Goal: Task Accomplishment & Management: Manage account settings

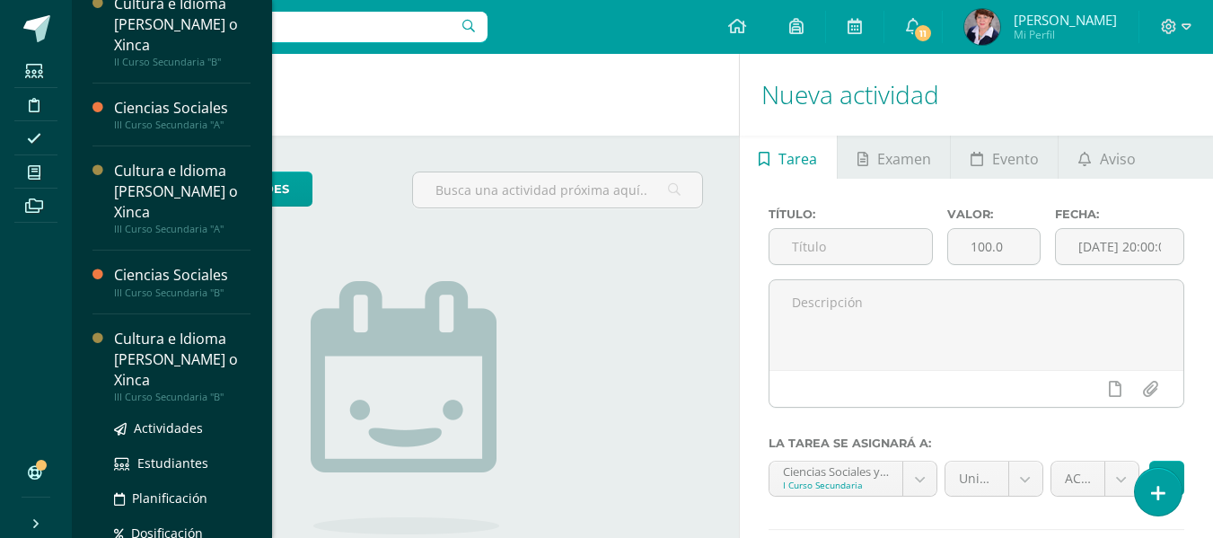
scroll to position [675, 0]
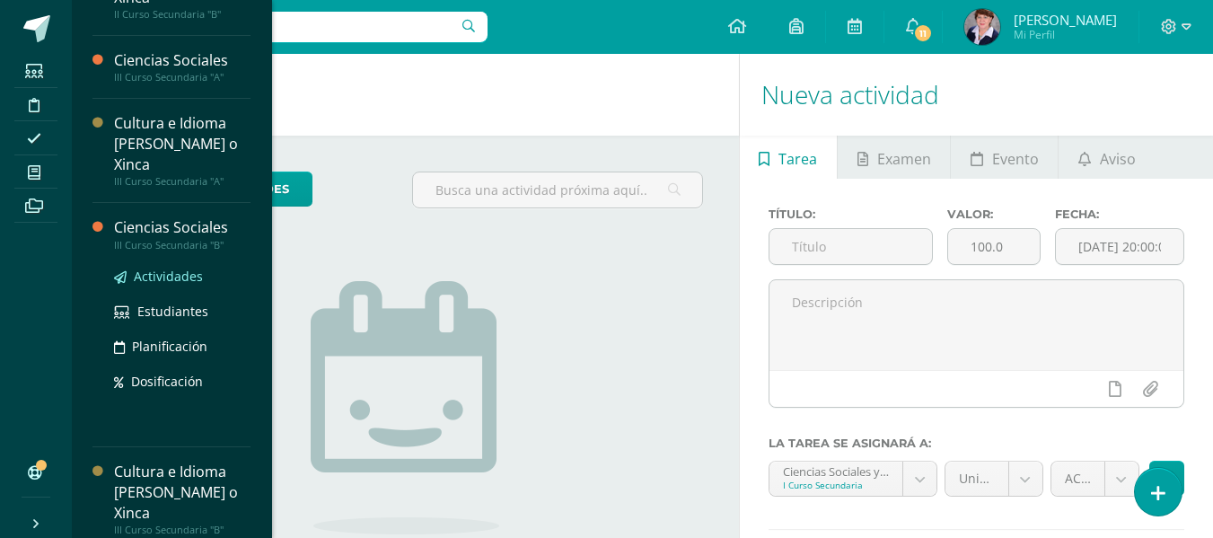
click at [171, 269] on span "Actividades" at bounding box center [168, 276] width 69 height 17
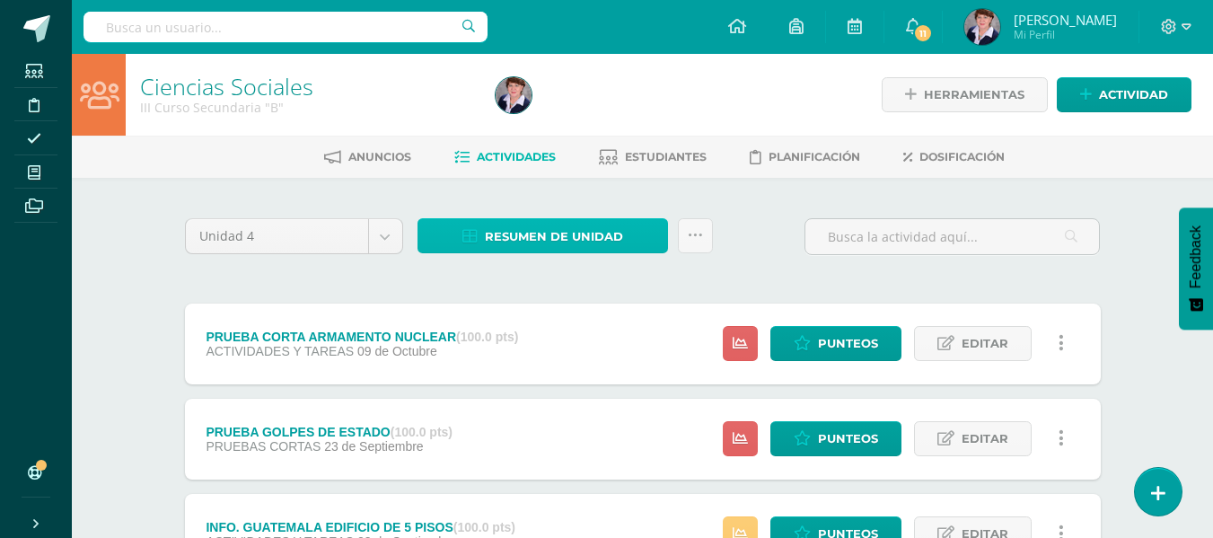
click at [551, 227] on span "Resumen de unidad" at bounding box center [554, 236] width 138 height 33
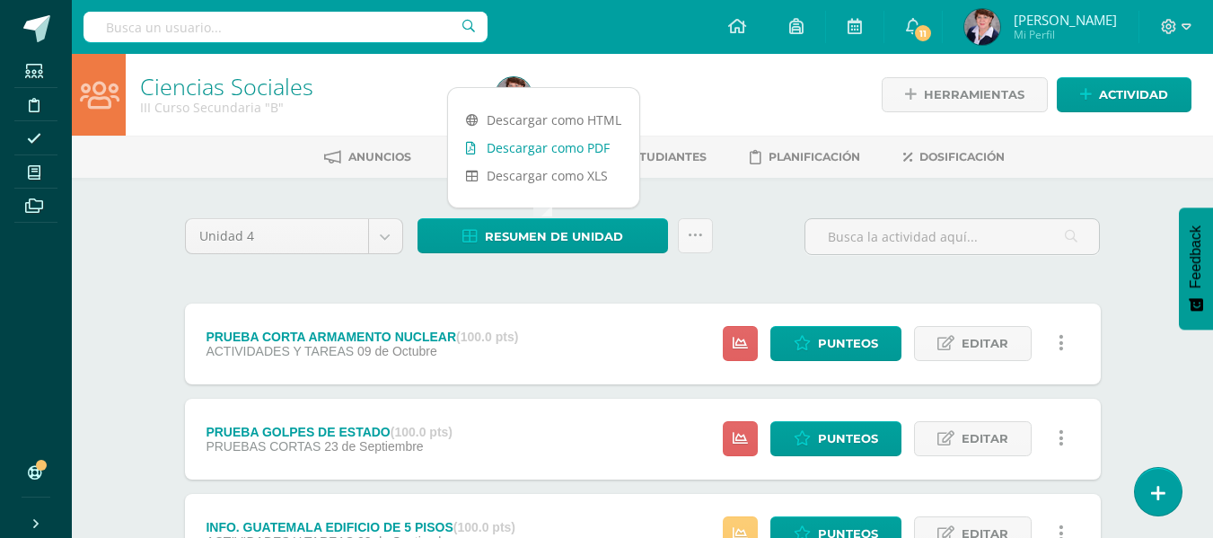
click at [557, 141] on link "Descargar como PDF" at bounding box center [543, 148] width 191 height 28
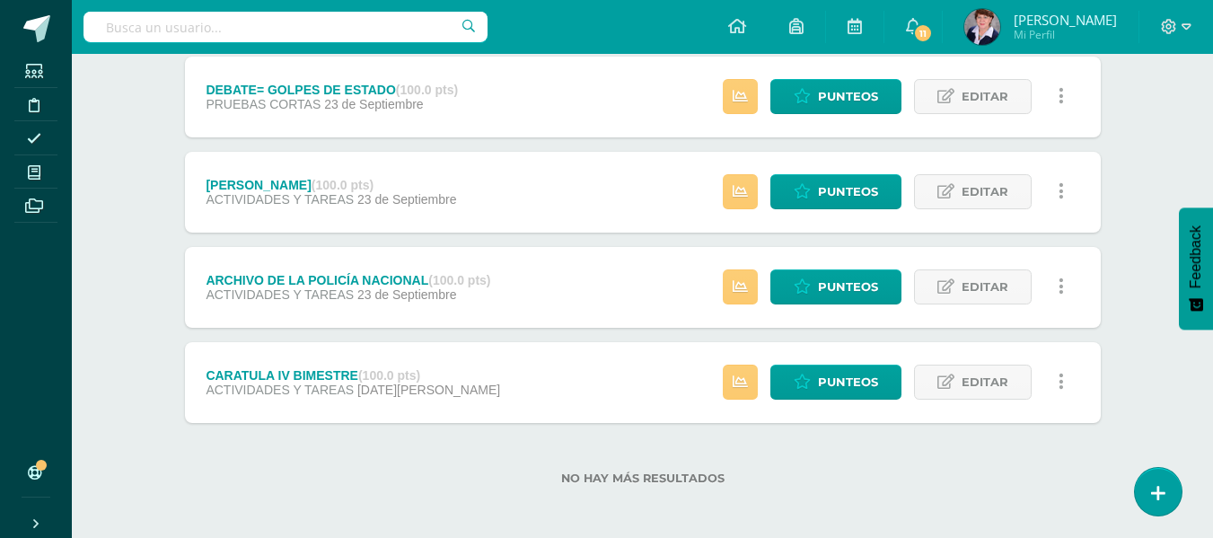
scroll to position [1013, 0]
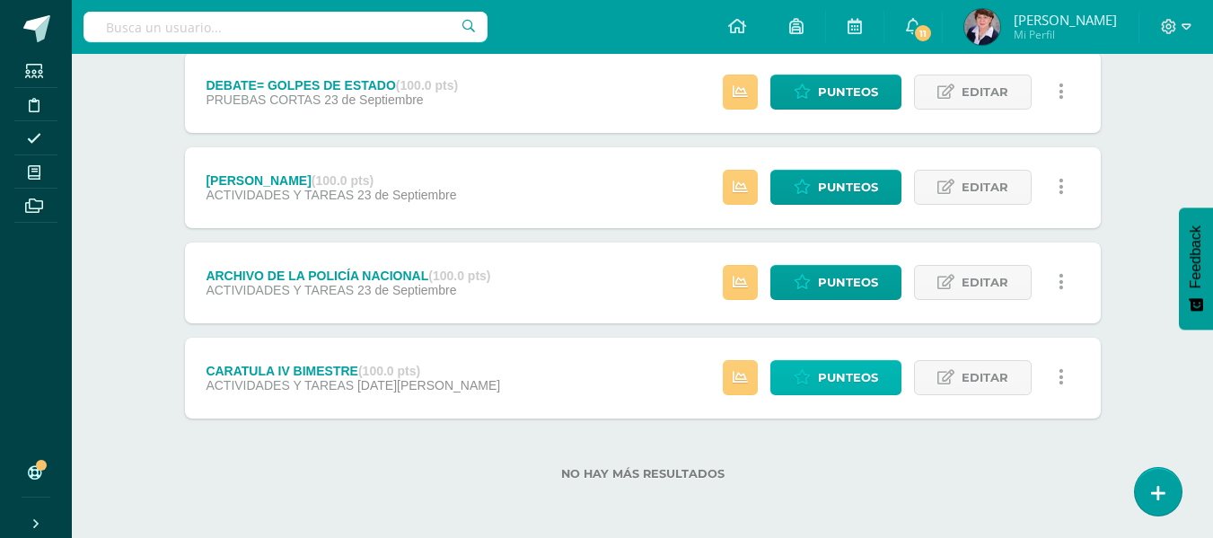
click at [848, 371] on span "Punteos" at bounding box center [848, 377] width 60 height 33
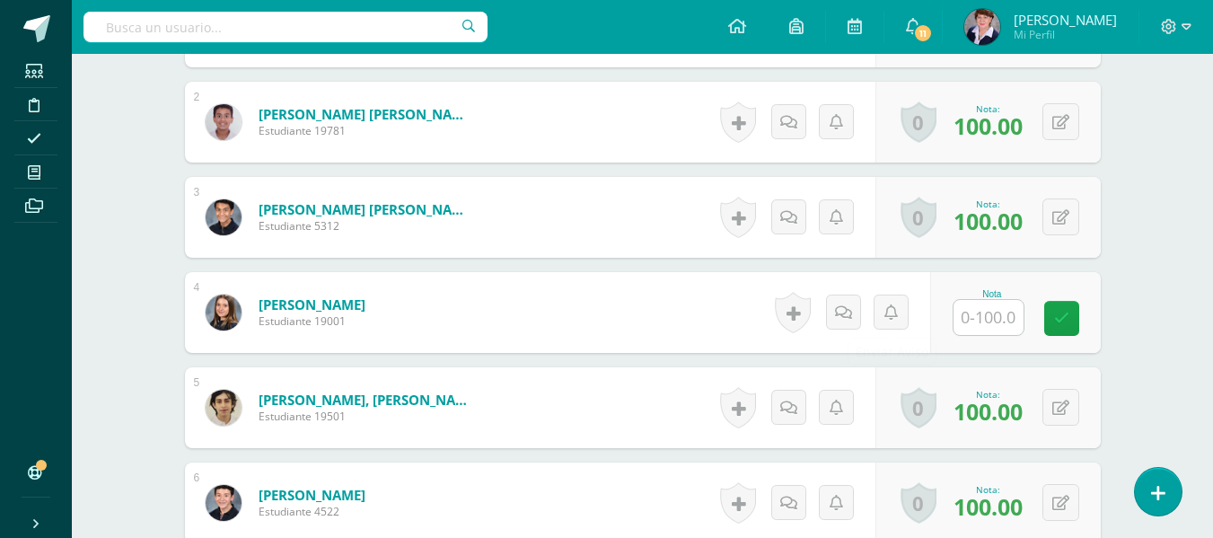
scroll to position [638, 0]
click at [992, 318] on input "text" at bounding box center [988, 316] width 70 height 35
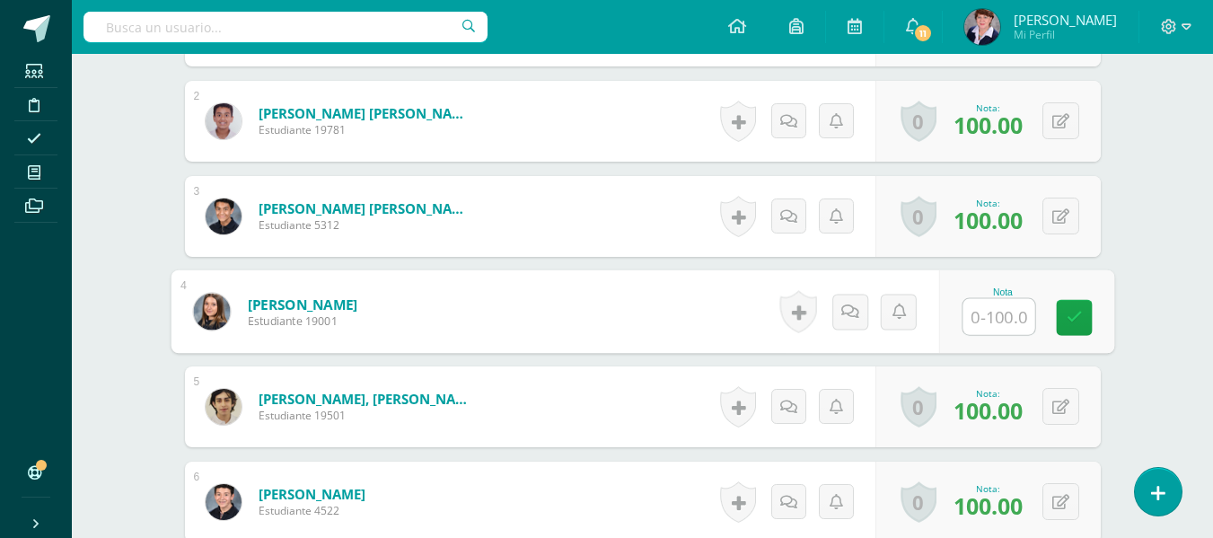
type input "0"
click at [1076, 312] on icon at bounding box center [1074, 317] width 16 height 15
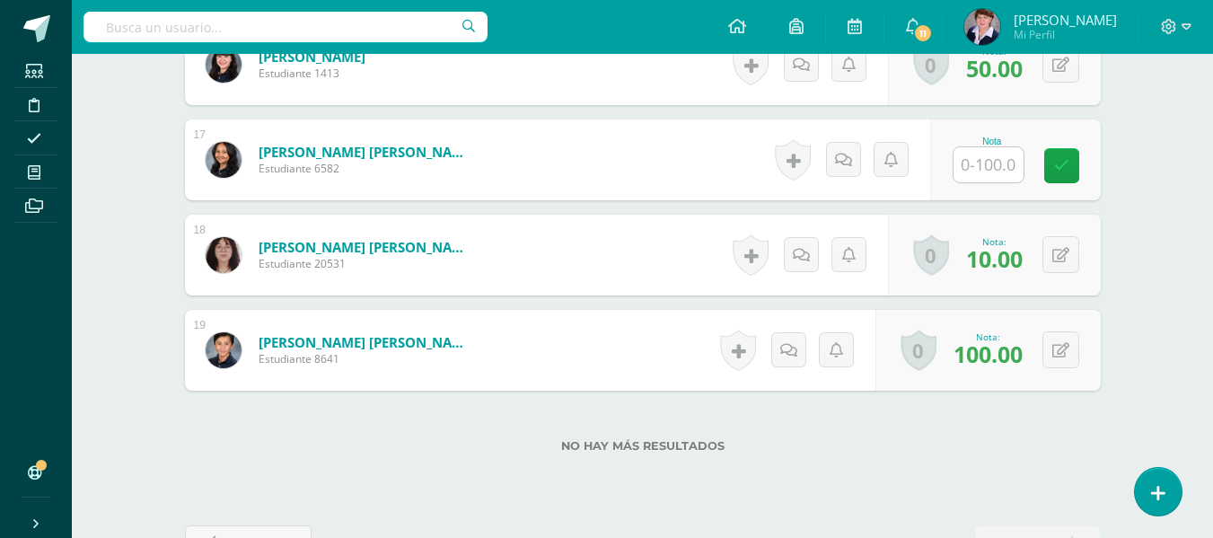
scroll to position [1996, 0]
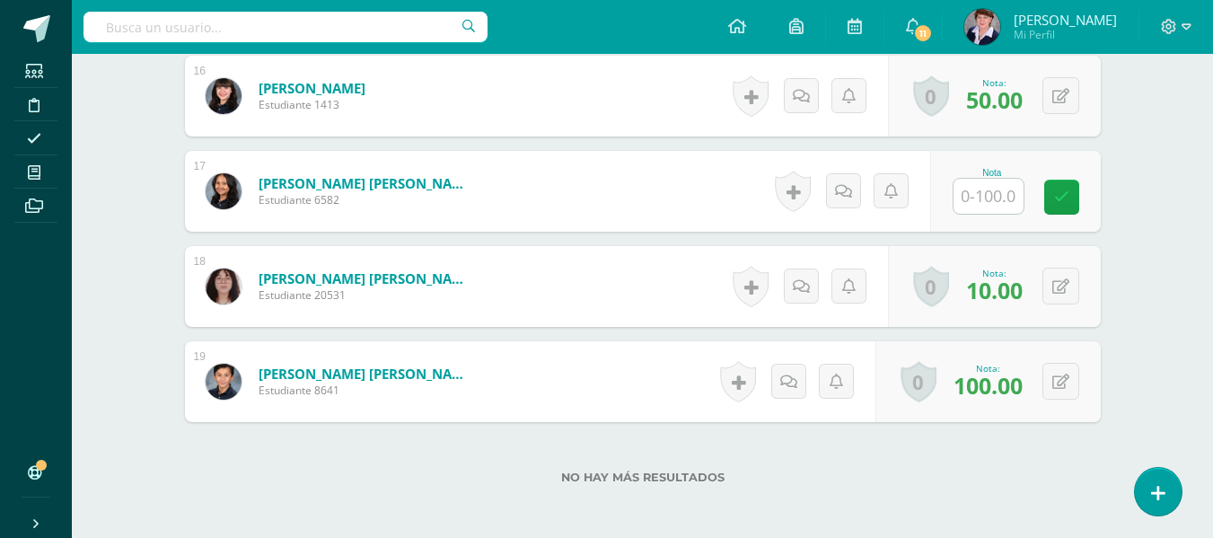
click at [993, 198] on input "text" at bounding box center [988, 196] width 70 height 35
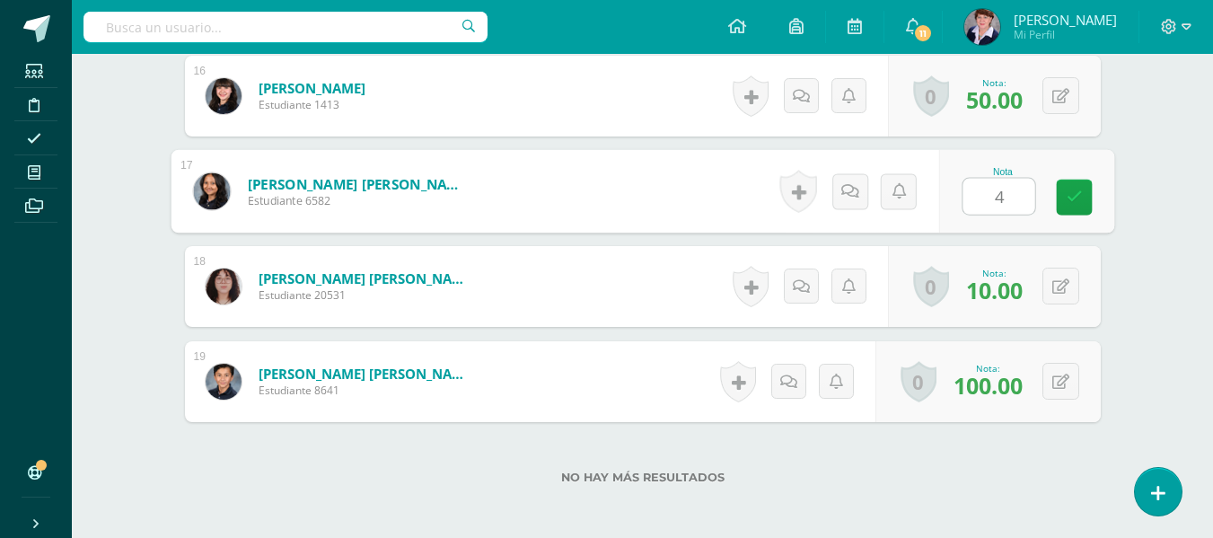
type input "40"
drag, startPoint x: 1077, startPoint y: 189, endPoint x: 1056, endPoint y: 187, distance: 21.6
click at [1073, 189] on icon at bounding box center [1074, 196] width 16 height 15
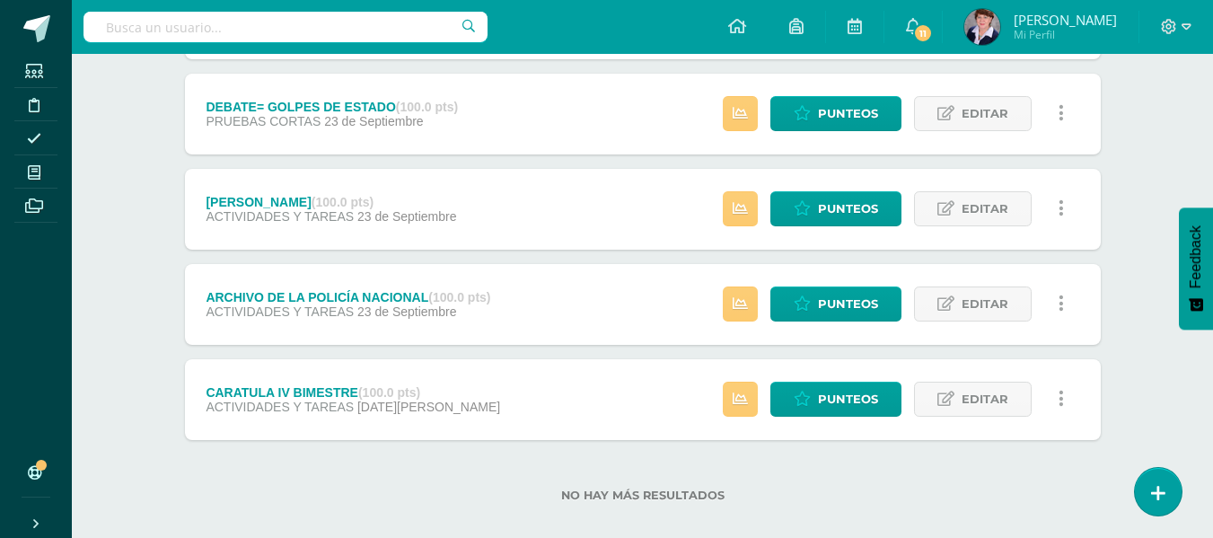
scroll to position [1013, 0]
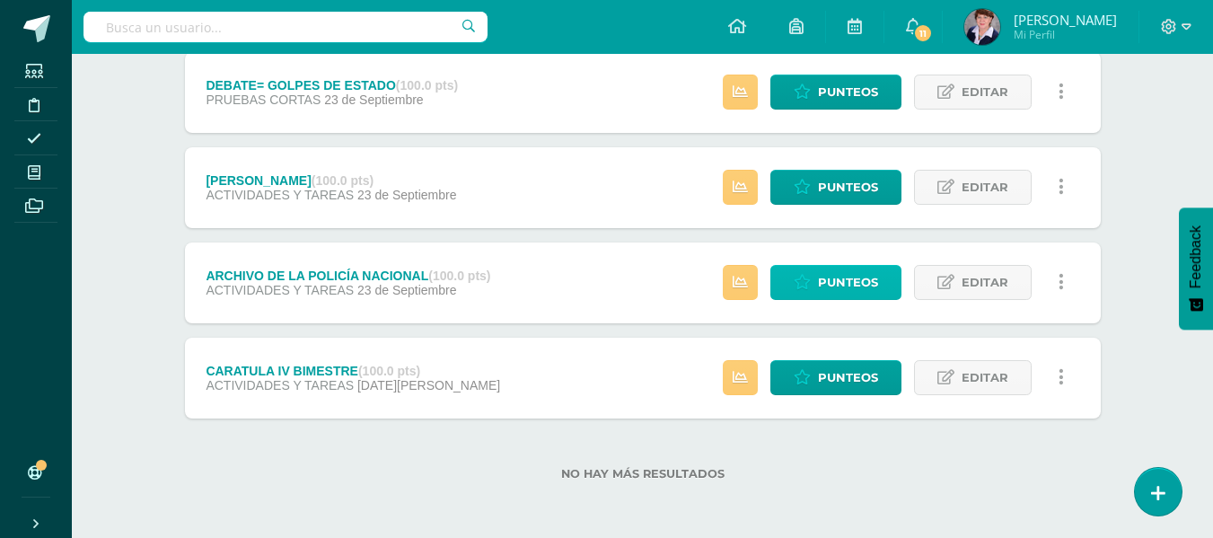
click at [845, 279] on span "Punteos" at bounding box center [848, 282] width 60 height 33
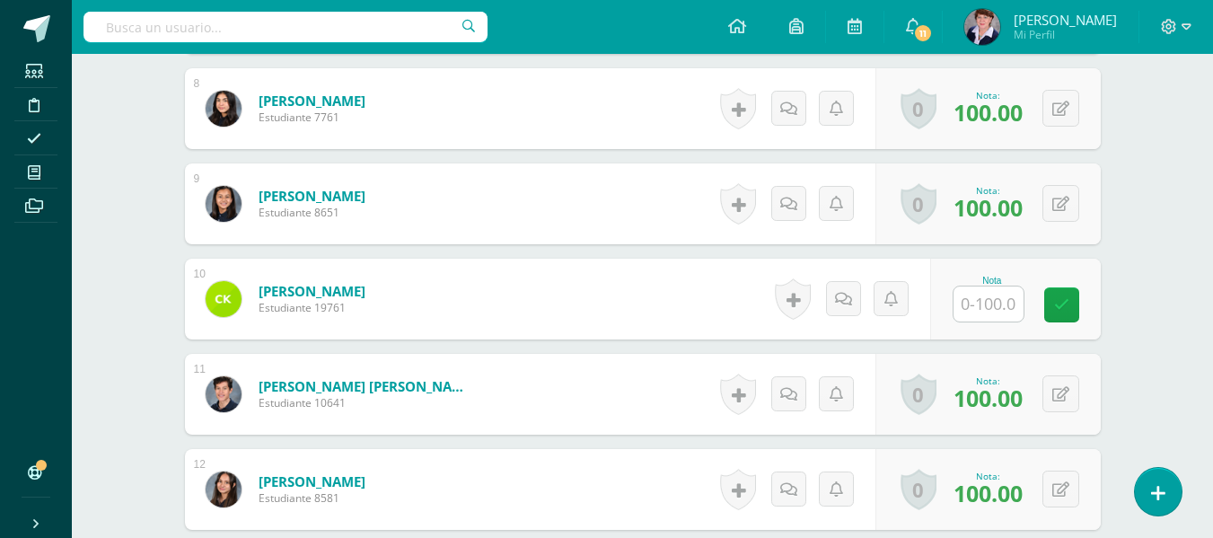
scroll to position [1223, 0]
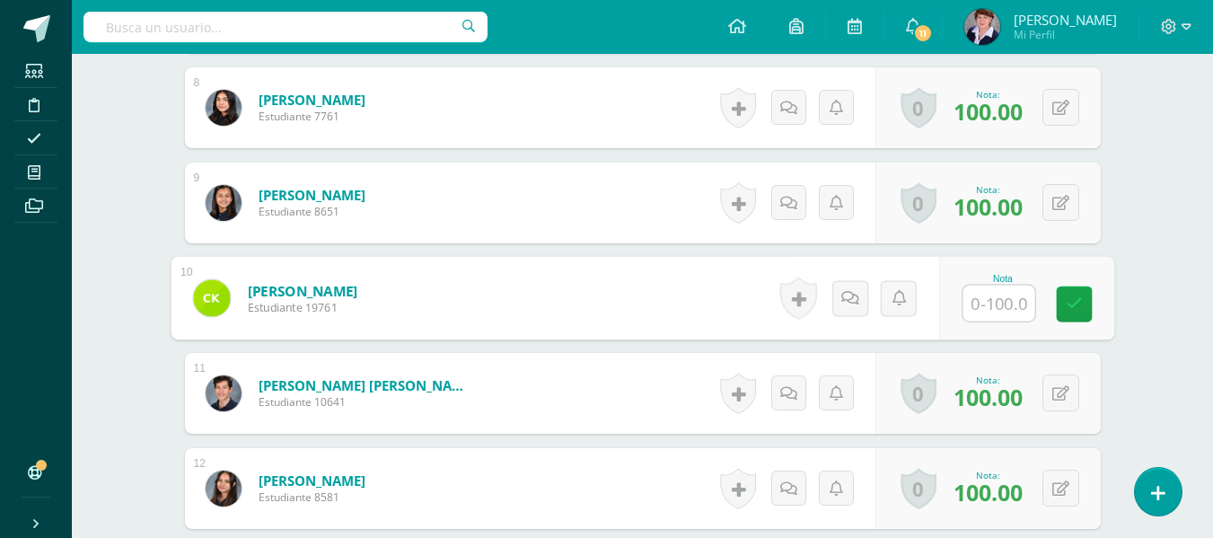
click at [993, 298] on input "text" at bounding box center [998, 303] width 72 height 36
type input "100"
click at [1082, 295] on link at bounding box center [1074, 303] width 36 height 36
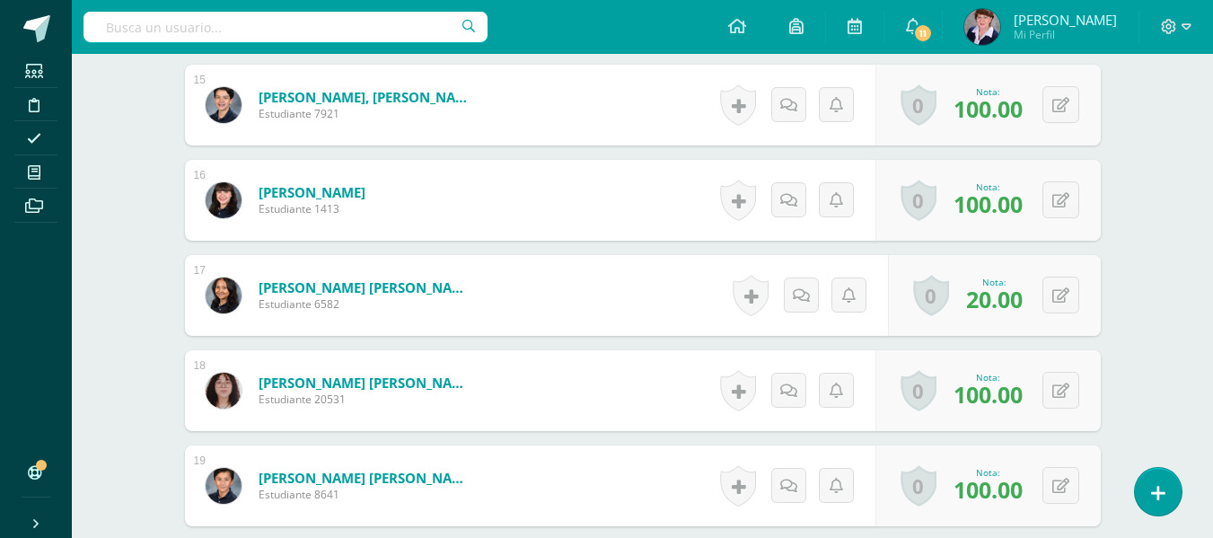
scroll to position [2085, 0]
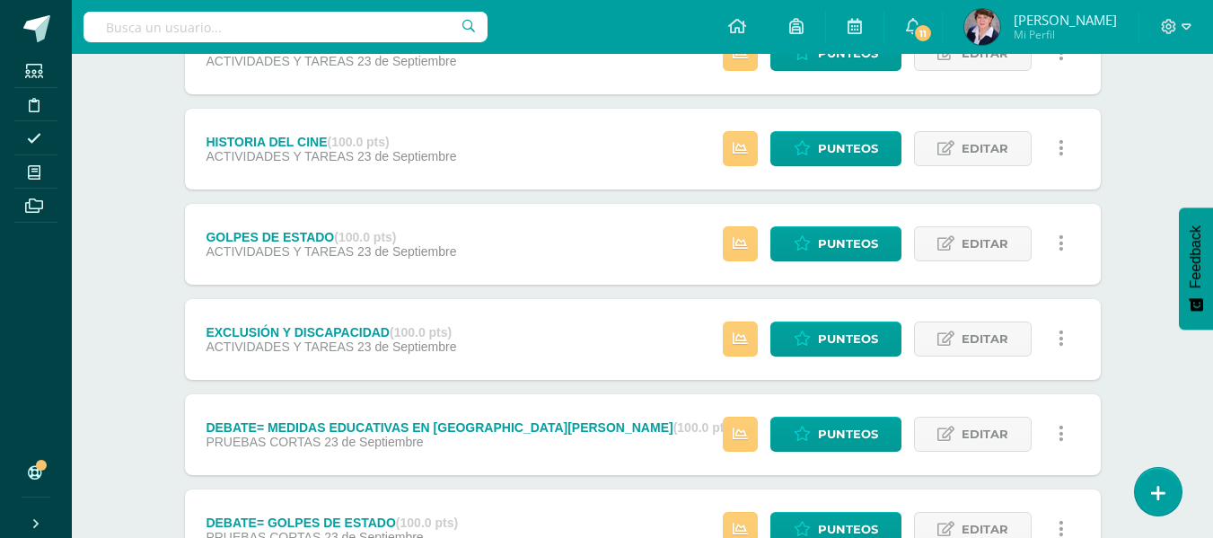
scroll to position [564, 0]
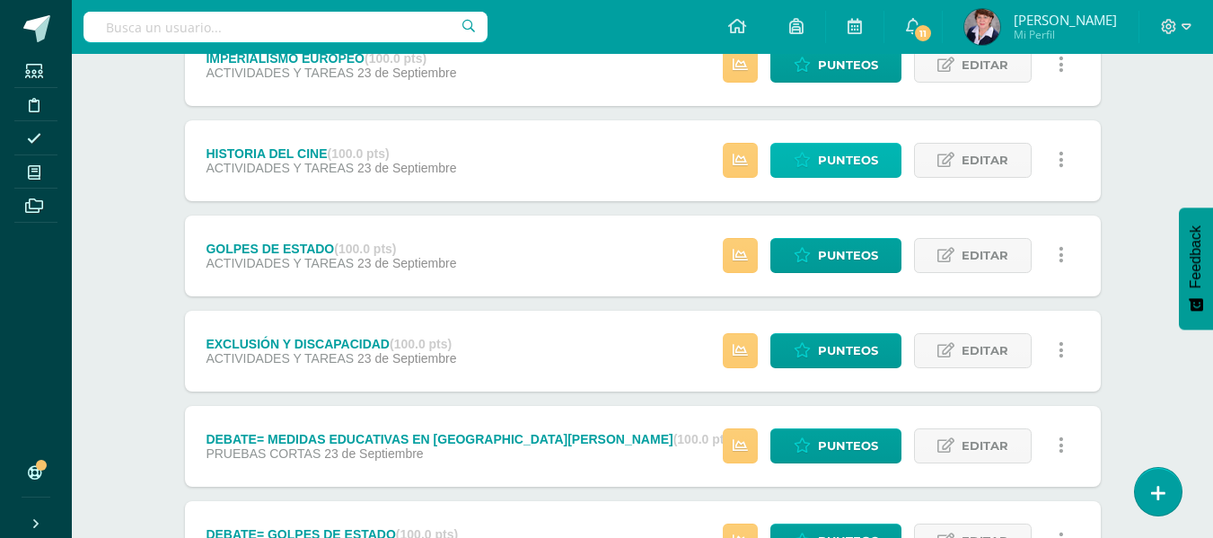
click at [842, 157] on span "Punteos" at bounding box center [848, 160] width 60 height 33
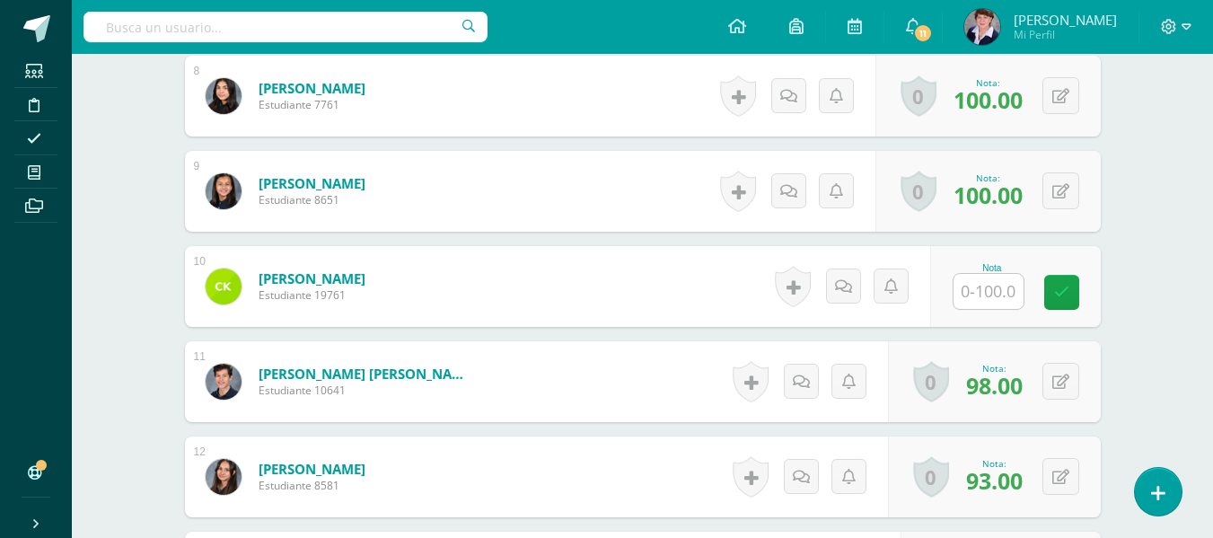
scroll to position [1267, 0]
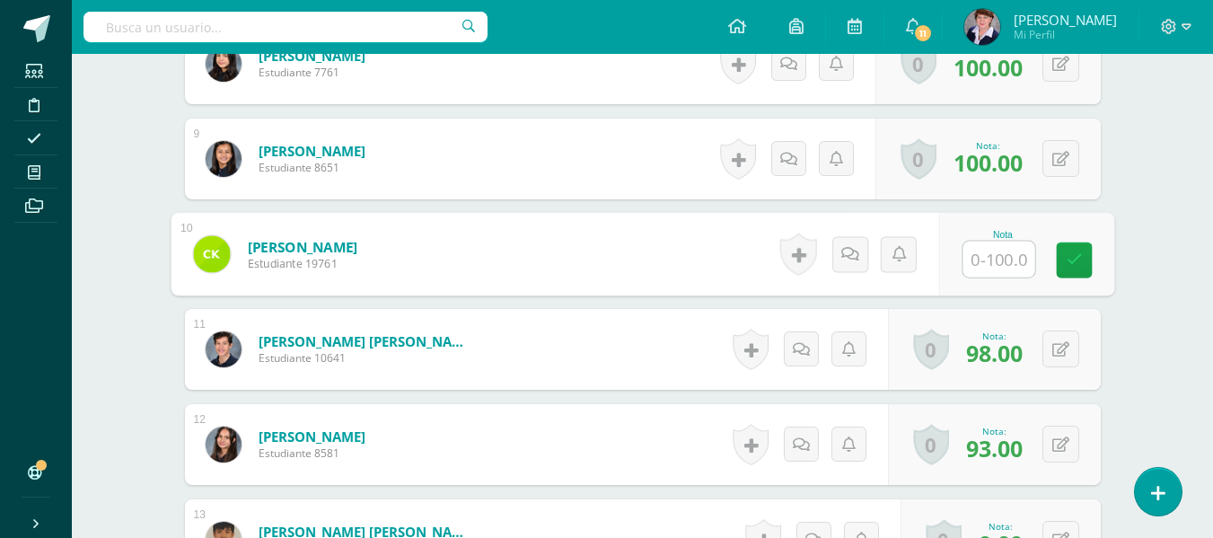
click at [999, 258] on input "text" at bounding box center [998, 259] width 72 height 36
type input "100"
click at [1071, 255] on icon at bounding box center [1074, 259] width 16 height 15
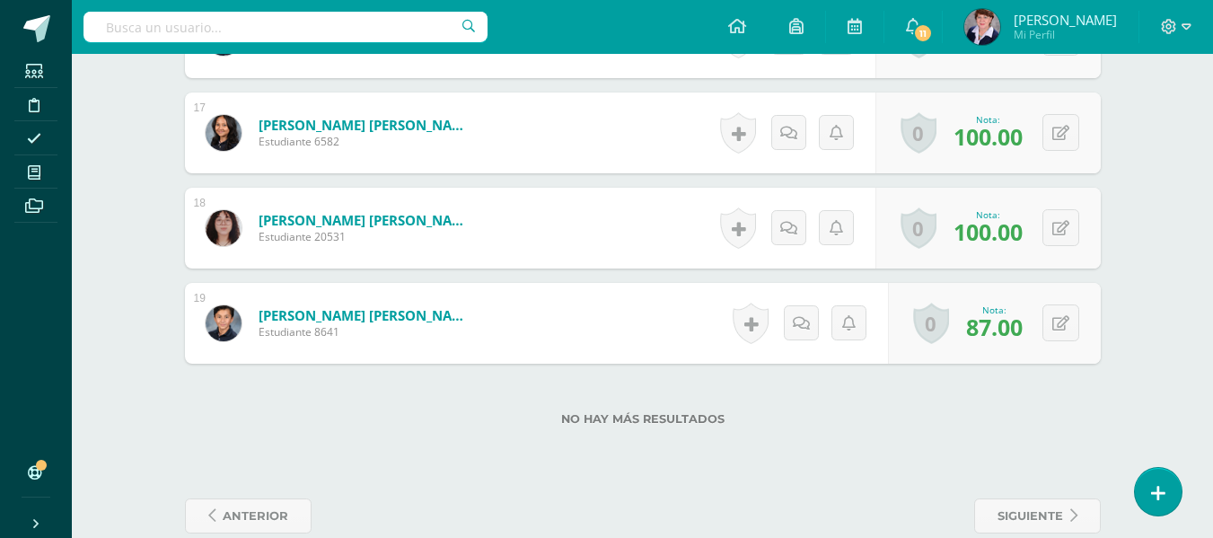
scroll to position [2075, 0]
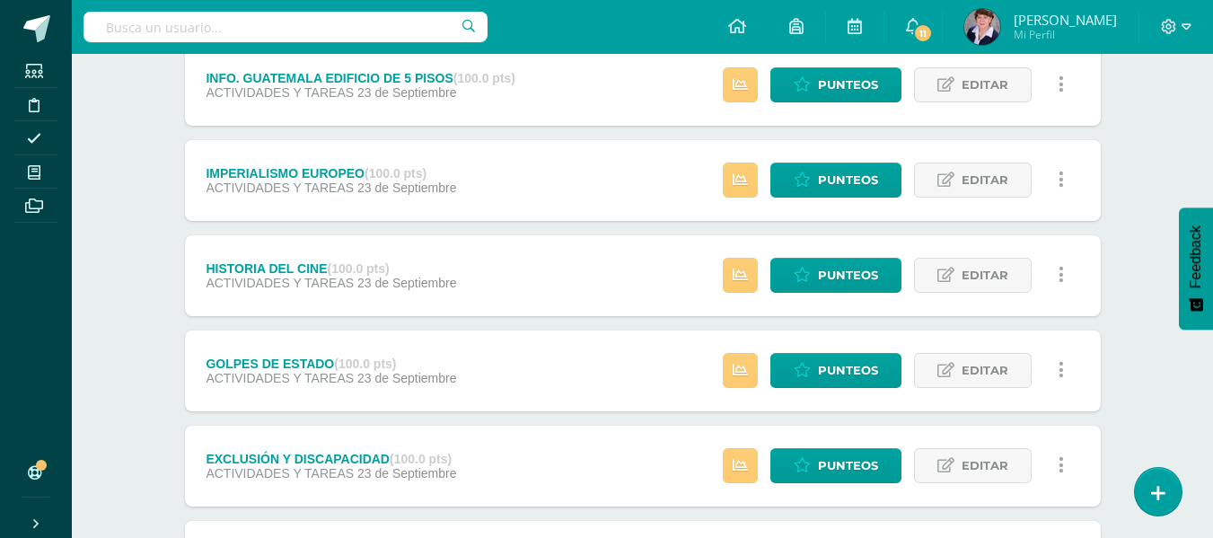
scroll to position [539, 0]
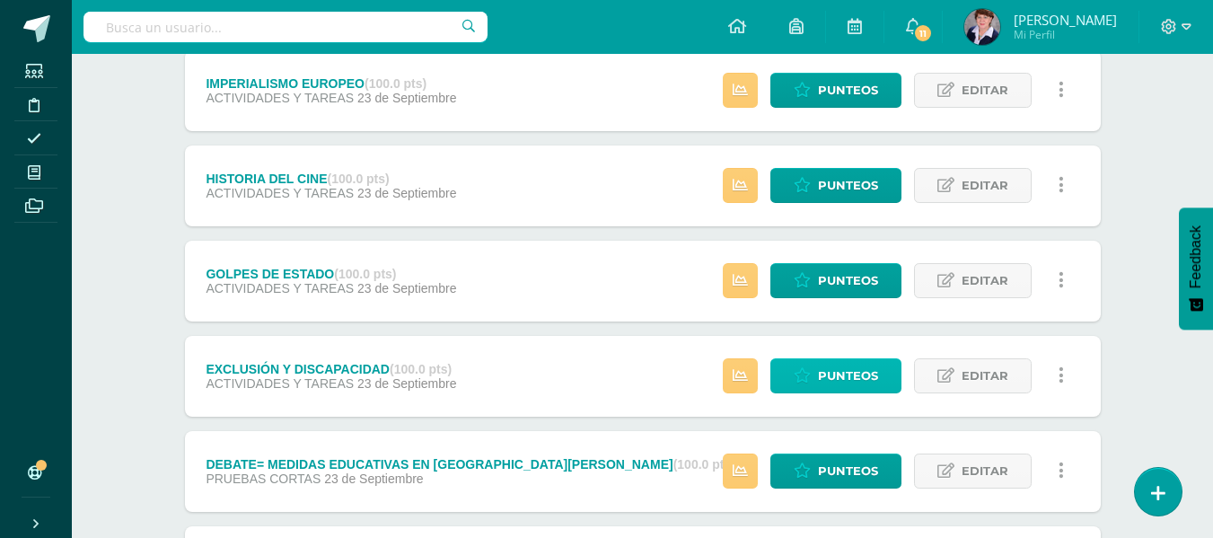
click at [868, 368] on span "Punteos" at bounding box center [848, 375] width 60 height 33
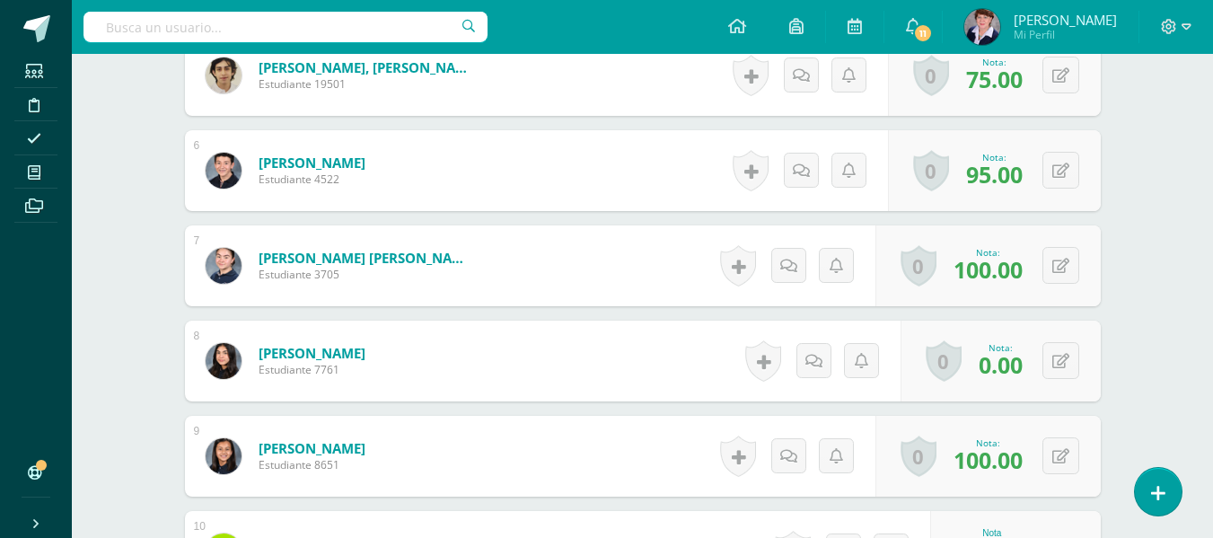
scroll to position [1079, 0]
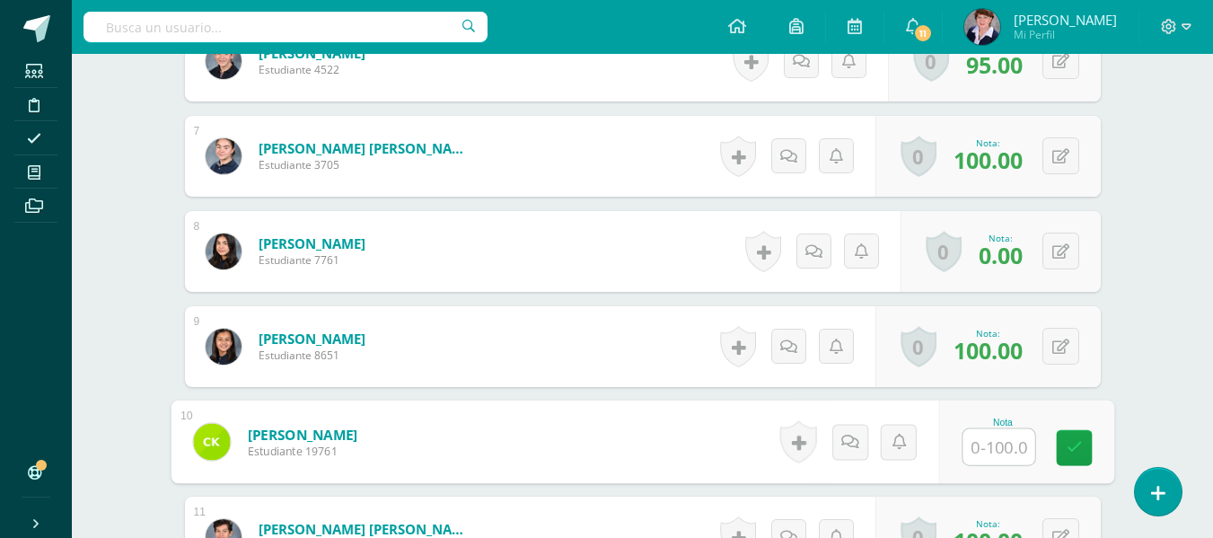
click at [996, 450] on input "text" at bounding box center [998, 447] width 72 height 36
type input "100"
click at [1067, 441] on icon at bounding box center [1074, 446] width 16 height 15
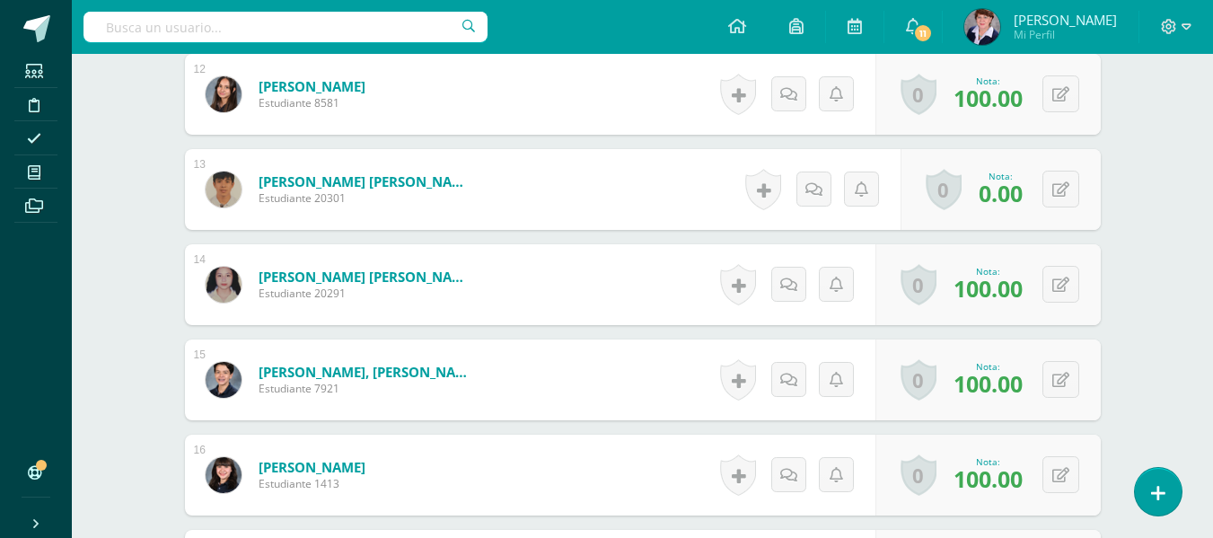
scroll to position [1619, 0]
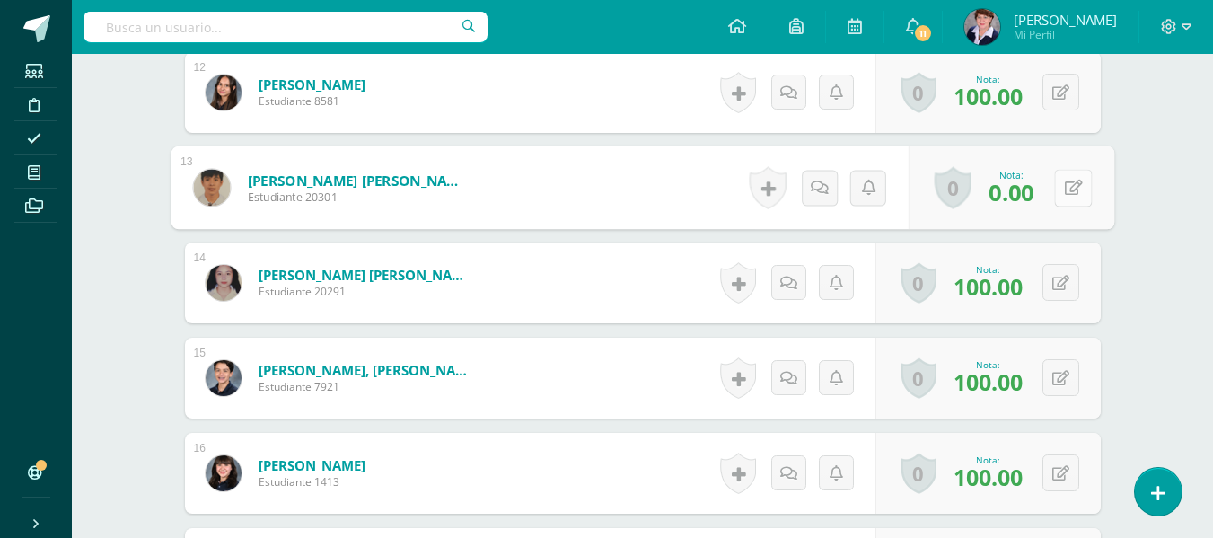
click at [1067, 188] on icon at bounding box center [1073, 187] width 18 height 15
type input "100"
click at [1033, 188] on link at bounding box center [1025, 194] width 36 height 36
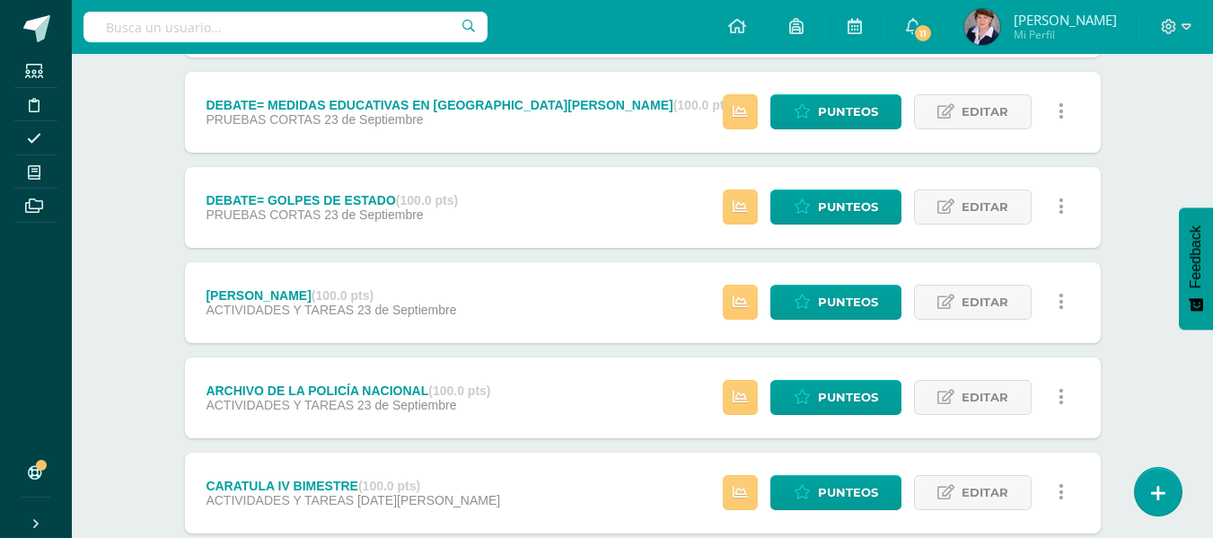
scroll to position [988, 0]
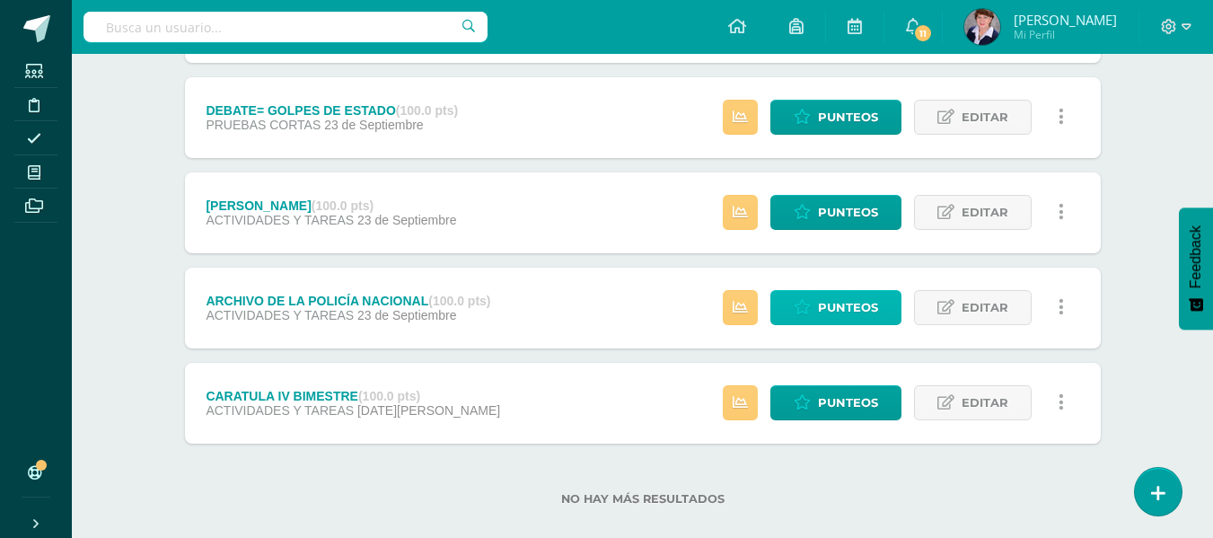
click at [849, 303] on span "Punteos" at bounding box center [848, 307] width 60 height 33
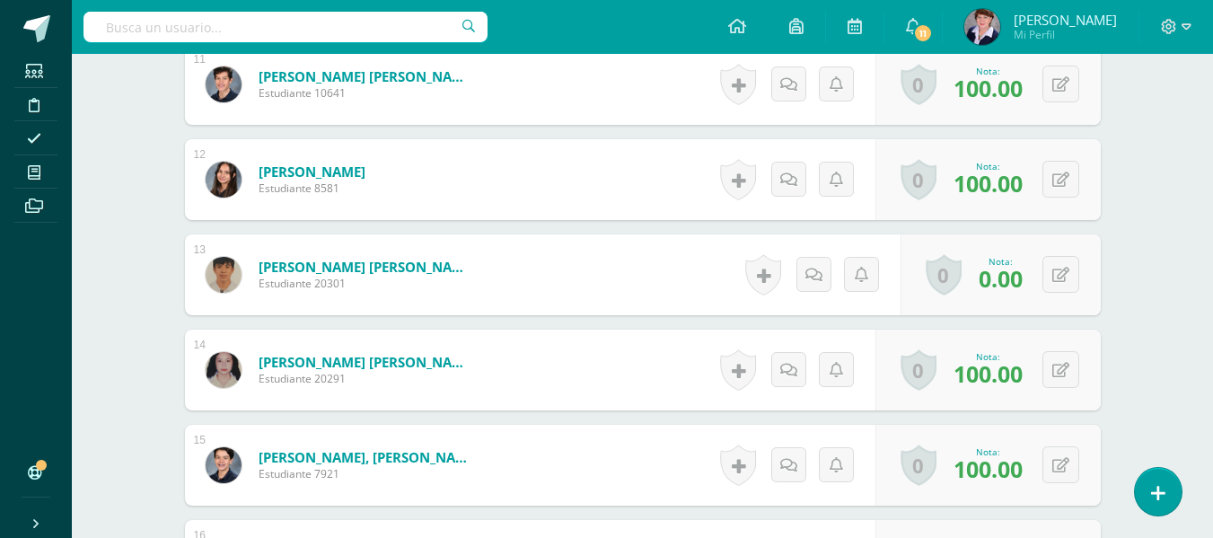
scroll to position [1532, 0]
click at [1060, 272] on button at bounding box center [1060, 273] width 37 height 37
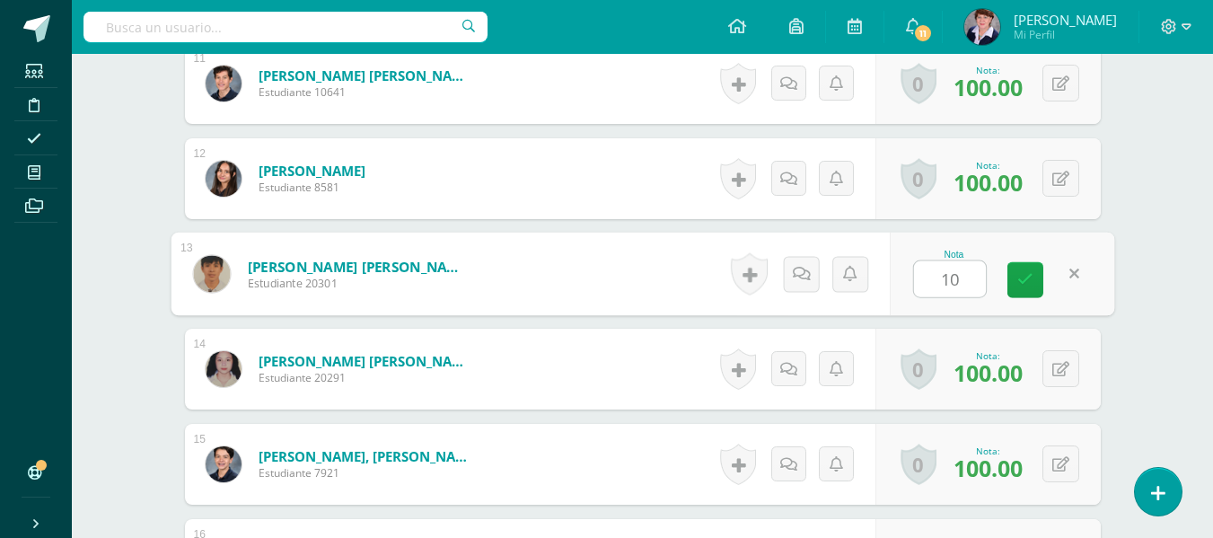
type input "100"
click at [1026, 273] on icon at bounding box center [1025, 279] width 16 height 15
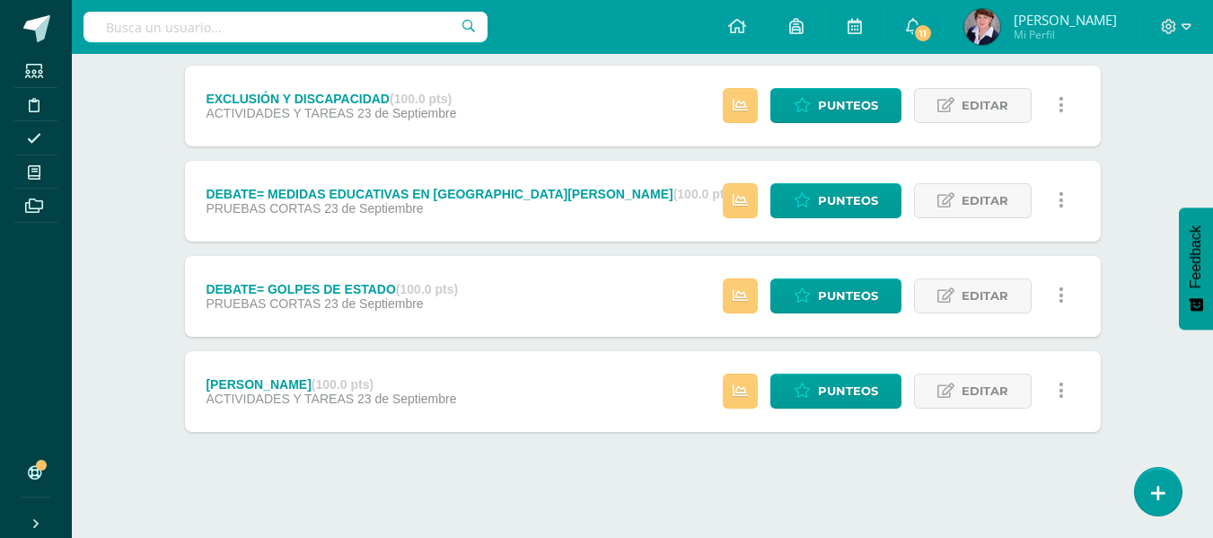
scroll to position [816, 0]
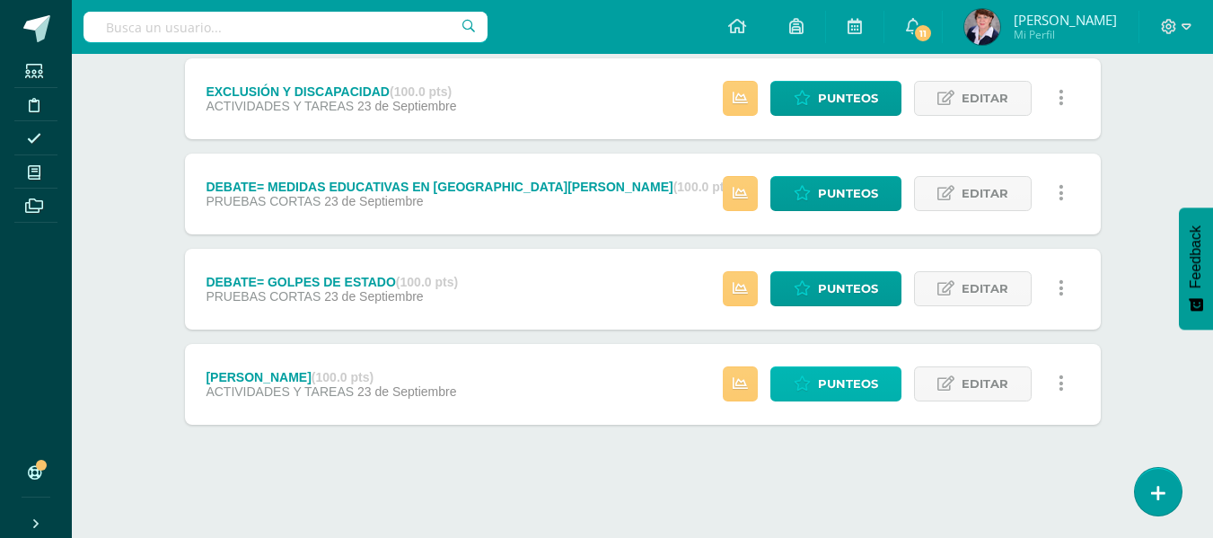
click at [837, 377] on span "Punteos" at bounding box center [848, 383] width 60 height 33
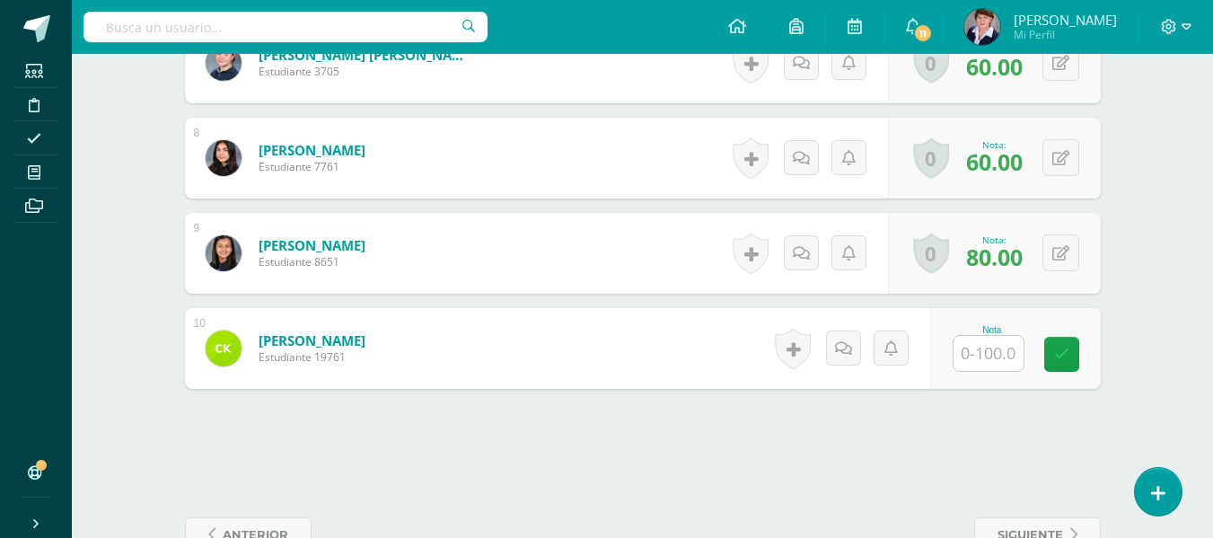
scroll to position [1173, 0]
click at [1003, 355] on input "text" at bounding box center [988, 352] width 70 height 35
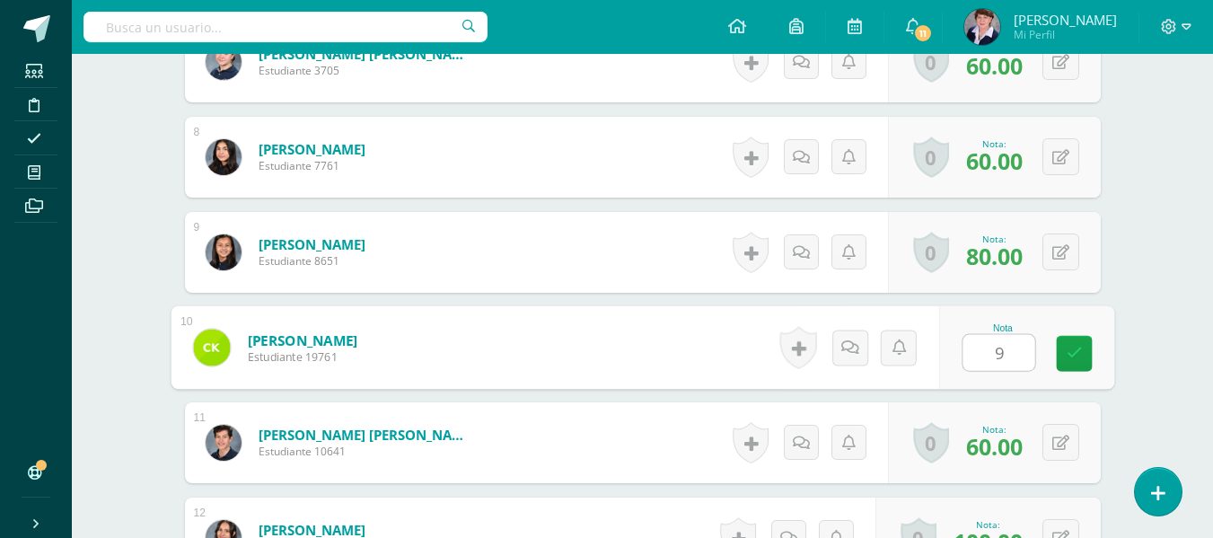
type input "90"
click at [1071, 346] on icon at bounding box center [1074, 352] width 16 height 15
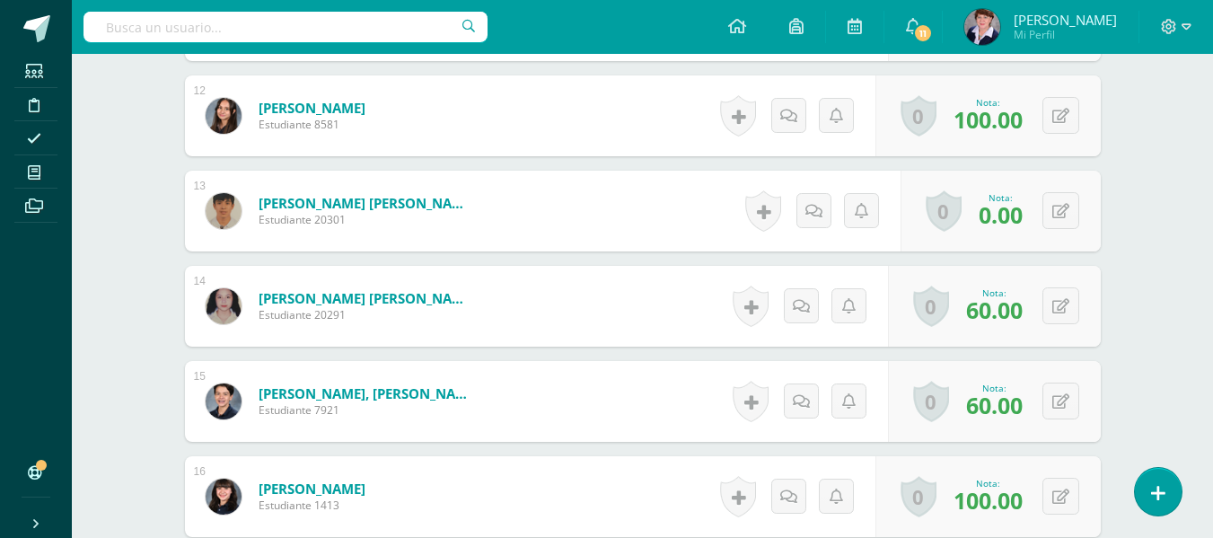
scroll to position [1623, 0]
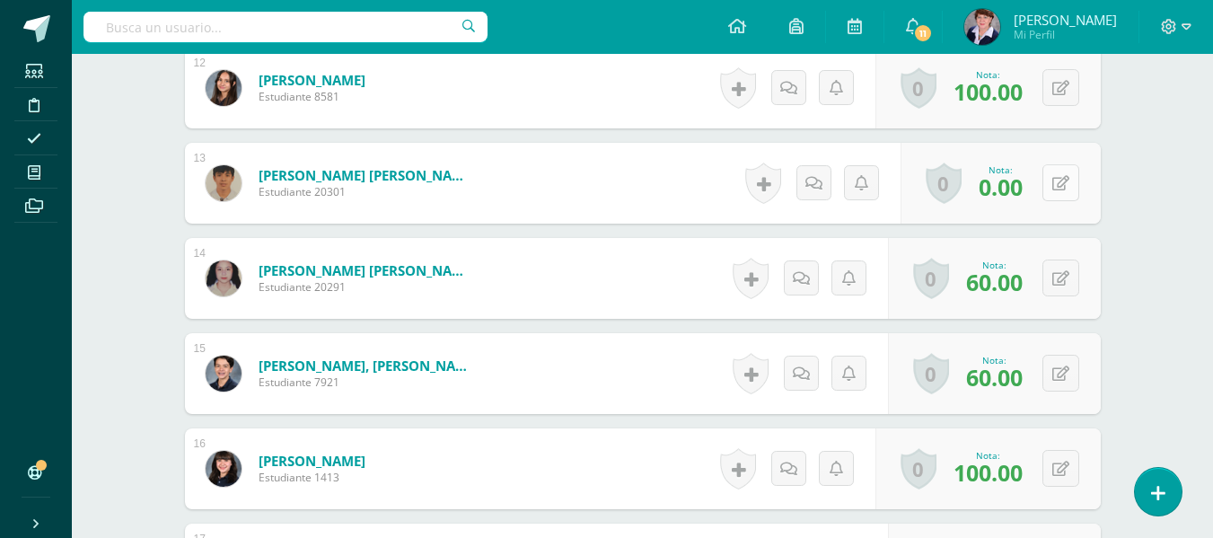
click at [1053, 183] on button at bounding box center [1060, 182] width 37 height 37
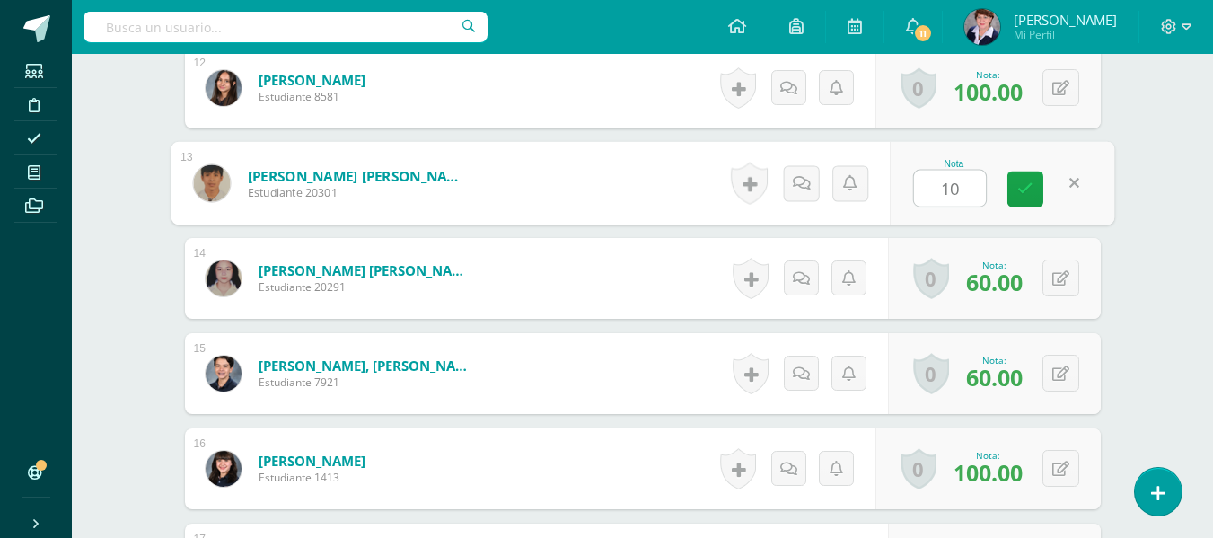
type input "100"
click at [1027, 182] on icon at bounding box center [1025, 188] width 16 height 15
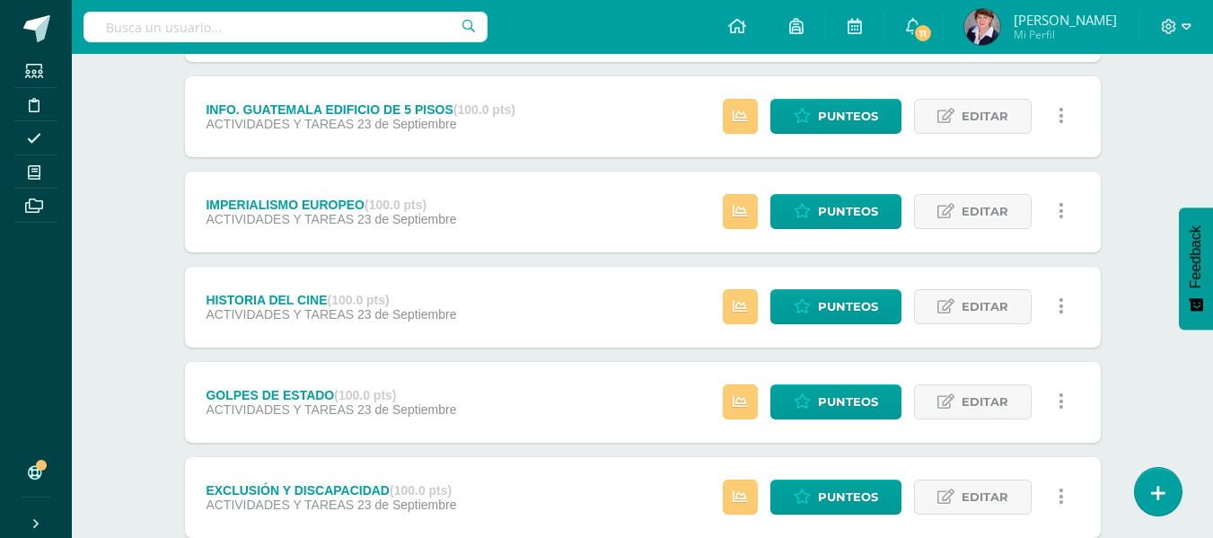
scroll to position [449, 0]
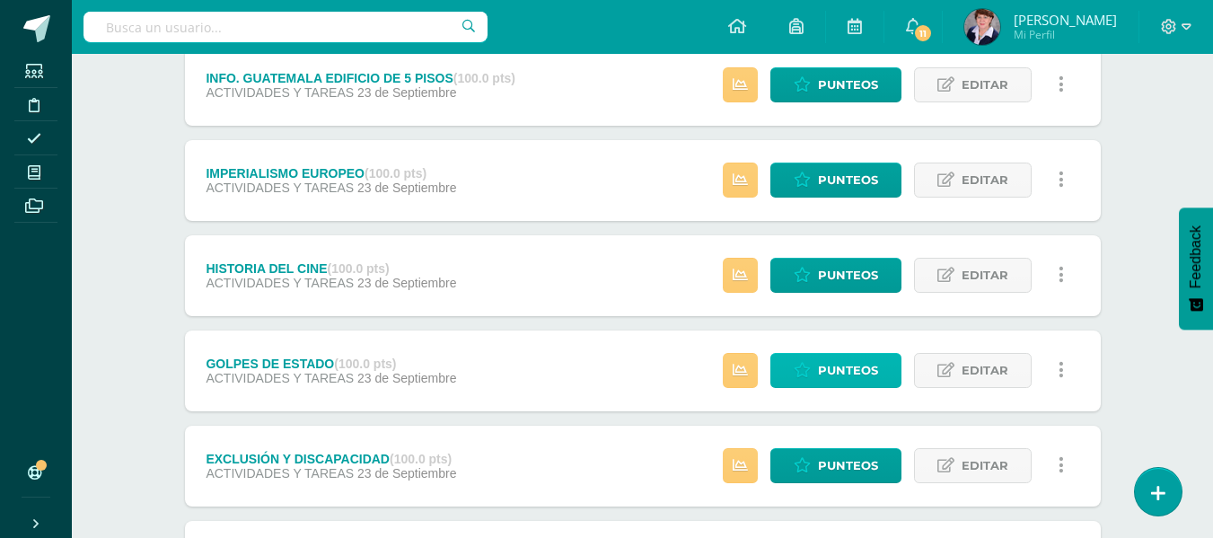
click at [838, 369] on span "Punteos" at bounding box center [848, 370] width 60 height 33
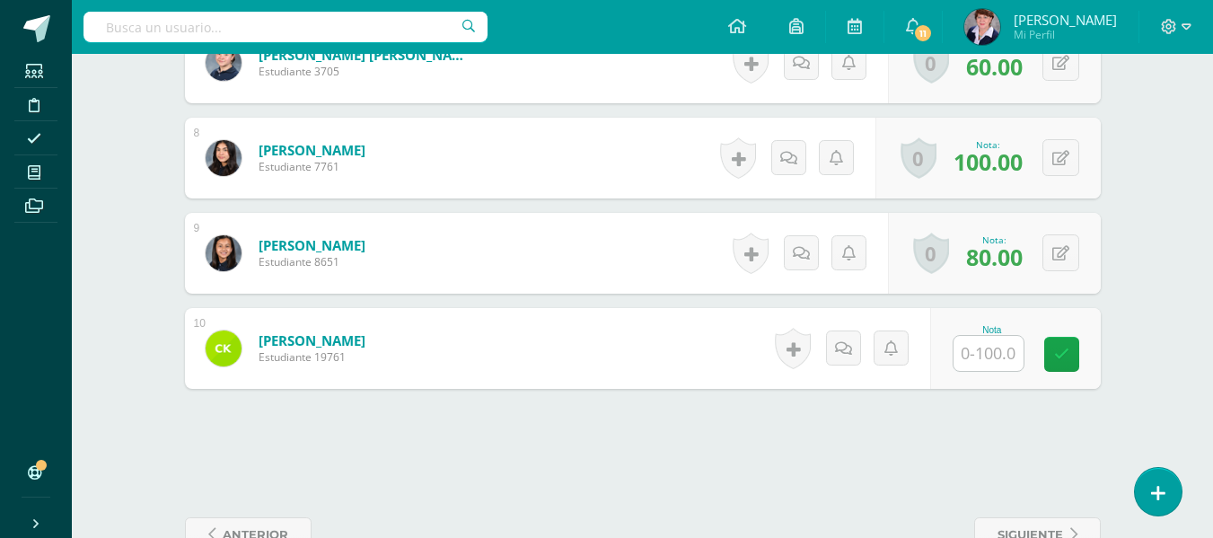
scroll to position [1173, 0]
click at [983, 350] on input "text" at bounding box center [988, 352] width 70 height 35
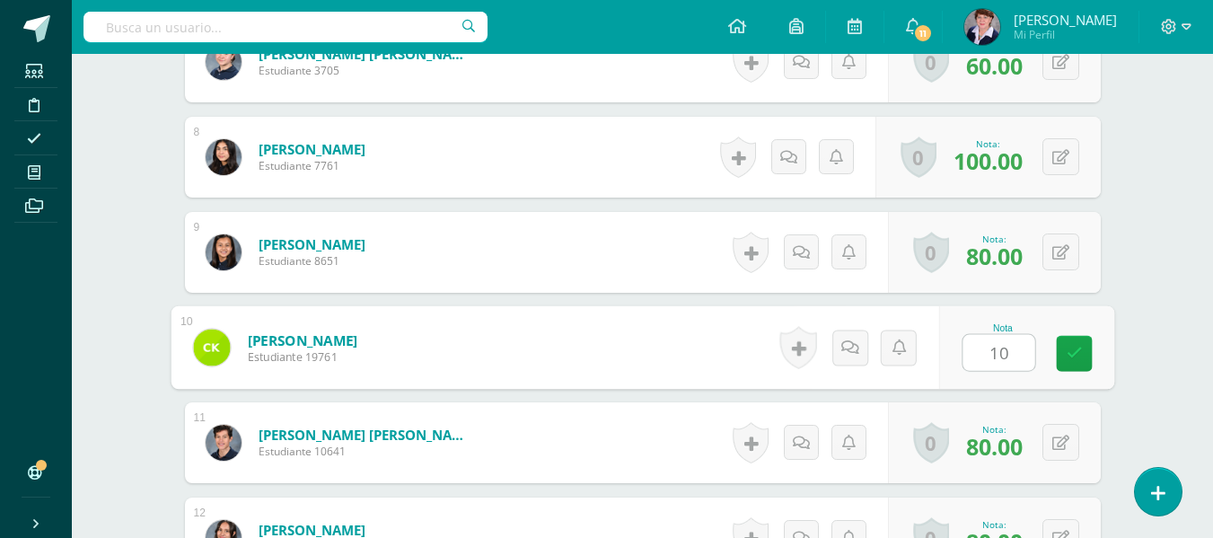
type input "100"
click at [1072, 346] on icon at bounding box center [1074, 353] width 16 height 15
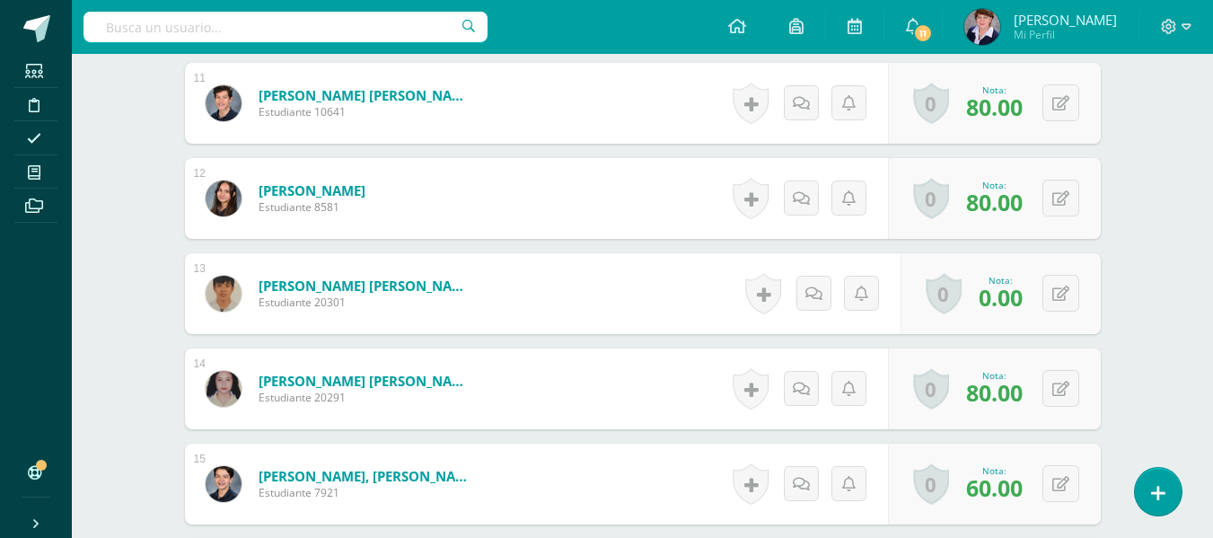
scroll to position [1533, 0]
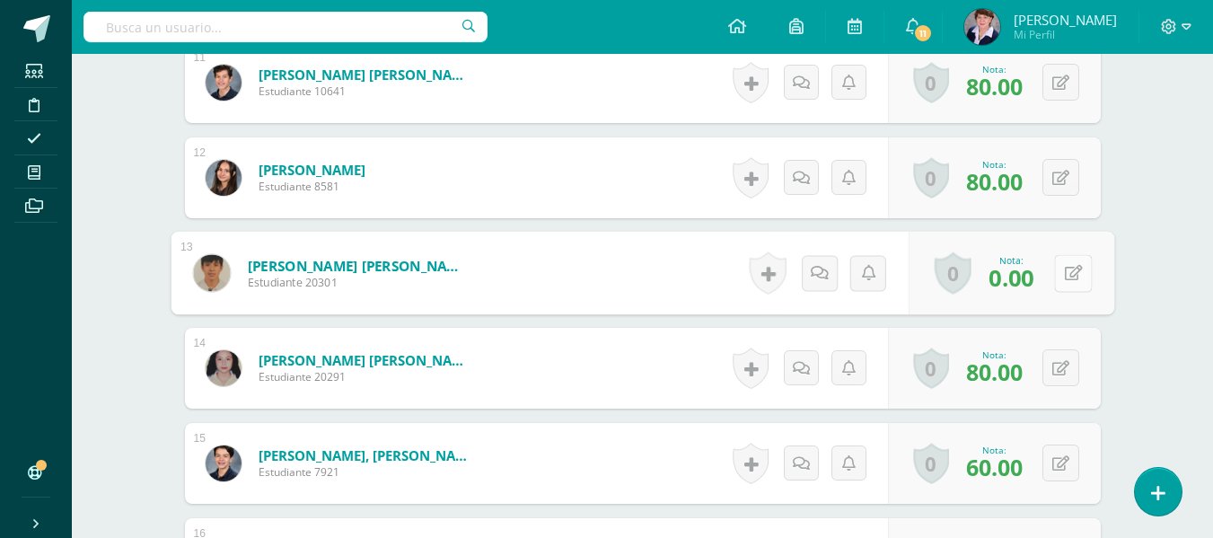
click at [1061, 266] on button at bounding box center [1073, 273] width 38 height 38
click at [1027, 277] on icon at bounding box center [1025, 278] width 16 height 15
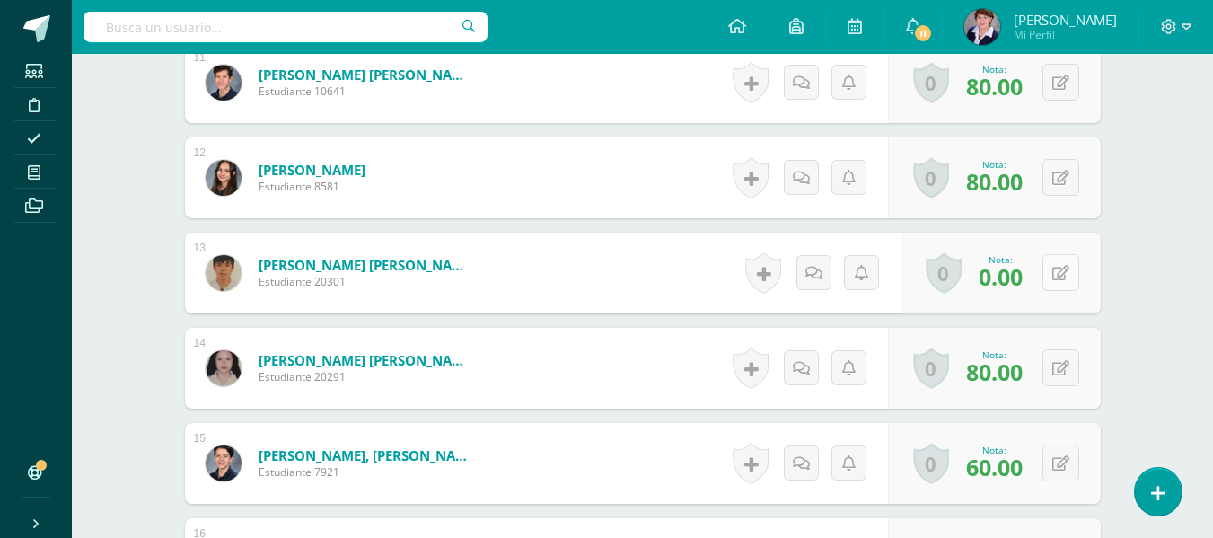
click at [1061, 272] on button at bounding box center [1060, 272] width 37 height 37
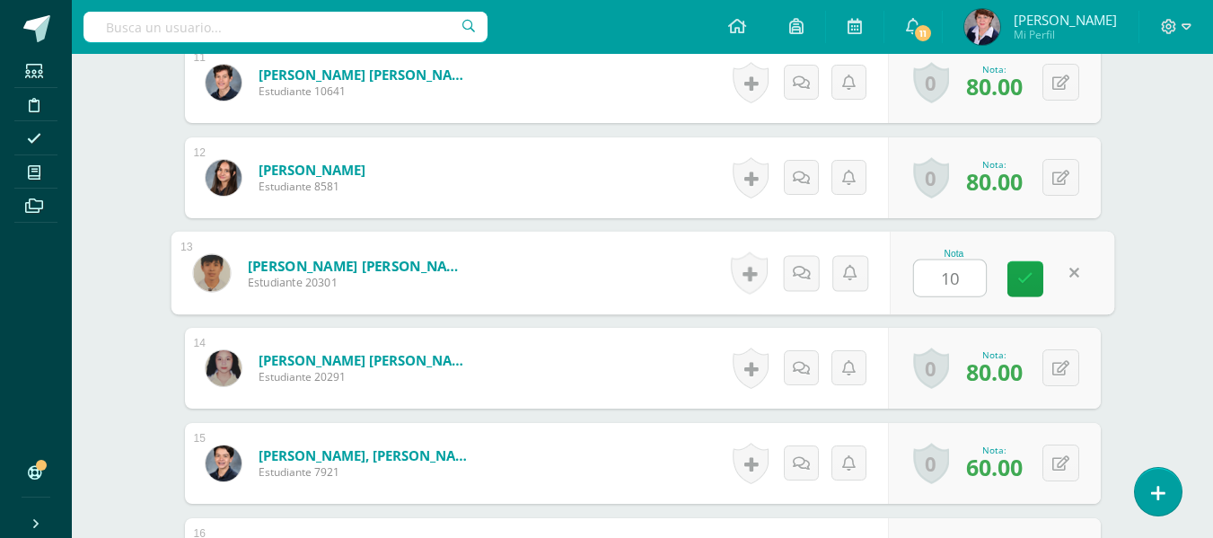
type input "100"
click at [1023, 277] on icon at bounding box center [1025, 278] width 16 height 15
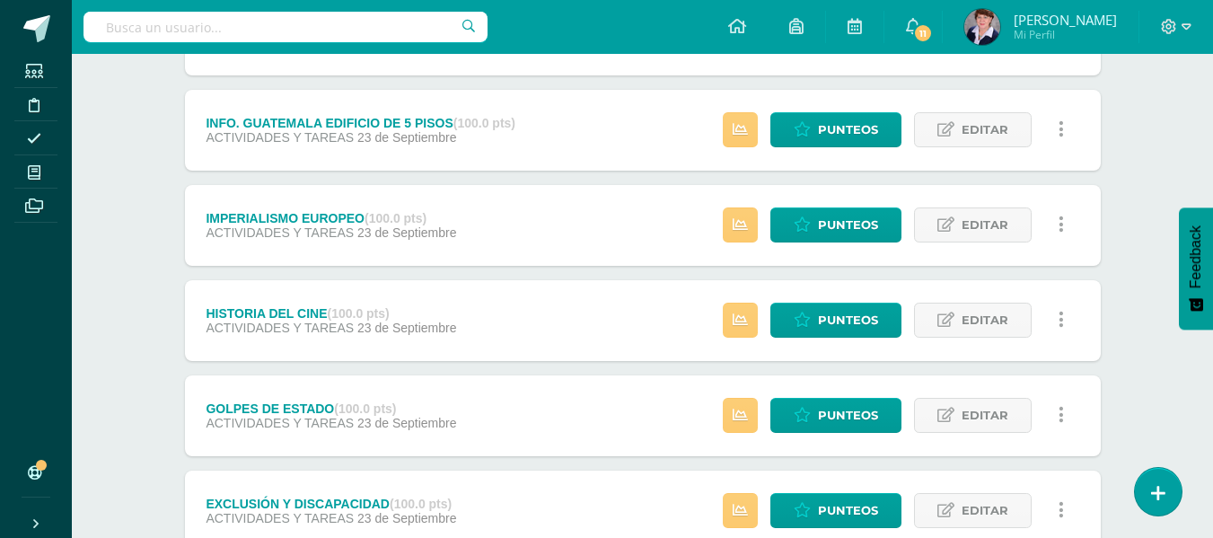
scroll to position [384, 0]
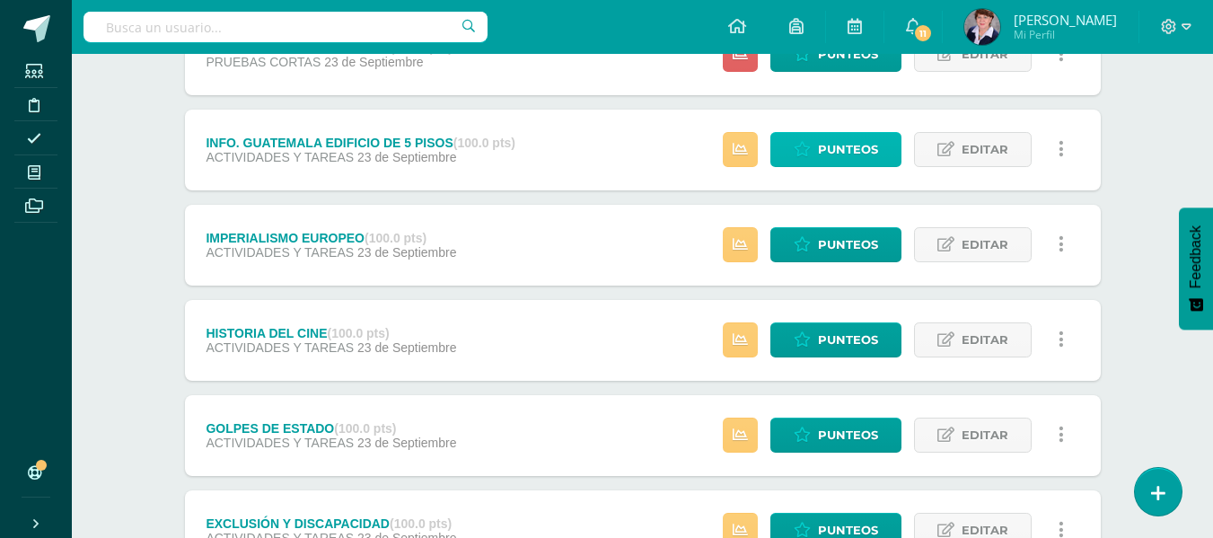
click at [846, 145] on span "Punteos" at bounding box center [848, 149] width 60 height 33
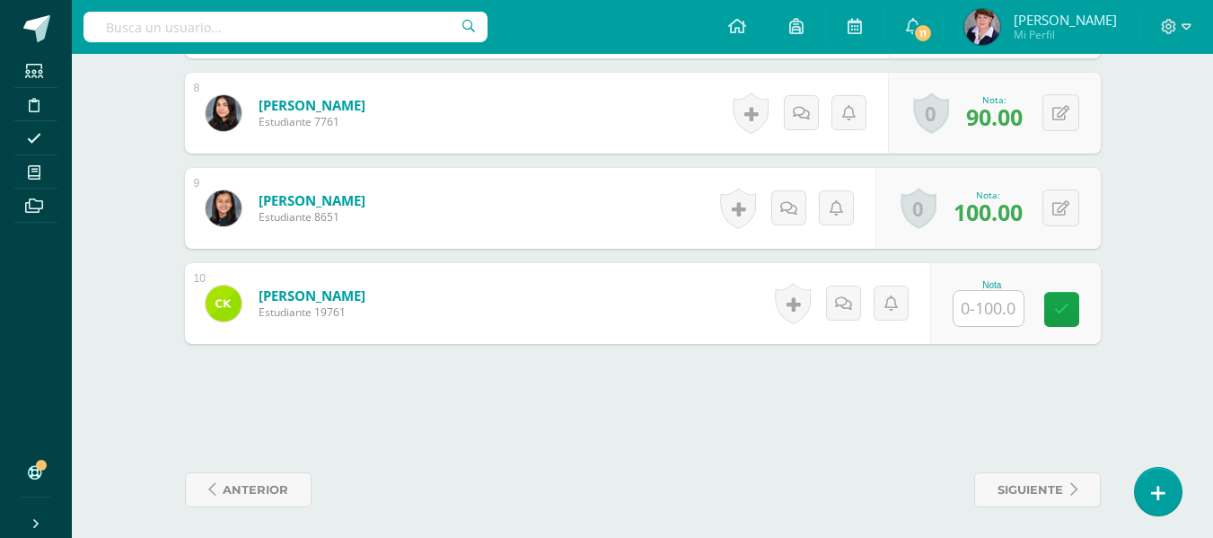
scroll to position [1223, 0]
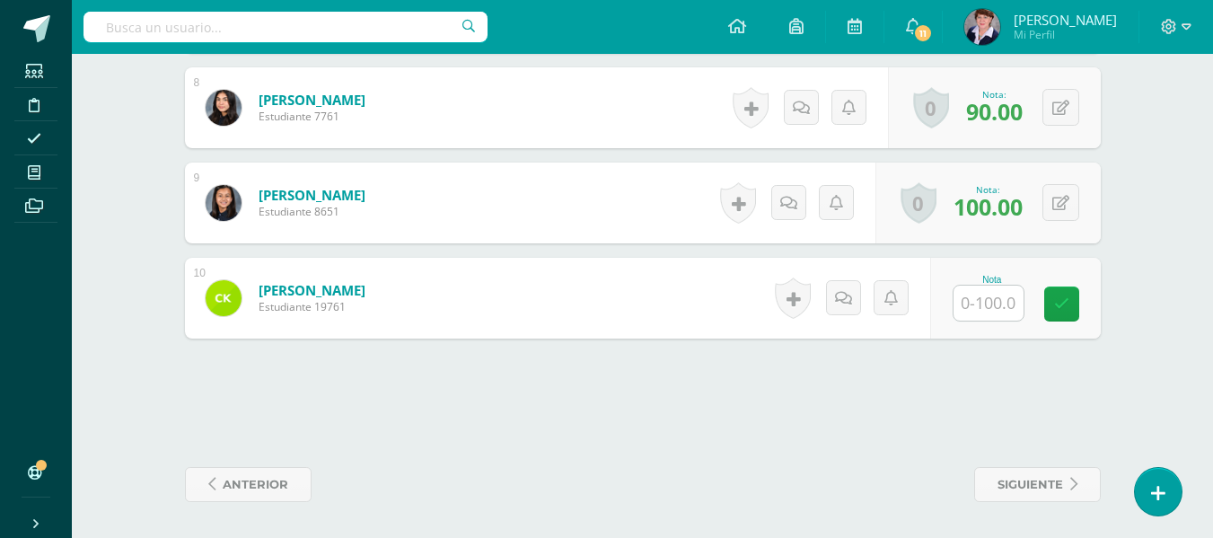
click at [1002, 309] on input "text" at bounding box center [988, 302] width 70 height 35
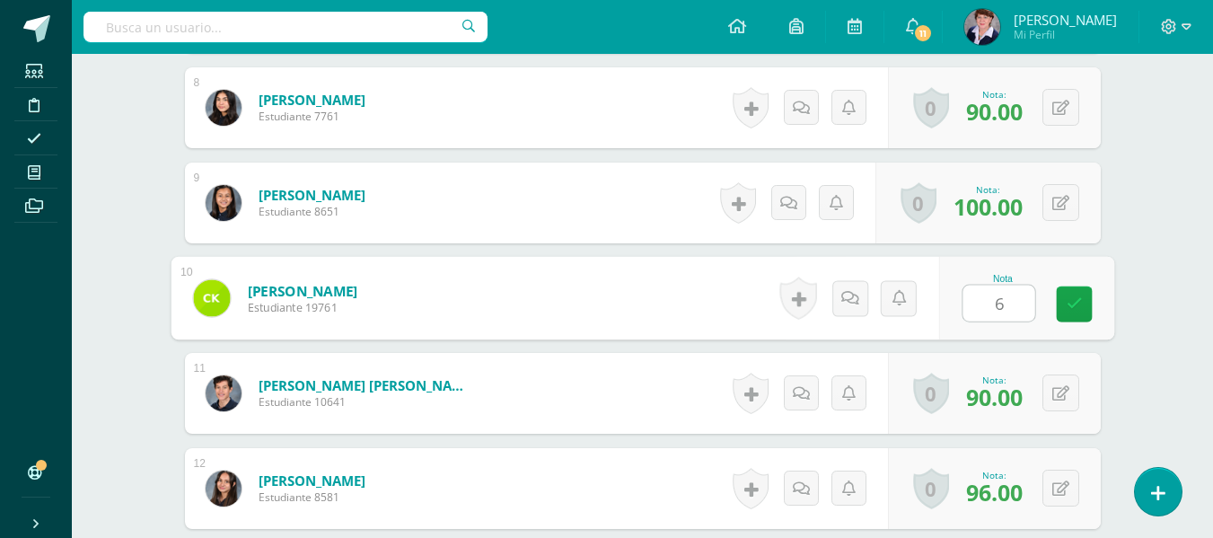
type input "60"
click at [1078, 302] on icon at bounding box center [1074, 303] width 16 height 15
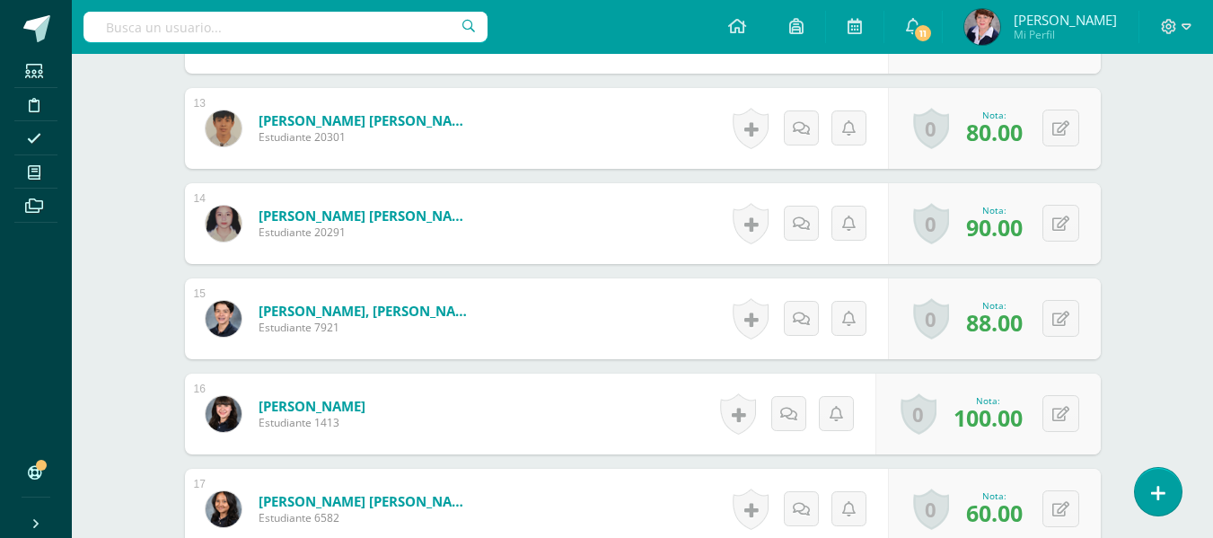
scroll to position [1672, 0]
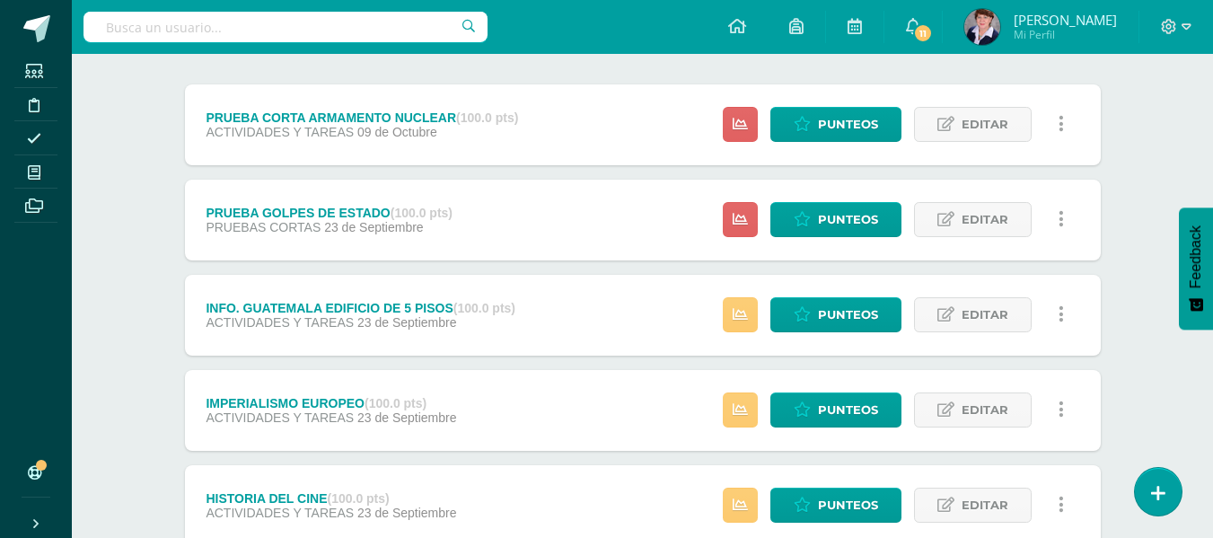
scroll to position [359, 0]
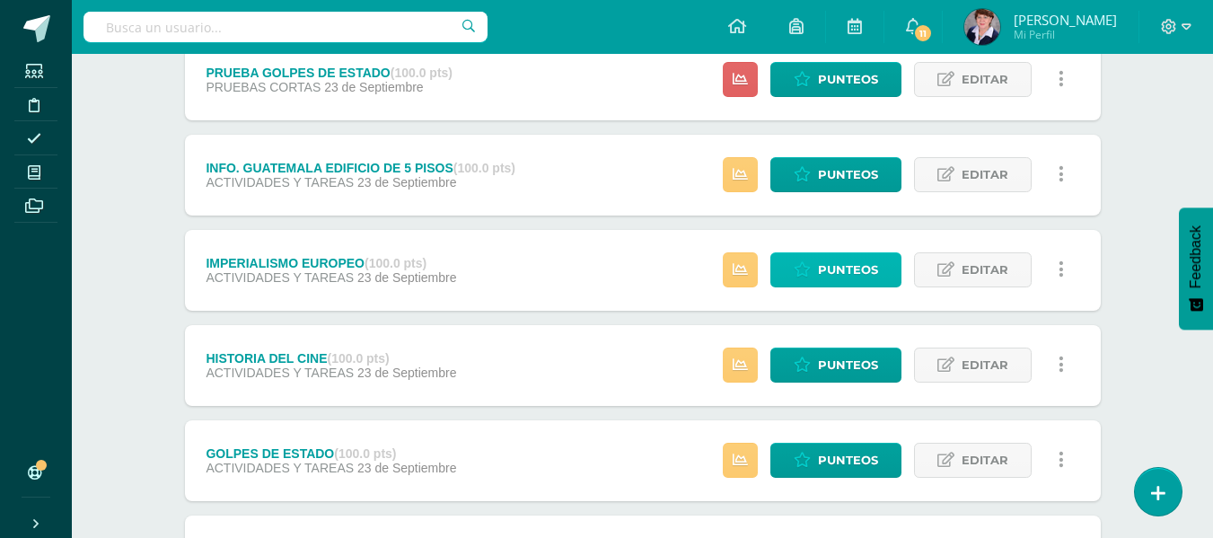
click at [846, 271] on span "Punteos" at bounding box center [848, 269] width 60 height 33
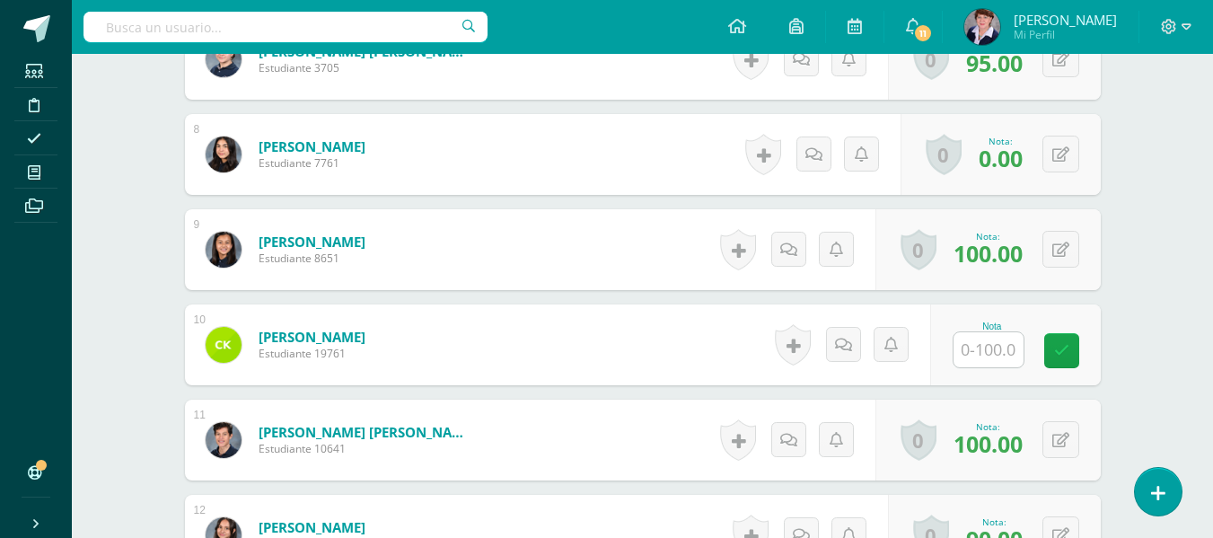
scroll to position [1223, 0]
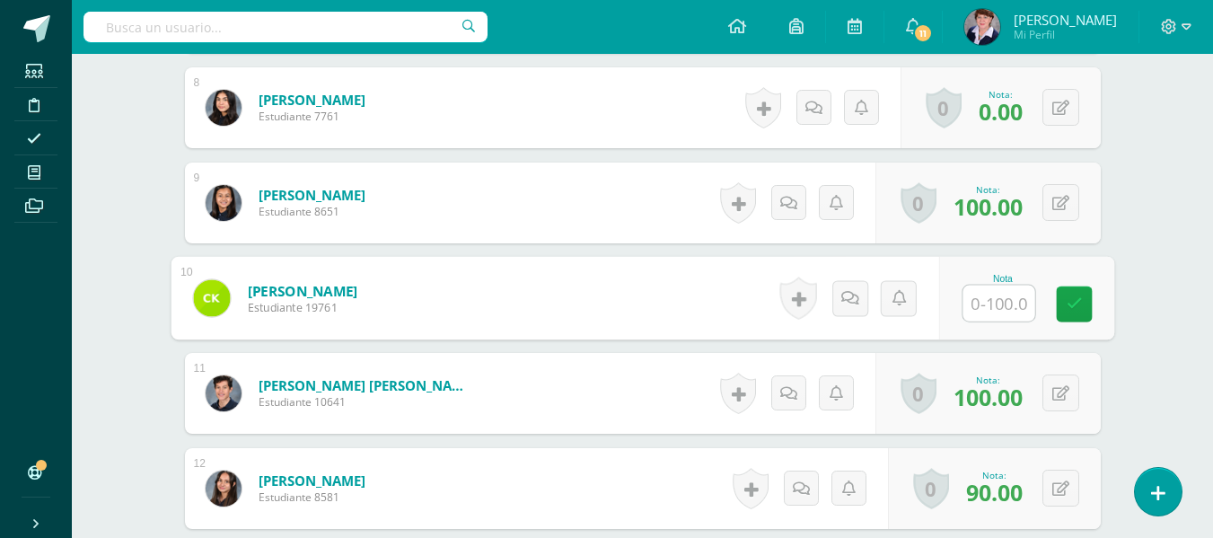
click at [1008, 300] on input "text" at bounding box center [998, 303] width 72 height 36
type input "80"
click at [1071, 295] on icon at bounding box center [1074, 302] width 16 height 15
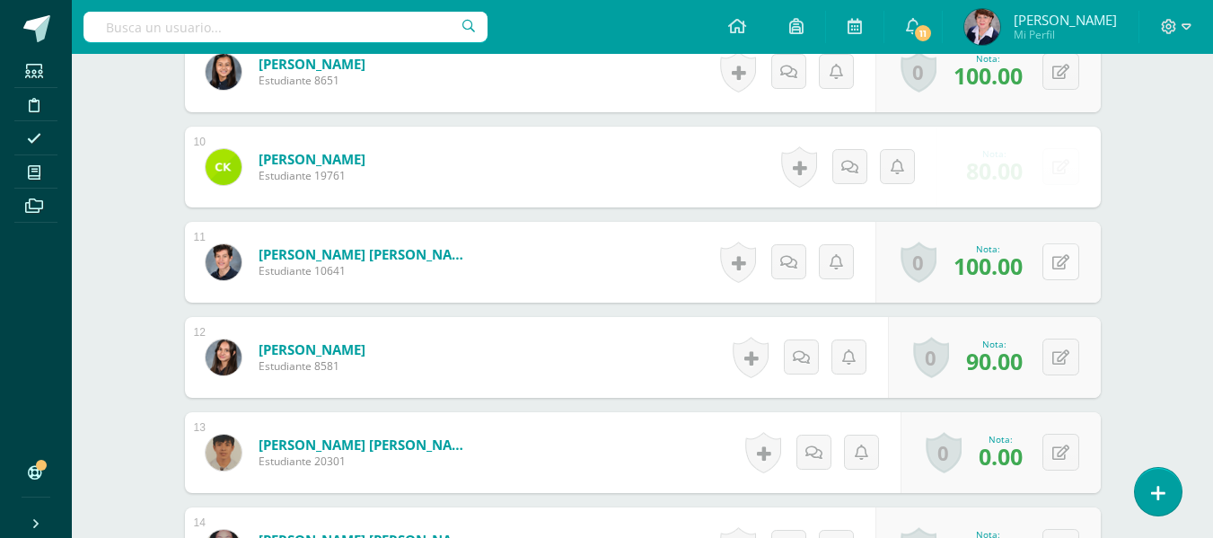
scroll to position [1583, 0]
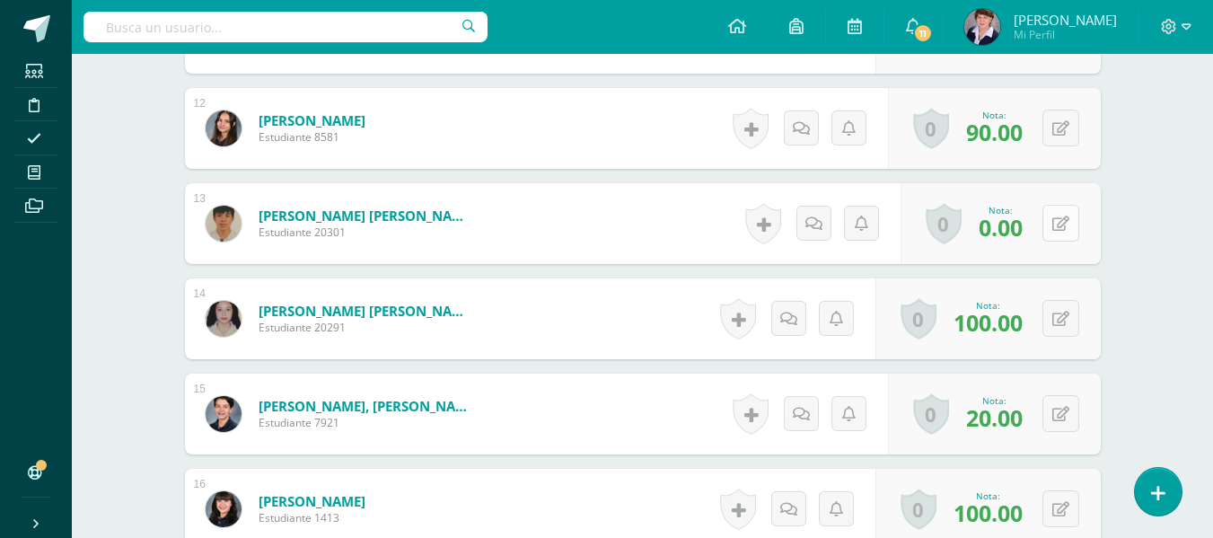
click at [1066, 227] on icon at bounding box center [1060, 223] width 17 height 15
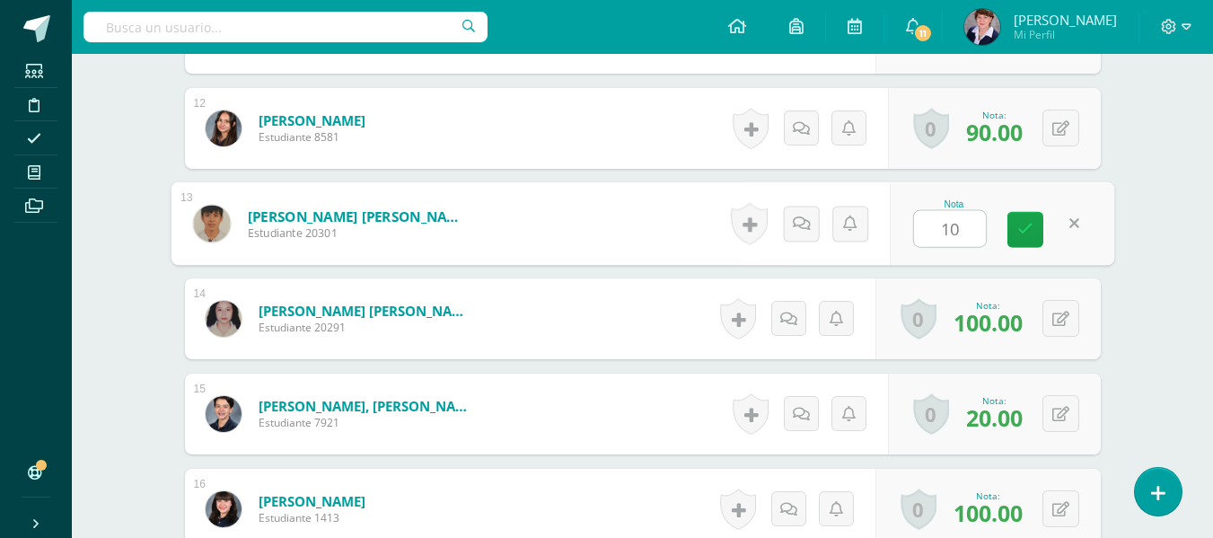
type input "100"
click at [1031, 224] on icon at bounding box center [1025, 229] width 16 height 15
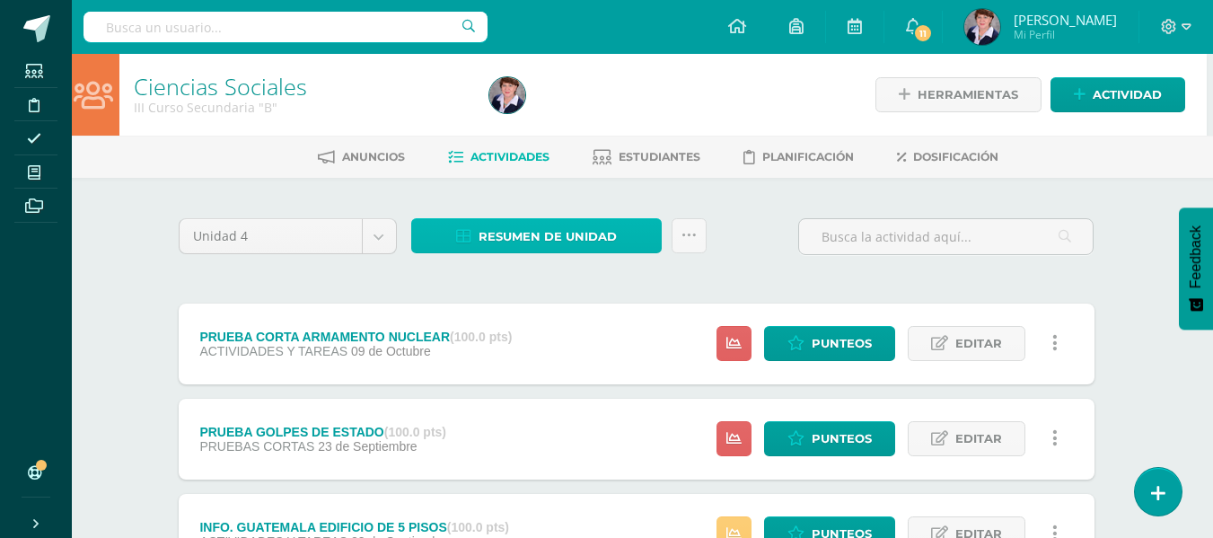
click at [568, 232] on span "Resumen de unidad" at bounding box center [547, 236] width 138 height 33
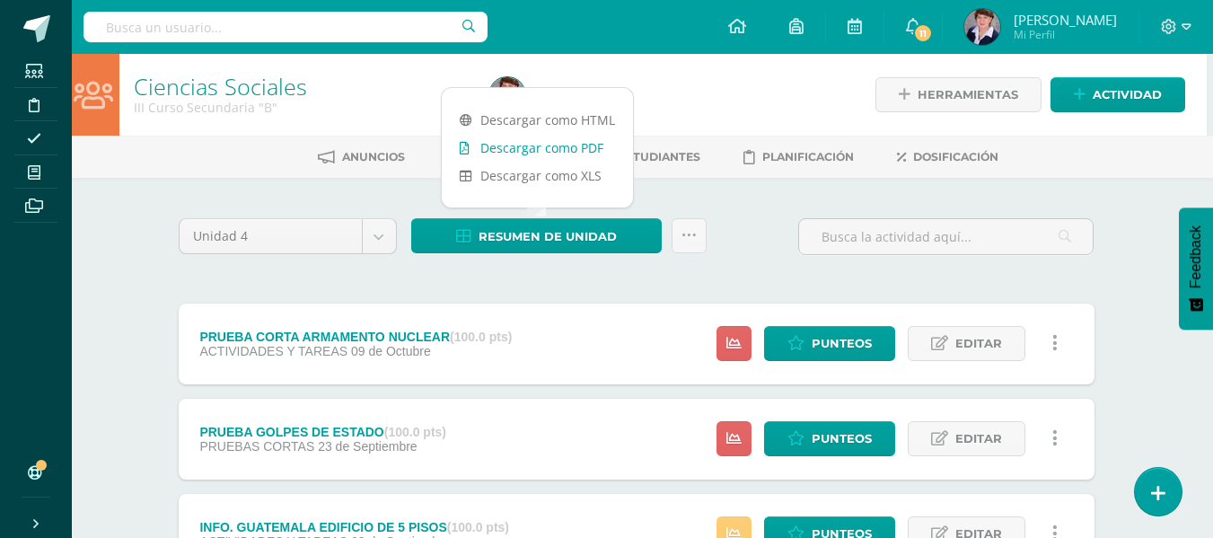
click at [562, 140] on link "Descargar como PDF" at bounding box center [537, 148] width 191 height 28
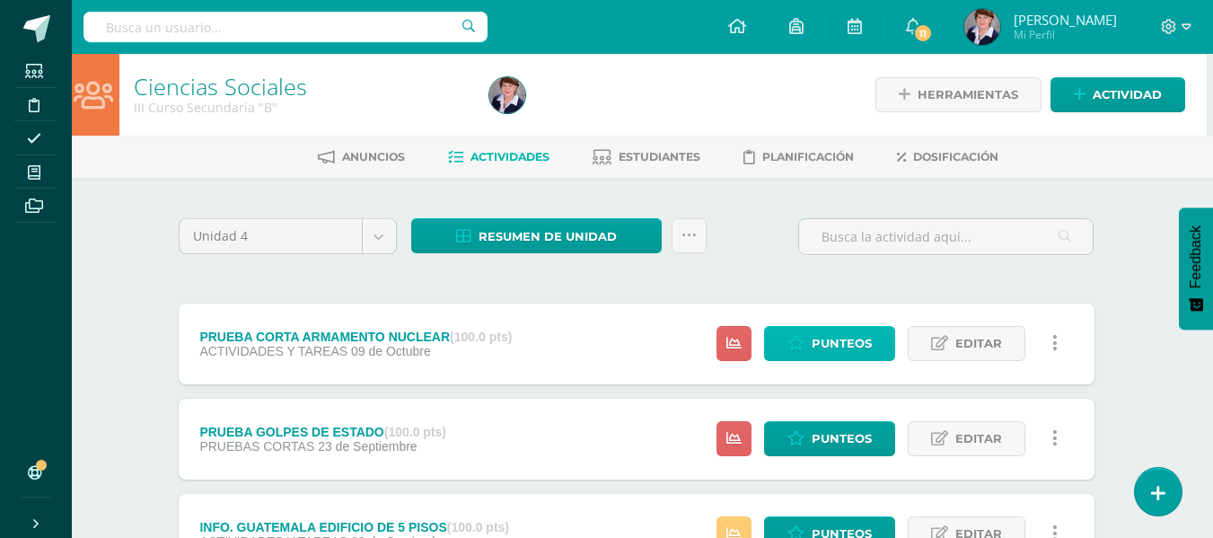
click at [812, 345] on link "Punteos" at bounding box center [829, 343] width 131 height 35
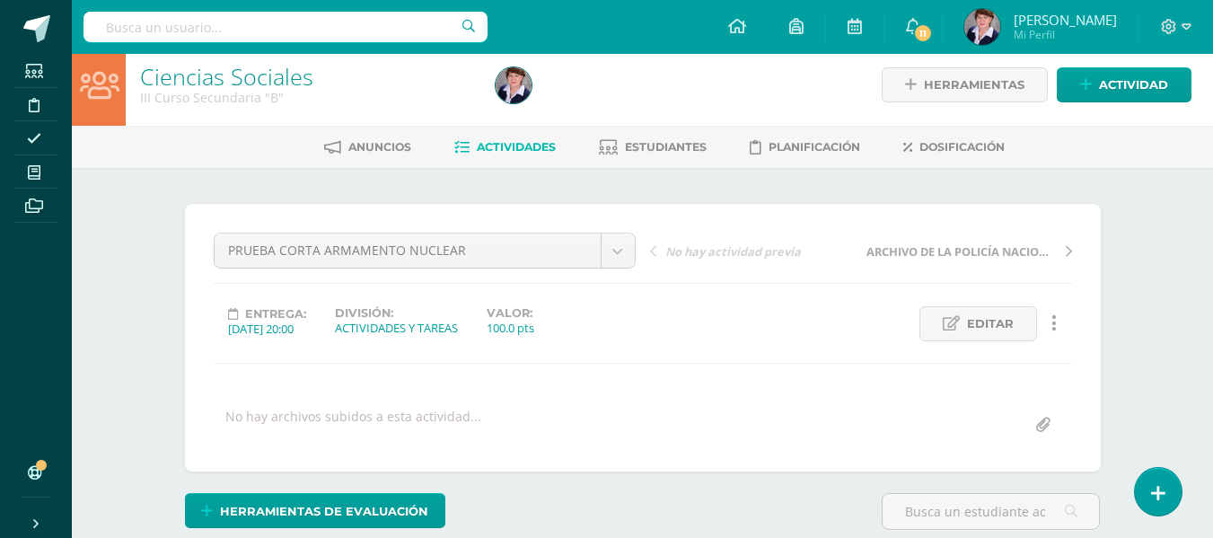
drag, startPoint x: 0, startPoint y: 0, endPoint x: 1181, endPoint y: 253, distance: 1208.2
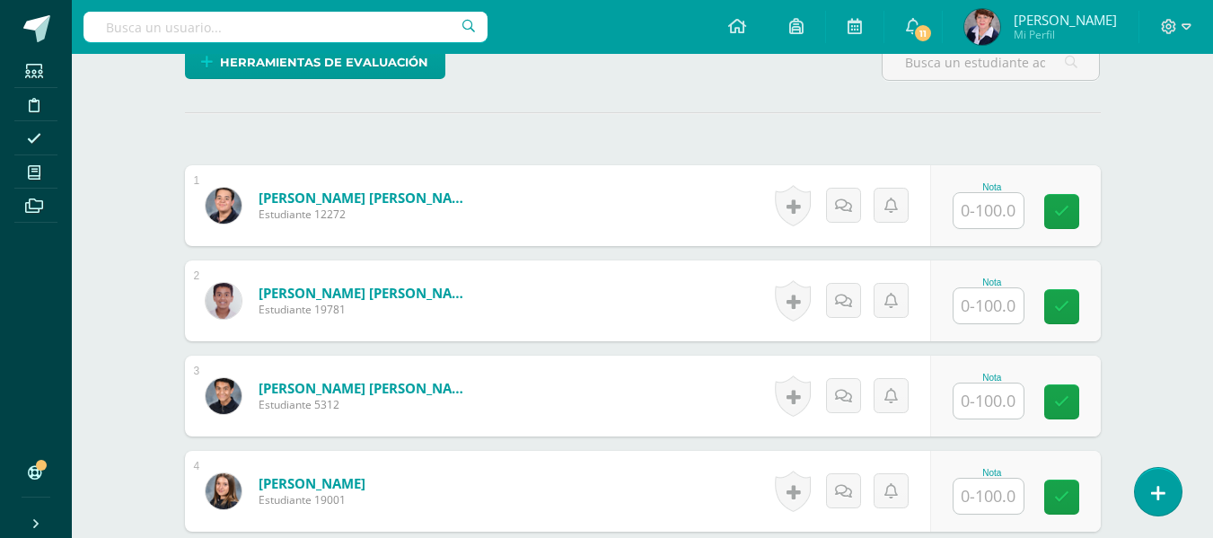
scroll to position [460, 0]
click at [988, 213] on input "text" at bounding box center [988, 209] width 70 height 35
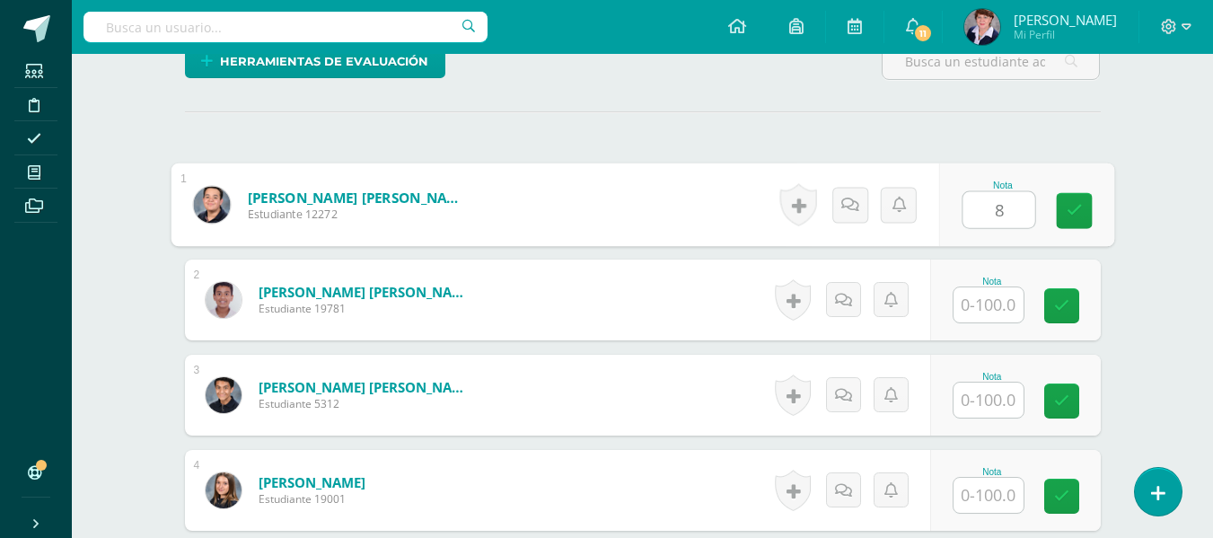
type input "80"
click at [1075, 205] on icon at bounding box center [1074, 210] width 16 height 15
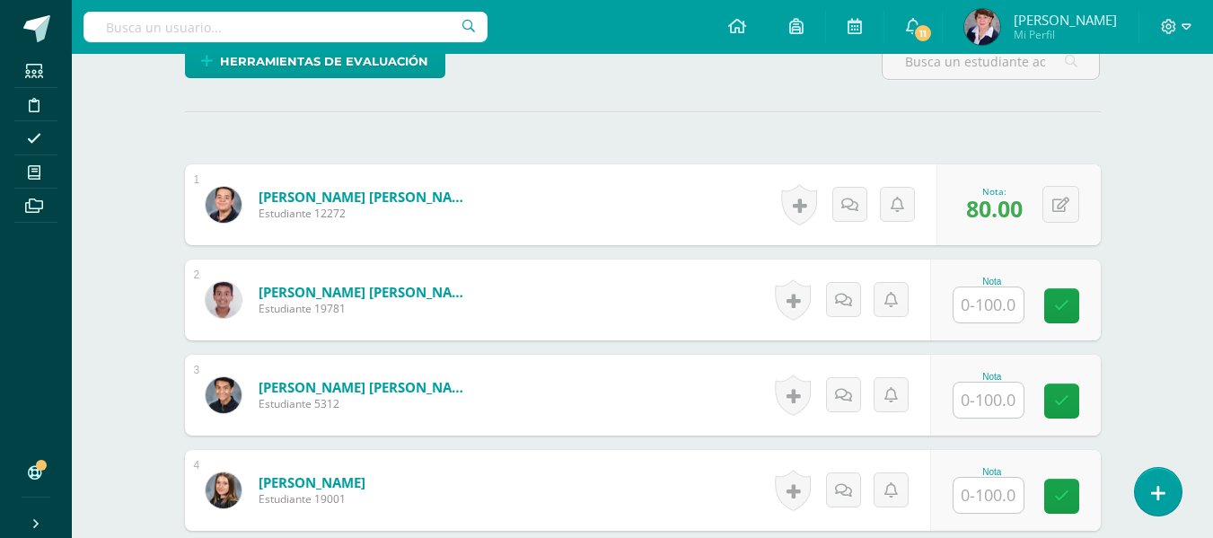
click at [991, 296] on input "text" at bounding box center [988, 304] width 70 height 35
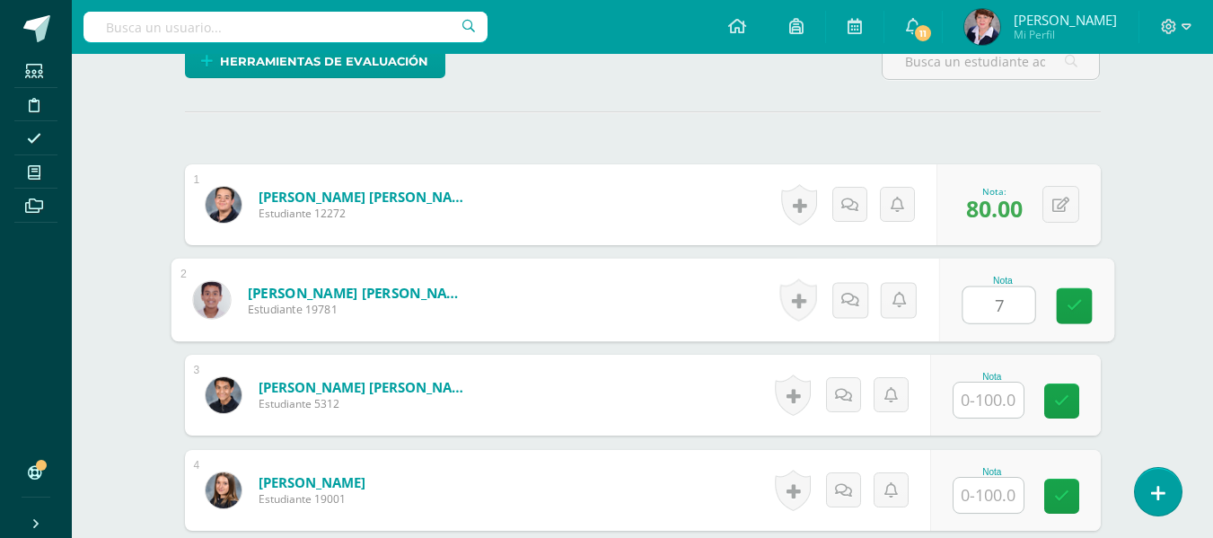
type input "75"
click at [1077, 298] on icon at bounding box center [1074, 305] width 16 height 15
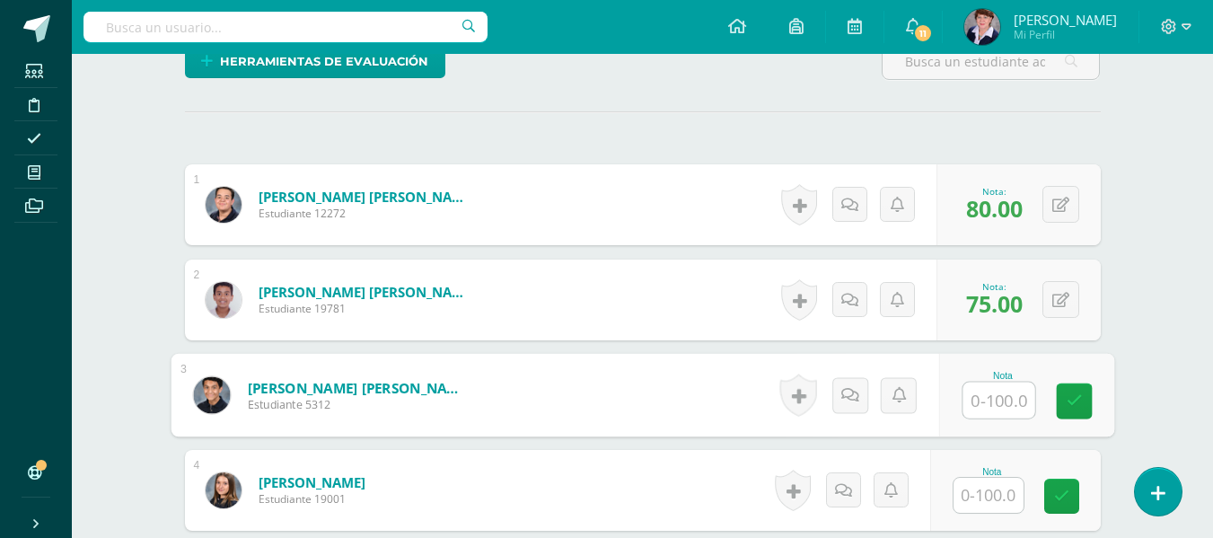
click at [987, 404] on input "text" at bounding box center [998, 400] width 72 height 36
type input "90"
click at [1075, 393] on icon at bounding box center [1074, 400] width 16 height 15
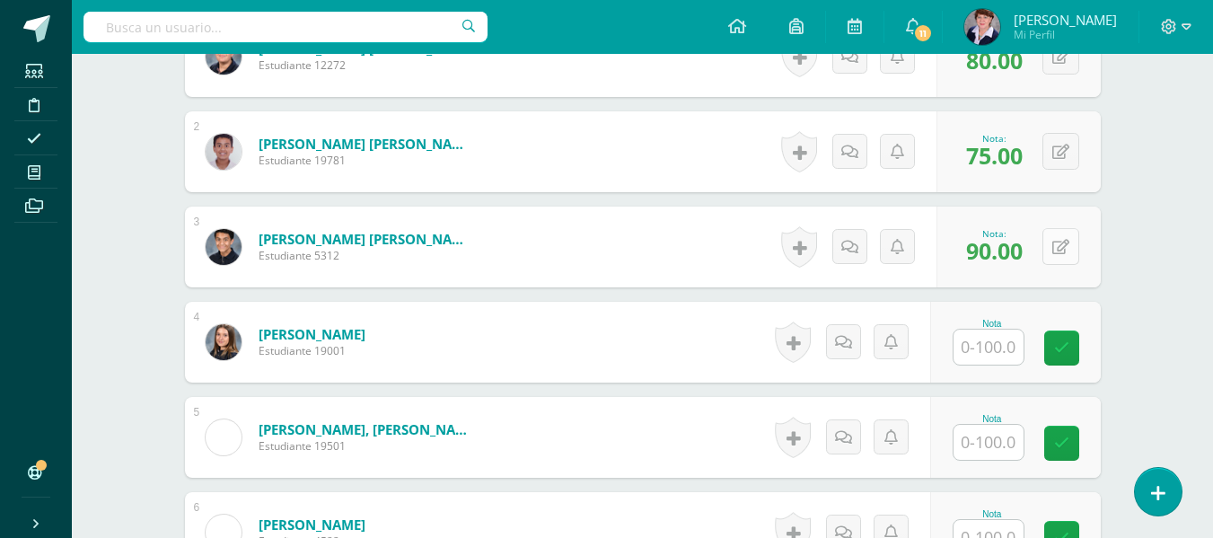
scroll to position [639, 0]
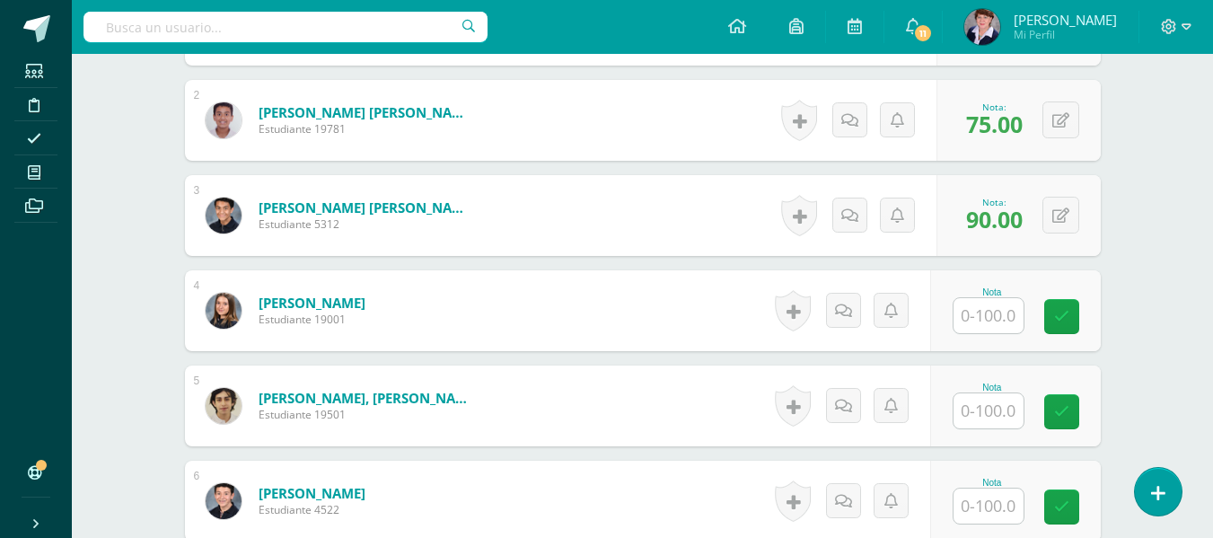
click at [1007, 318] on input "text" at bounding box center [988, 315] width 70 height 35
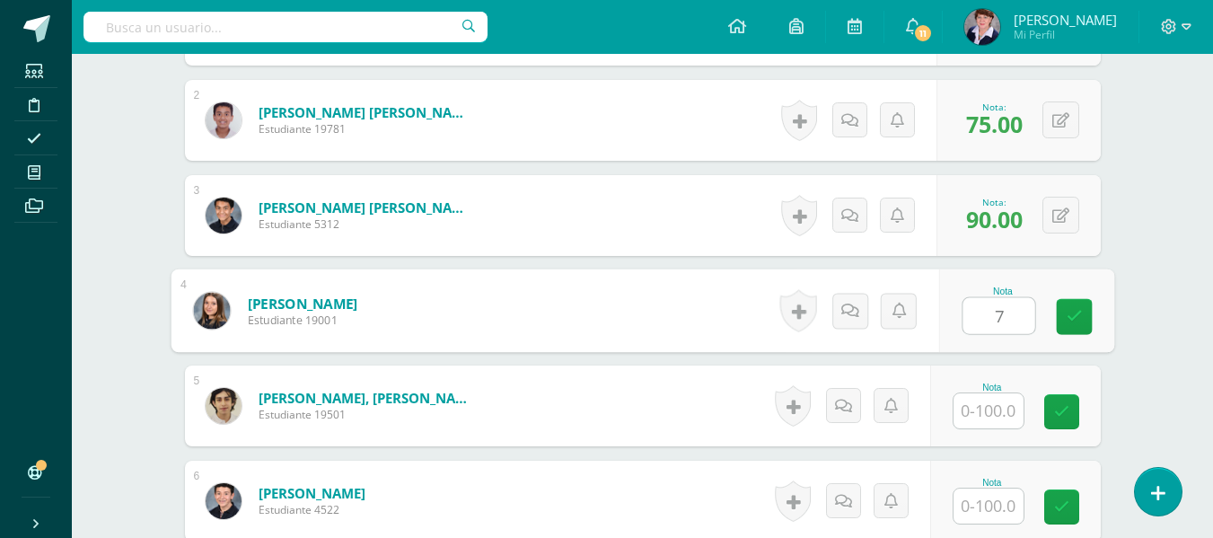
type input "75"
click at [1076, 310] on icon at bounding box center [1074, 316] width 16 height 15
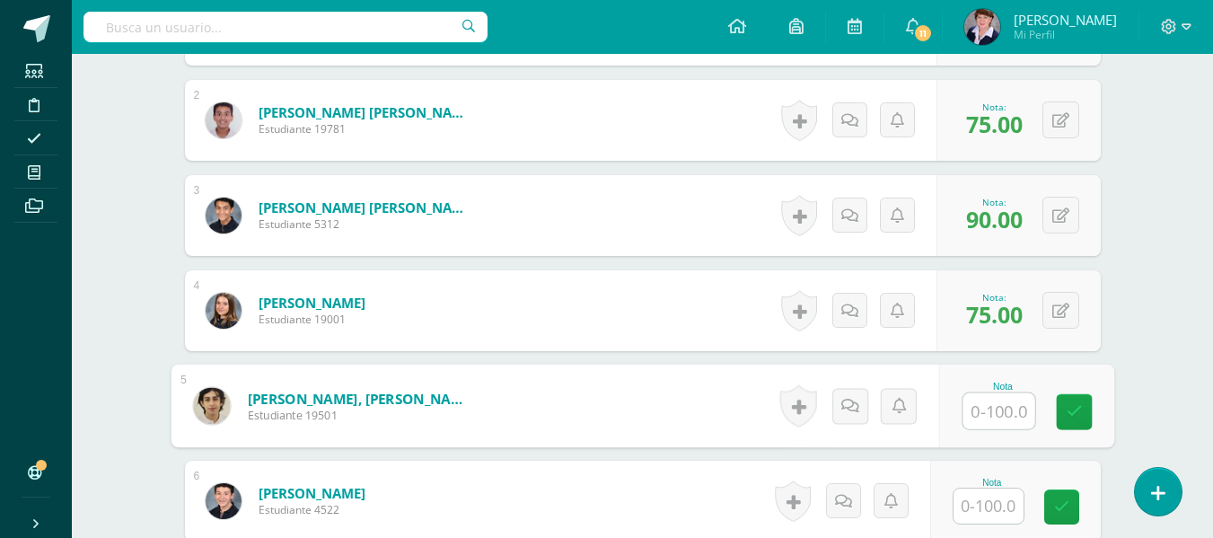
click at [1001, 413] on input "text" at bounding box center [998, 411] width 72 height 36
type input "90"
click at [1075, 401] on link at bounding box center [1074, 412] width 36 height 36
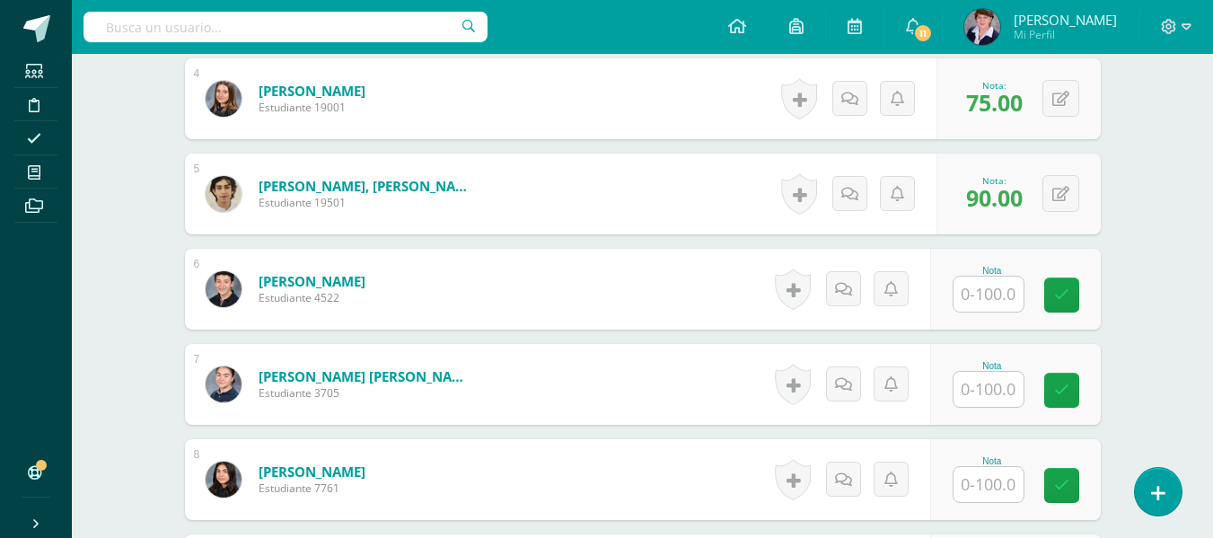
scroll to position [909, 0]
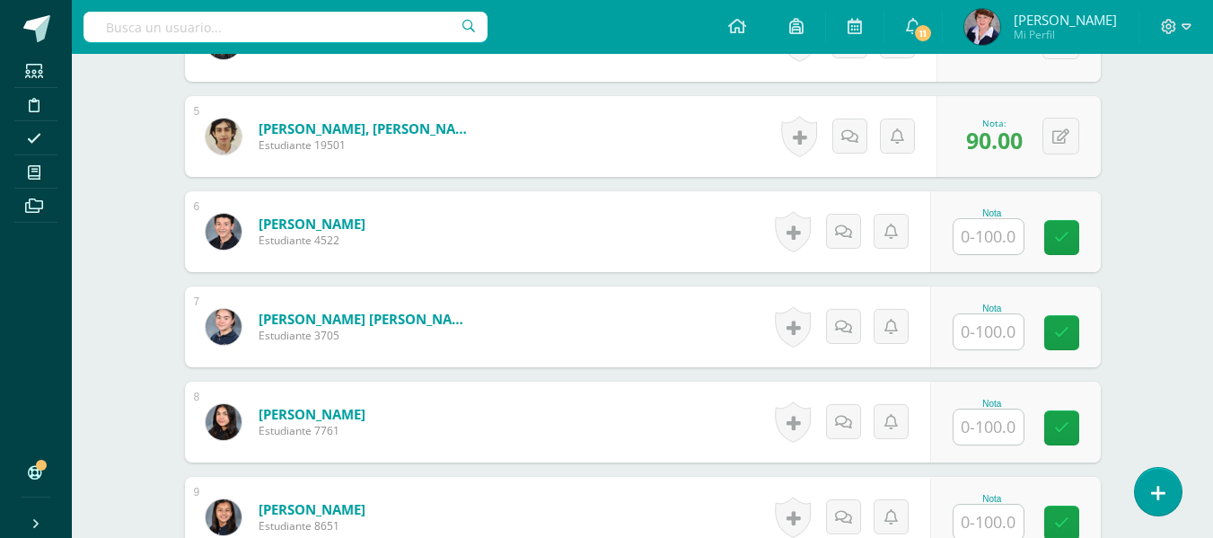
click at [996, 234] on input "text" at bounding box center [988, 236] width 70 height 35
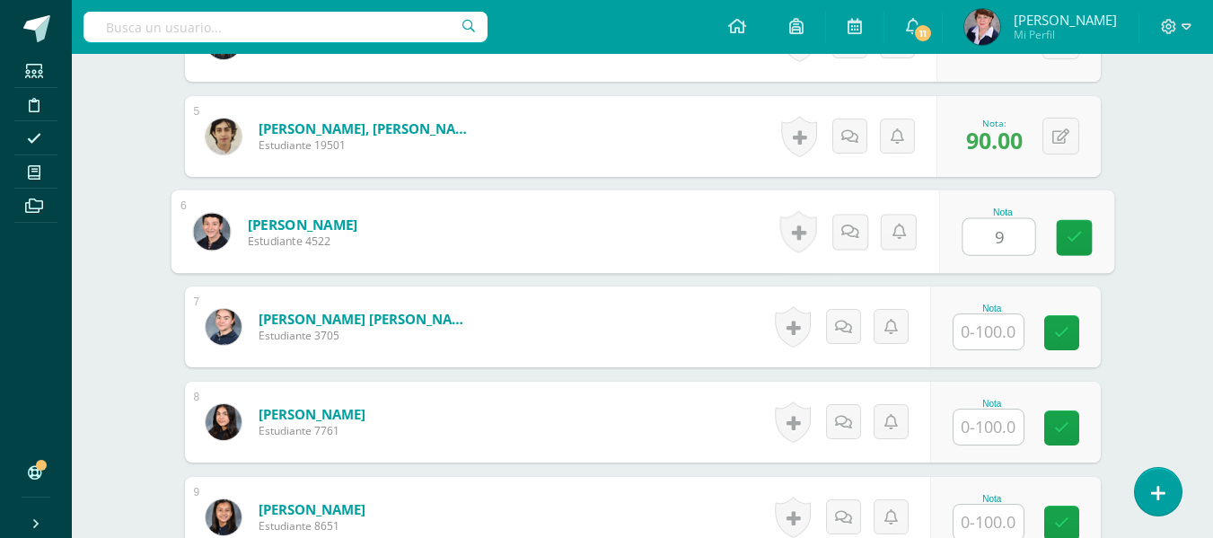
type input "90"
click at [1074, 230] on icon at bounding box center [1074, 237] width 16 height 15
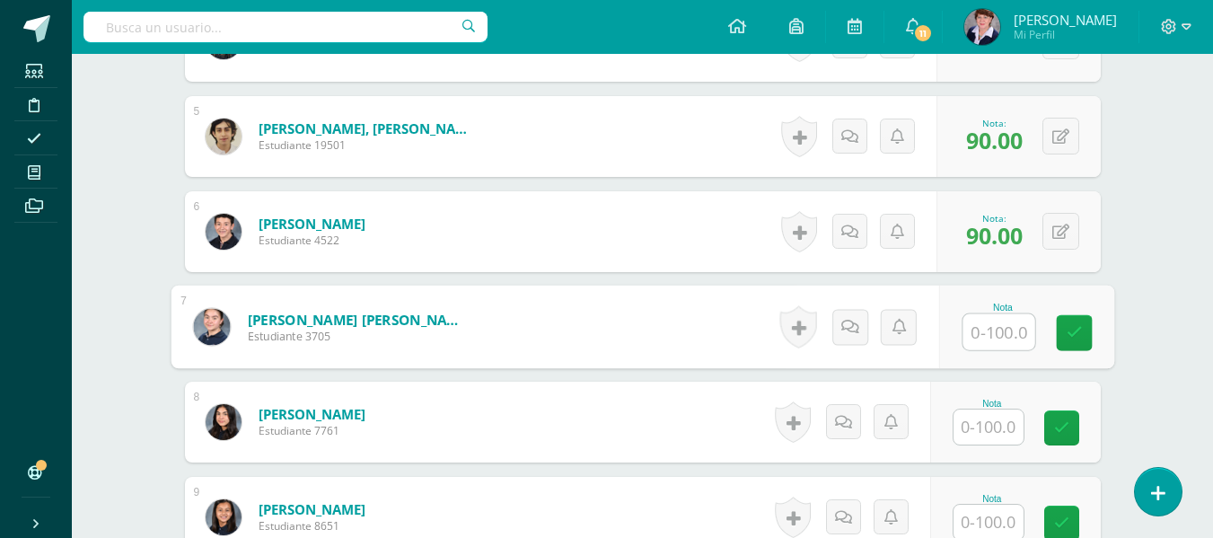
click at [997, 329] on input "text" at bounding box center [998, 332] width 72 height 36
type input "80"
click at [1075, 328] on icon at bounding box center [1074, 332] width 16 height 15
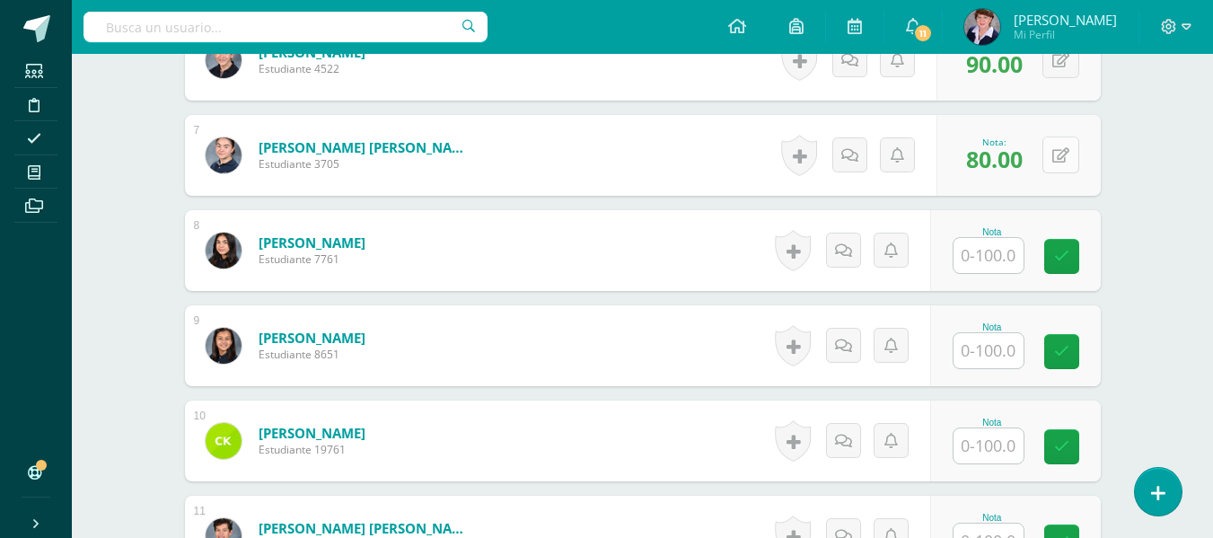
scroll to position [1088, 0]
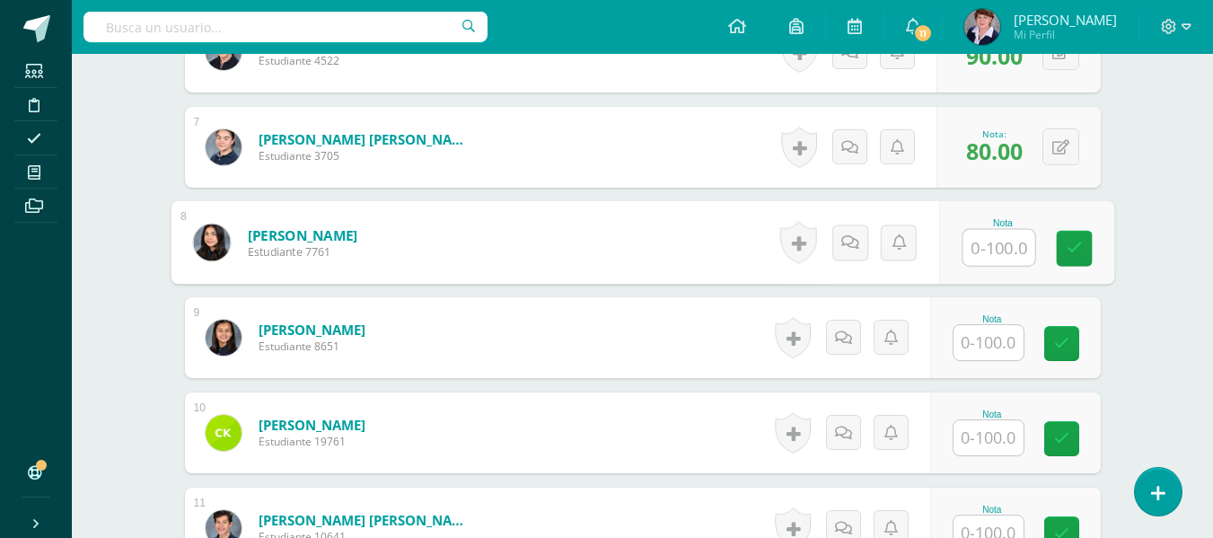
click at [992, 247] on input "text" at bounding box center [998, 248] width 72 height 36
type input "90"
click at [1075, 241] on icon at bounding box center [1074, 248] width 16 height 15
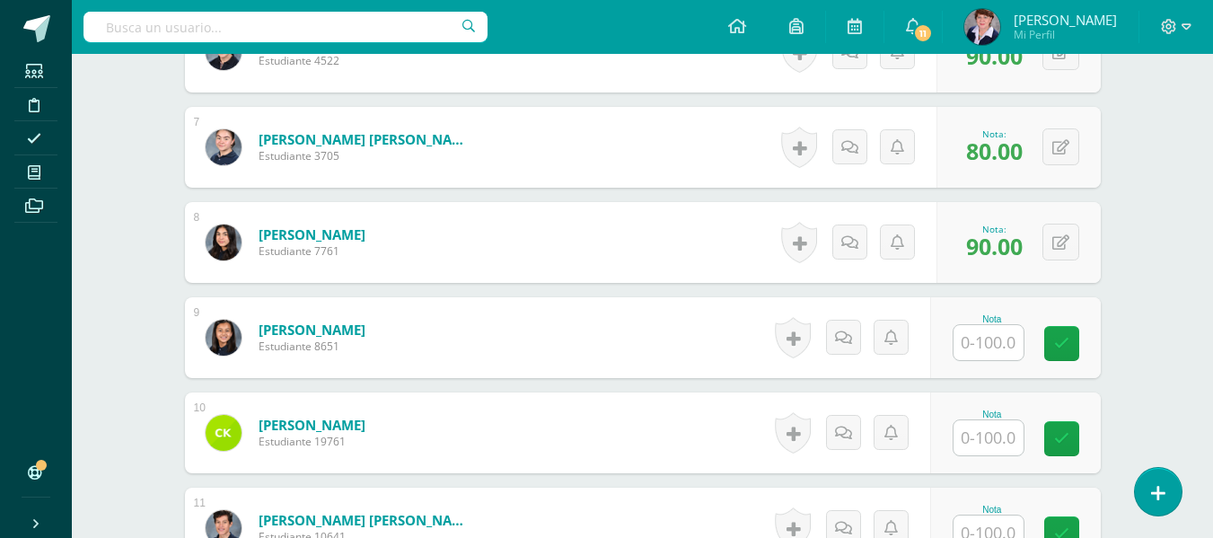
scroll to position [1178, 0]
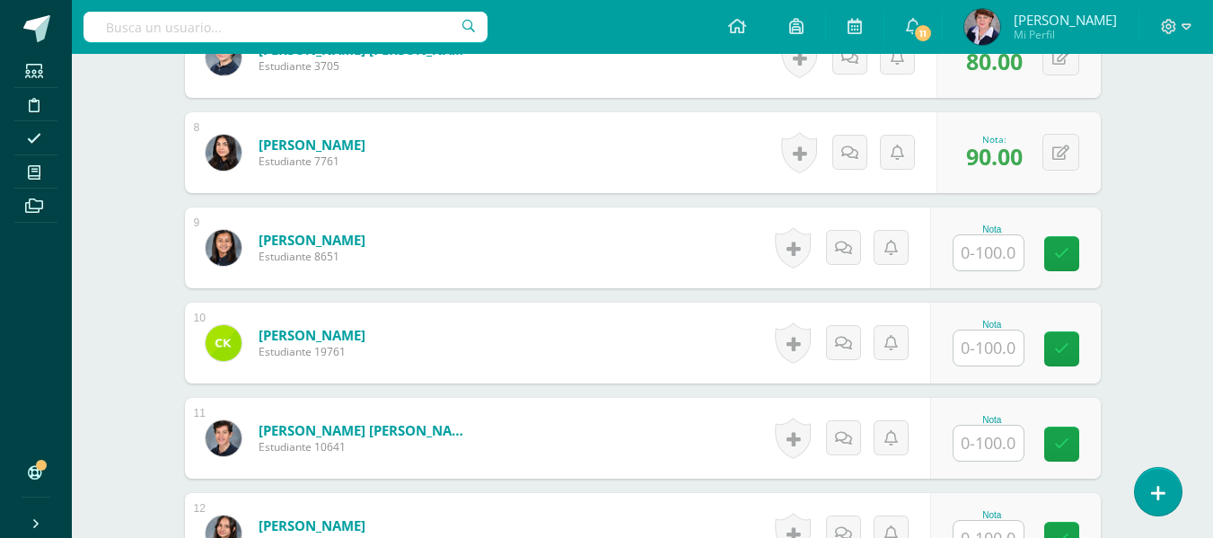
click at [1008, 348] on input "text" at bounding box center [988, 347] width 70 height 35
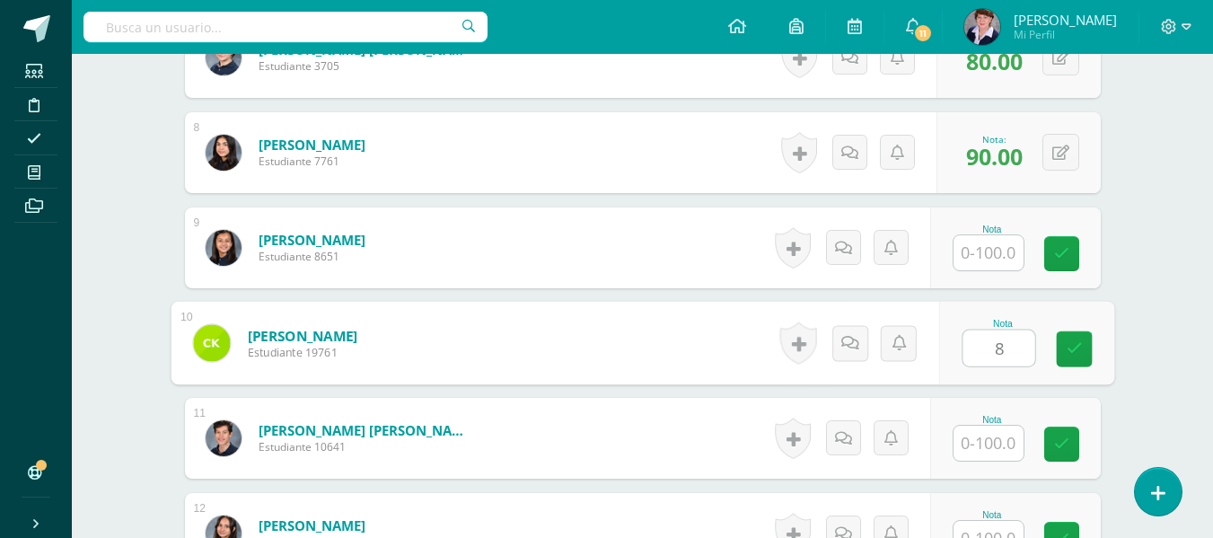
type input "80"
click at [1064, 343] on link at bounding box center [1074, 349] width 36 height 36
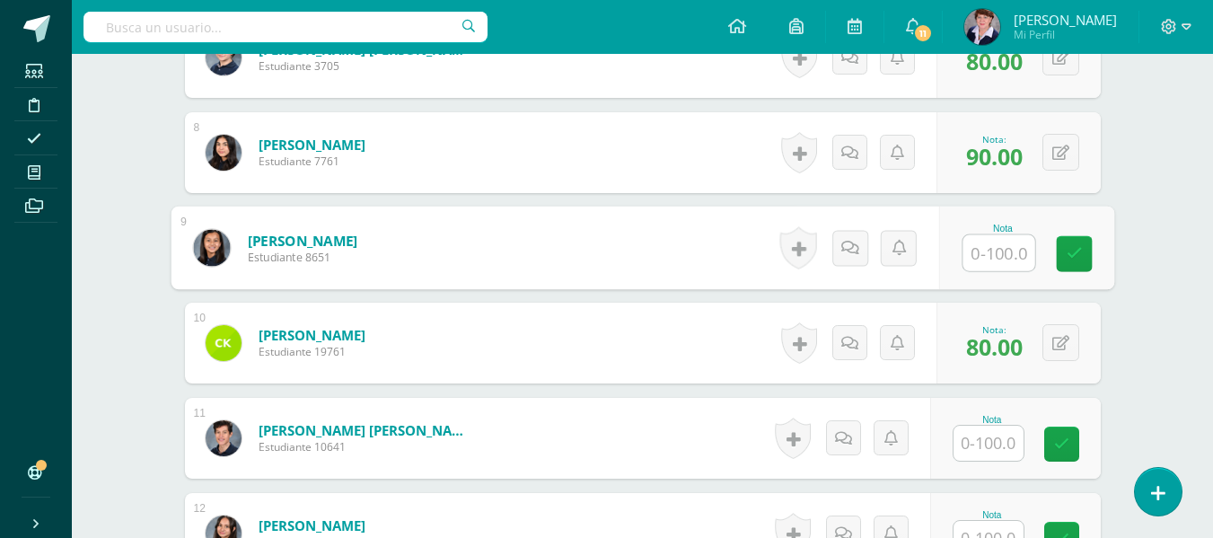
click at [985, 253] on input "text" at bounding box center [998, 253] width 72 height 36
type input "9"
type input "80"
click at [1069, 249] on icon at bounding box center [1074, 253] width 16 height 15
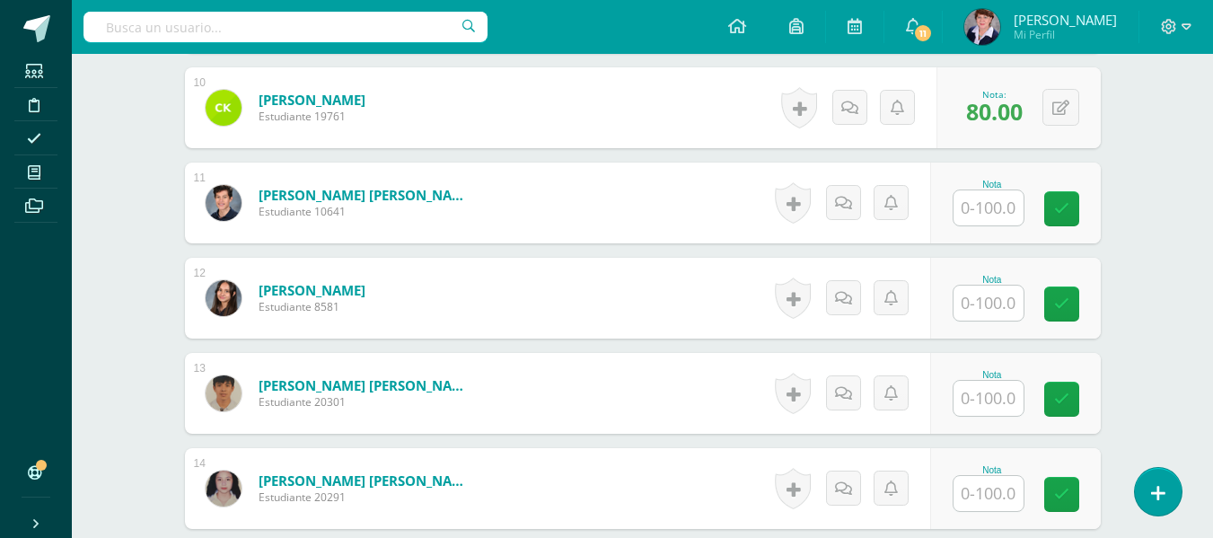
scroll to position [1447, 0]
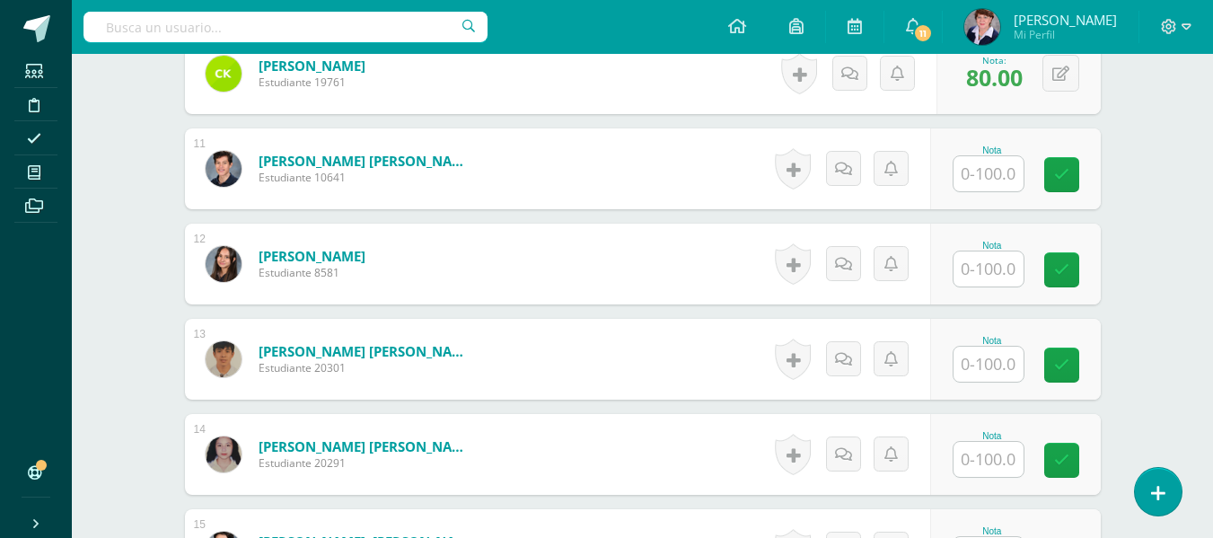
click at [992, 169] on input "text" at bounding box center [988, 173] width 70 height 35
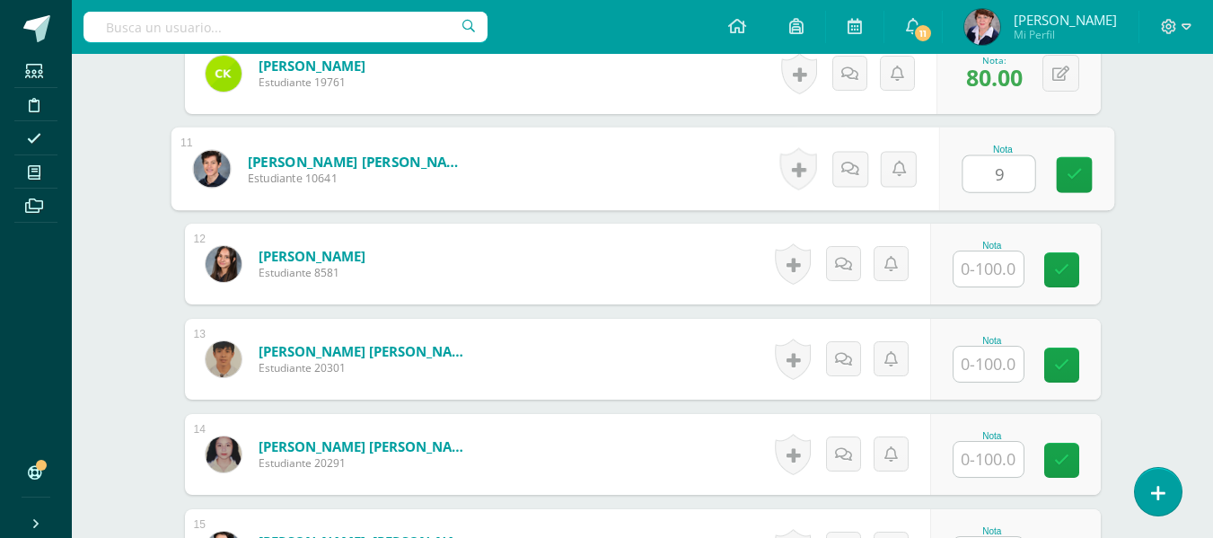
type input "90"
click at [1069, 169] on icon at bounding box center [1074, 174] width 16 height 15
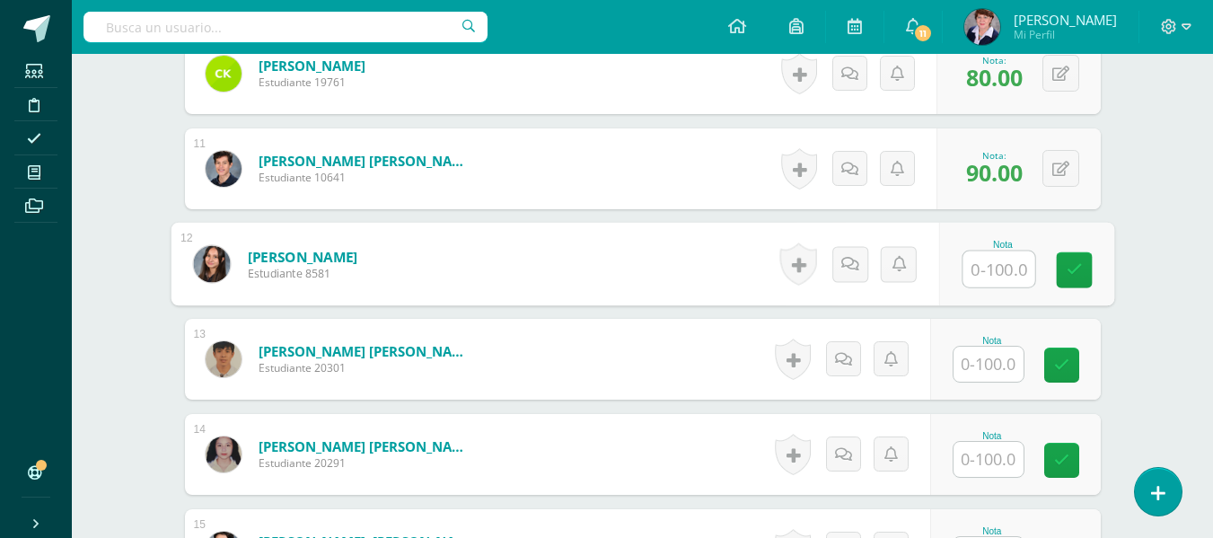
click at [995, 269] on input "text" at bounding box center [998, 269] width 72 height 36
type input "80"
click at [1071, 263] on icon at bounding box center [1074, 269] width 16 height 15
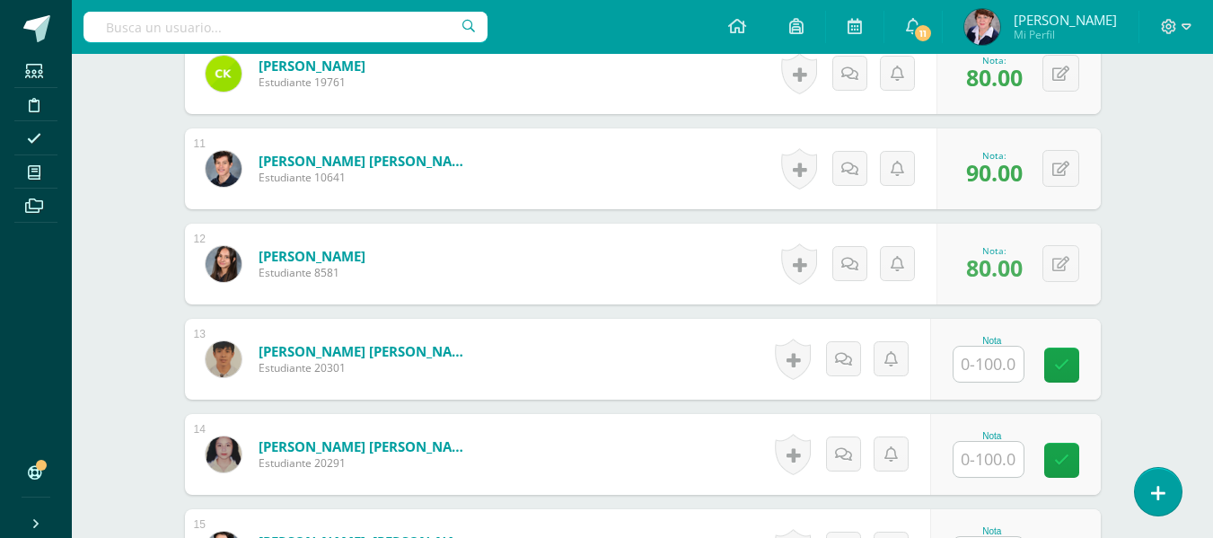
click at [986, 363] on input "text" at bounding box center [988, 364] width 70 height 35
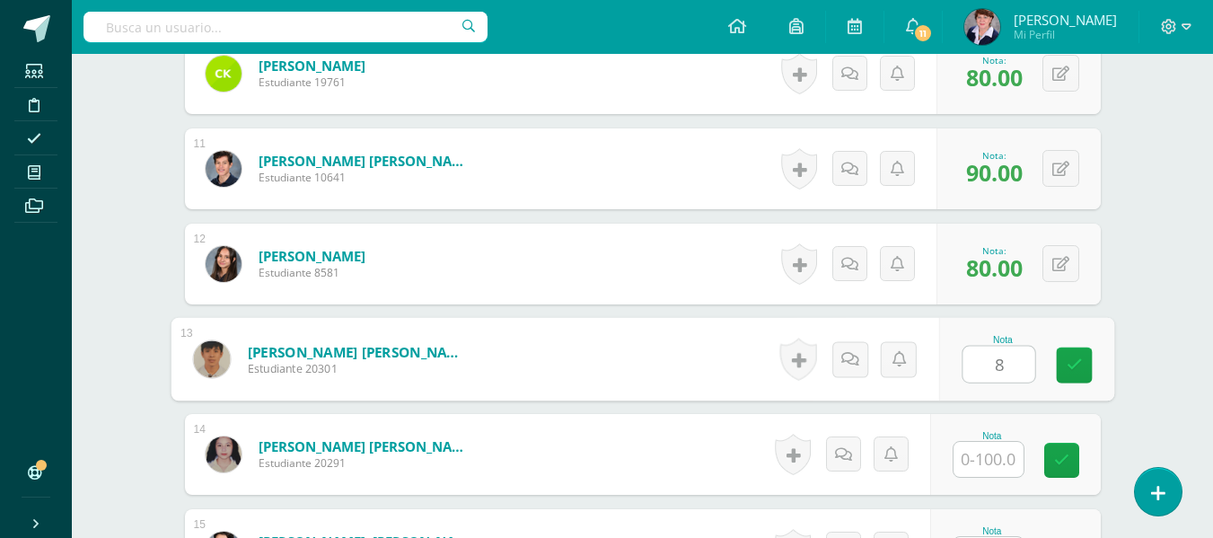
type input "80"
click at [1077, 360] on icon at bounding box center [1074, 364] width 16 height 15
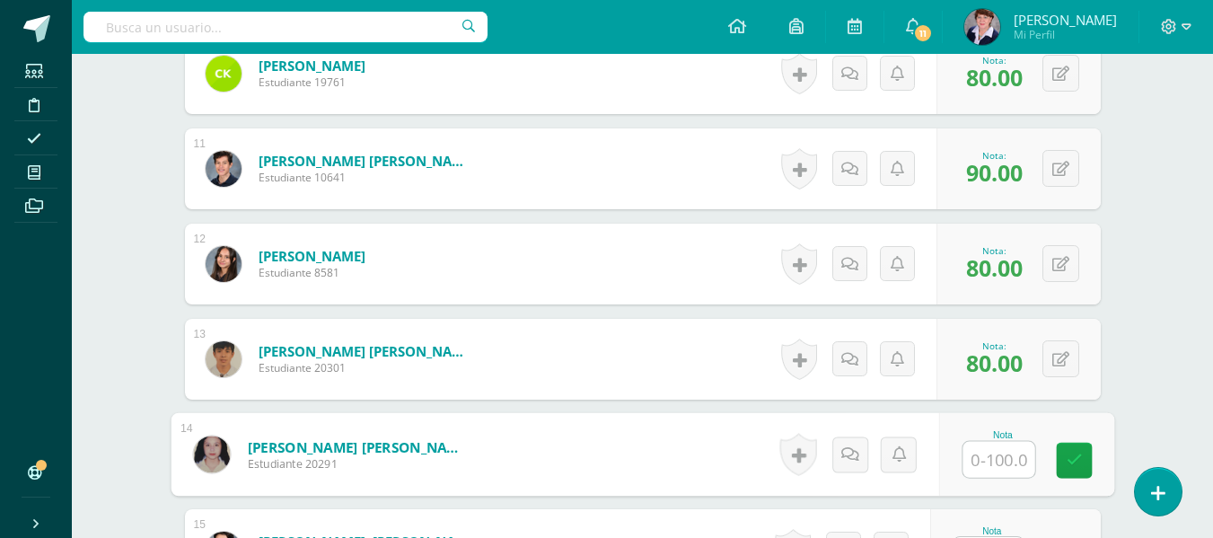
click at [997, 459] on input "text" at bounding box center [998, 460] width 72 height 36
type input "75"
click at [1076, 454] on icon at bounding box center [1074, 459] width 16 height 15
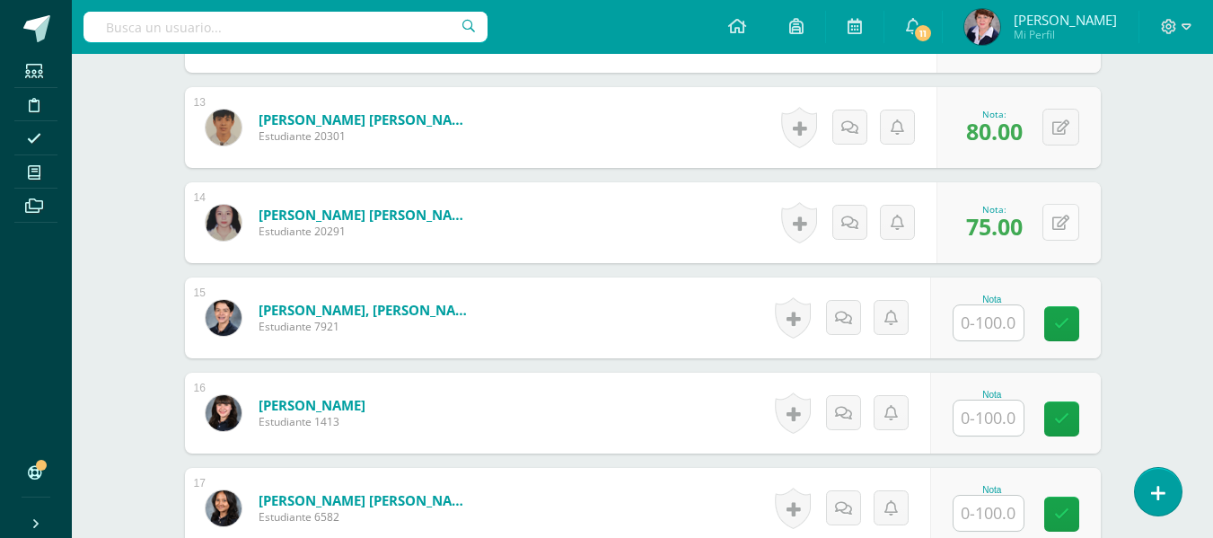
scroll to position [1716, 0]
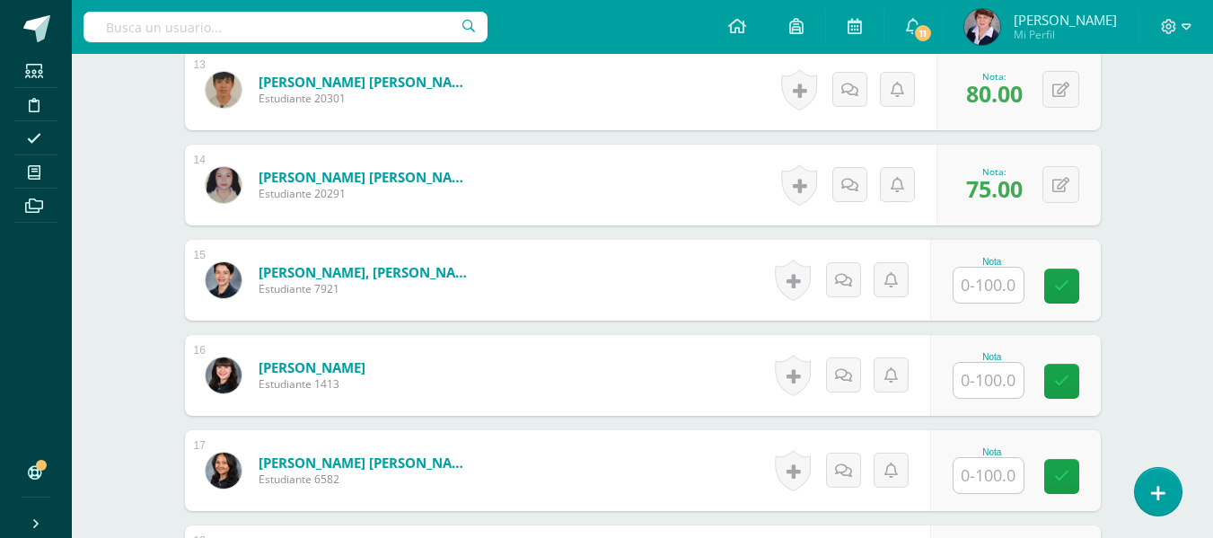
click at [991, 285] on input "text" at bounding box center [988, 285] width 70 height 35
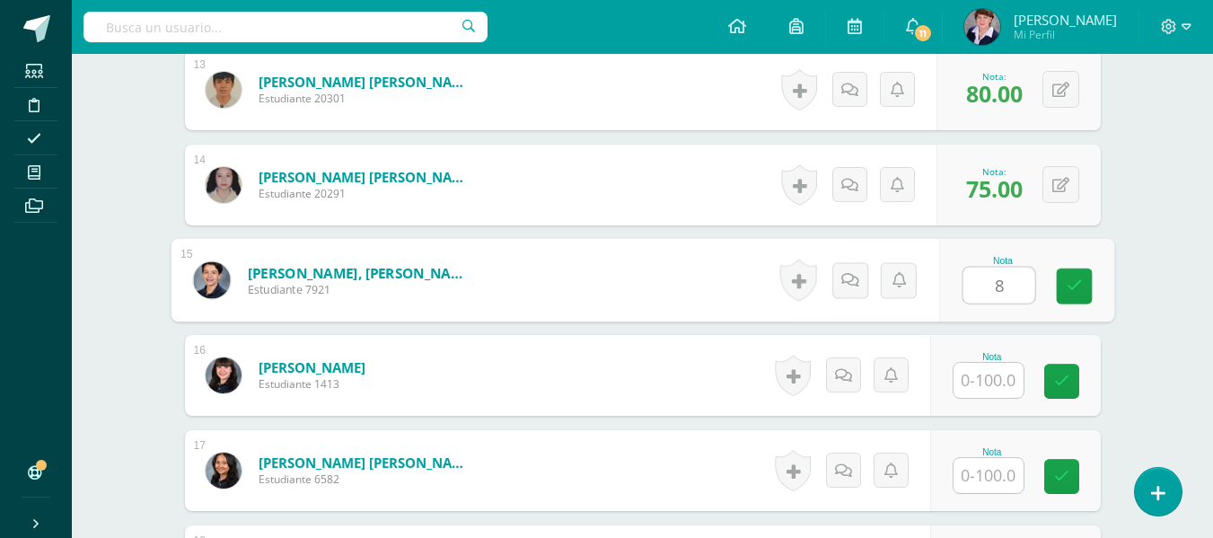
type input "85"
click at [1077, 285] on icon at bounding box center [1074, 285] width 16 height 15
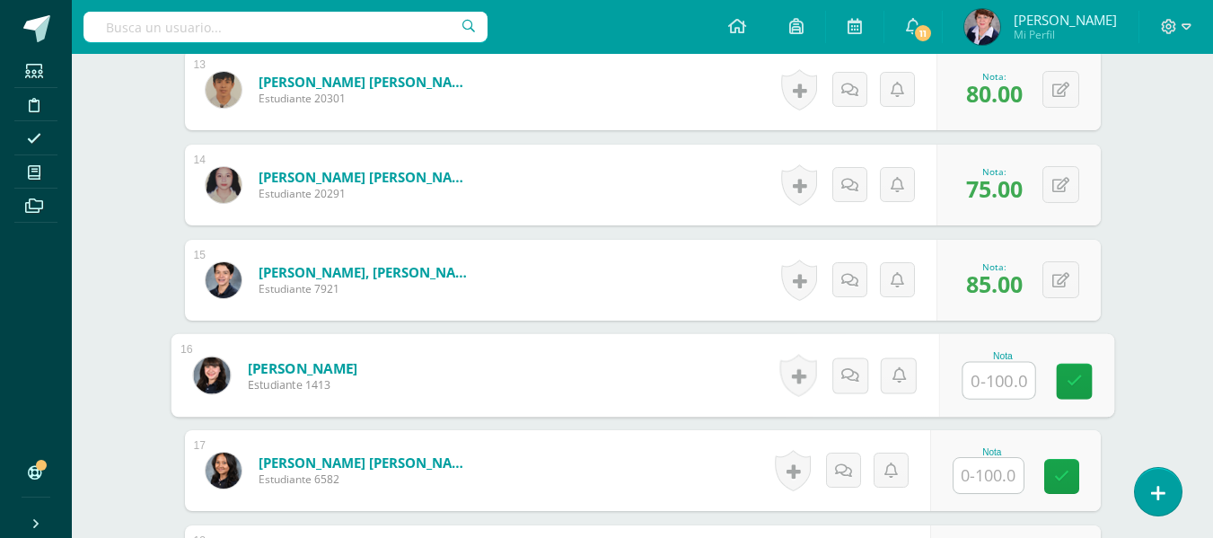
click at [1000, 382] on input "text" at bounding box center [998, 381] width 72 height 36
type input "100"
click at [1084, 378] on link at bounding box center [1074, 382] width 36 height 36
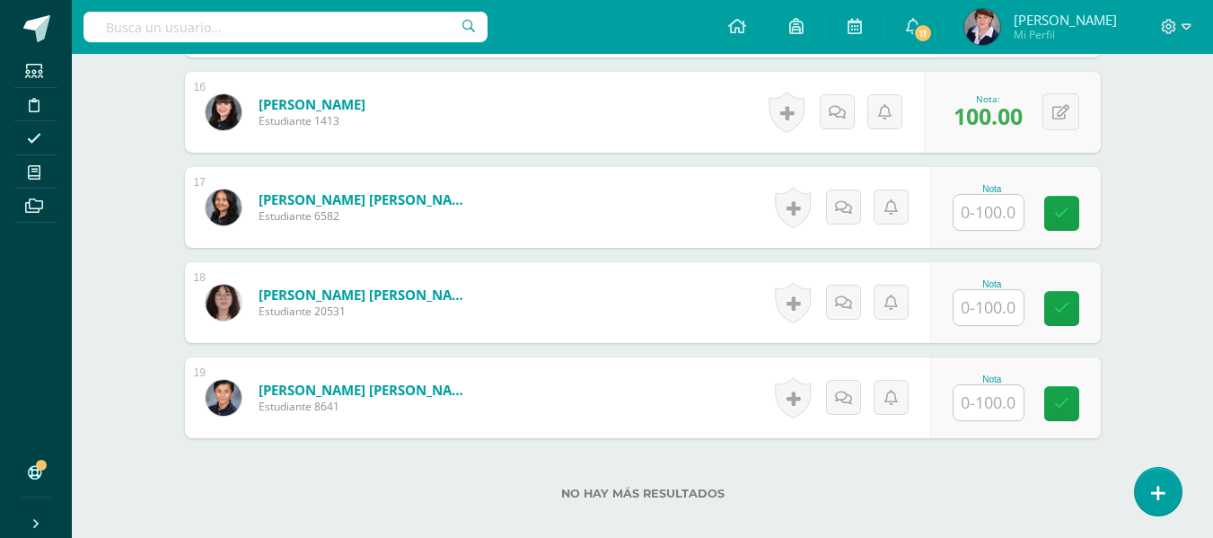
scroll to position [1986, 0]
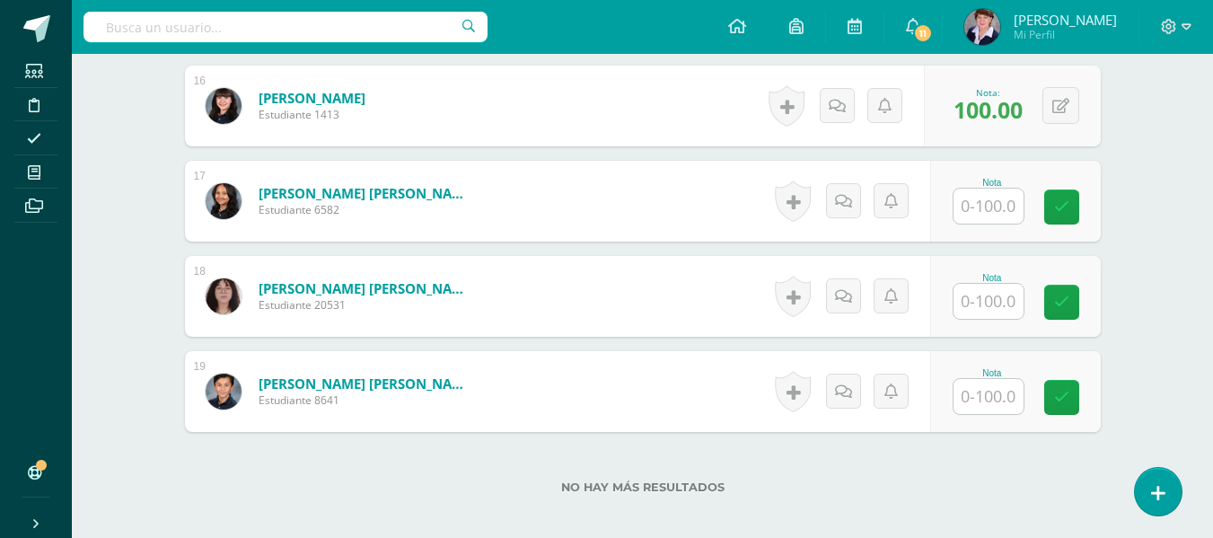
click at [991, 208] on input "text" at bounding box center [988, 206] width 70 height 35
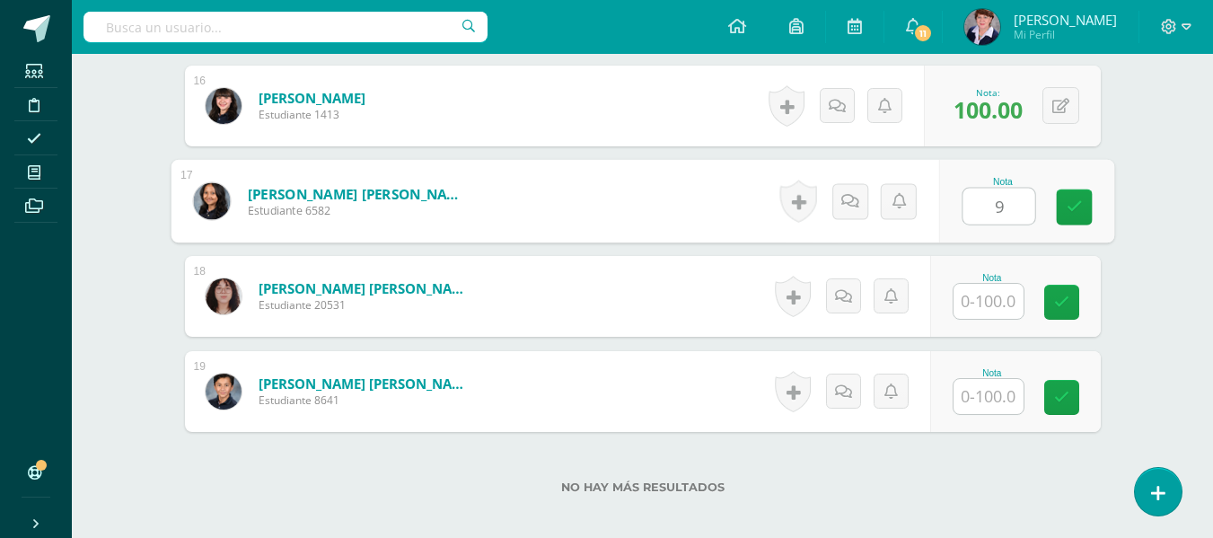
type input "90"
click at [1072, 199] on icon at bounding box center [1074, 206] width 16 height 15
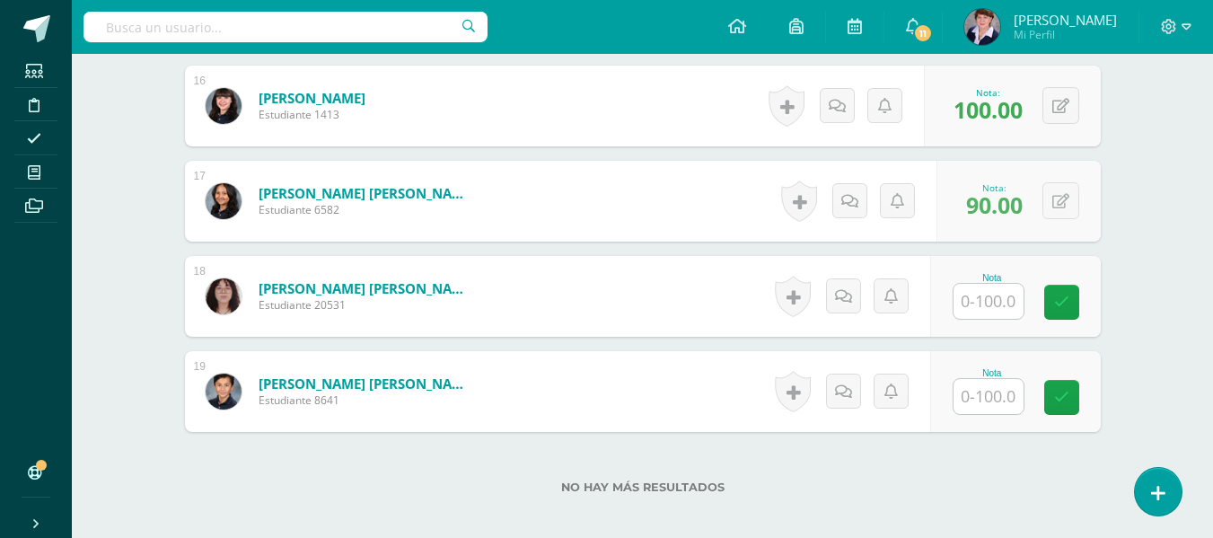
click at [988, 300] on input "text" at bounding box center [988, 301] width 70 height 35
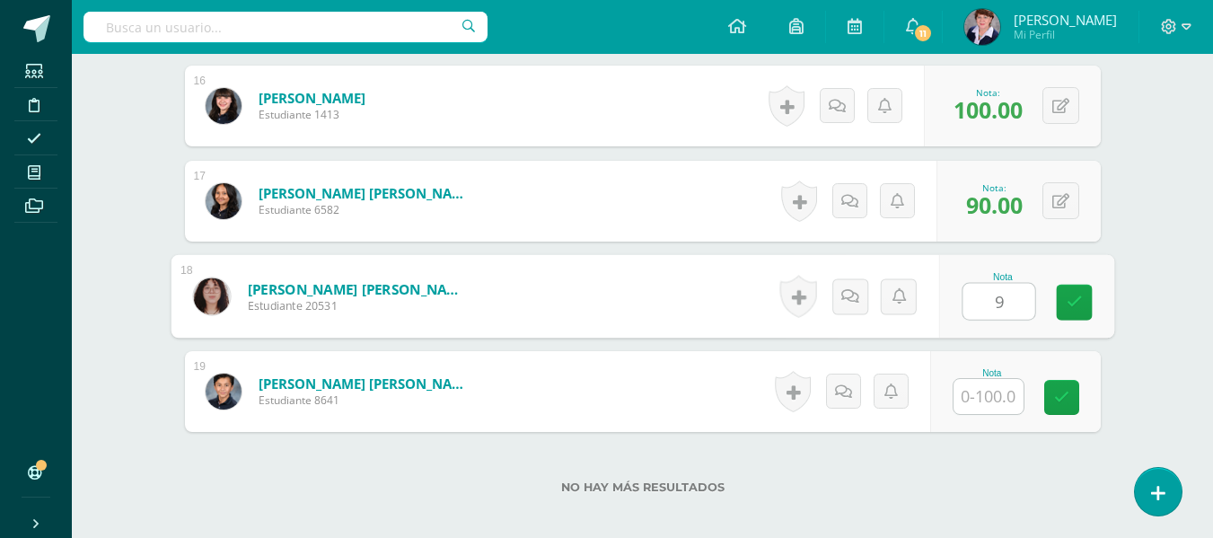
type input "90"
click at [1076, 294] on icon at bounding box center [1074, 301] width 16 height 15
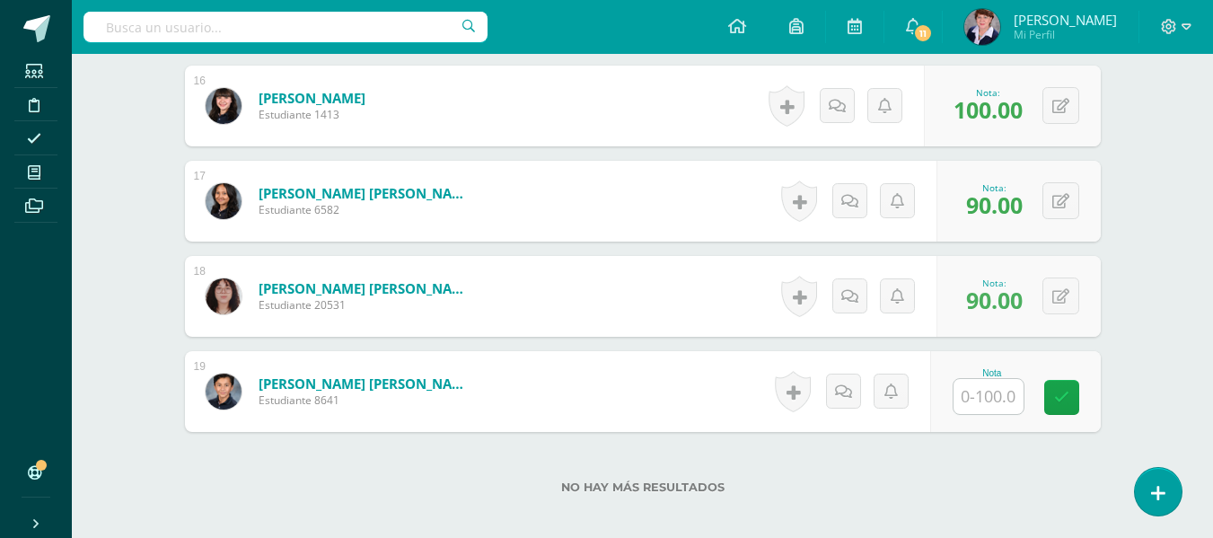
click at [996, 395] on input "text" at bounding box center [988, 396] width 70 height 35
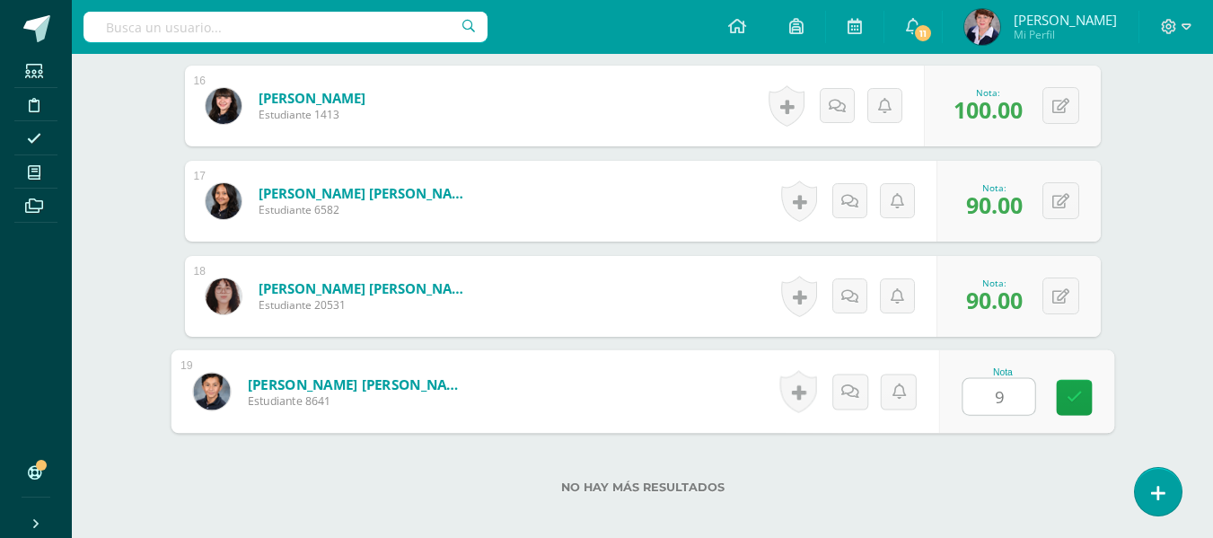
type input "90"
click at [1080, 390] on icon at bounding box center [1074, 397] width 16 height 15
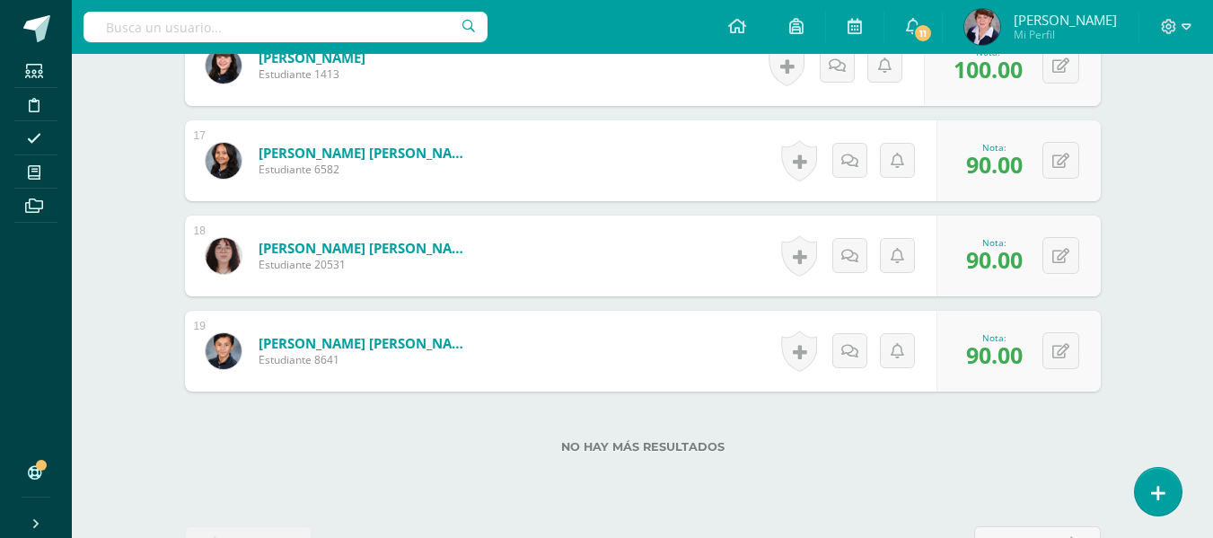
scroll to position [1996, 0]
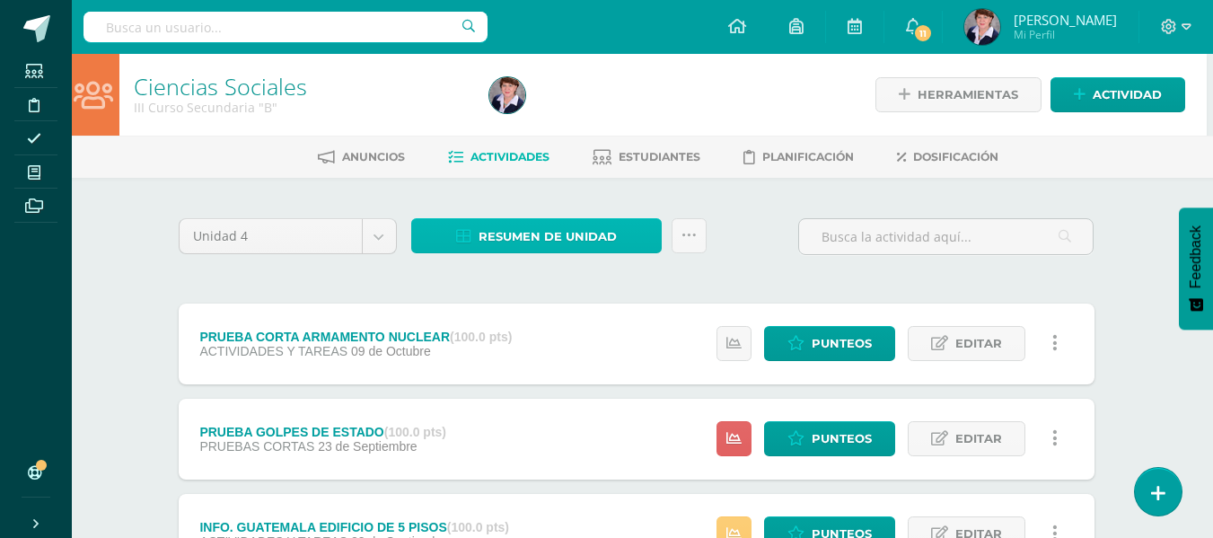
click at [567, 229] on span "Resumen de unidad" at bounding box center [547, 236] width 138 height 33
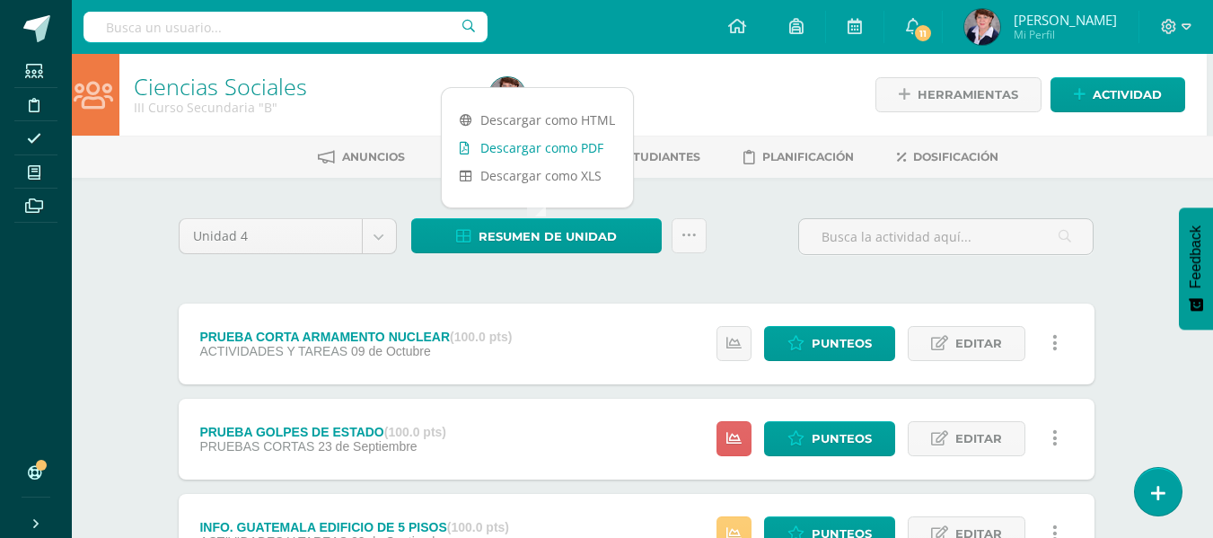
click at [561, 143] on link "Descargar como PDF" at bounding box center [537, 148] width 191 height 28
click at [1124, 93] on span "Actividad" at bounding box center [1127, 94] width 69 height 33
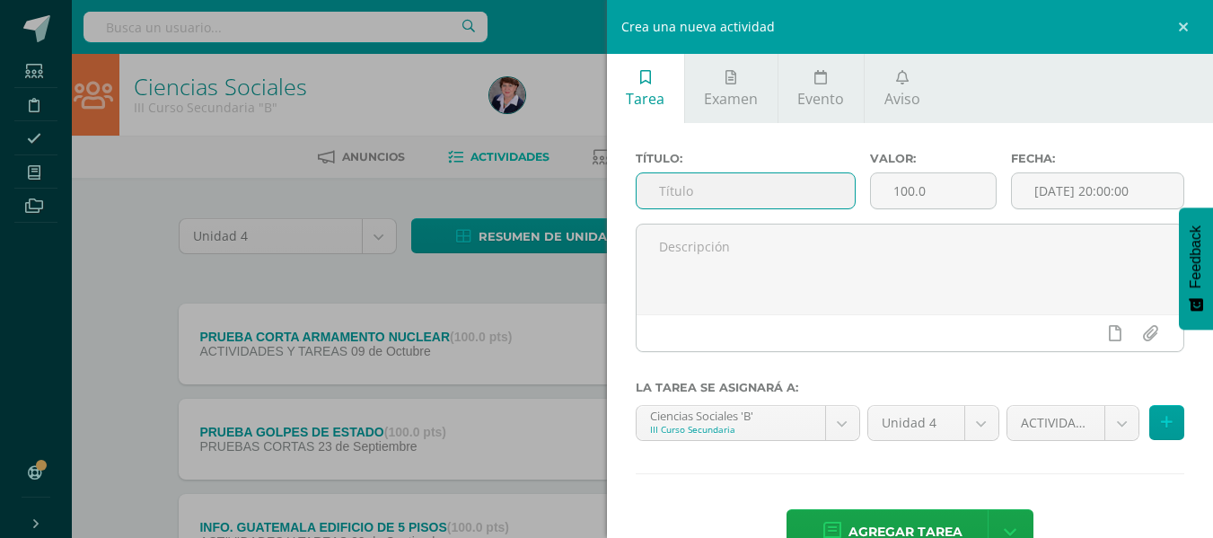
click at [806, 200] on input "text" at bounding box center [745, 190] width 218 height 35
type input "FOLDER DE GEOGRAFÍA"
click at [1157, 413] on button at bounding box center [1166, 422] width 35 height 35
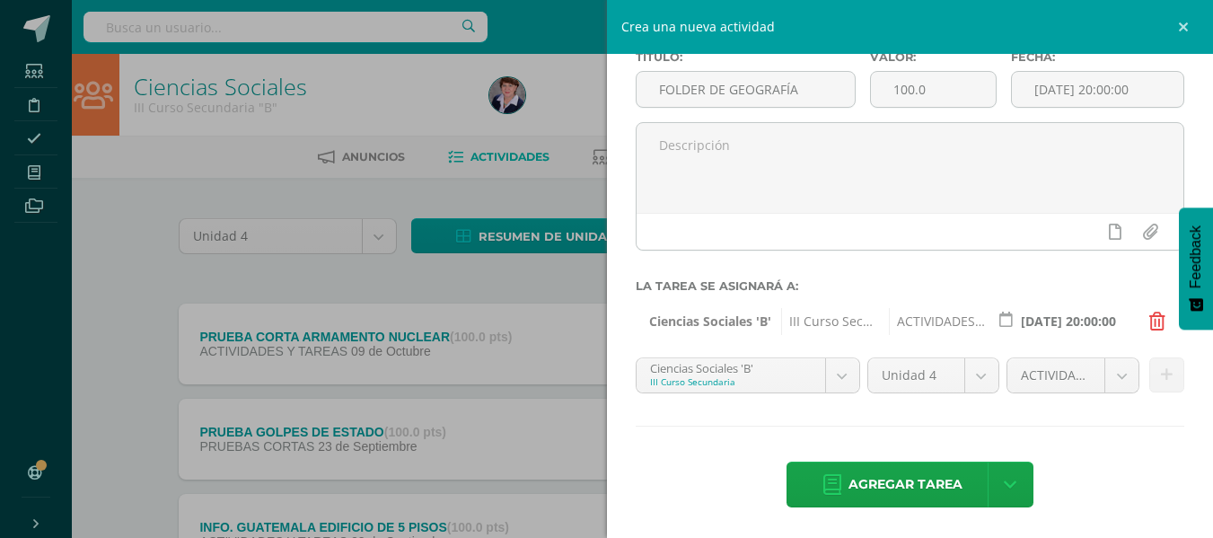
scroll to position [103, 0]
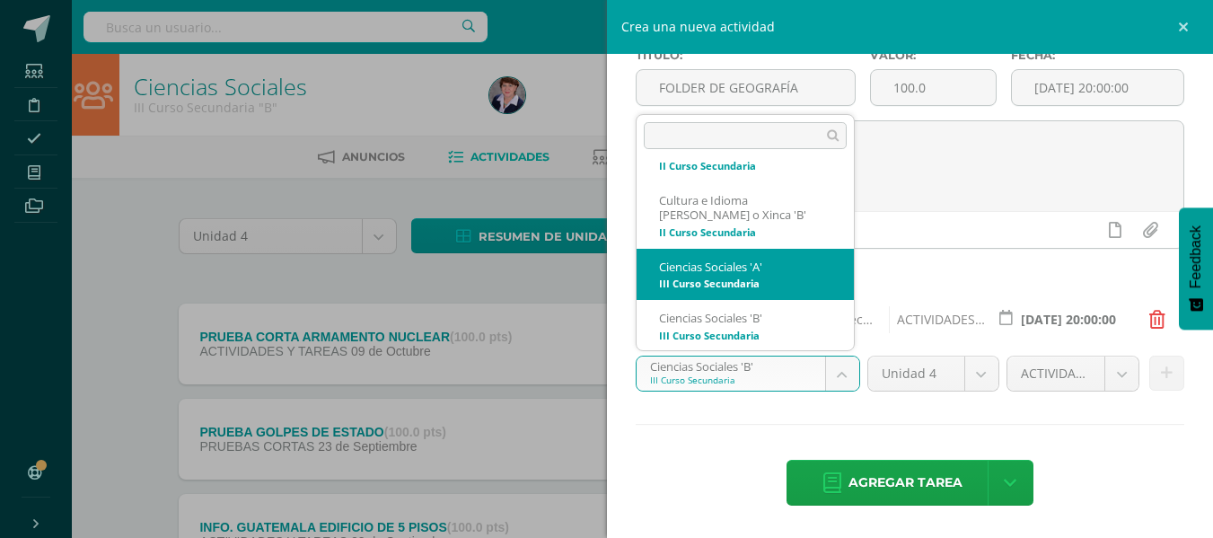
select select "208422"
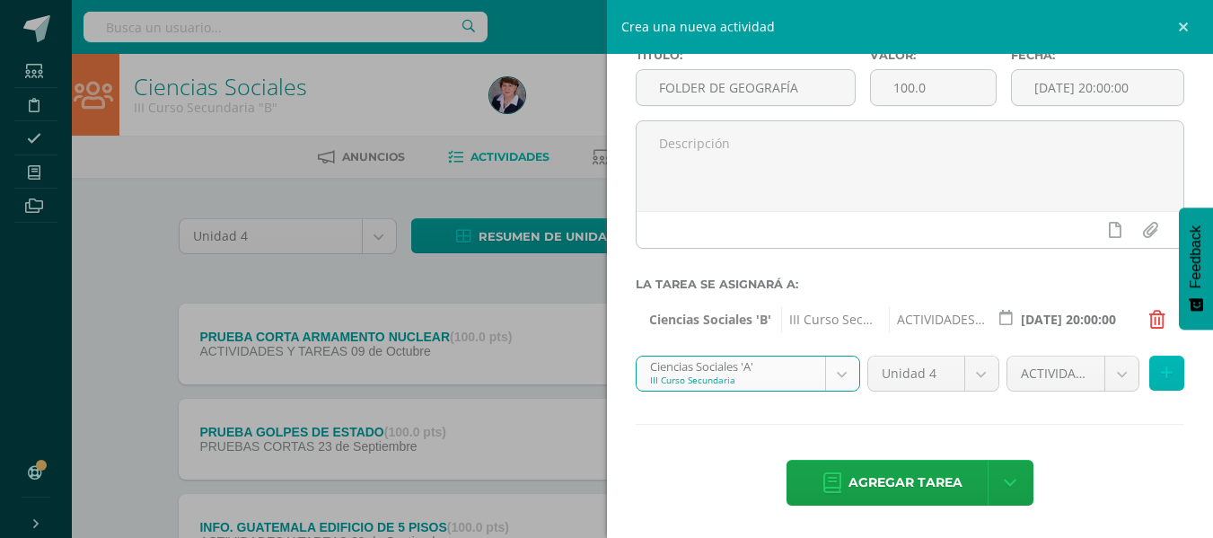
click at [1161, 373] on icon at bounding box center [1167, 372] width 12 height 15
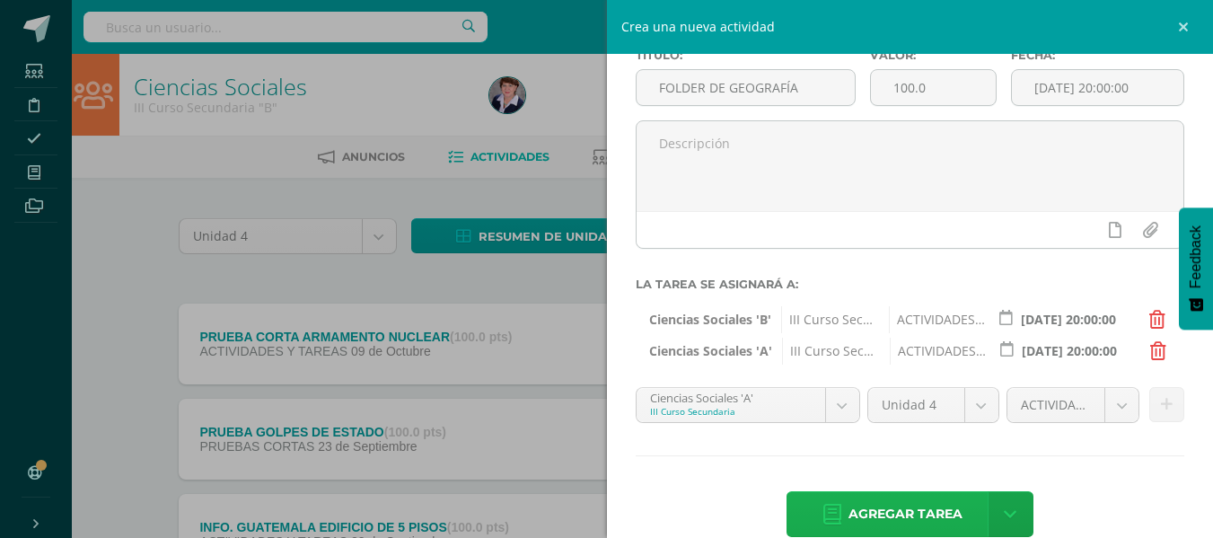
click at [929, 506] on span "Agregar tarea" at bounding box center [905, 514] width 114 height 44
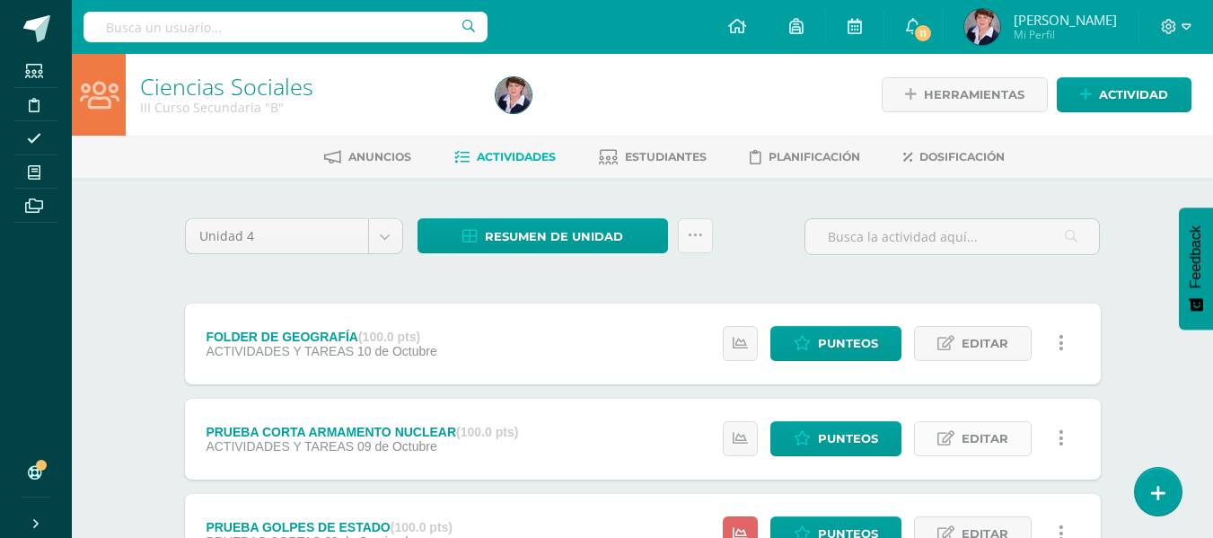
click at [996, 435] on span "Editar" at bounding box center [984, 438] width 47 height 33
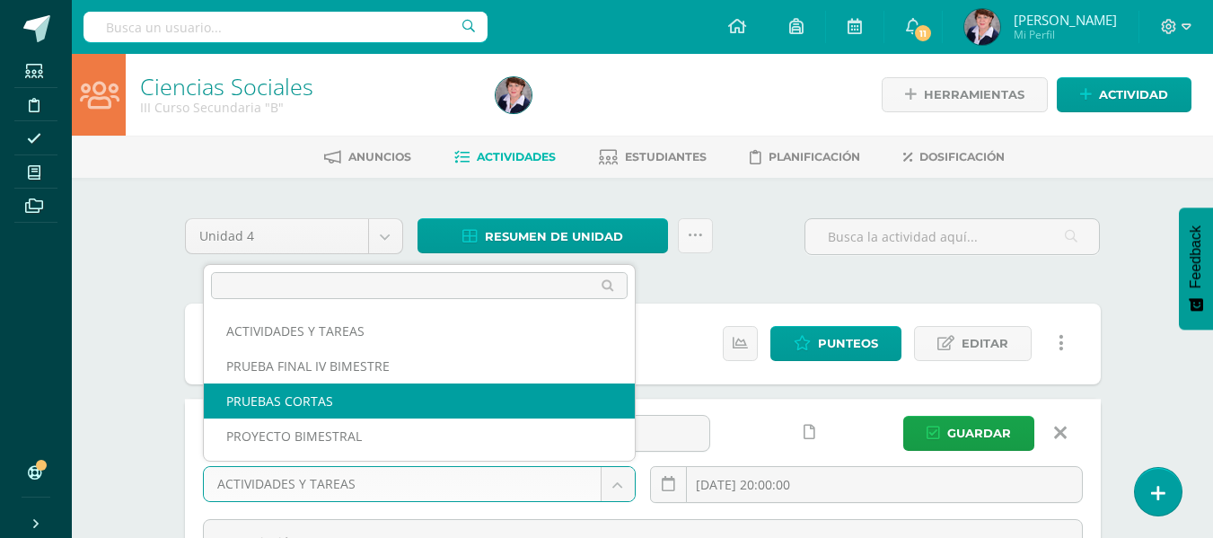
select select "232597"
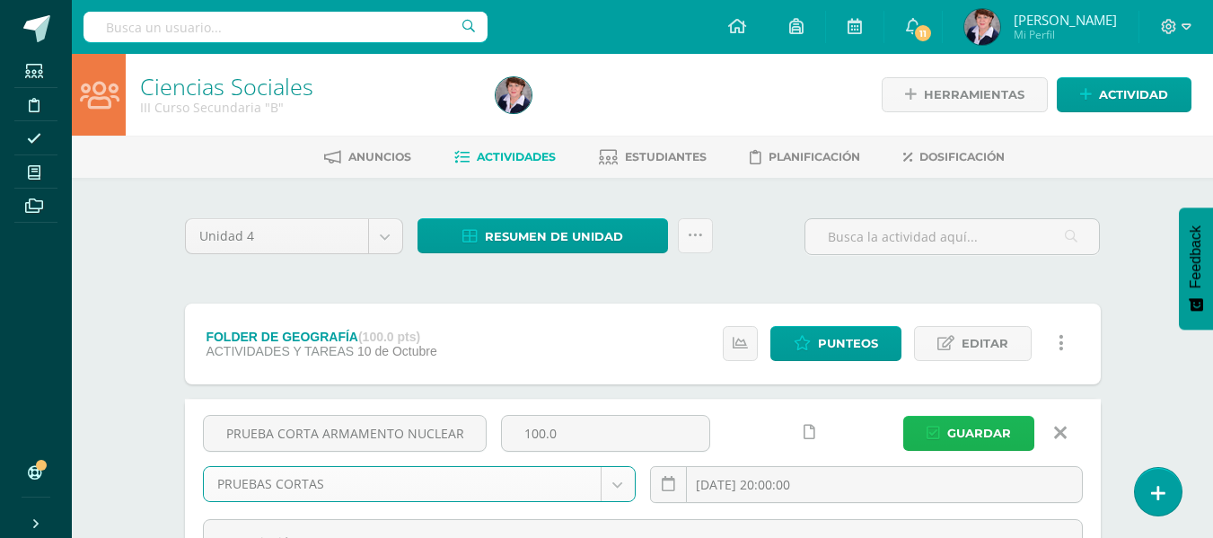
click at [981, 425] on span "Guardar" at bounding box center [979, 433] width 64 height 33
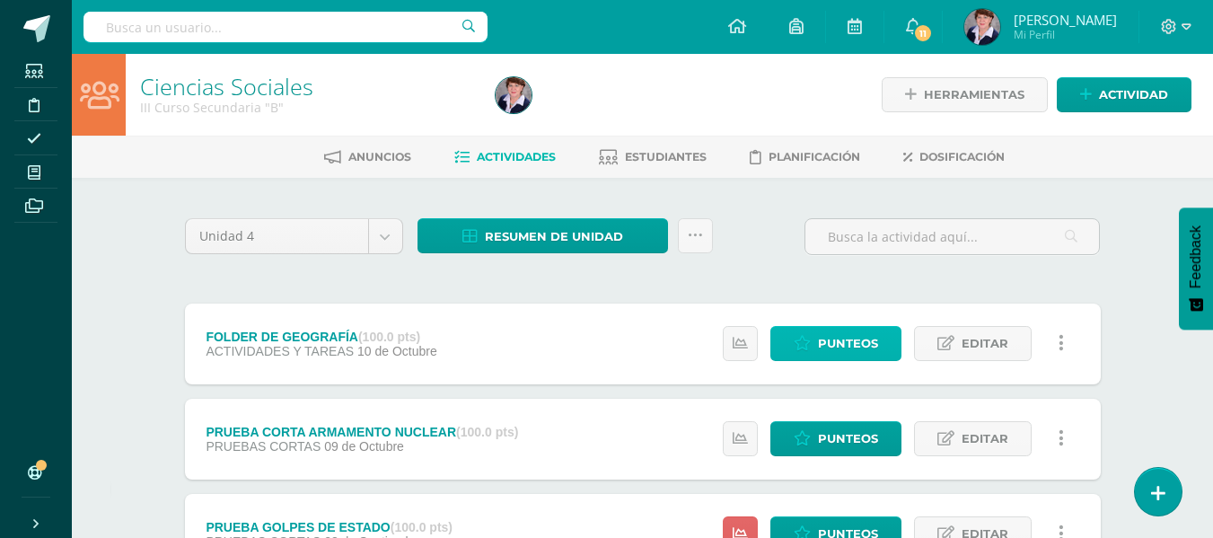
click at [852, 337] on span "Punteos" at bounding box center [848, 343] width 60 height 33
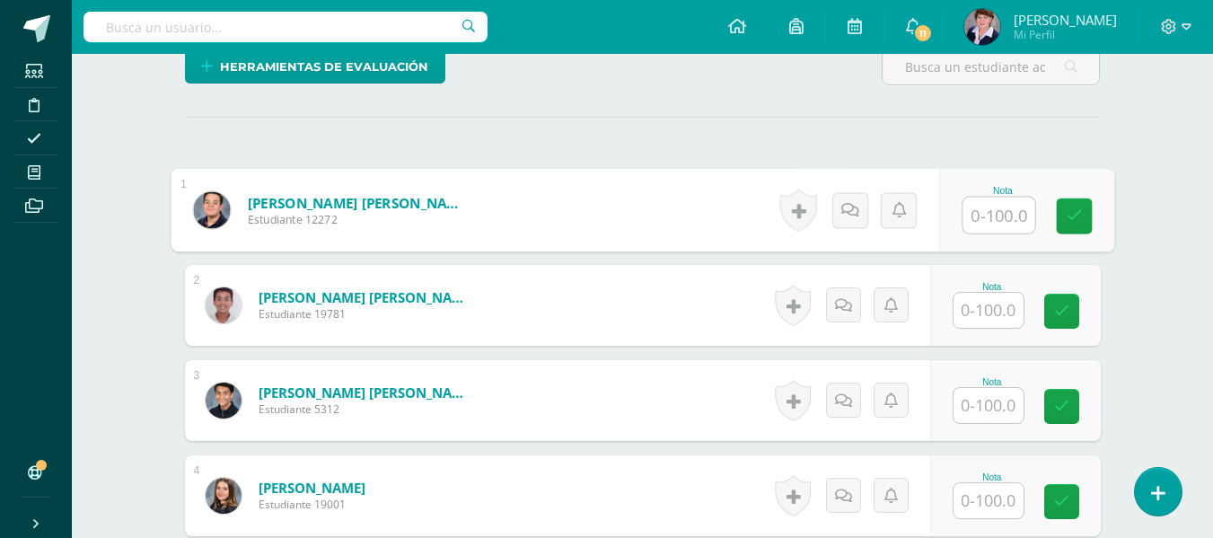
click at [994, 219] on input "text" at bounding box center [998, 216] width 72 height 36
type input "100"
click at [1089, 206] on link at bounding box center [1074, 216] width 36 height 36
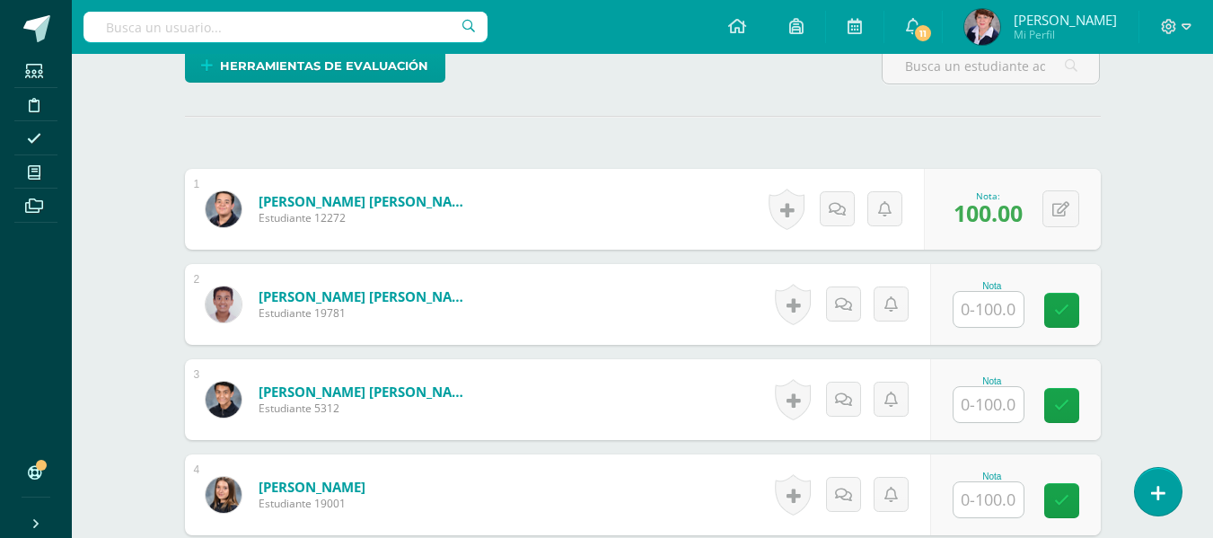
click at [1003, 310] on input "text" at bounding box center [988, 309] width 70 height 35
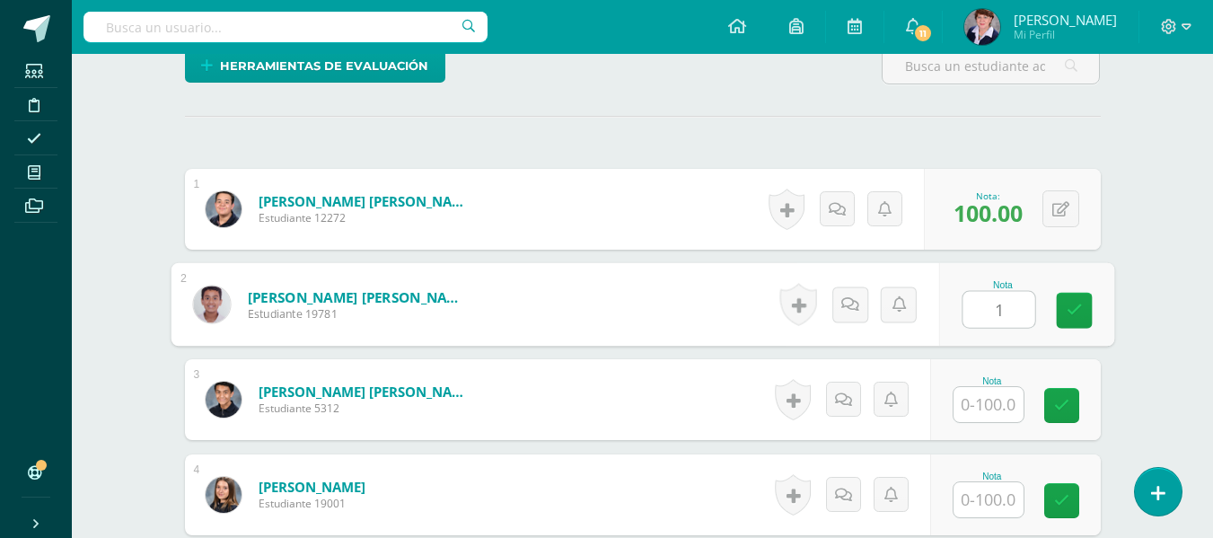
scroll to position [456, 0]
type input "100"
drag, startPoint x: 1078, startPoint y: 301, endPoint x: 1067, endPoint y: 306, distance: 12.0
click at [1077, 302] on icon at bounding box center [1074, 309] width 16 height 15
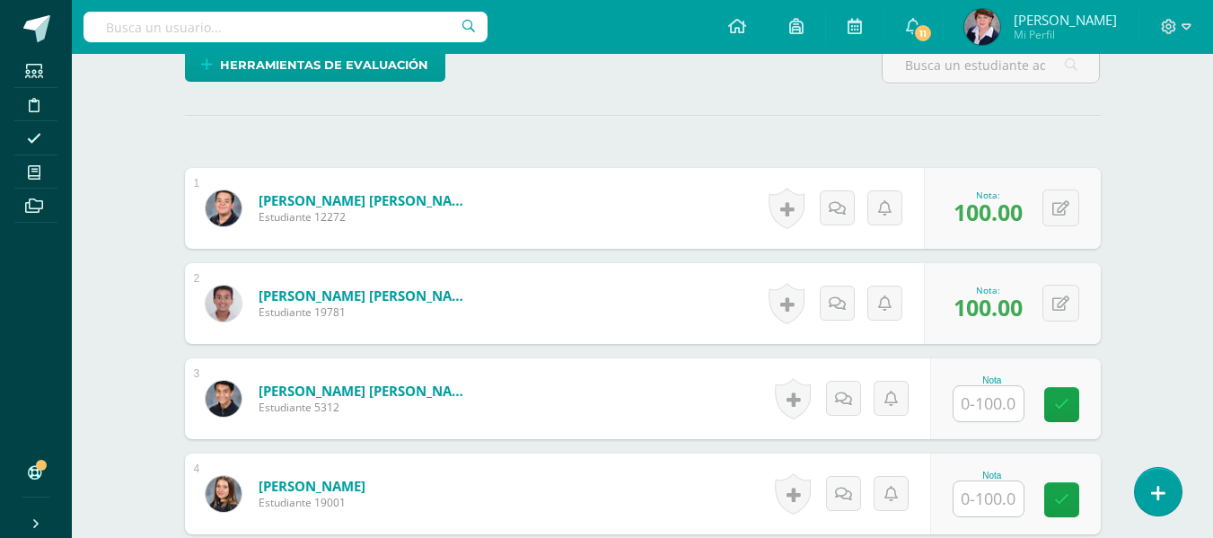
click at [996, 401] on input "text" at bounding box center [988, 403] width 70 height 35
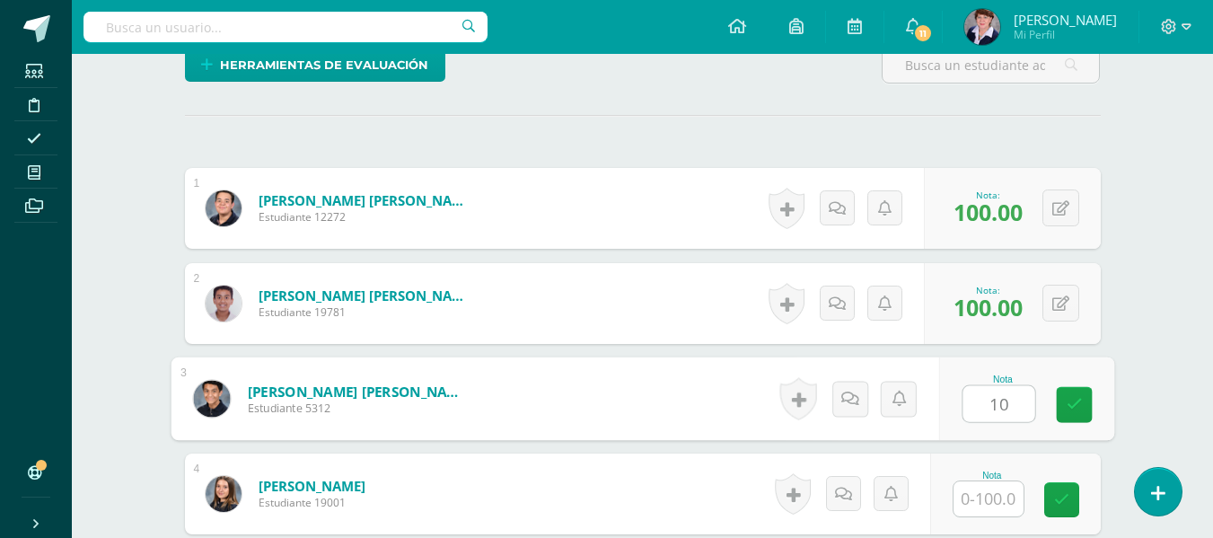
type input "100"
click at [1071, 397] on icon at bounding box center [1074, 404] width 16 height 15
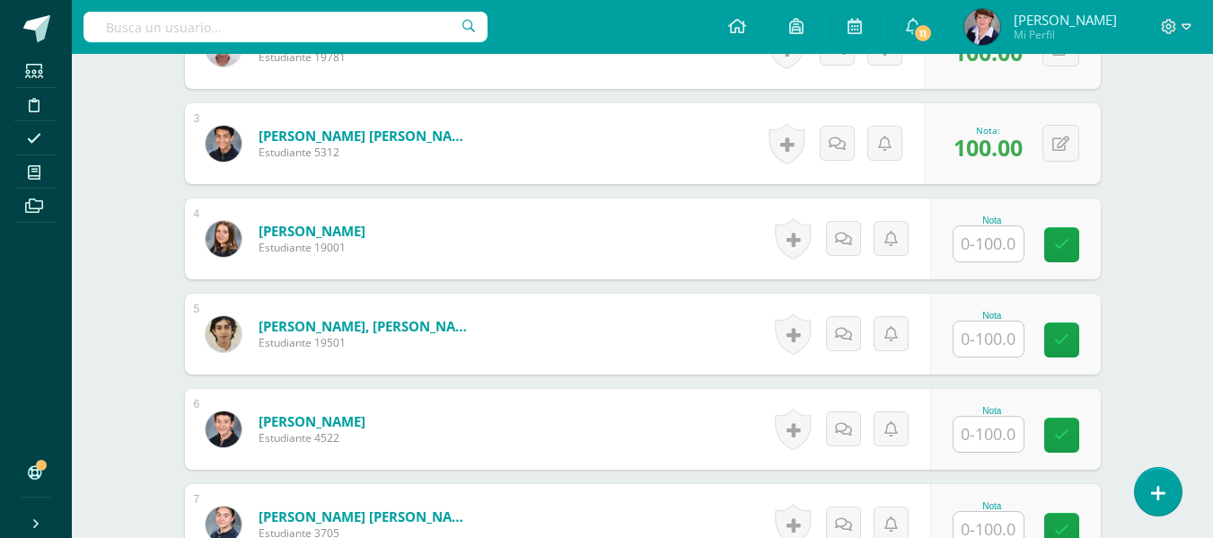
scroll to position [725, 0]
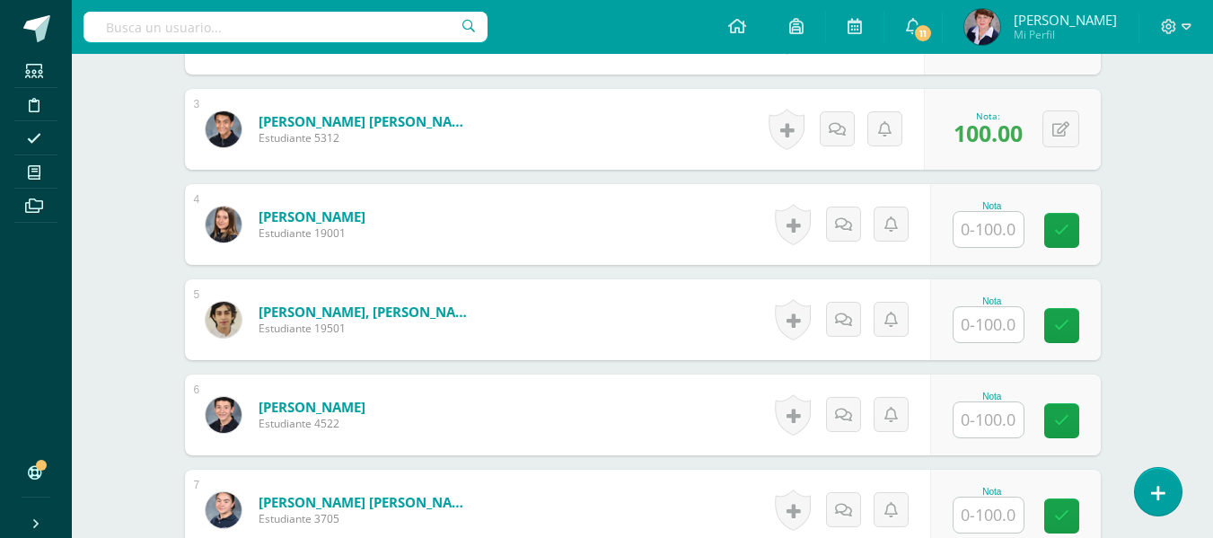
click at [980, 320] on input "text" at bounding box center [988, 324] width 70 height 35
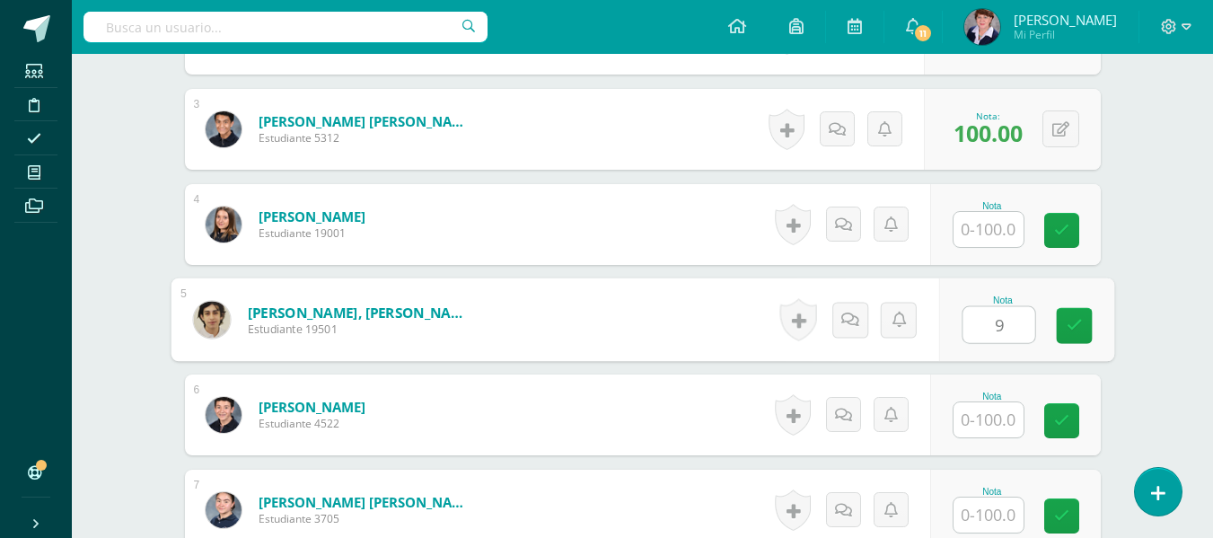
type input "90"
click at [1069, 320] on icon at bounding box center [1074, 325] width 16 height 15
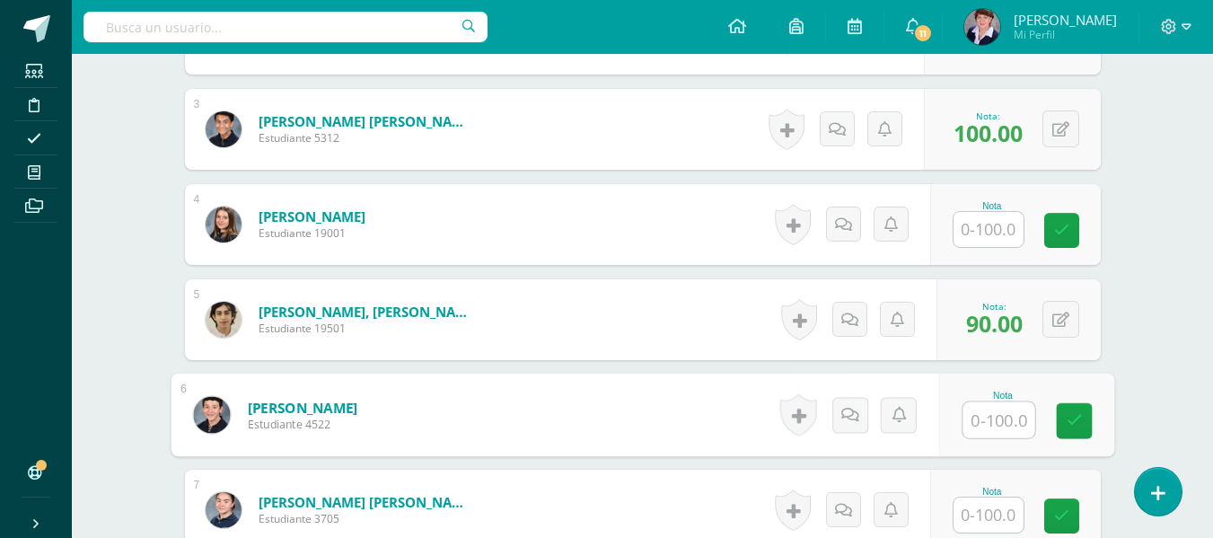
click at [996, 421] on input "text" at bounding box center [998, 420] width 72 height 36
type input "1"
type input "90"
click at [1074, 415] on icon at bounding box center [1074, 420] width 16 height 15
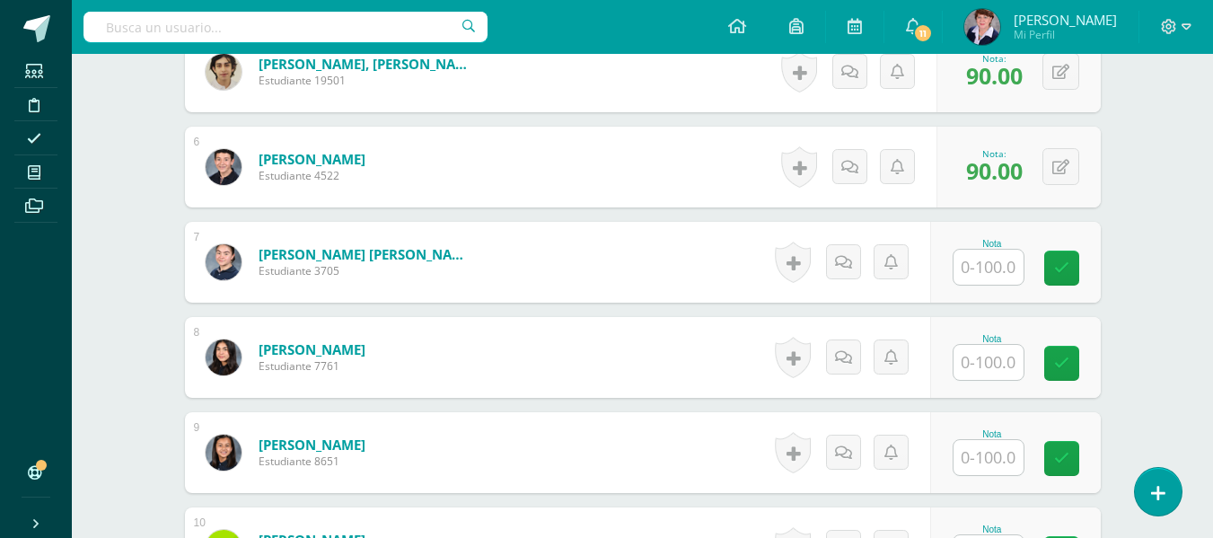
scroll to position [995, 0]
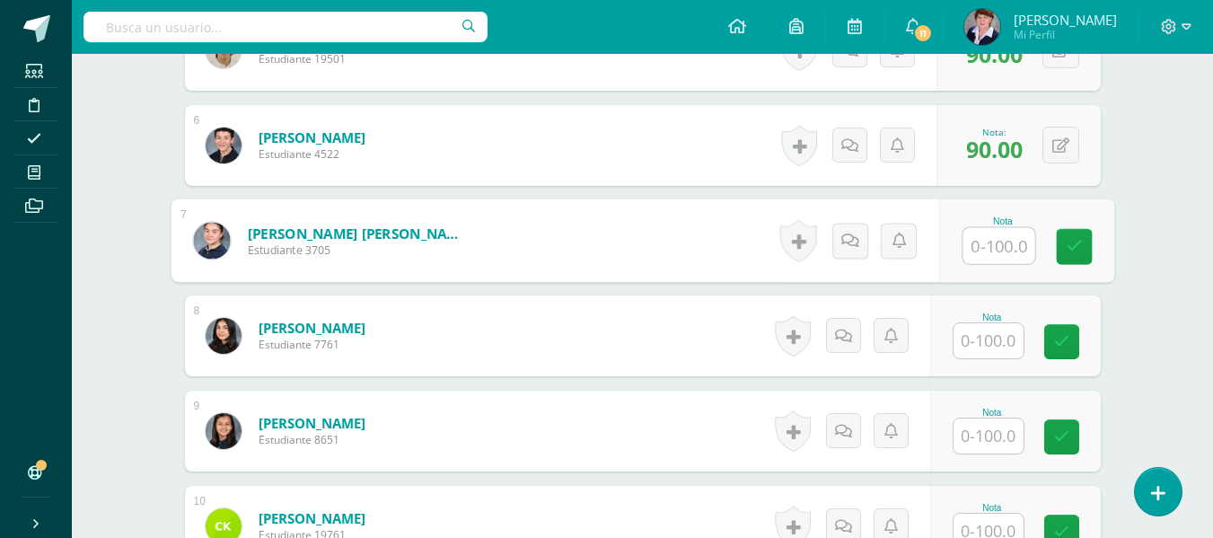
click at [998, 248] on input "text" at bounding box center [998, 246] width 72 height 36
type input "100"
drag, startPoint x: 1080, startPoint y: 241, endPoint x: 1067, endPoint y: 253, distance: 17.8
click at [1079, 241] on icon at bounding box center [1074, 246] width 16 height 15
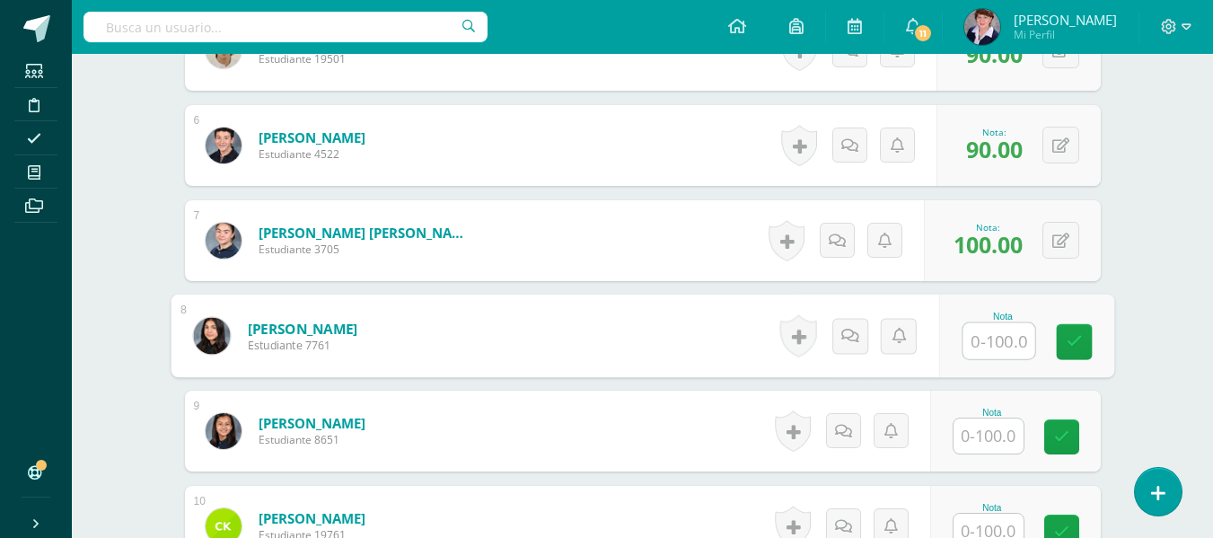
click at [994, 341] on input "text" at bounding box center [998, 341] width 72 height 36
type input "100"
click at [1080, 331] on link at bounding box center [1074, 342] width 36 height 36
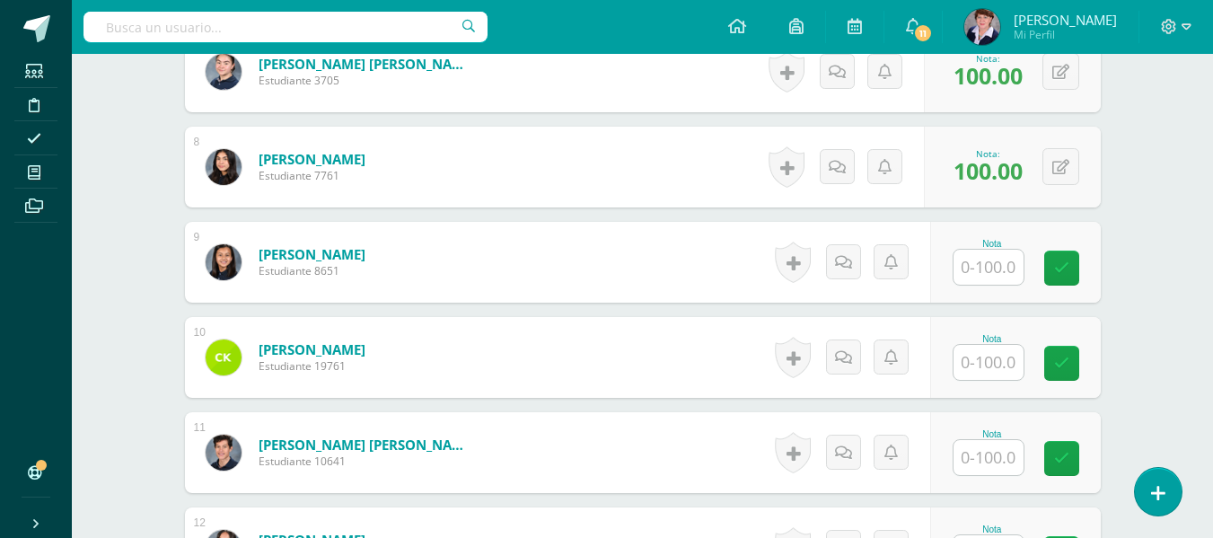
scroll to position [1174, 0]
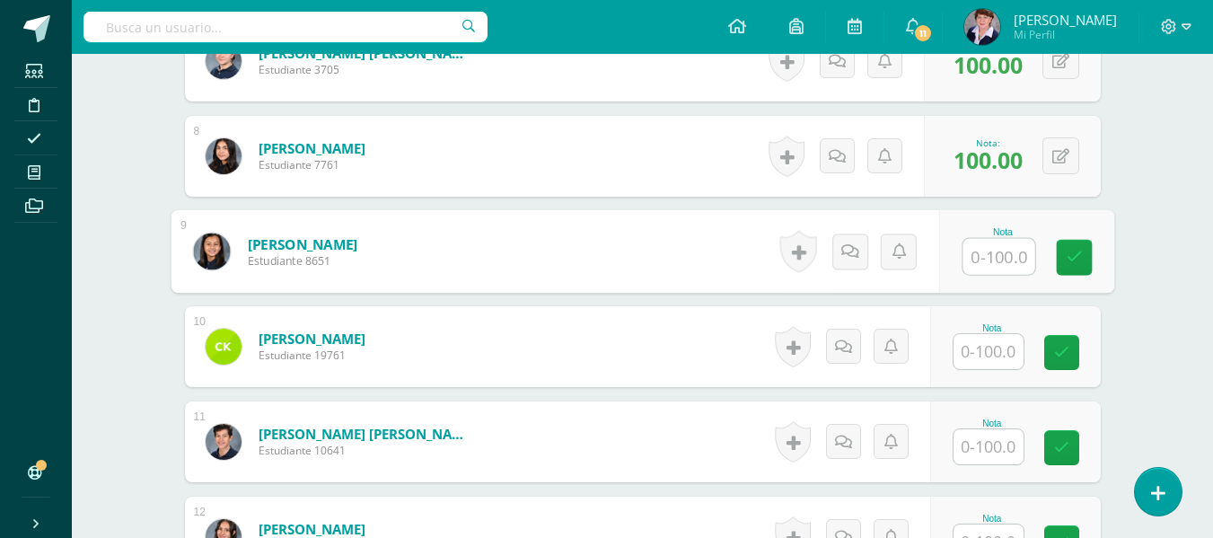
click at [987, 255] on input "text" at bounding box center [998, 257] width 72 height 36
type input "100"
click at [1081, 253] on icon at bounding box center [1074, 257] width 16 height 15
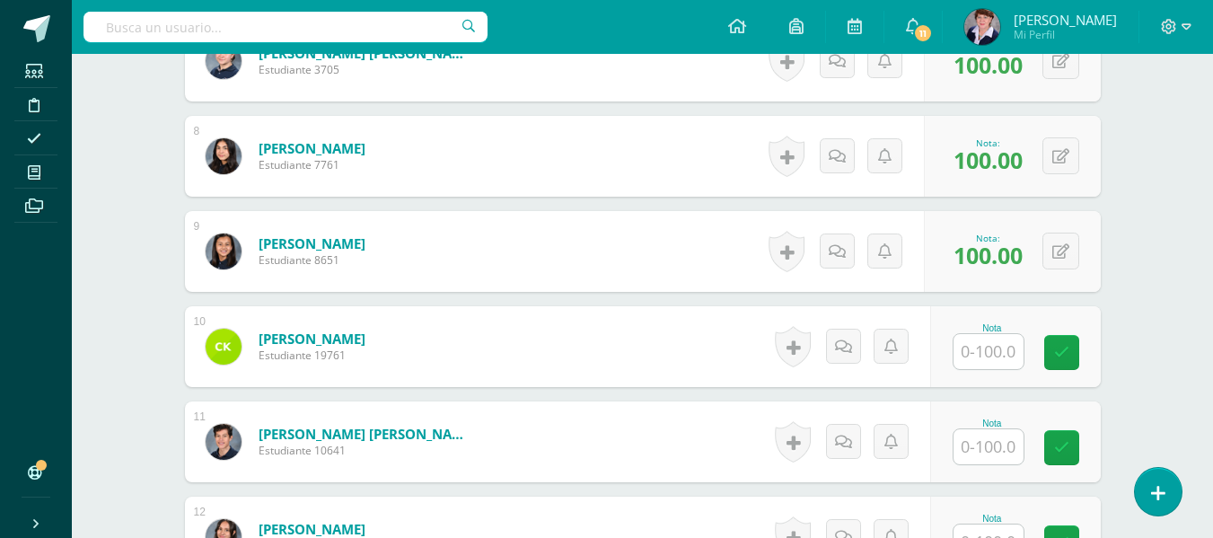
click at [996, 354] on input "text" at bounding box center [988, 351] width 70 height 35
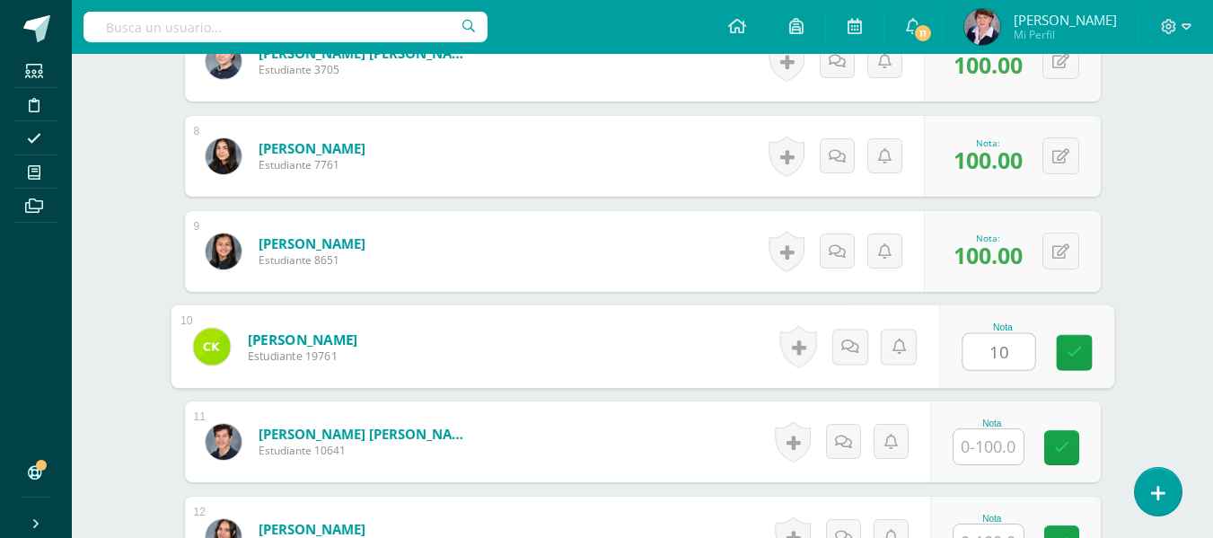
type input "100"
click at [1078, 342] on link at bounding box center [1074, 353] width 36 height 36
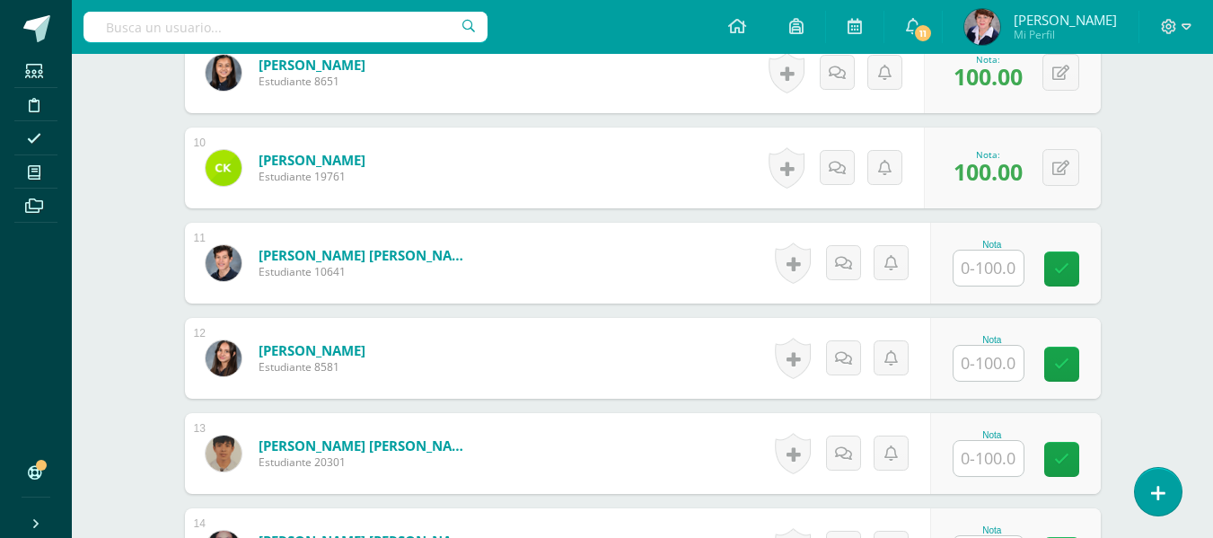
scroll to position [1354, 0]
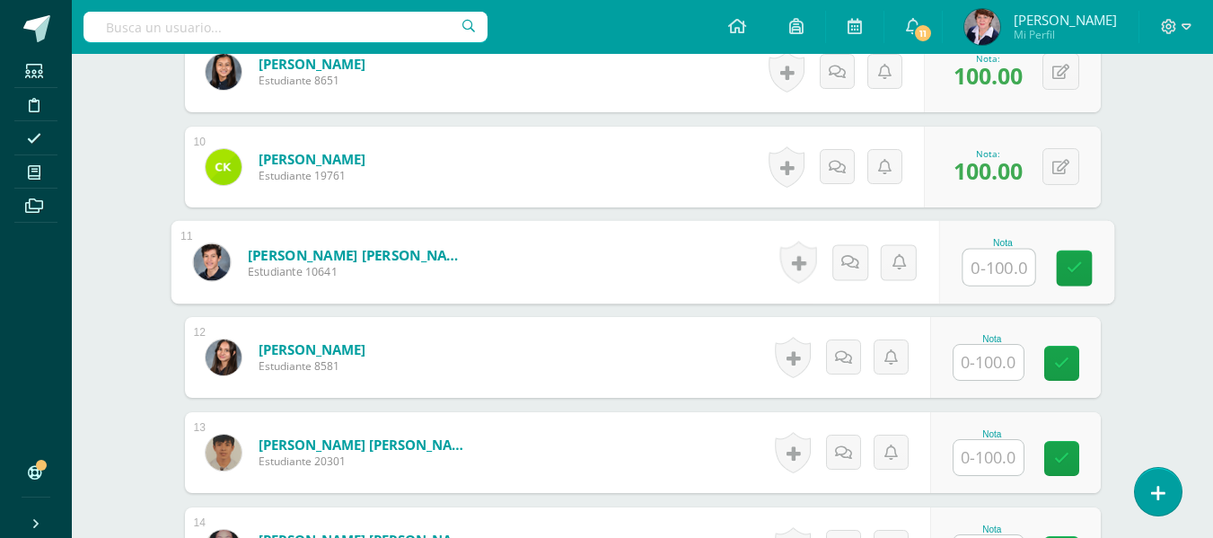
click at [994, 265] on input "text" at bounding box center [998, 268] width 72 height 36
type input "100"
click at [1073, 265] on icon at bounding box center [1074, 267] width 16 height 15
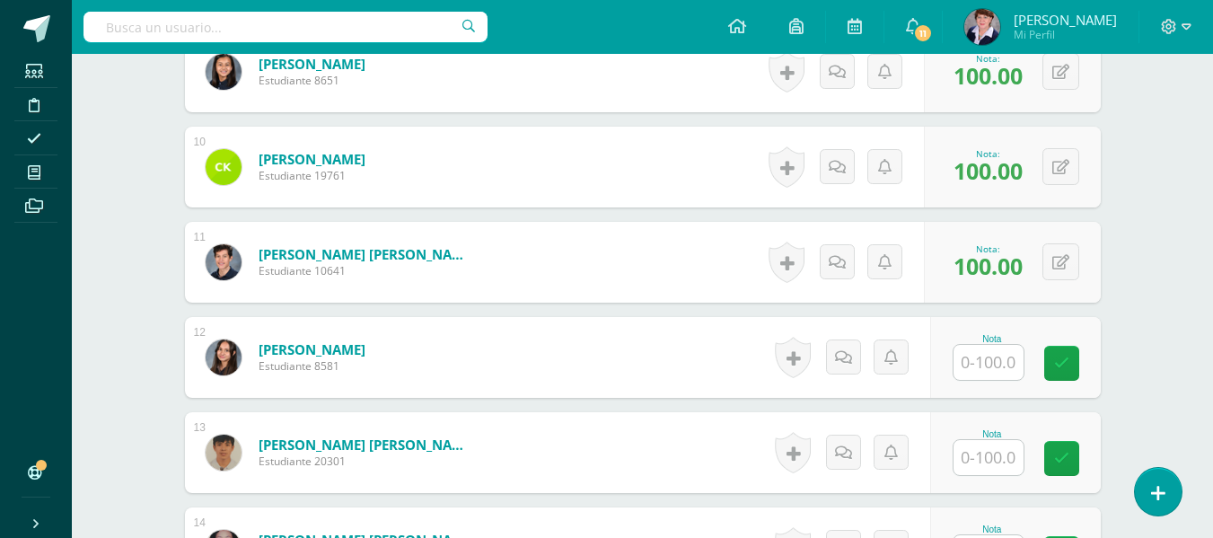
click at [987, 359] on input "text" at bounding box center [988, 362] width 70 height 35
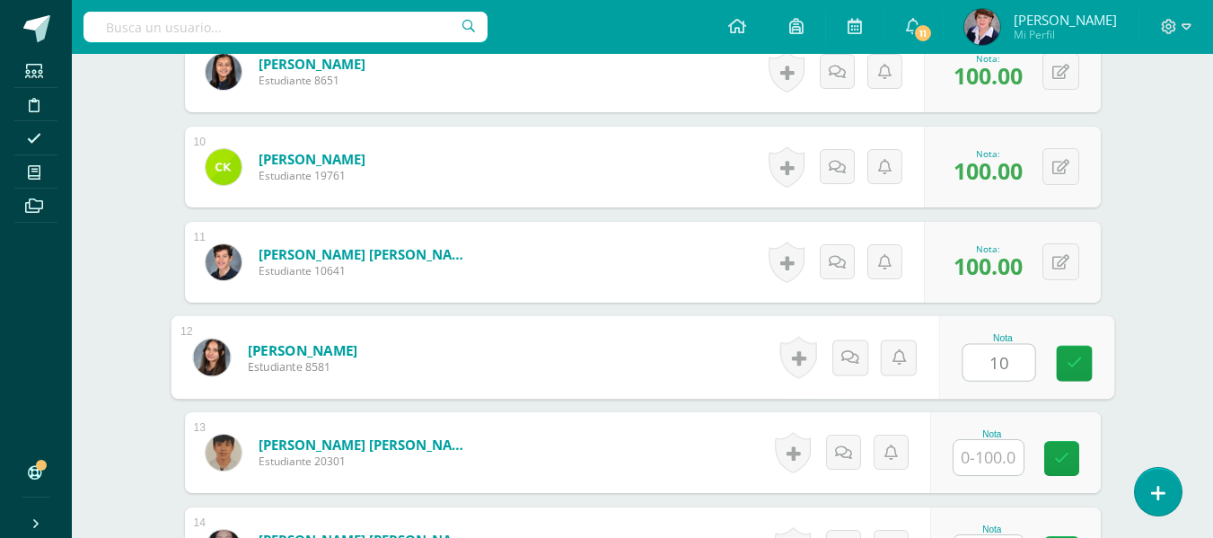
type input "100"
click at [1078, 357] on icon at bounding box center [1074, 363] width 16 height 15
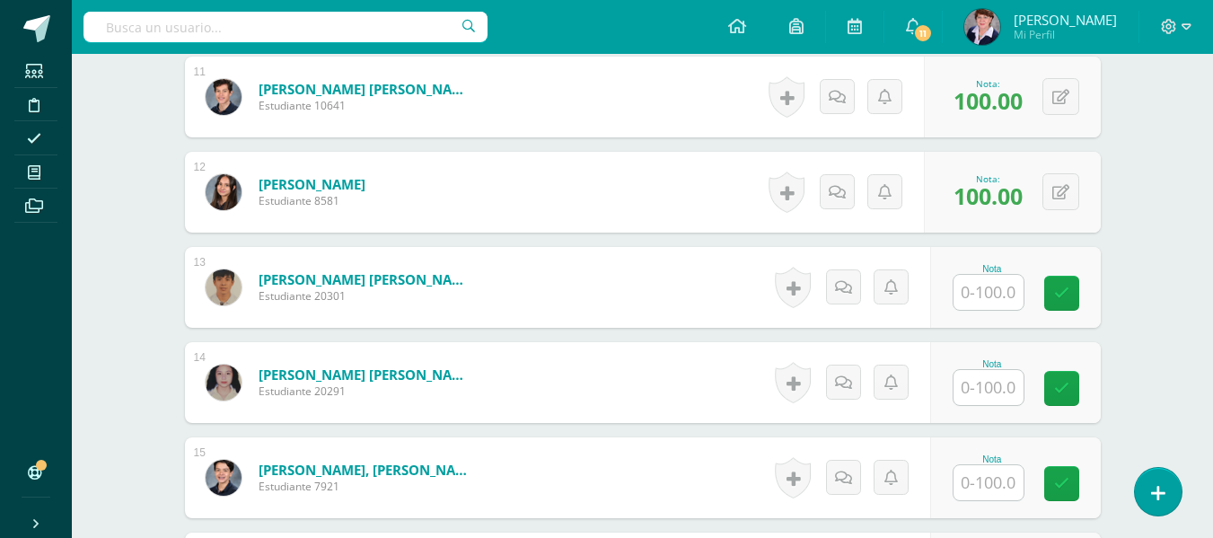
scroll to position [1533, 0]
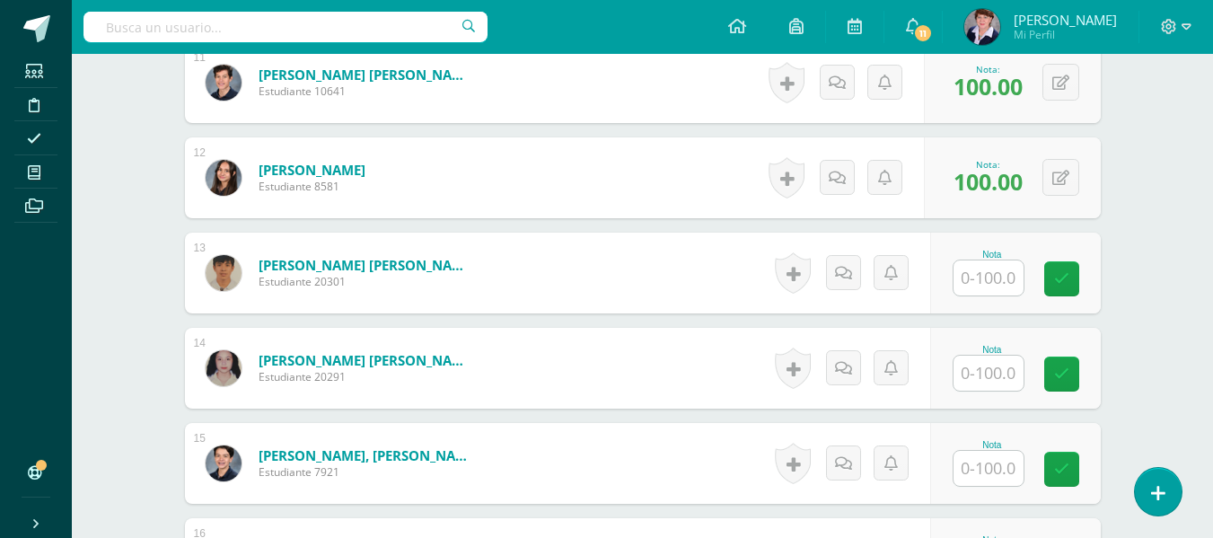
click at [982, 276] on input "text" at bounding box center [988, 277] width 70 height 35
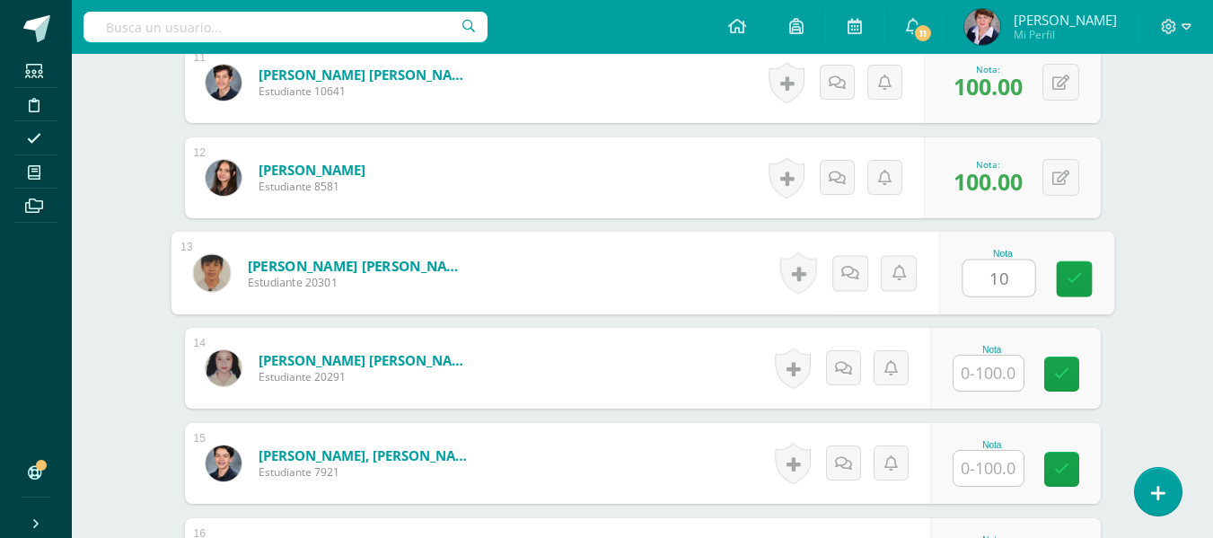
type input "100"
click at [1082, 276] on link at bounding box center [1074, 279] width 36 height 36
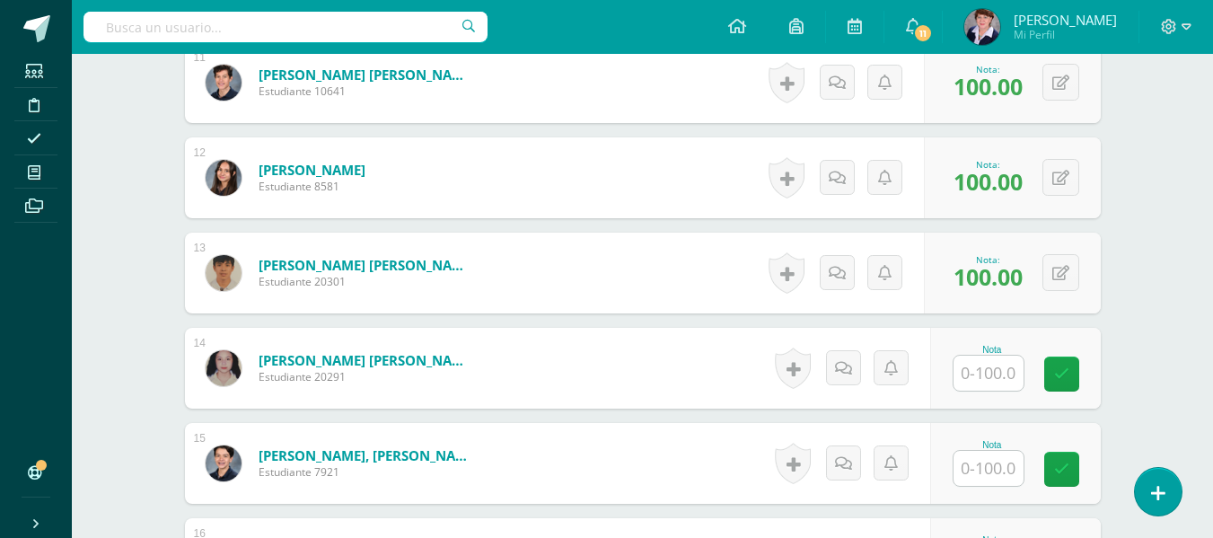
click at [991, 374] on input "text" at bounding box center [988, 373] width 70 height 35
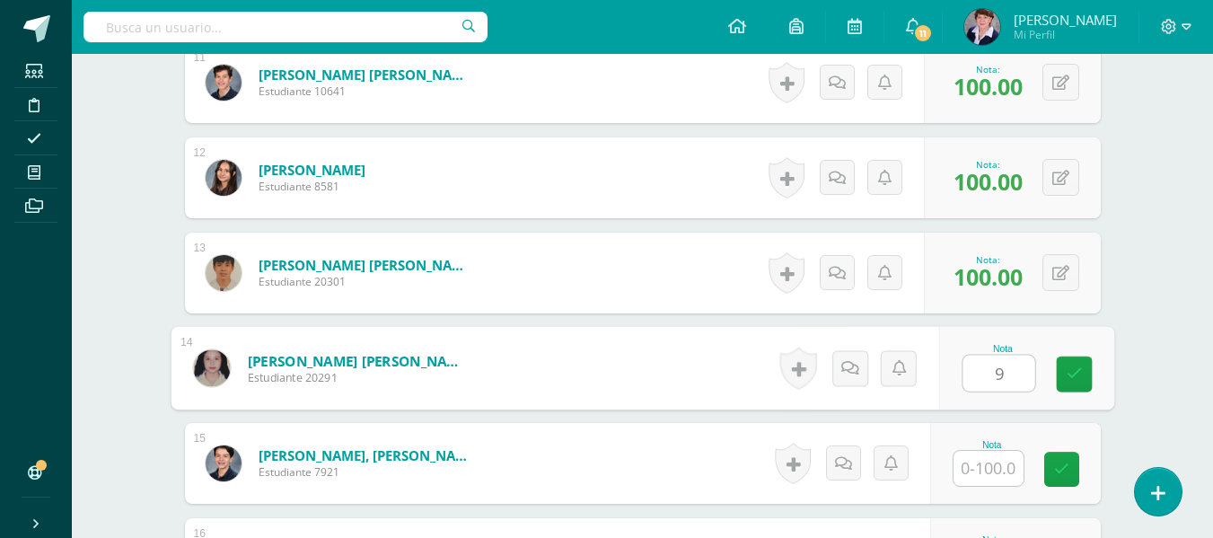
type input "90"
click at [1084, 365] on link at bounding box center [1074, 374] width 36 height 36
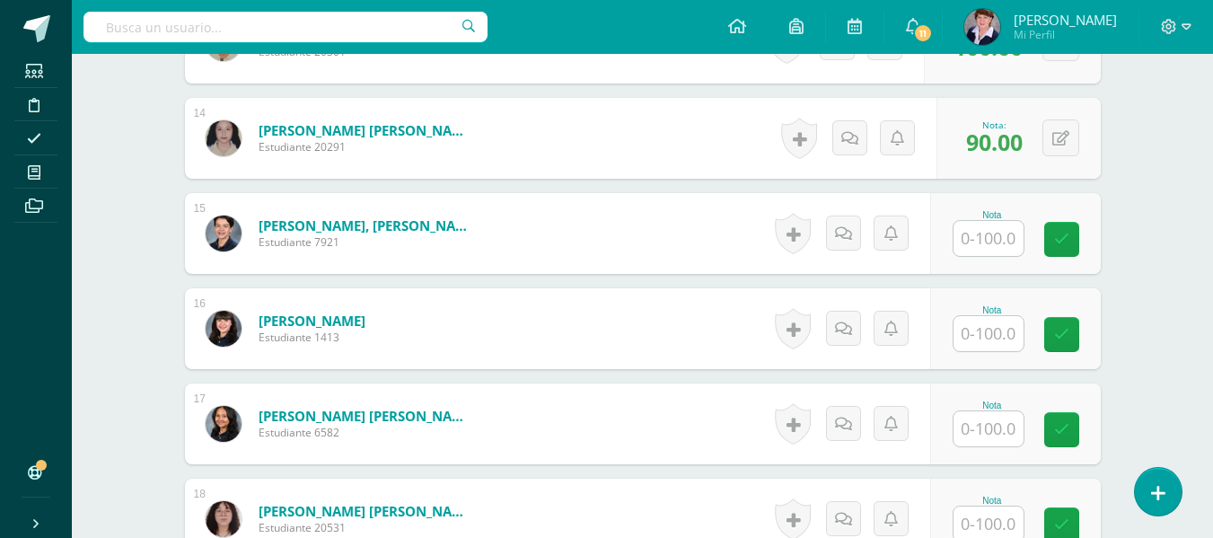
scroll to position [1803, 0]
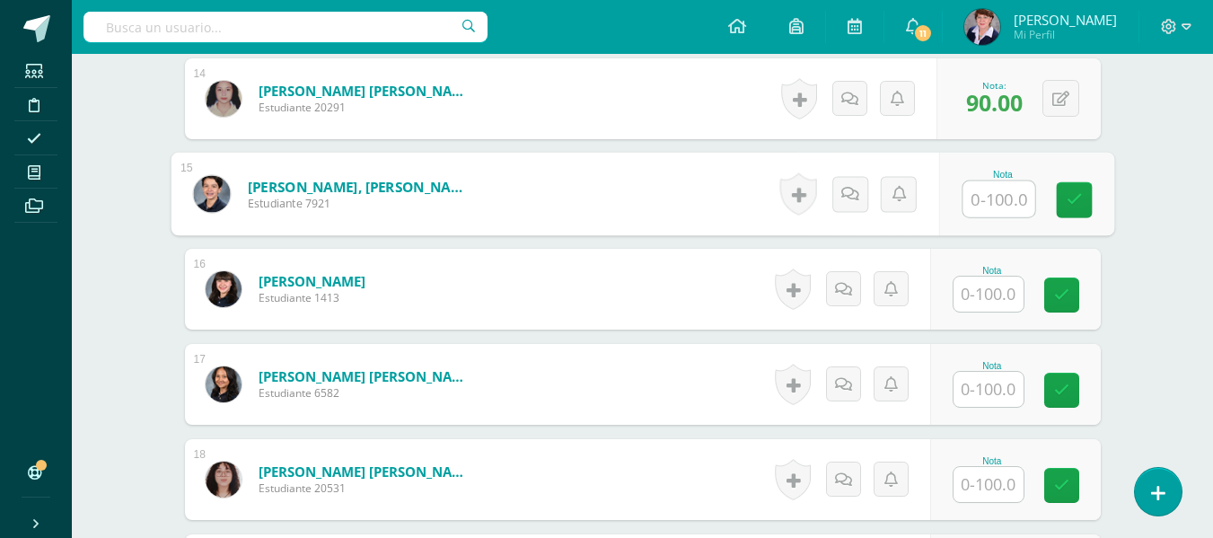
click at [991, 206] on input "text" at bounding box center [998, 199] width 72 height 36
type input "90"
click at [1072, 196] on icon at bounding box center [1074, 199] width 16 height 15
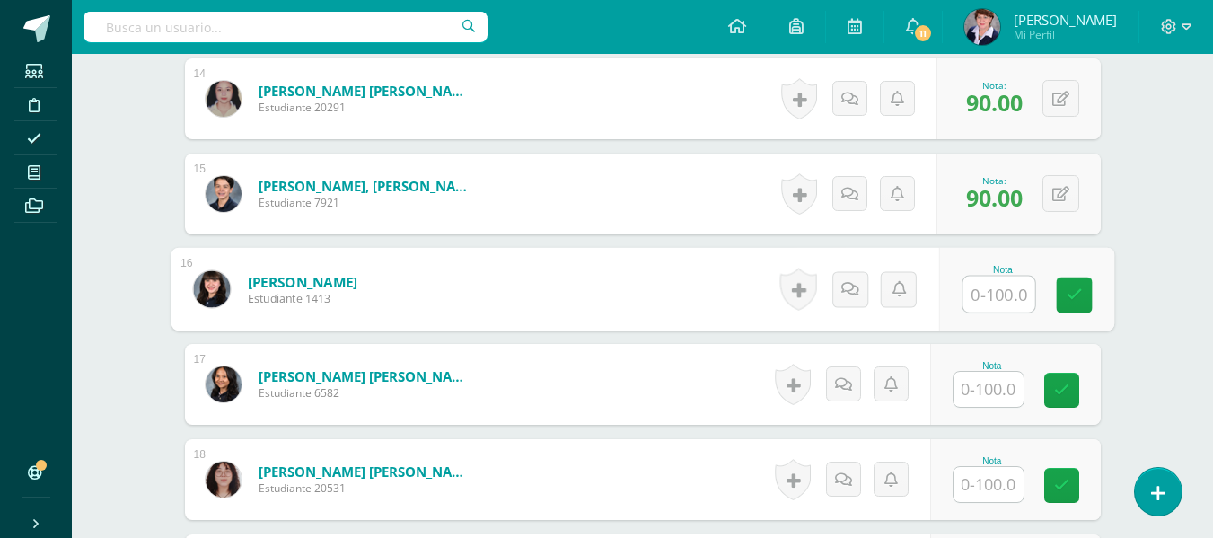
click at [993, 295] on input "text" at bounding box center [998, 295] width 72 height 36
type input "100"
click at [1072, 291] on icon at bounding box center [1074, 294] width 16 height 15
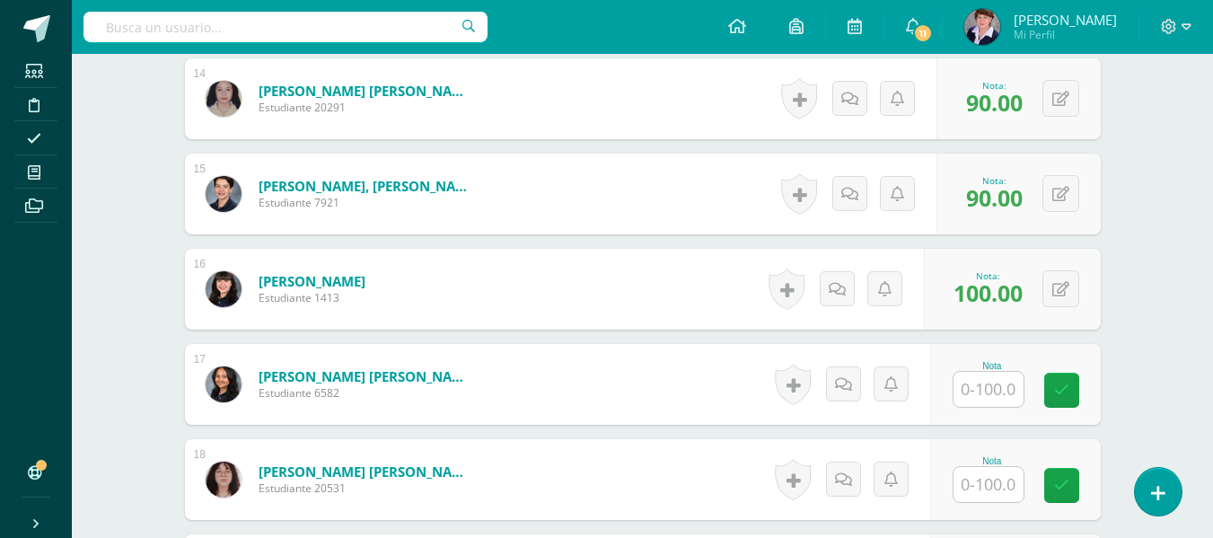
click at [994, 384] on input "text" at bounding box center [988, 389] width 70 height 35
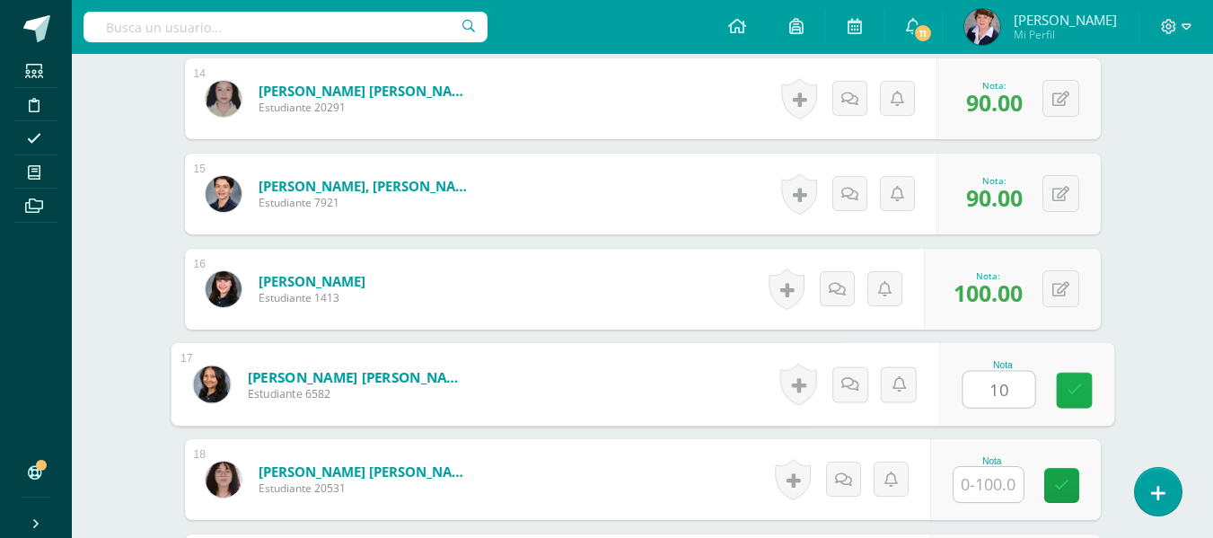
type input "100"
click at [1074, 376] on link at bounding box center [1074, 391] width 36 height 36
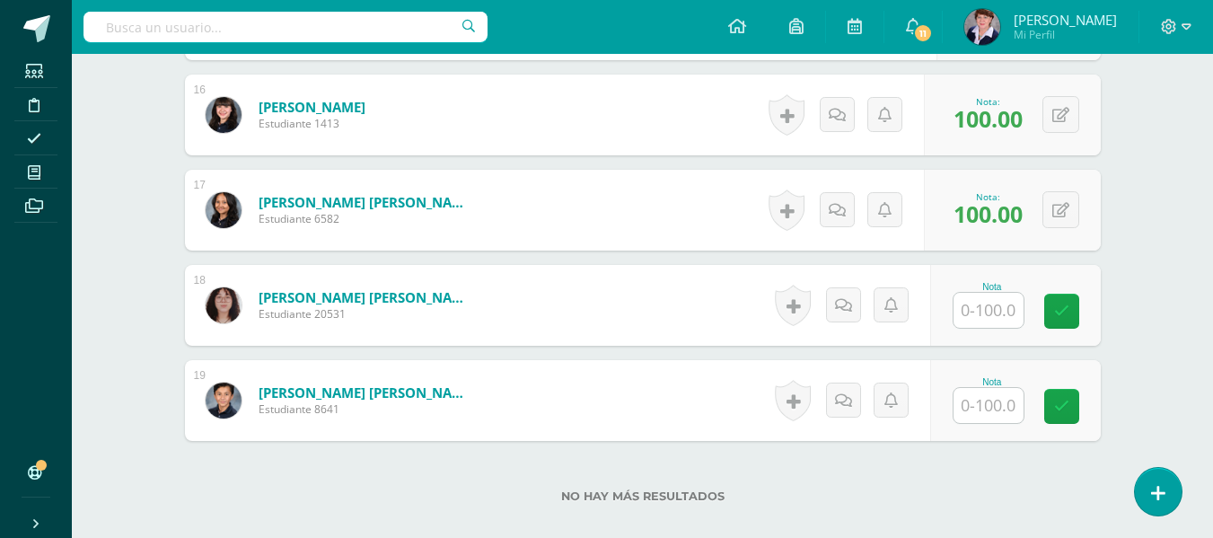
scroll to position [1982, 0]
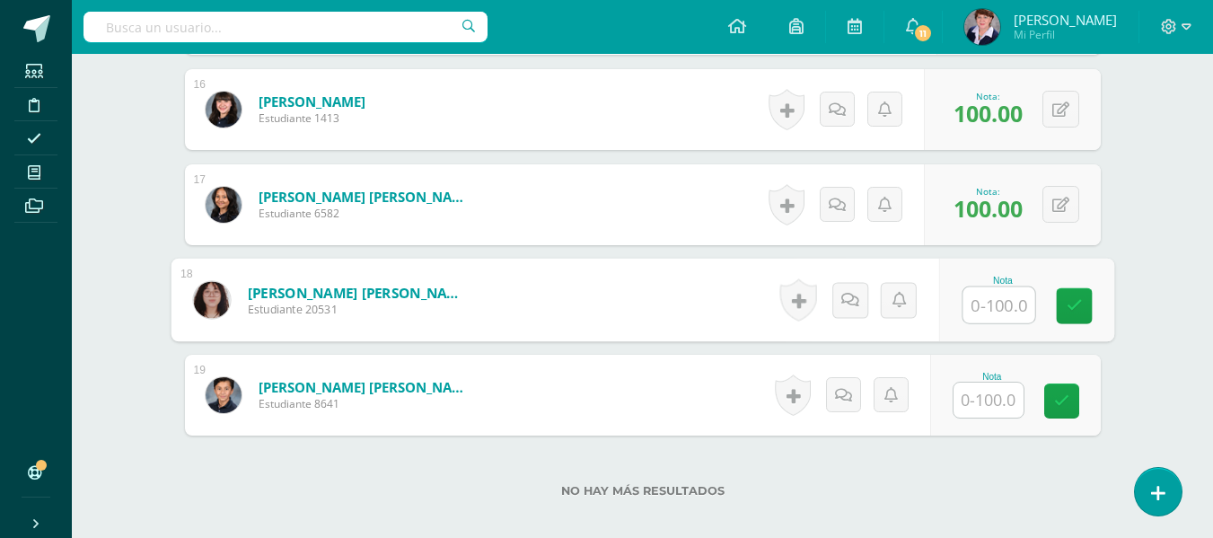
click at [986, 303] on input "text" at bounding box center [998, 305] width 72 height 36
type input "100"
click at [1078, 299] on icon at bounding box center [1074, 305] width 16 height 15
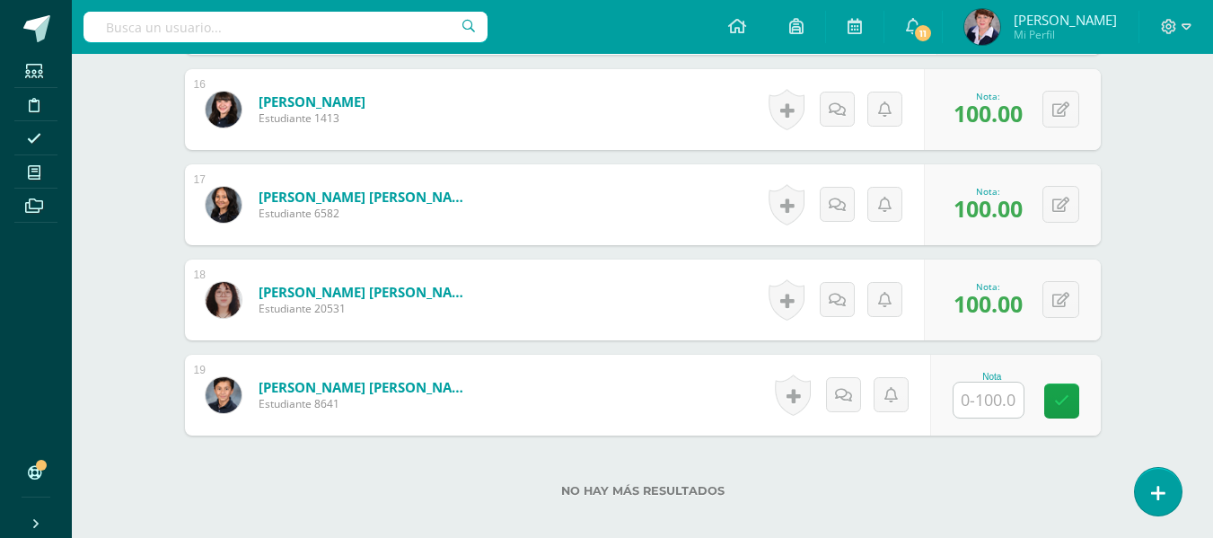
click at [986, 394] on input "text" at bounding box center [988, 399] width 70 height 35
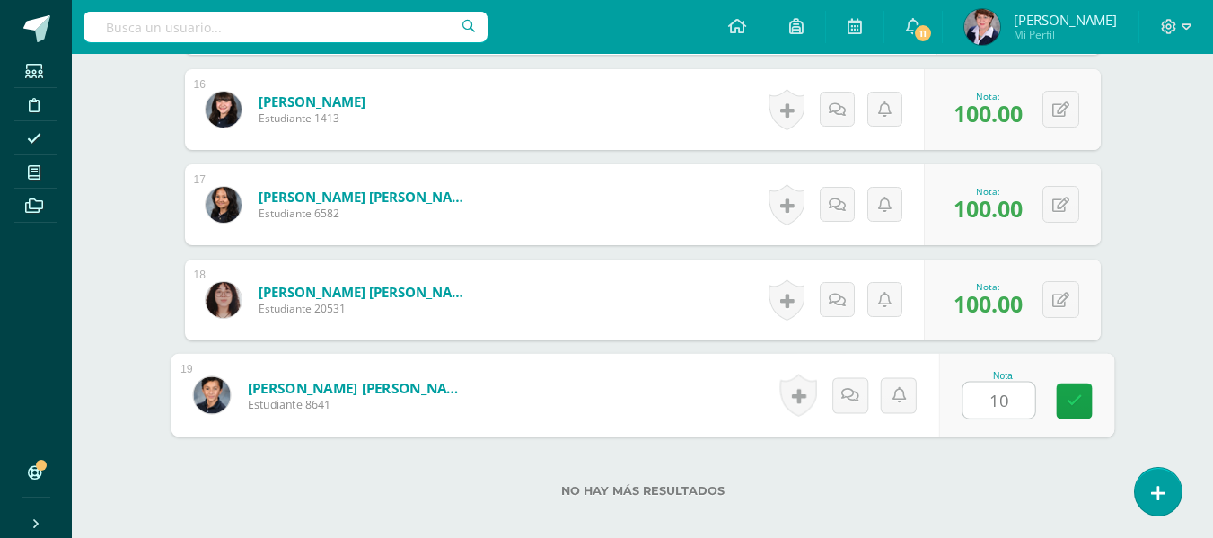
type input "100"
click at [1083, 396] on link at bounding box center [1074, 401] width 36 height 36
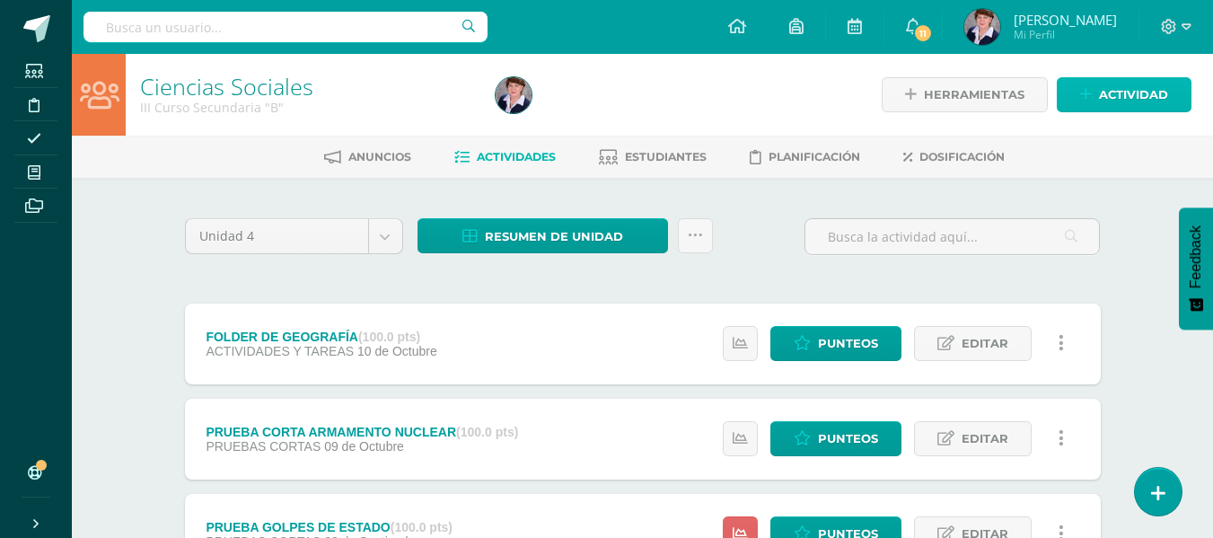
click at [1140, 91] on span "Actividad" at bounding box center [1133, 94] width 69 height 33
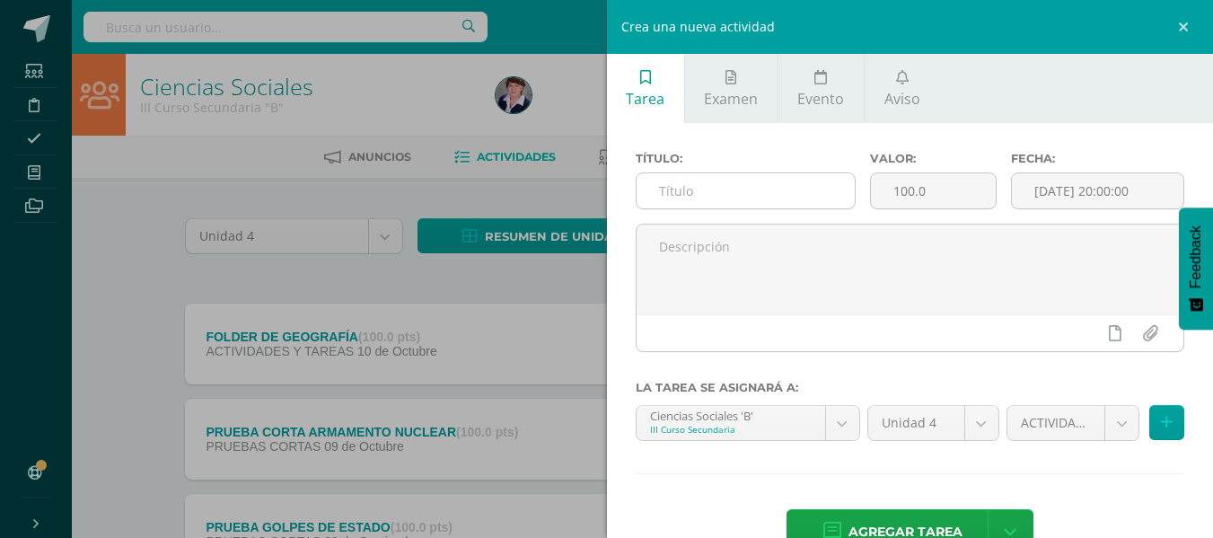
click at [779, 189] on input "text" at bounding box center [745, 190] width 218 height 35
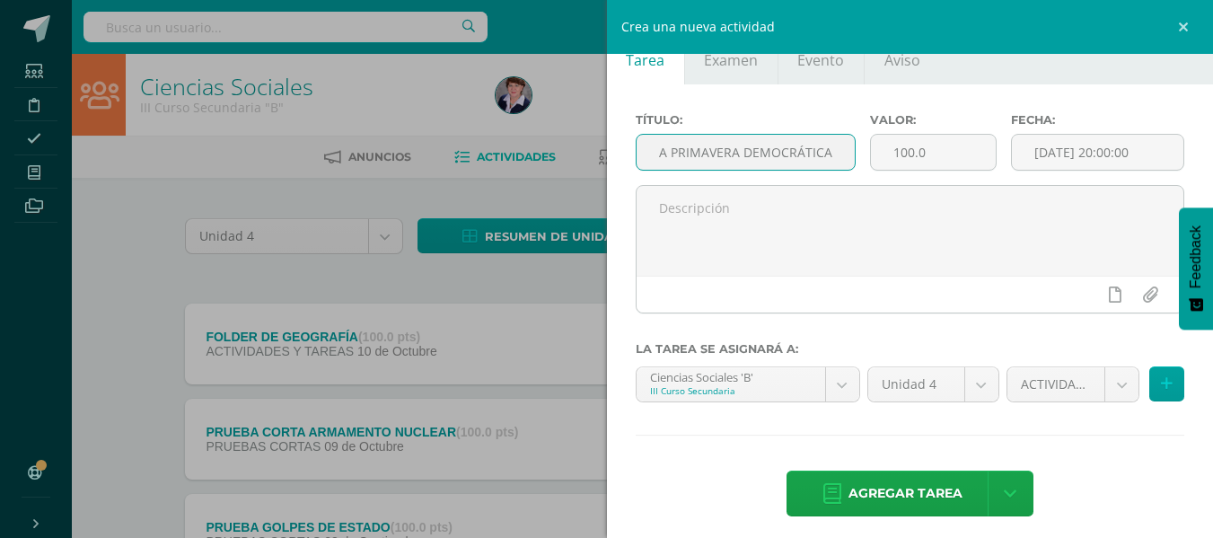
scroll to position [49, 0]
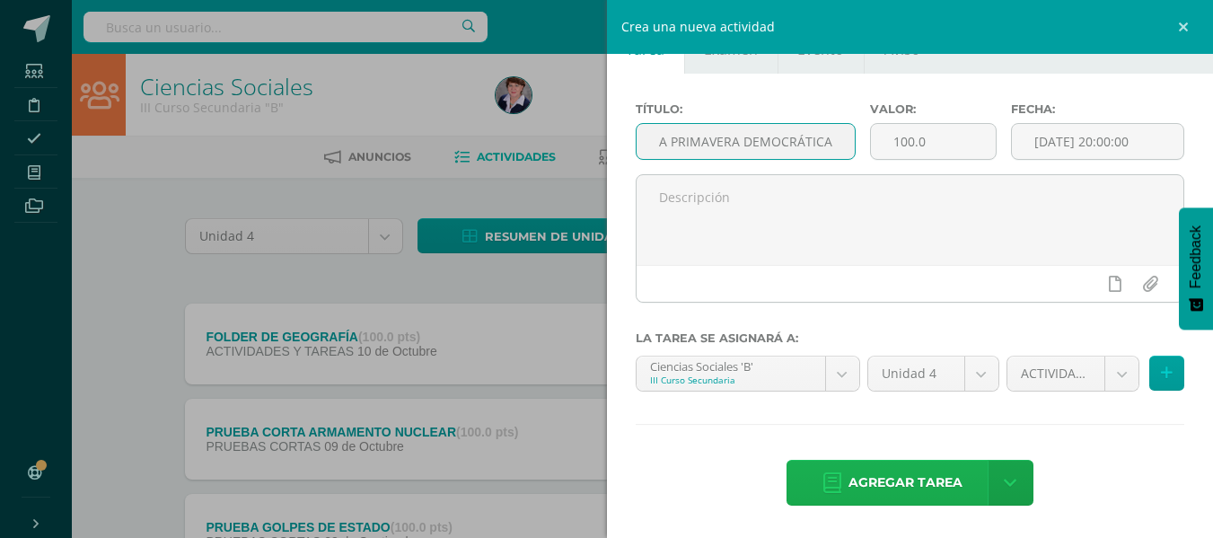
type input "PRUEBA PRIMAVERA DEMOCRÁTICA"
click at [901, 473] on span "Agregar tarea" at bounding box center [905, 483] width 114 height 44
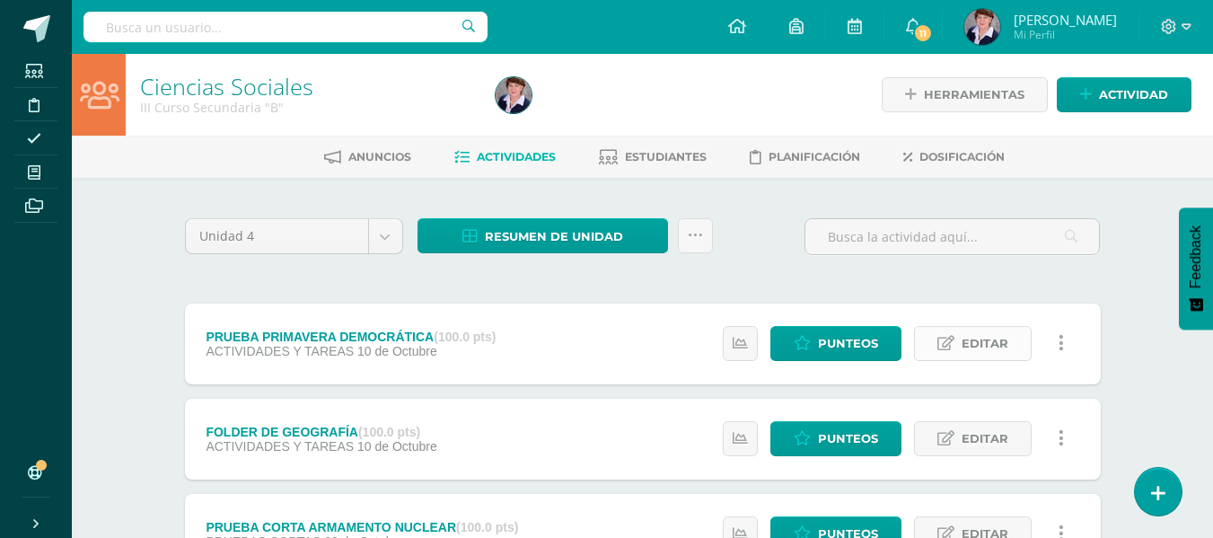
click at [987, 331] on span "Editar" at bounding box center [984, 343] width 47 height 33
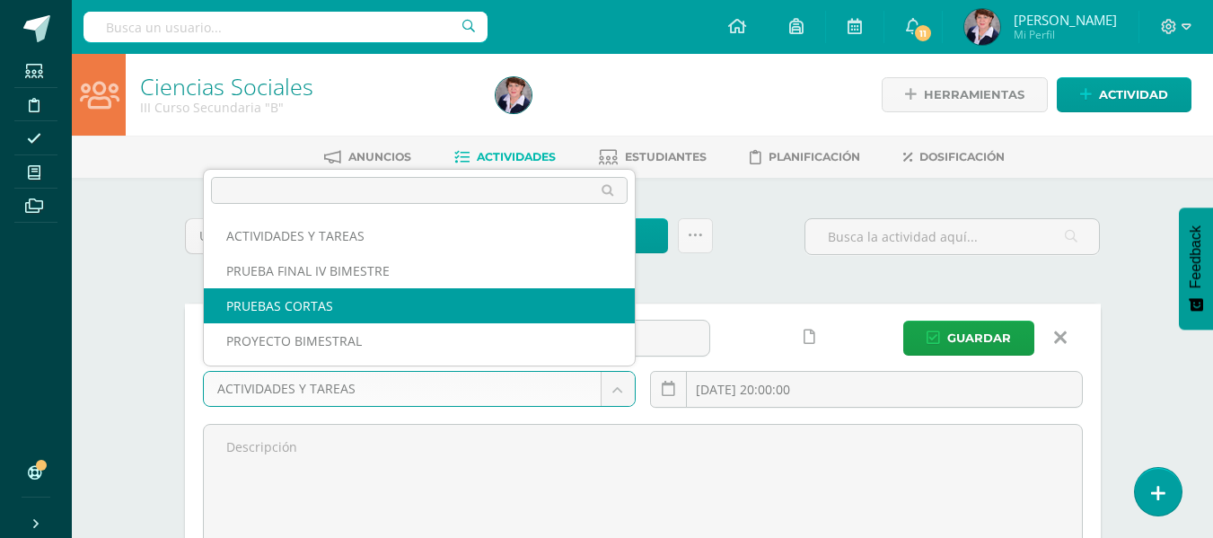
select select "232597"
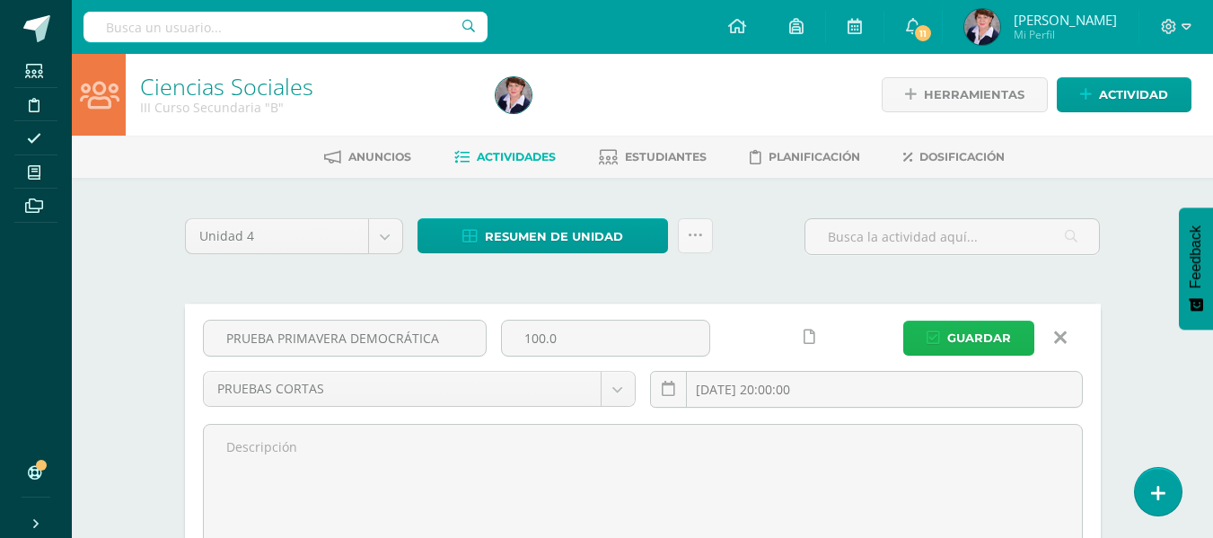
click at [984, 329] on span "Guardar" at bounding box center [979, 337] width 64 height 33
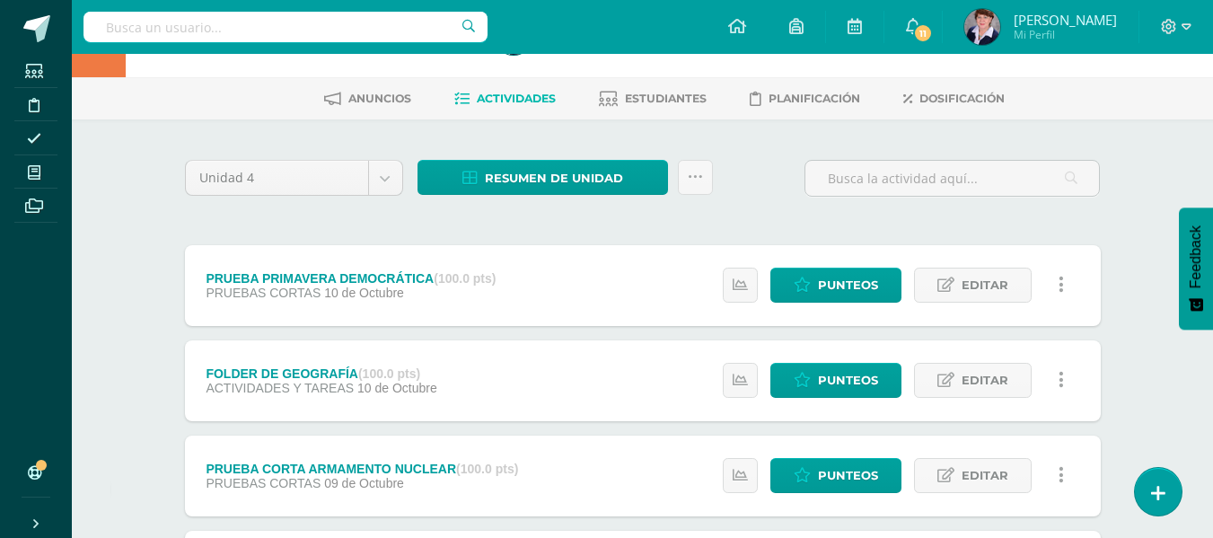
scroll to position [90, 0]
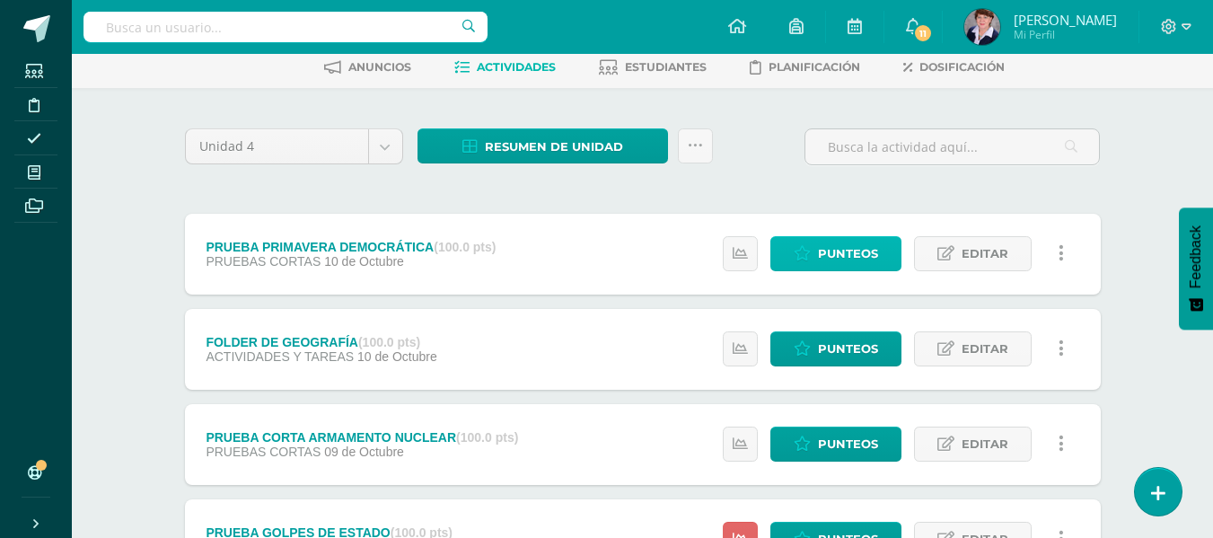
click at [847, 255] on span "Punteos" at bounding box center [848, 253] width 60 height 33
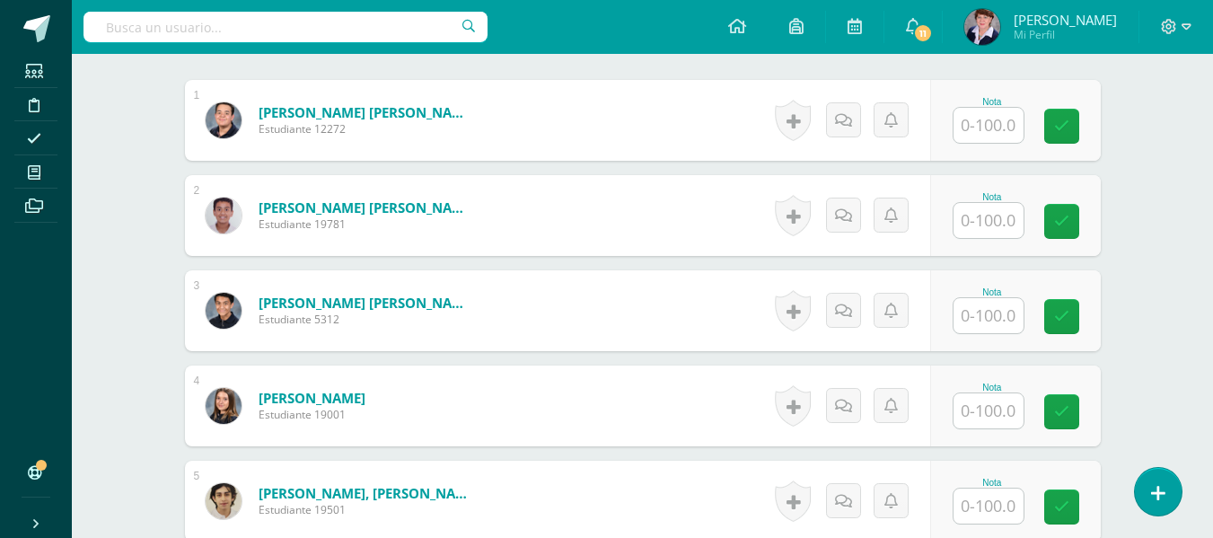
scroll to position [545, 0]
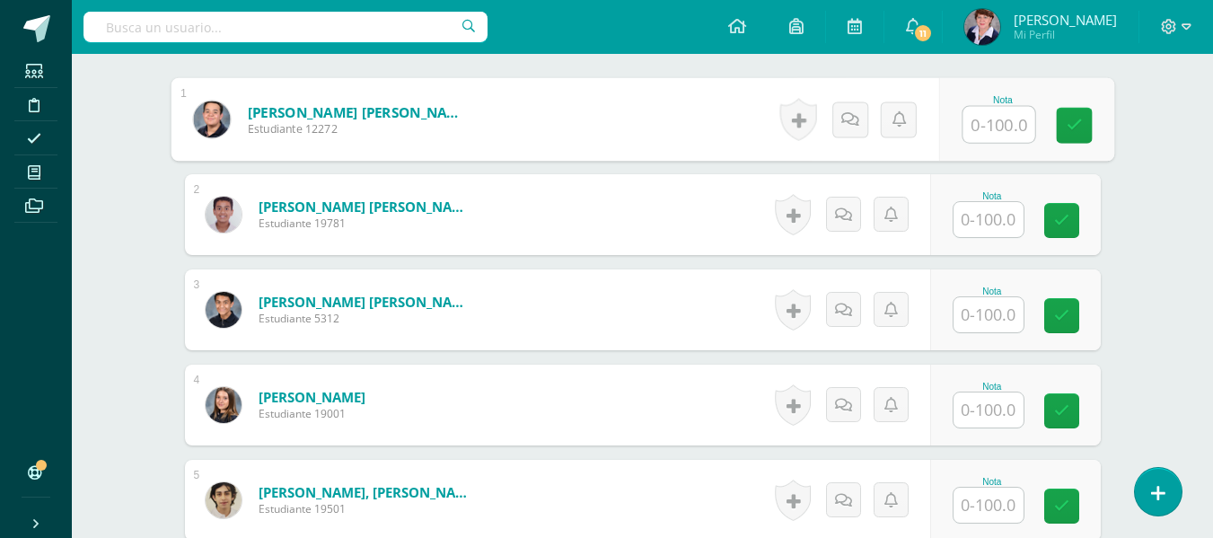
click at [988, 127] on input "text" at bounding box center [998, 125] width 72 height 36
type input "45"
click at [1080, 121] on icon at bounding box center [1074, 125] width 16 height 15
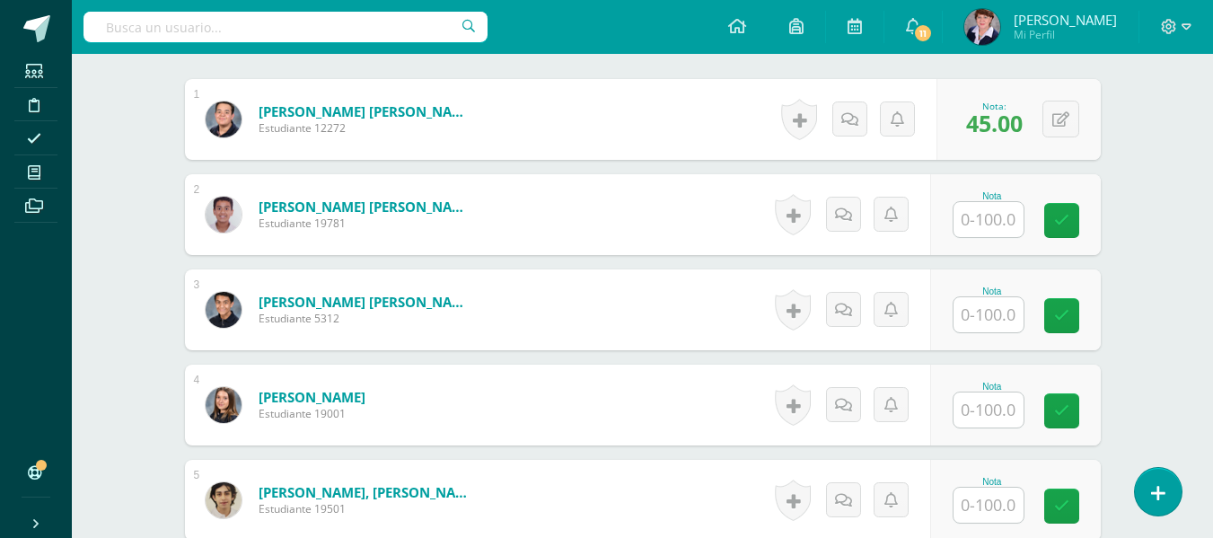
click at [999, 224] on input "text" at bounding box center [988, 219] width 70 height 35
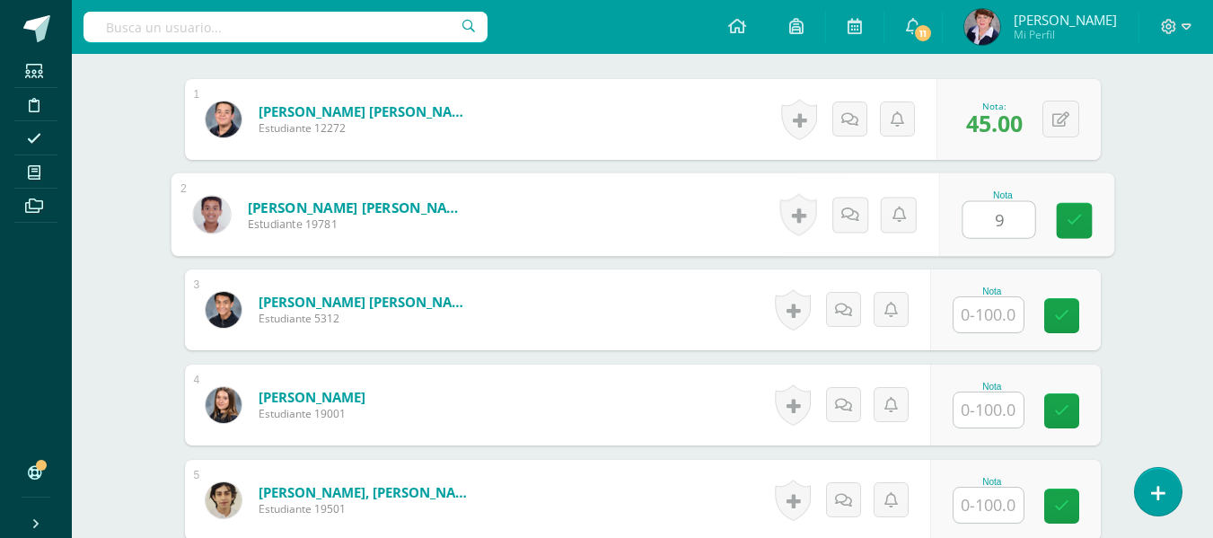
type input "90"
click at [1084, 214] on link at bounding box center [1074, 220] width 36 height 36
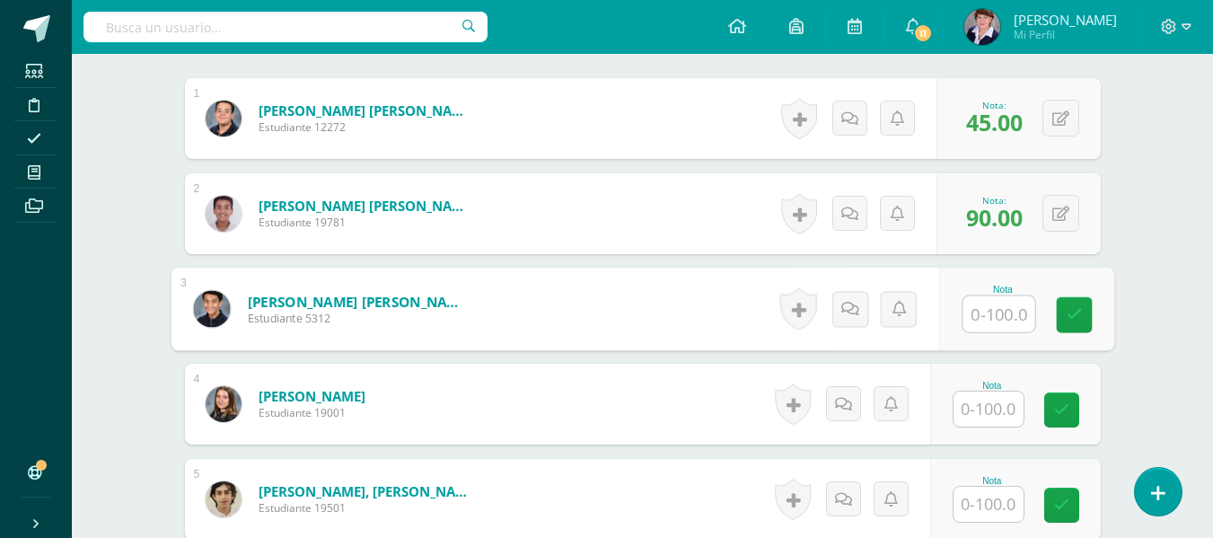
click at [996, 317] on input "text" at bounding box center [998, 314] width 72 height 36
type input "90"
click at [1075, 307] on icon at bounding box center [1074, 314] width 16 height 15
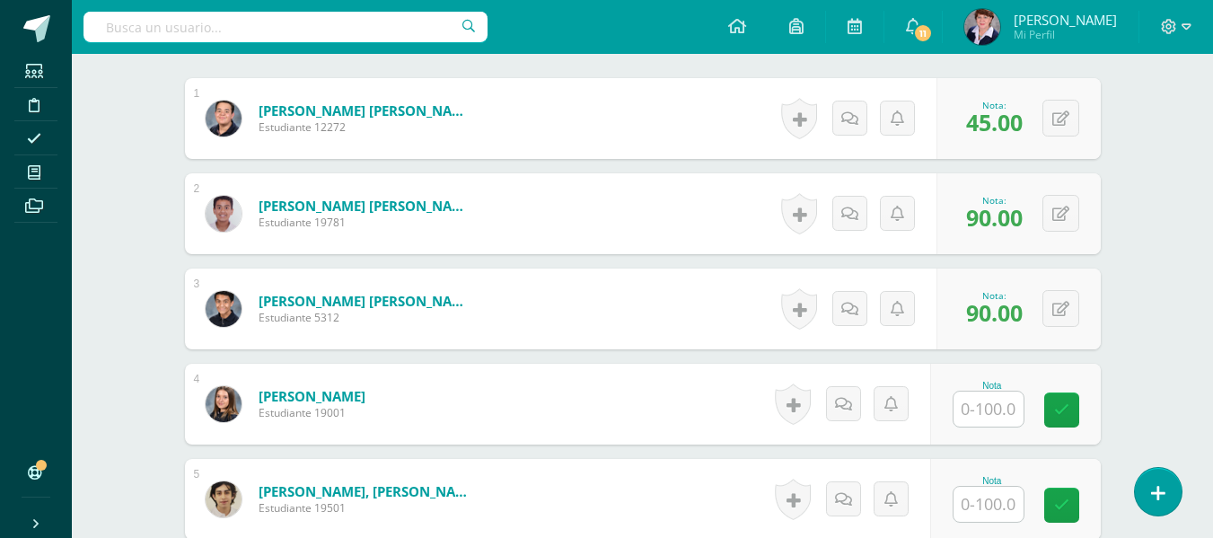
click at [995, 402] on input "text" at bounding box center [988, 408] width 70 height 35
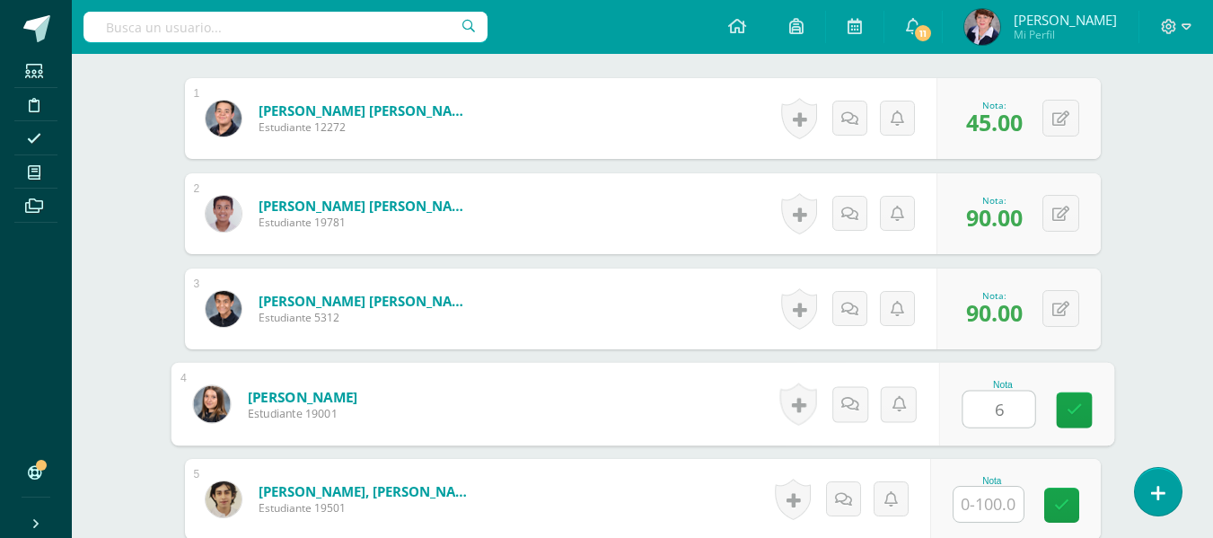
type input "60"
click at [1079, 402] on icon at bounding box center [1074, 409] width 16 height 15
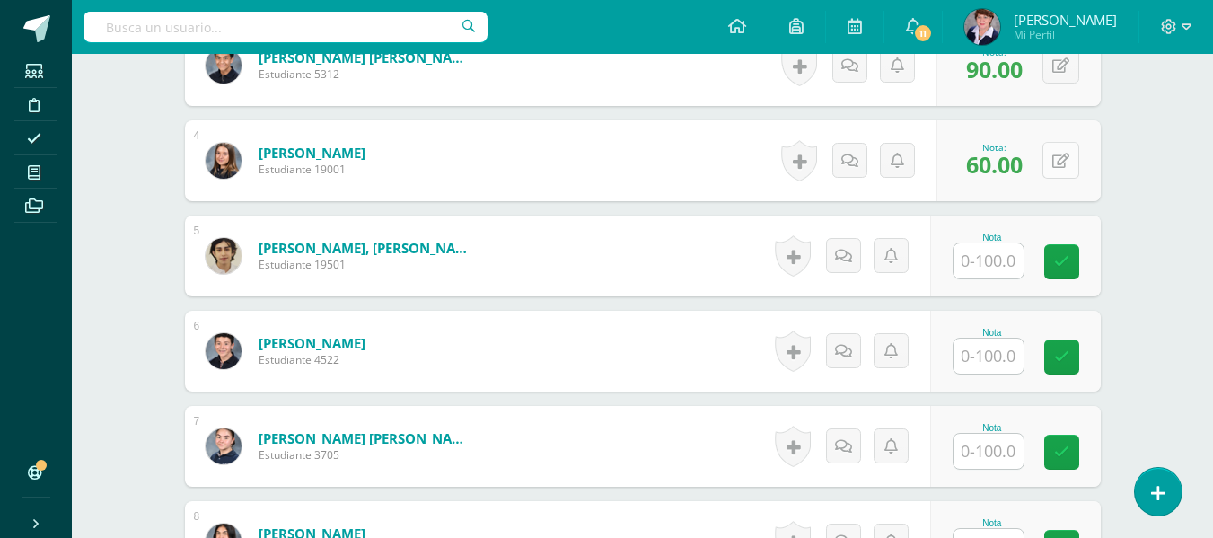
scroll to position [815, 0]
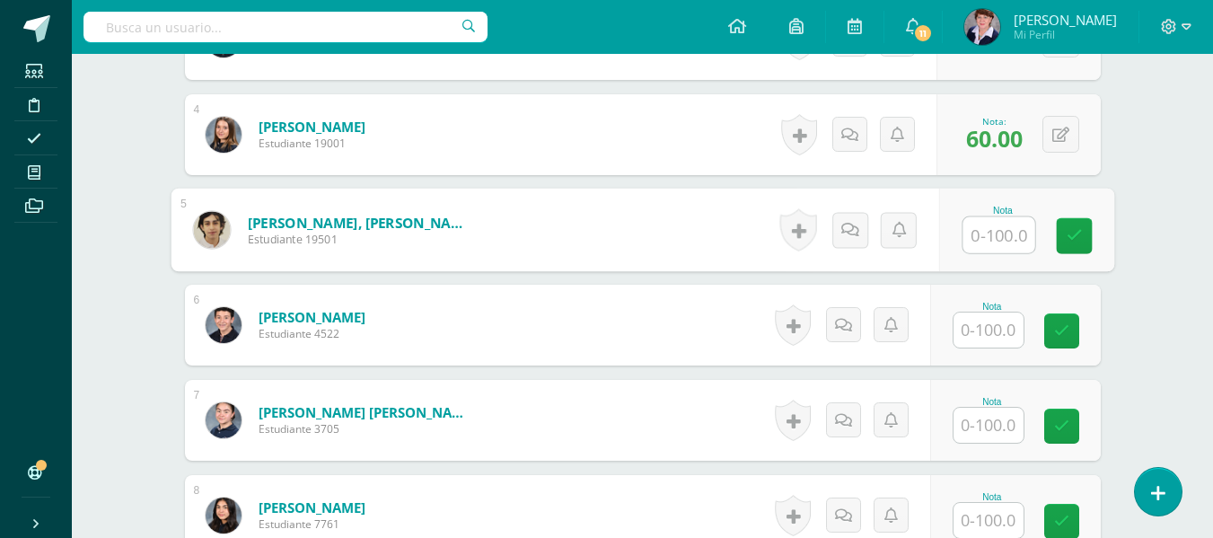
click at [1002, 235] on input "text" at bounding box center [998, 235] width 72 height 36
type input "100"
click at [1072, 229] on icon at bounding box center [1074, 235] width 16 height 15
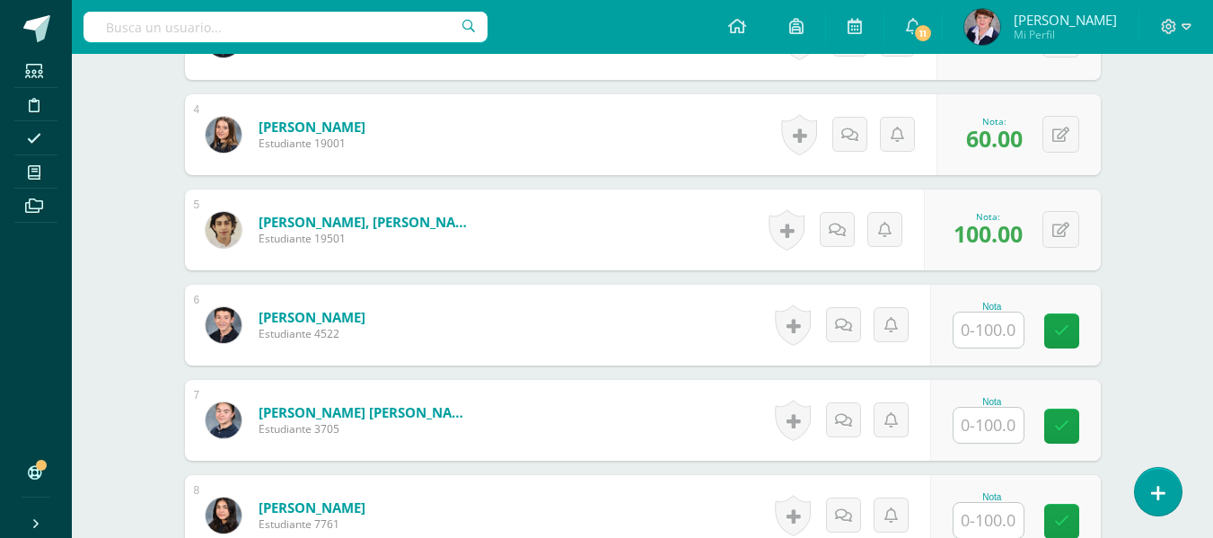
click at [987, 336] on input "text" at bounding box center [988, 329] width 70 height 35
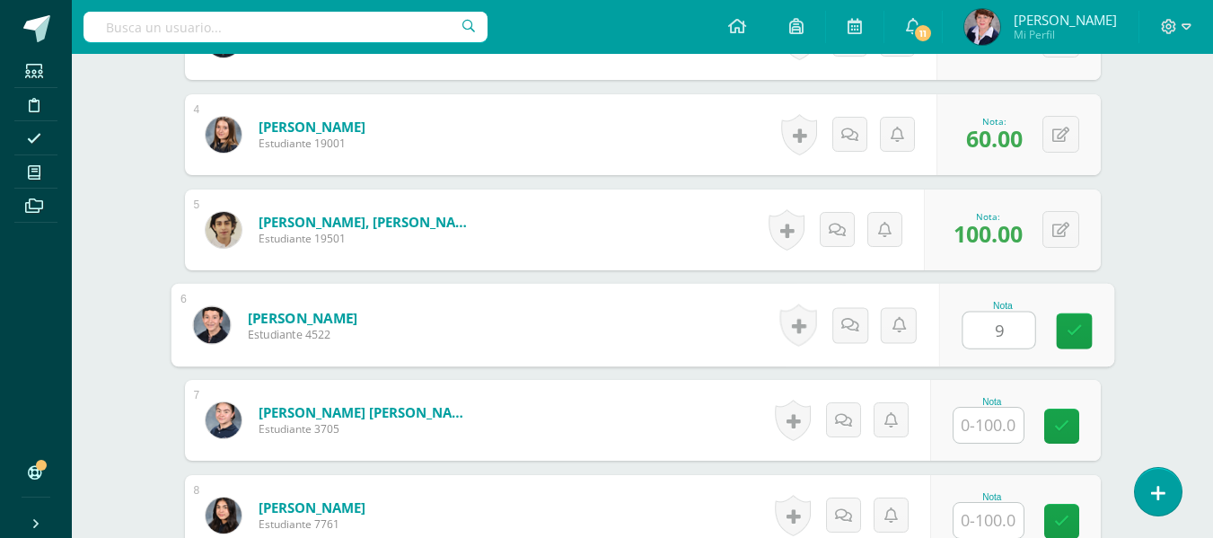
type input "90"
click at [1072, 324] on icon at bounding box center [1074, 330] width 16 height 15
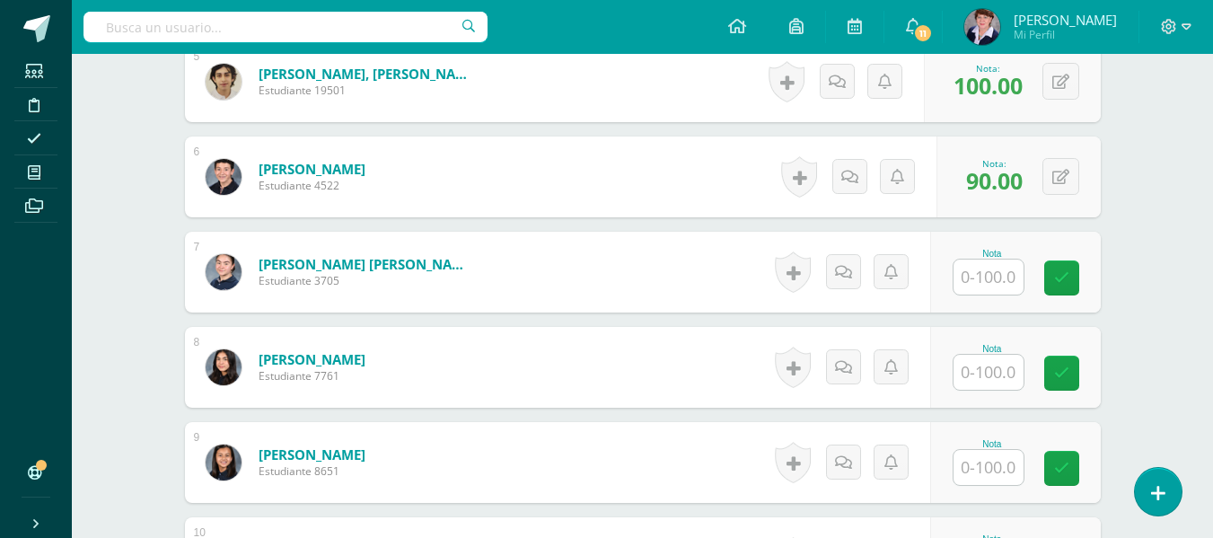
scroll to position [995, 0]
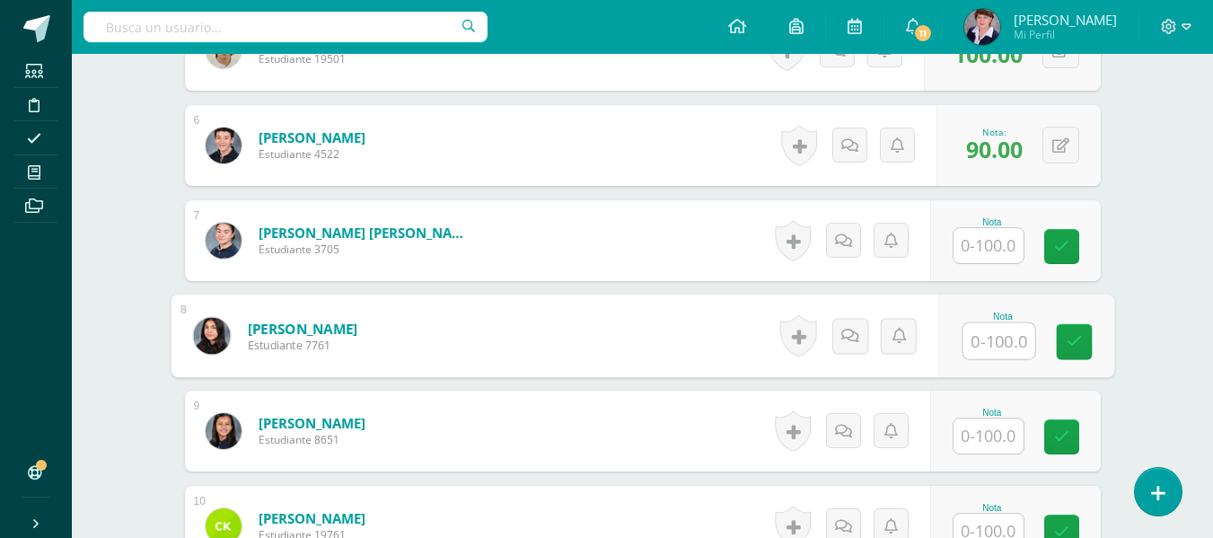
click at [999, 343] on input "text" at bounding box center [998, 341] width 72 height 36
type input "60"
click at [1083, 334] on link at bounding box center [1074, 342] width 36 height 36
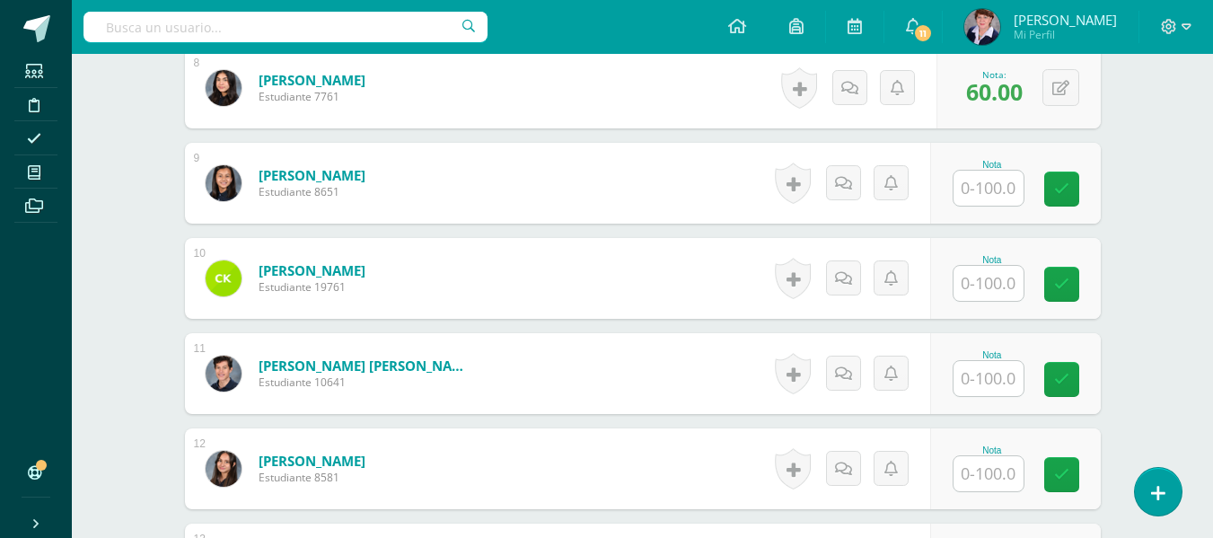
scroll to position [1264, 0]
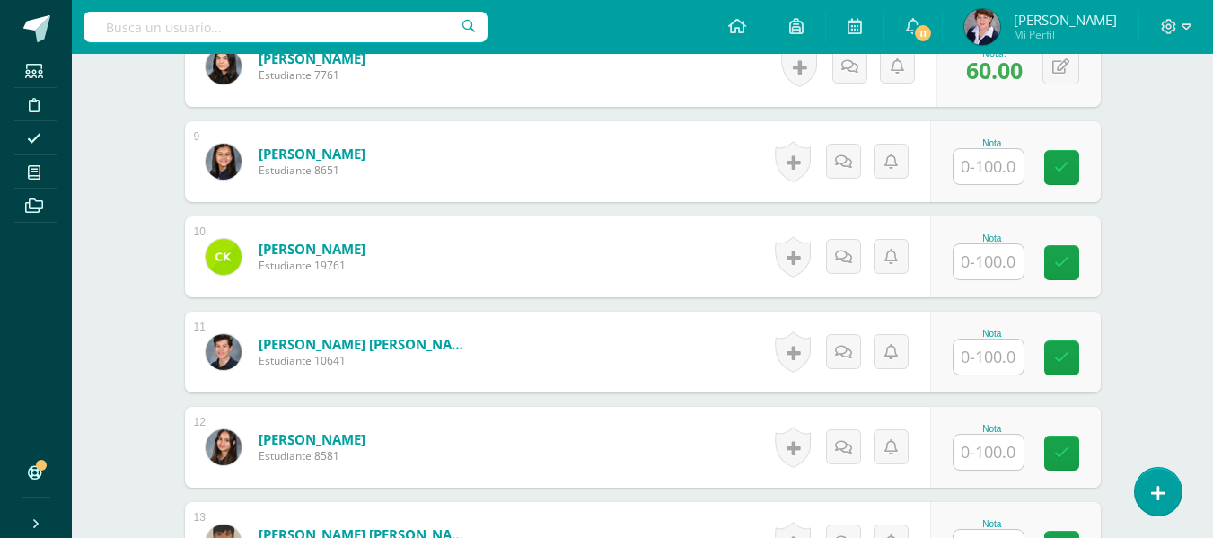
click at [1005, 264] on input "text" at bounding box center [988, 261] width 70 height 35
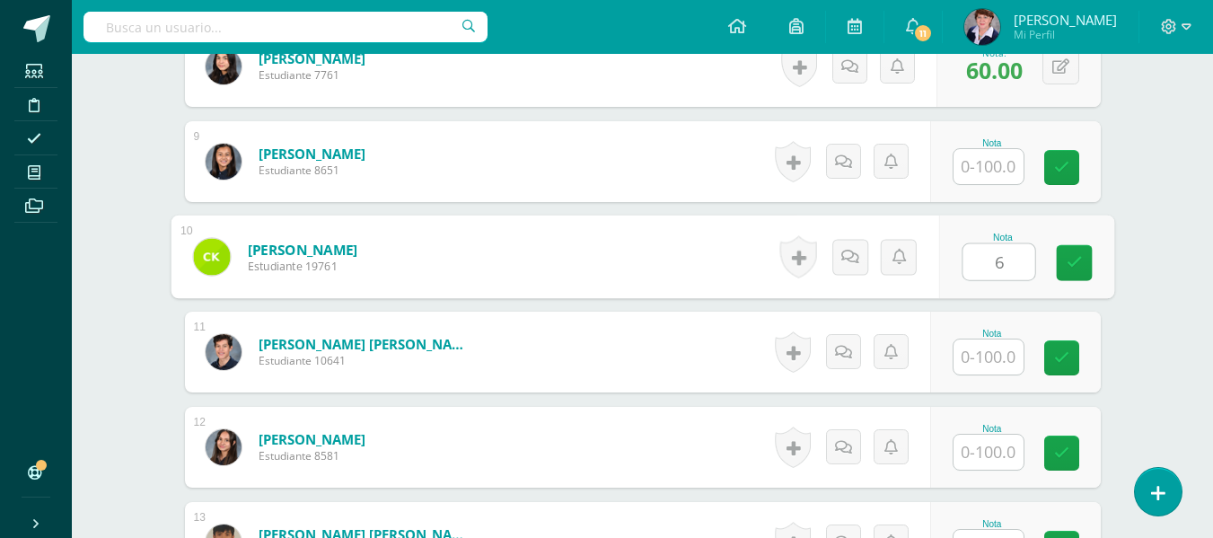
type input "65"
click at [1070, 259] on icon at bounding box center [1074, 262] width 16 height 15
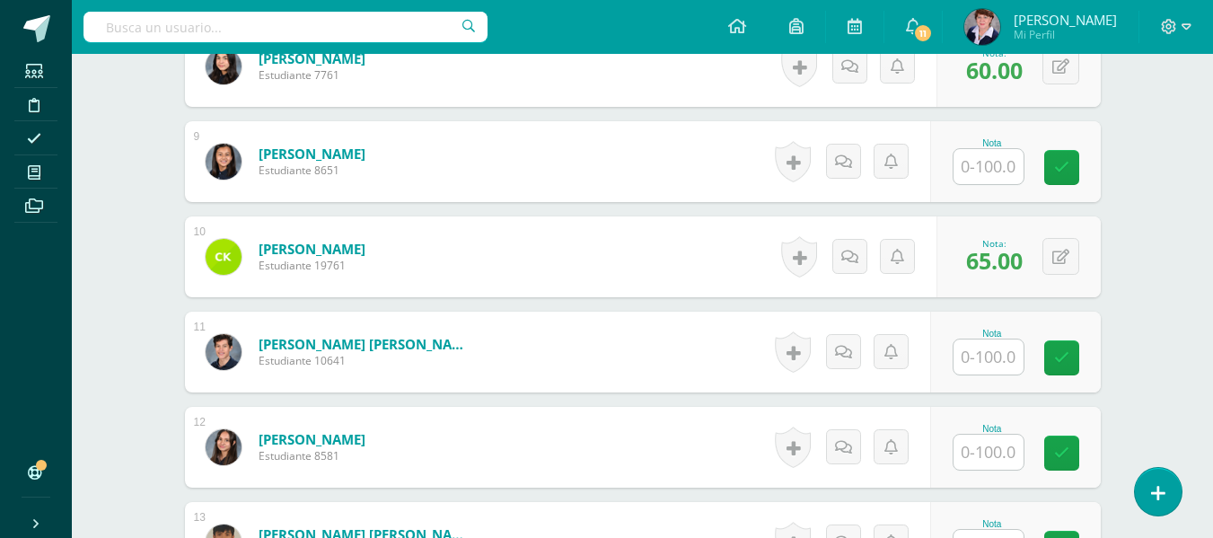
click at [986, 359] on input "text" at bounding box center [988, 356] width 70 height 35
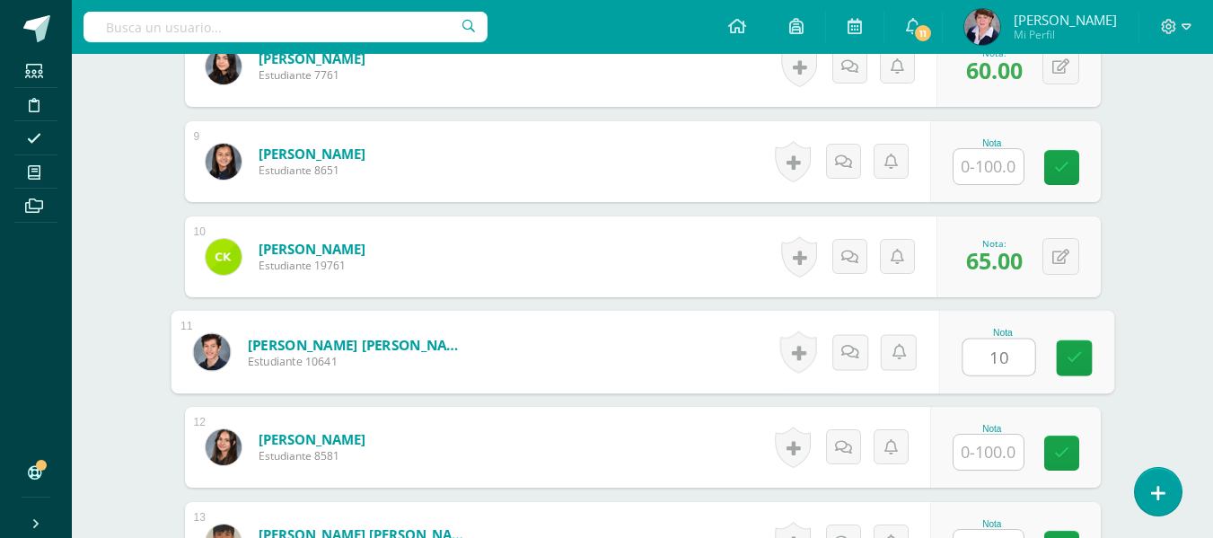
type input "100"
click at [1073, 353] on icon at bounding box center [1074, 357] width 16 height 15
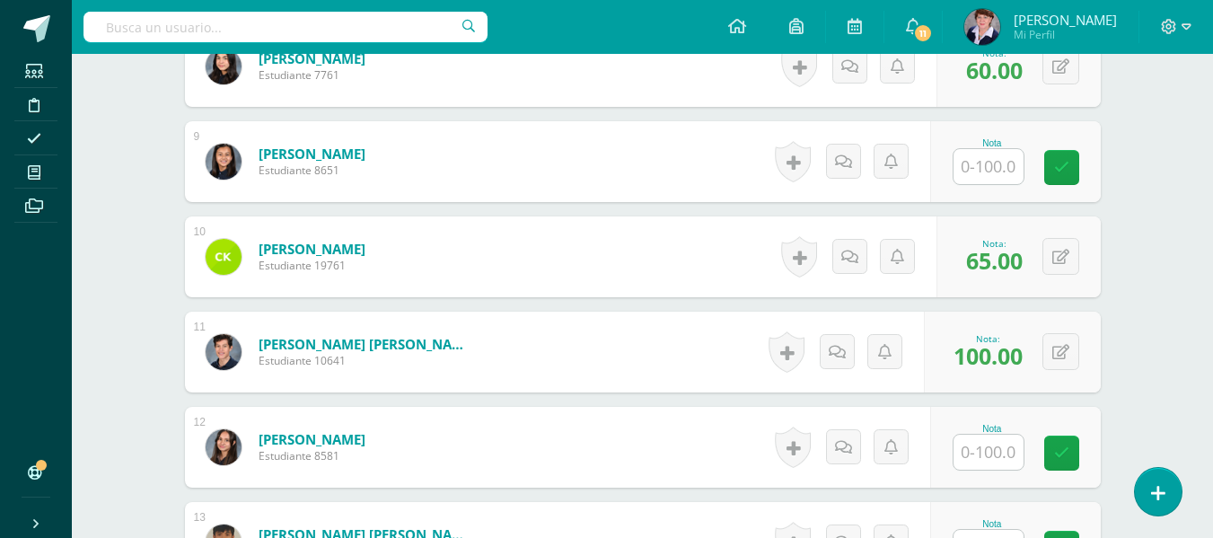
click at [993, 453] on input "text" at bounding box center [988, 452] width 70 height 35
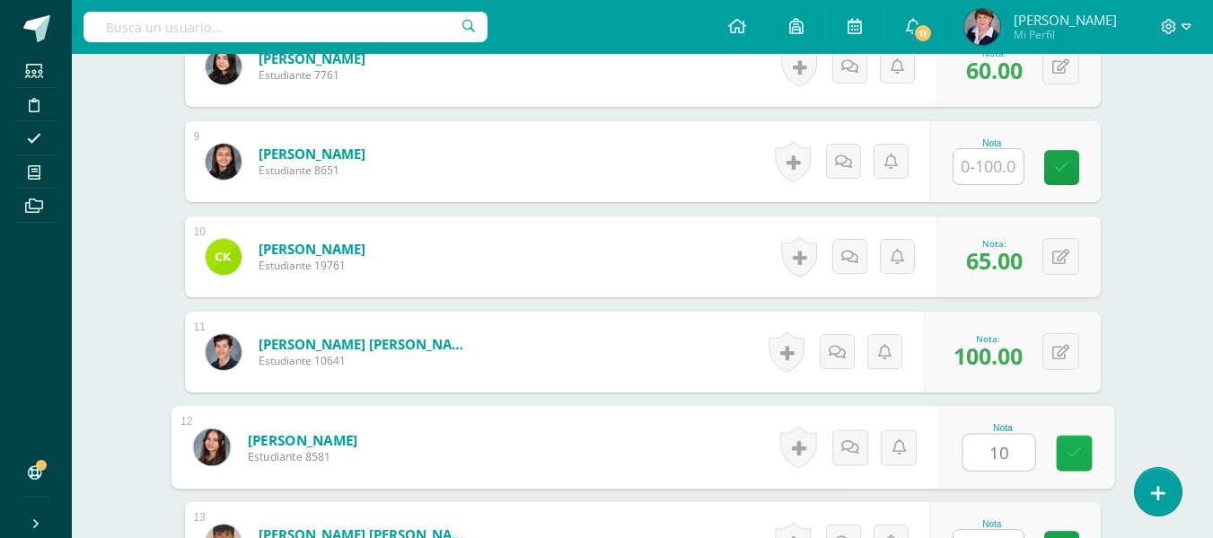
type input "100"
click at [1075, 445] on icon at bounding box center [1074, 452] width 16 height 15
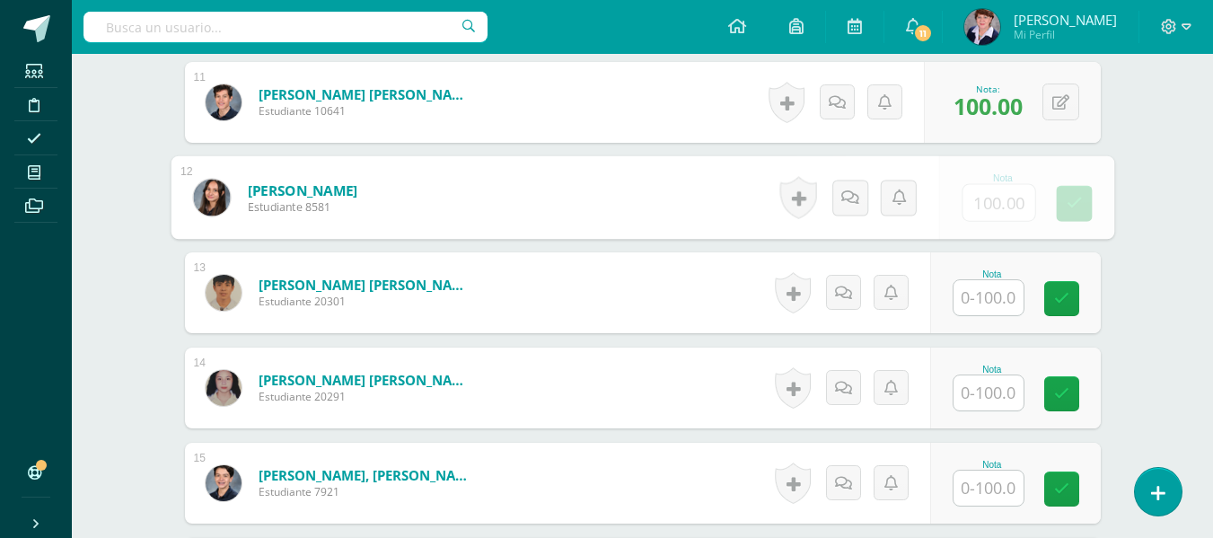
scroll to position [1533, 0]
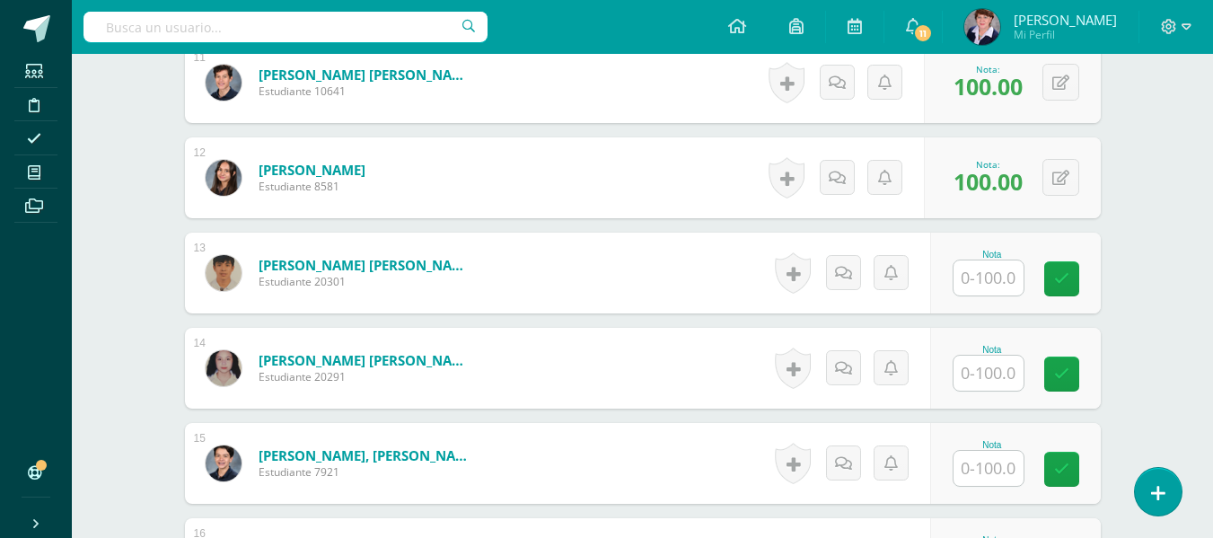
click at [999, 284] on input "text" at bounding box center [988, 277] width 70 height 35
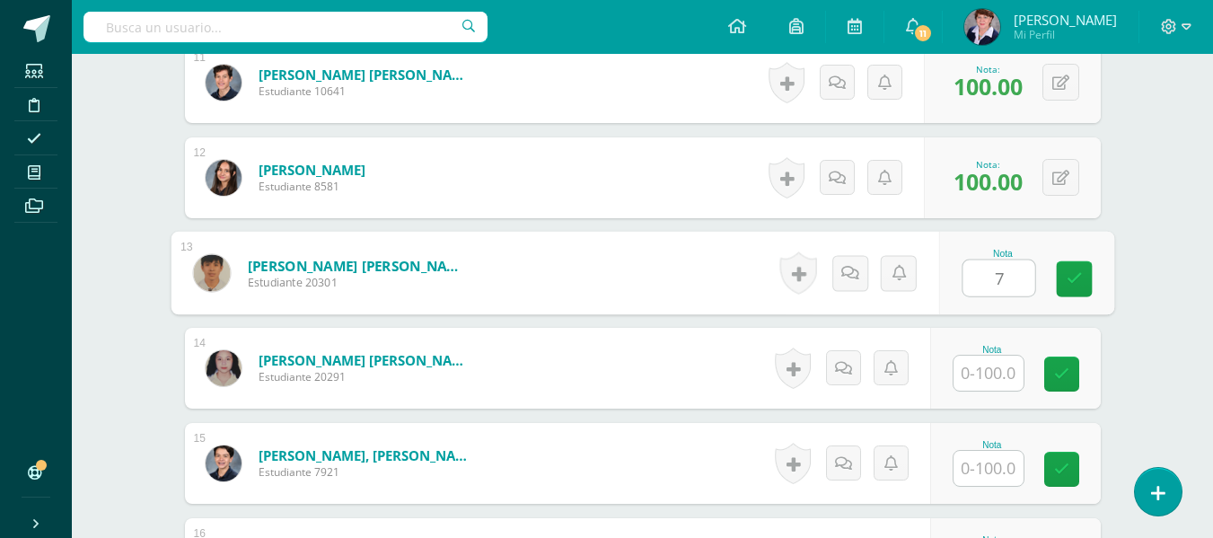
type input "70"
click at [1082, 277] on link at bounding box center [1074, 279] width 36 height 36
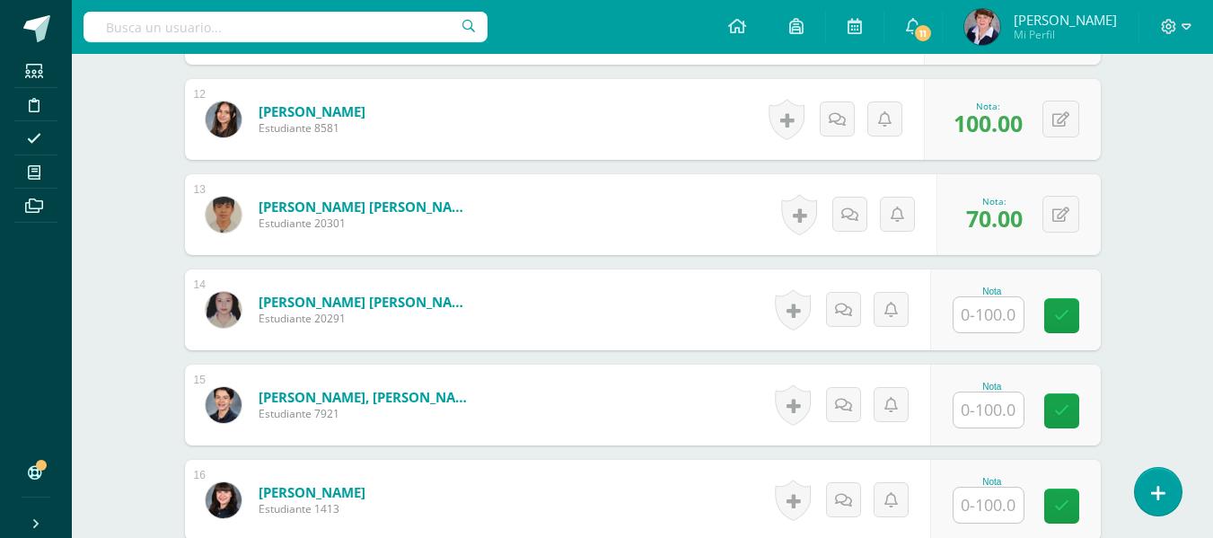
scroll to position [1623, 0]
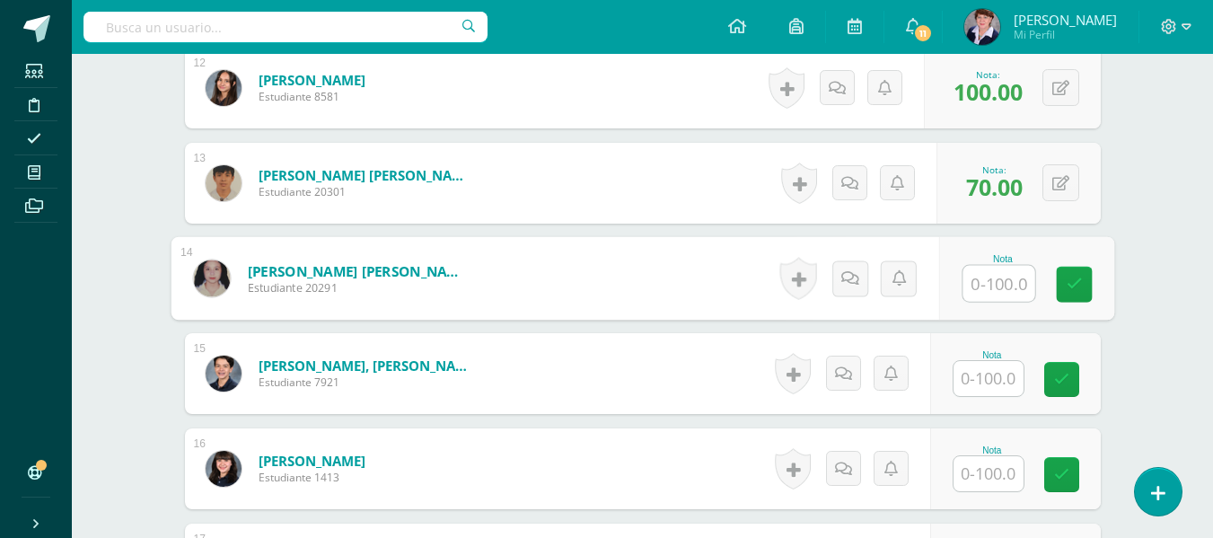
click at [982, 290] on input "text" at bounding box center [998, 284] width 72 height 36
type input "100"
click at [1075, 278] on icon at bounding box center [1074, 284] width 16 height 15
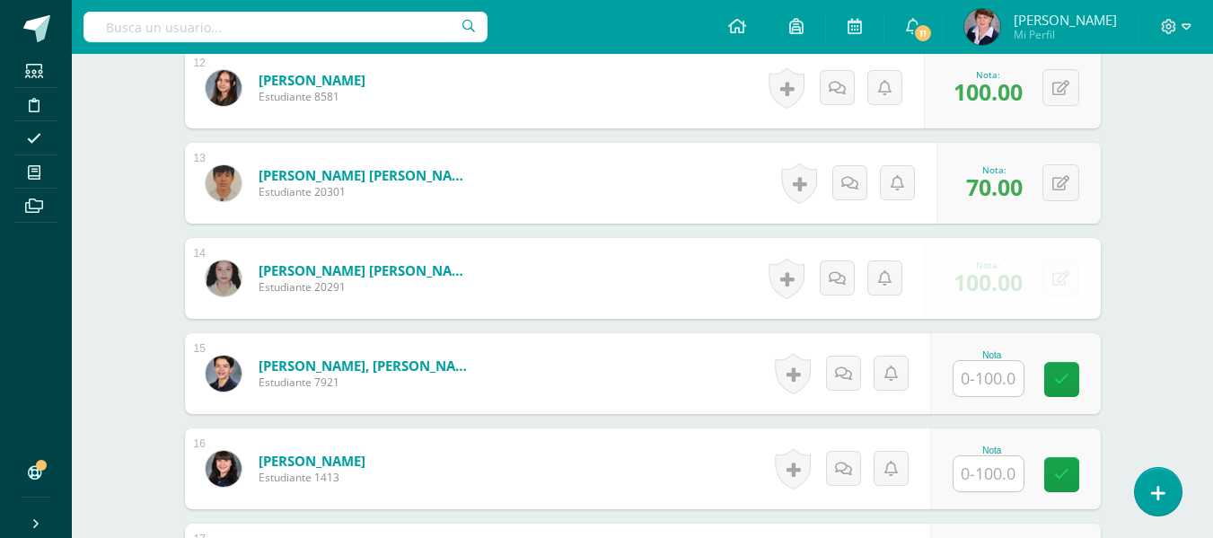
click at [991, 377] on input "text" at bounding box center [988, 378] width 70 height 35
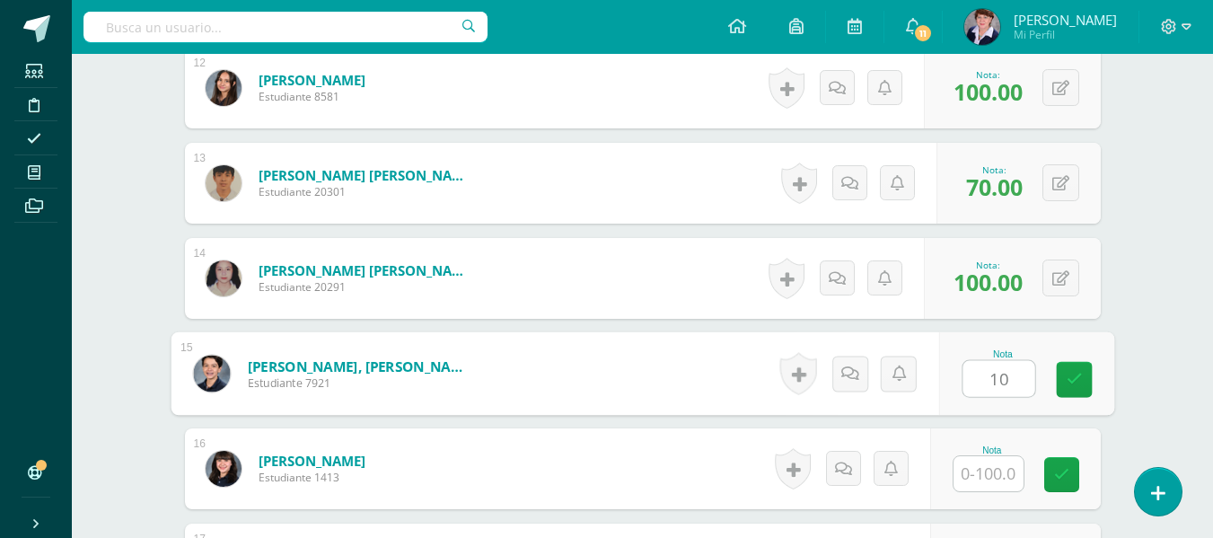
type input "100"
click at [1076, 376] on icon at bounding box center [1074, 379] width 16 height 15
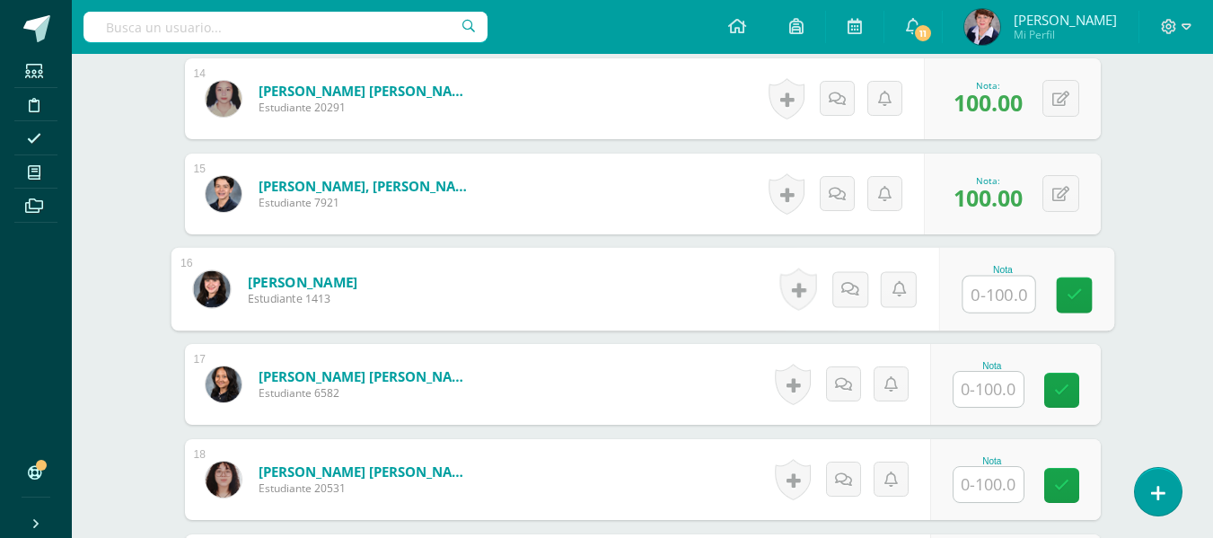
click at [996, 289] on input "text" at bounding box center [998, 295] width 72 height 36
type input "100"
click at [1080, 285] on link at bounding box center [1074, 295] width 36 height 36
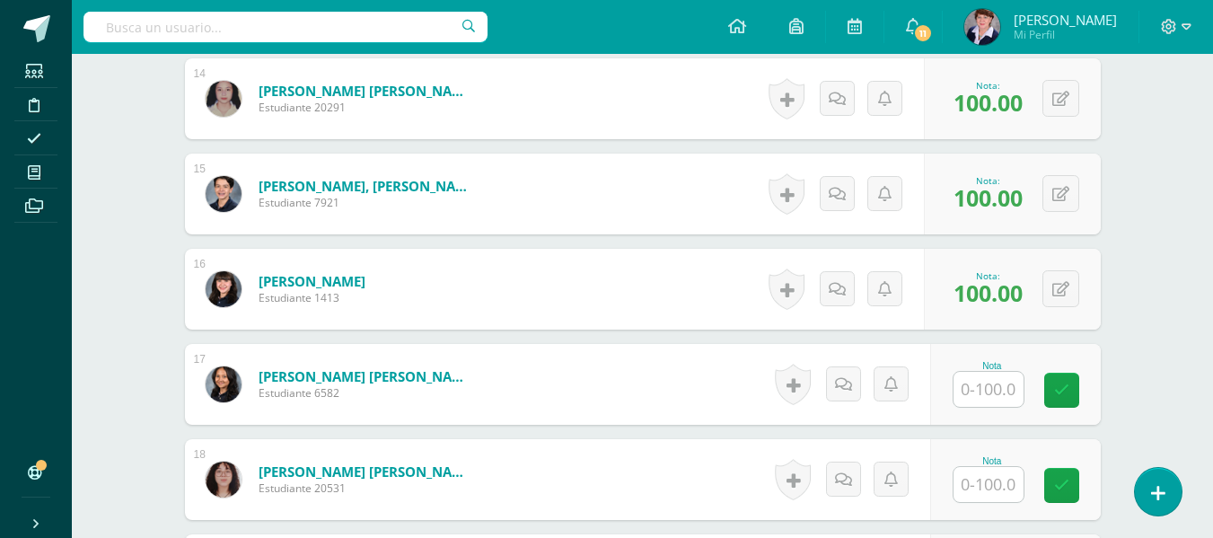
click at [992, 389] on input "text" at bounding box center [988, 389] width 70 height 35
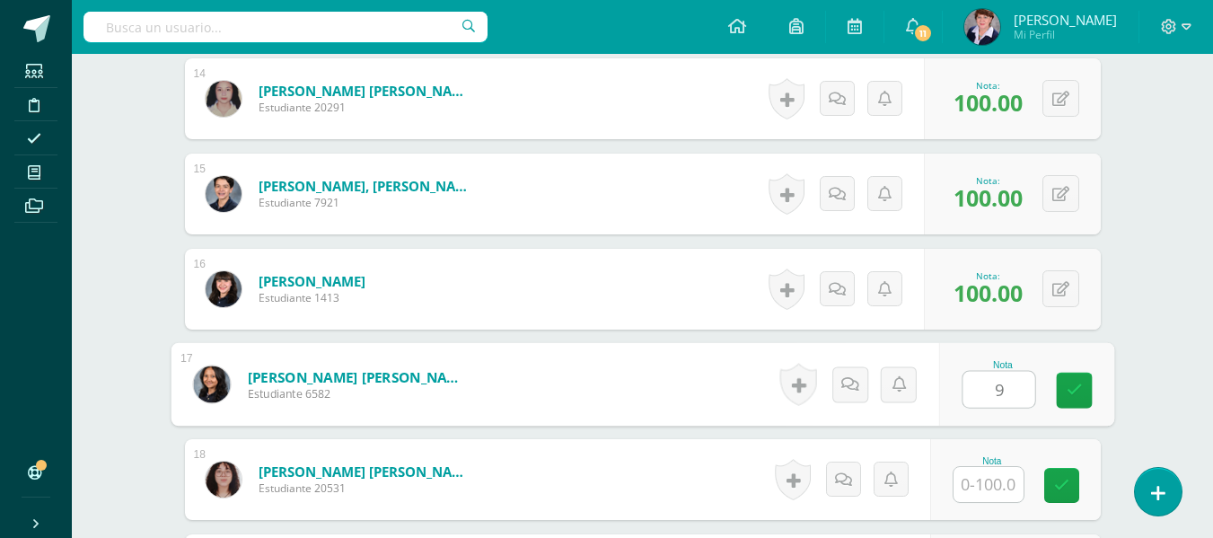
type input "90"
click at [1067, 385] on icon at bounding box center [1074, 389] width 16 height 15
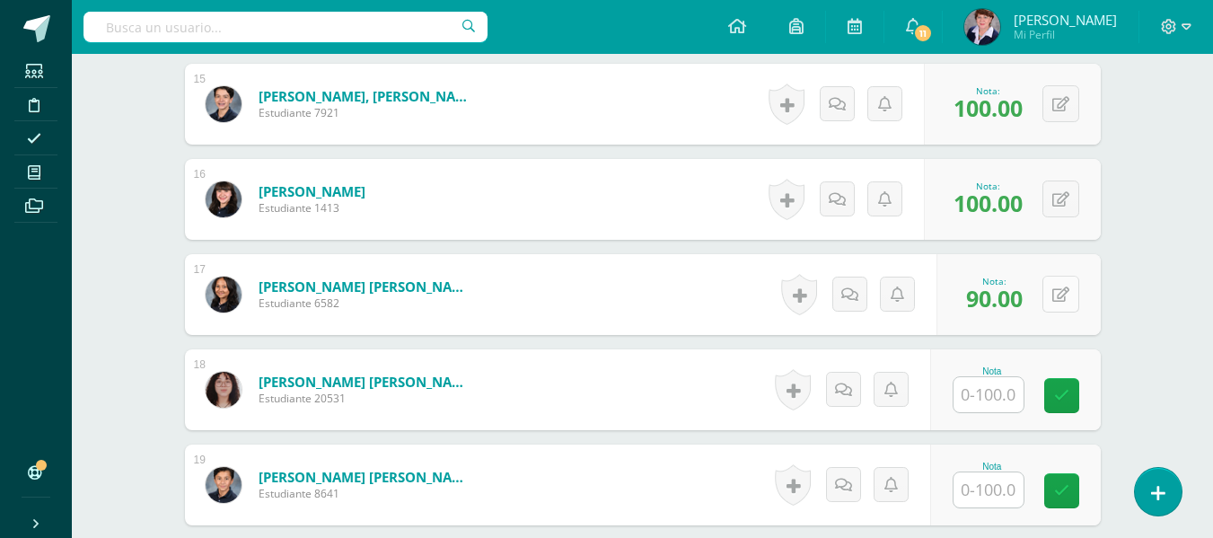
scroll to position [1982, 0]
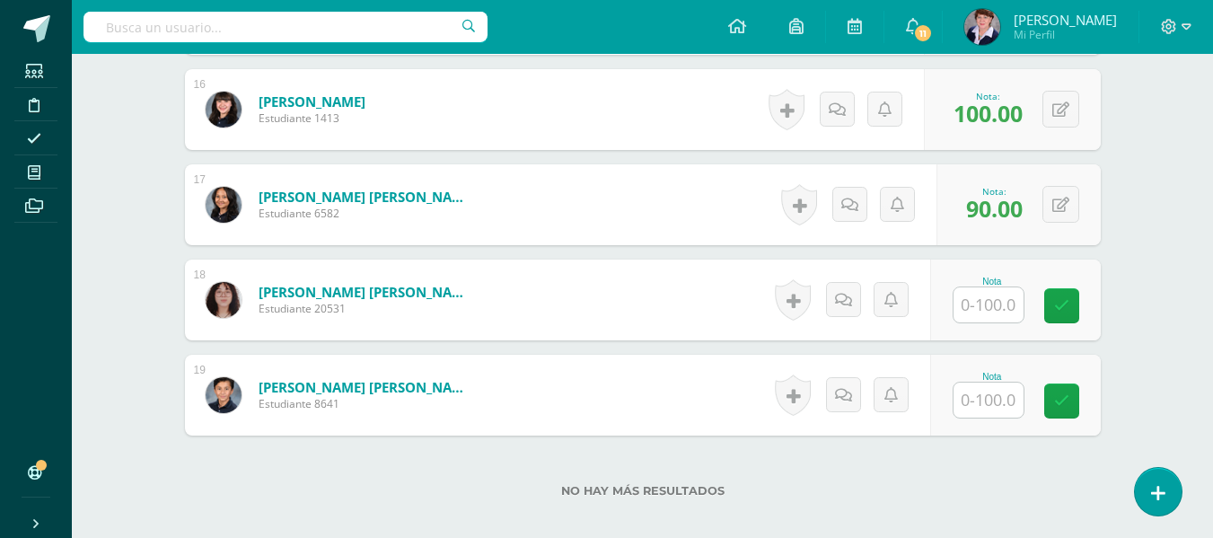
click at [999, 310] on input "text" at bounding box center [988, 304] width 70 height 35
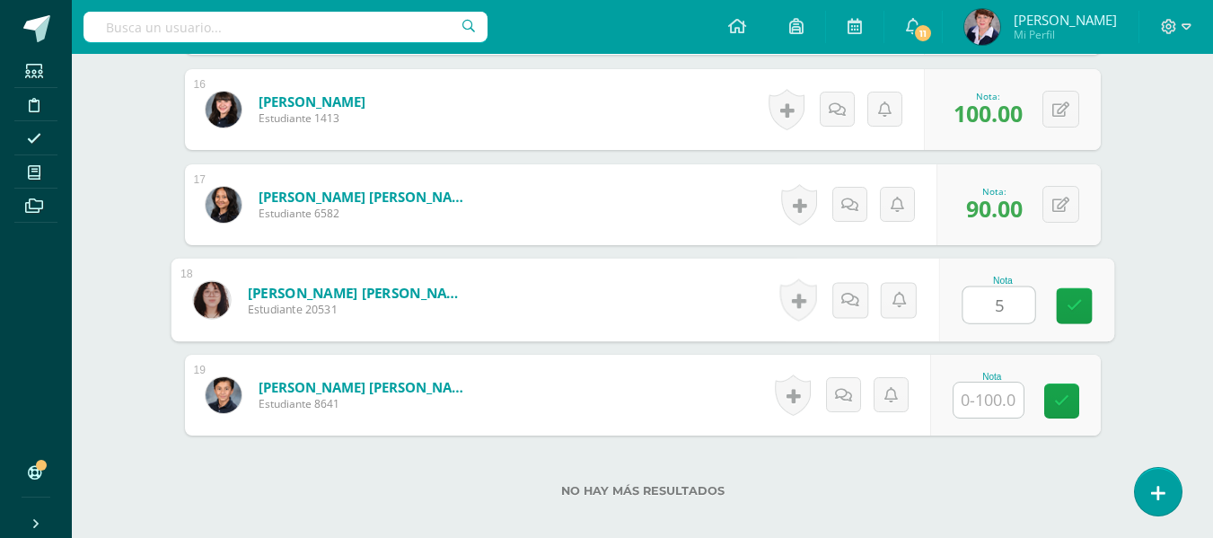
type input "50"
click at [1073, 298] on icon at bounding box center [1074, 305] width 16 height 15
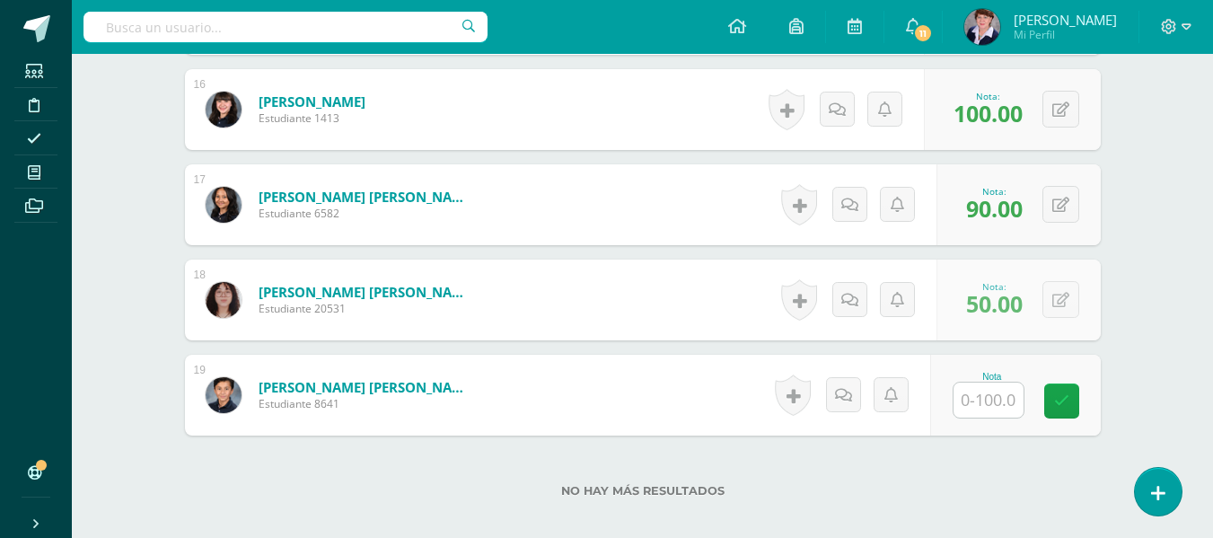
click at [999, 398] on input "text" at bounding box center [988, 399] width 70 height 35
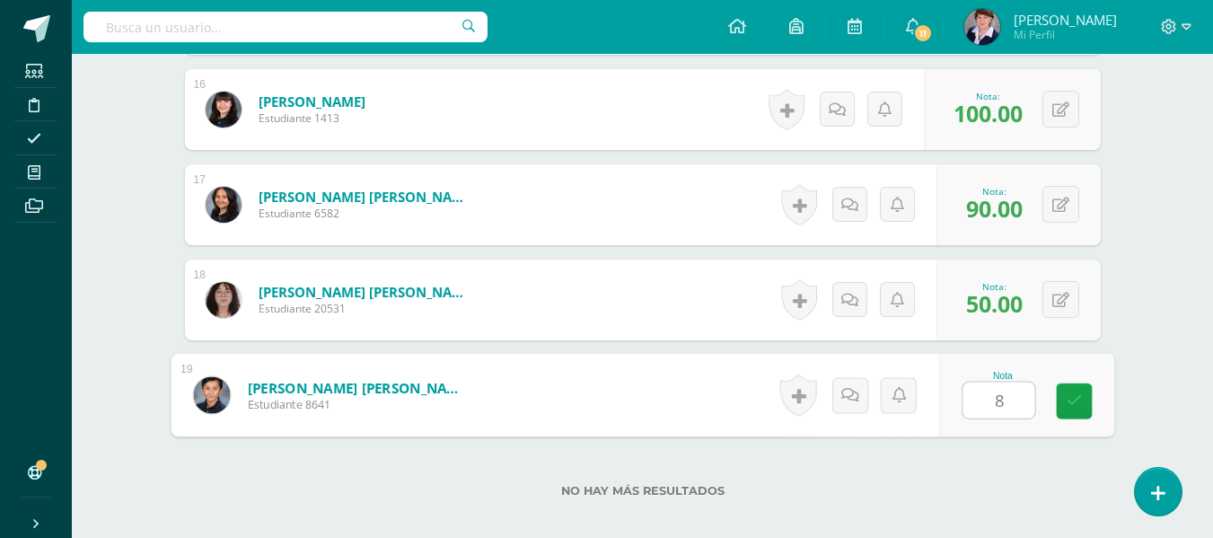
type input "80"
click at [1079, 393] on icon at bounding box center [1074, 400] width 16 height 15
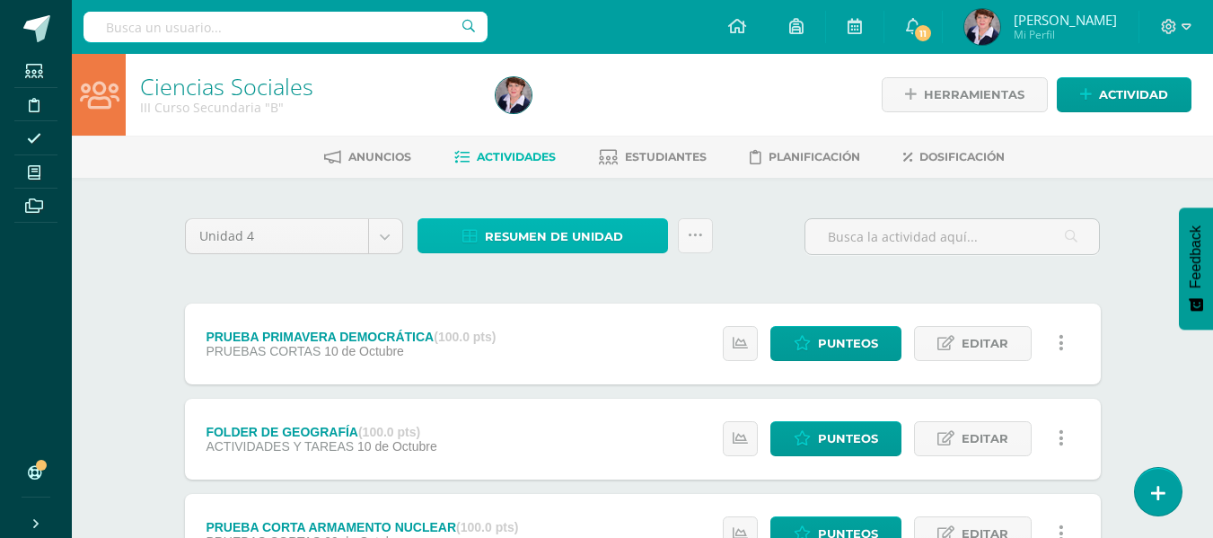
click at [586, 236] on span "Resumen de unidad" at bounding box center [554, 236] width 138 height 33
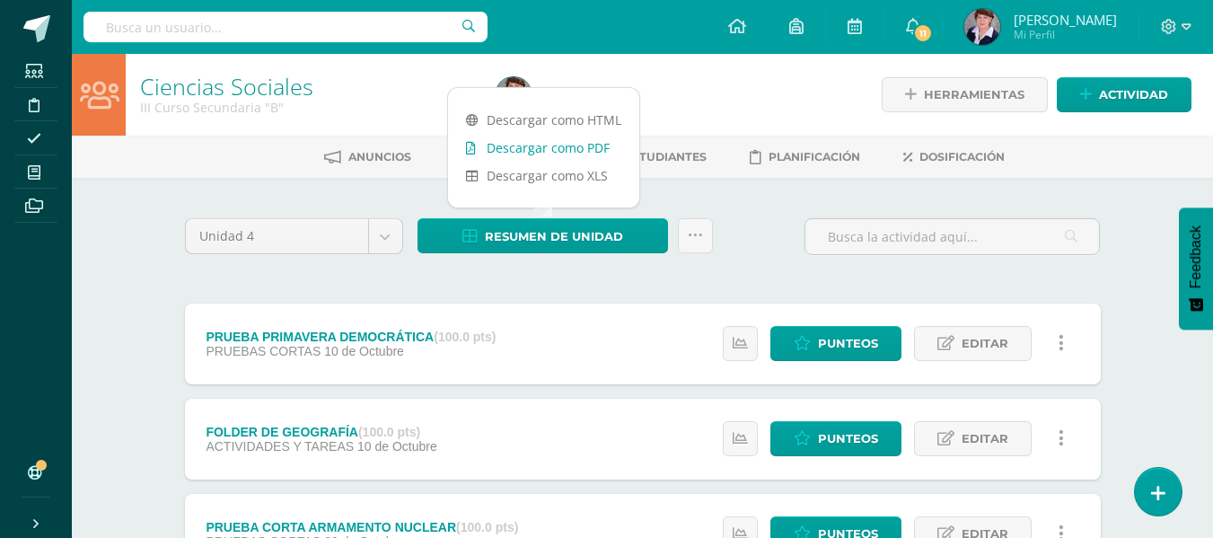
click at [560, 144] on link "Descargar como PDF" at bounding box center [543, 148] width 191 height 28
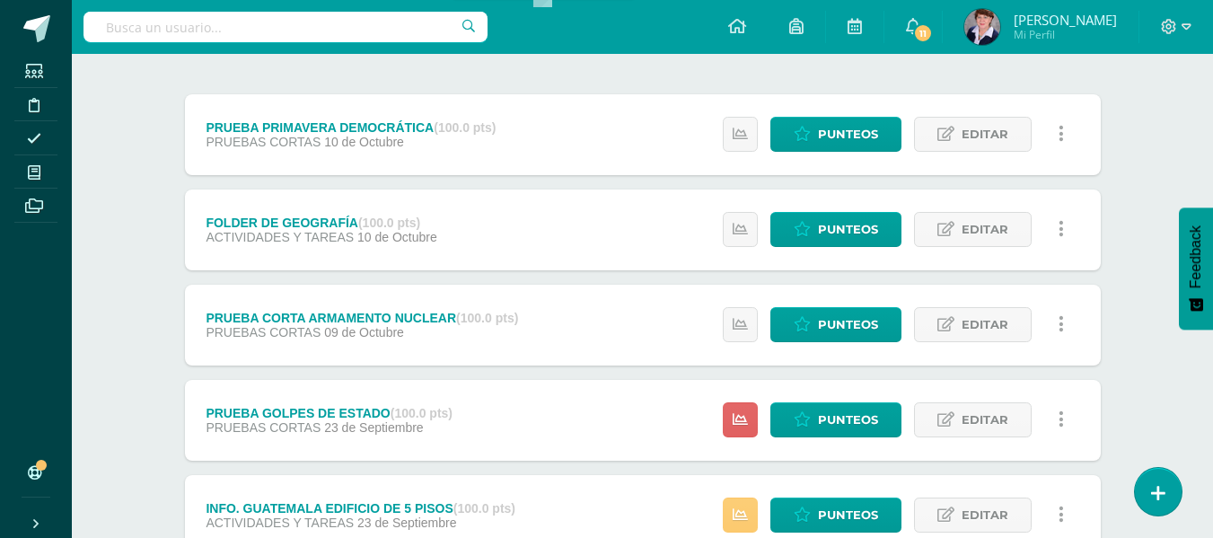
scroll to position [269, 0]
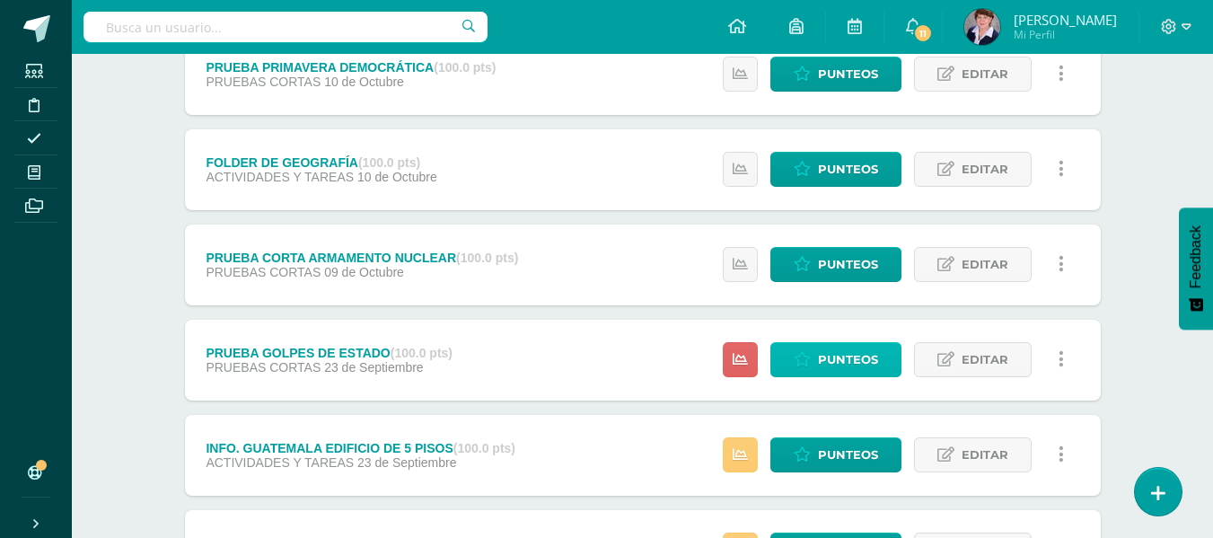
click at [852, 356] on span "Punteos" at bounding box center [848, 359] width 60 height 33
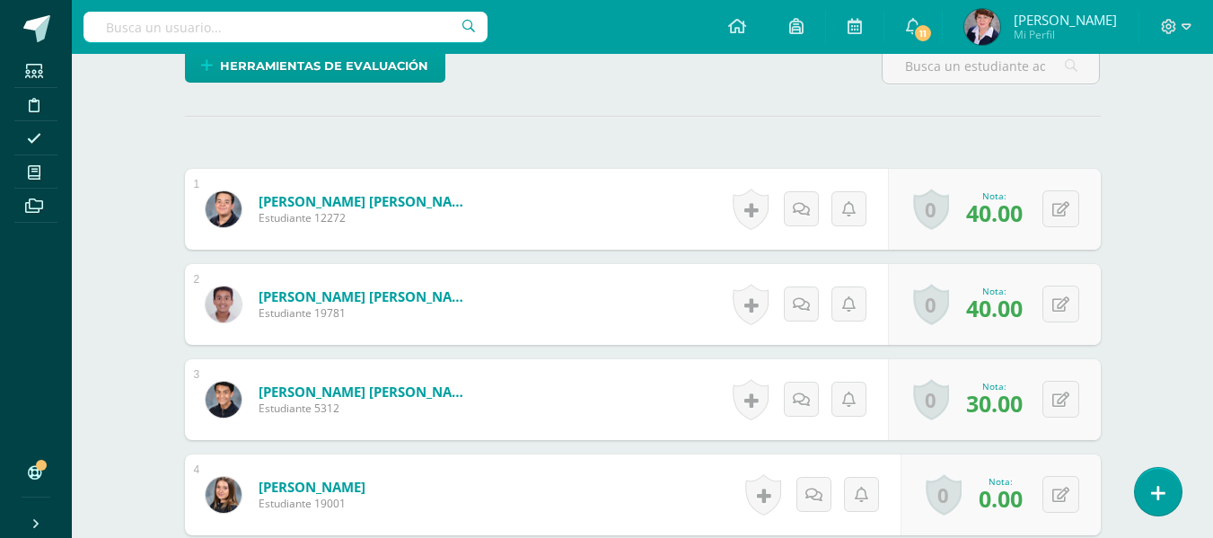
scroll to position [456, 0]
click at [1059, 400] on button at bounding box center [1060, 398] width 37 height 37
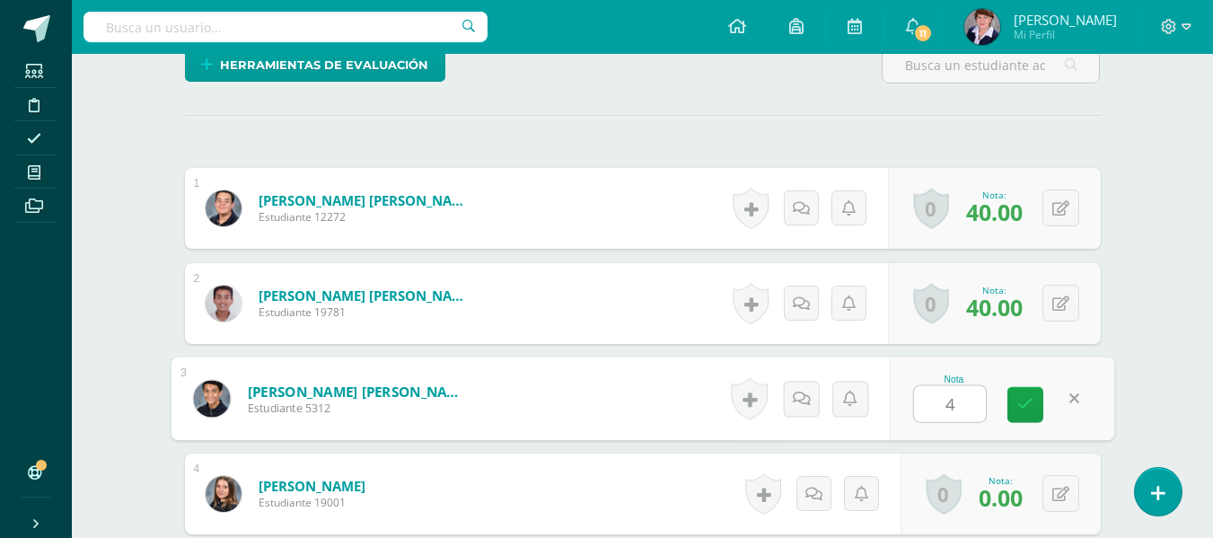
type input "40"
click at [1025, 398] on icon at bounding box center [1025, 404] width 16 height 15
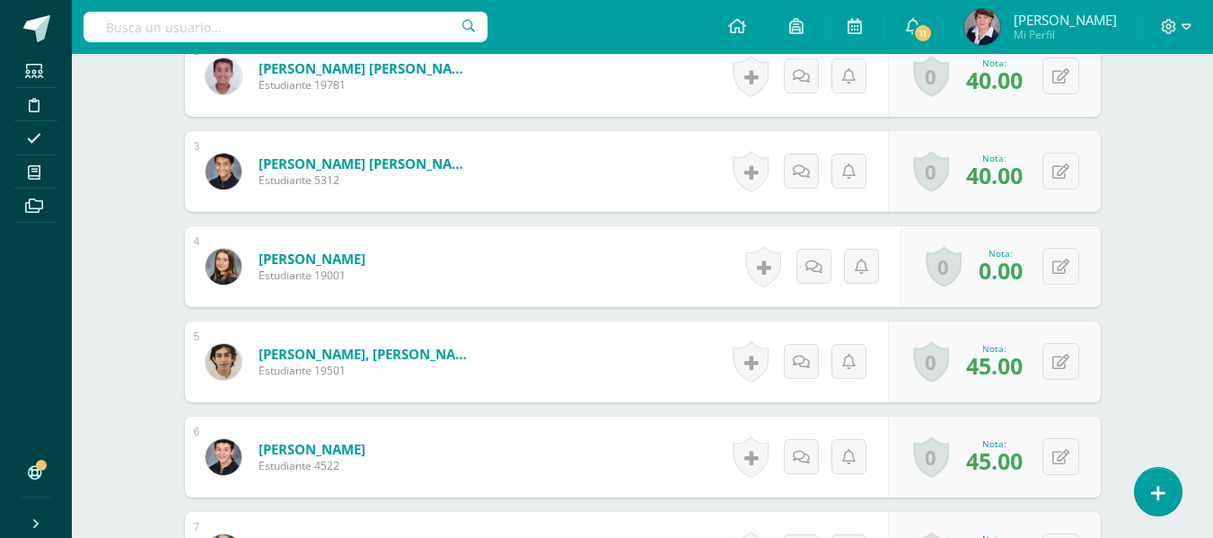
scroll to position [725, 0]
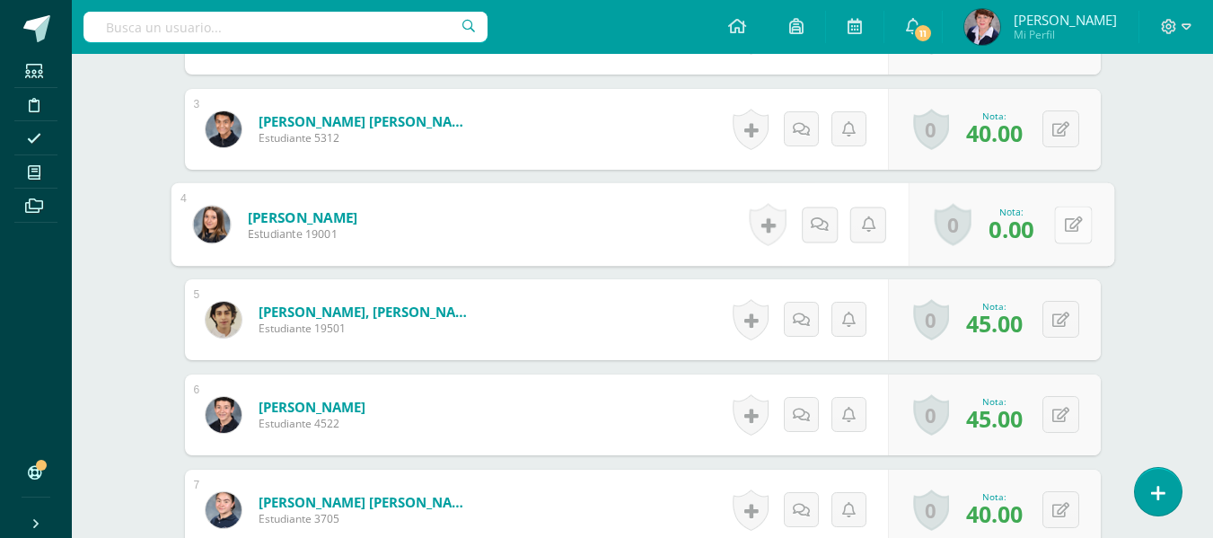
click at [1062, 228] on button at bounding box center [1073, 225] width 38 height 38
type input "45"
click at [1033, 227] on link at bounding box center [1025, 231] width 36 height 36
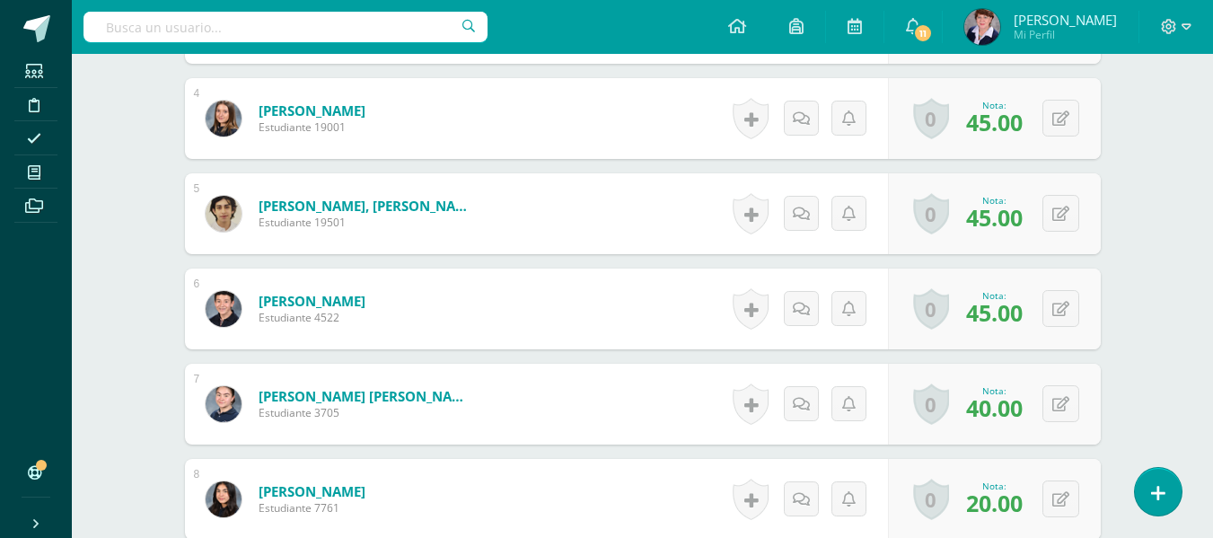
scroll to position [905, 0]
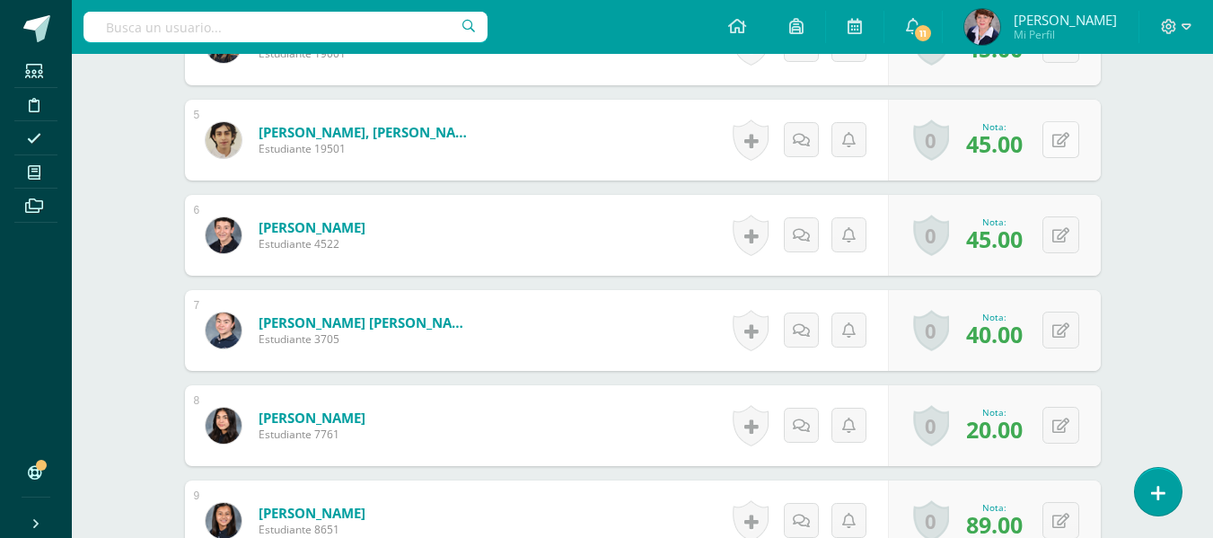
click at [1061, 140] on button at bounding box center [1060, 139] width 37 height 37
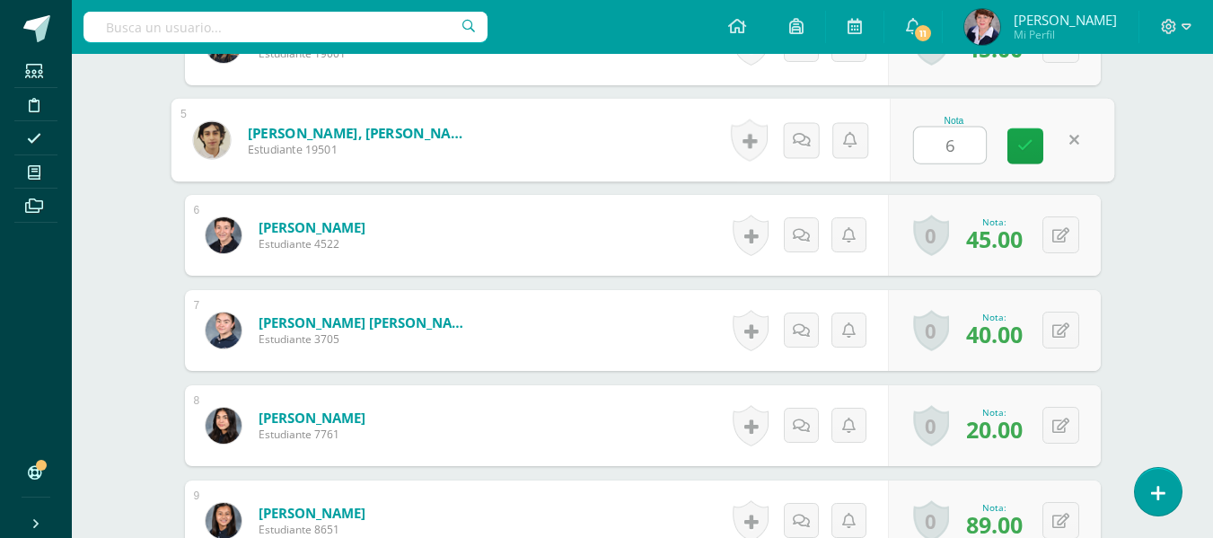
type input "60"
click at [1026, 142] on icon at bounding box center [1025, 145] width 16 height 15
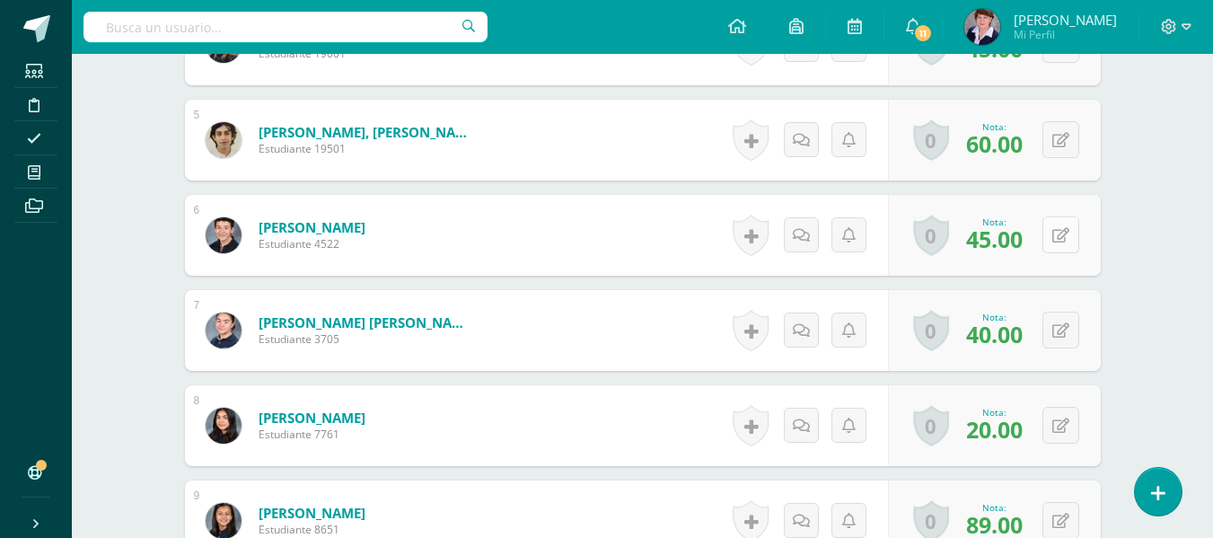
click at [1060, 235] on button at bounding box center [1060, 234] width 37 height 37
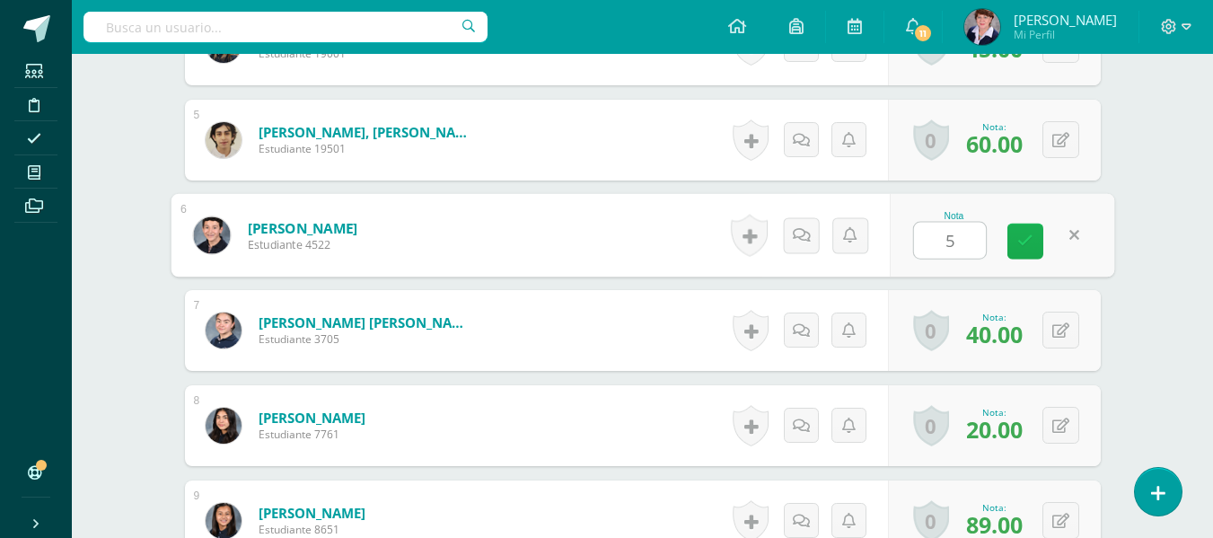
type input "55"
click at [1032, 237] on link at bounding box center [1025, 242] width 36 height 36
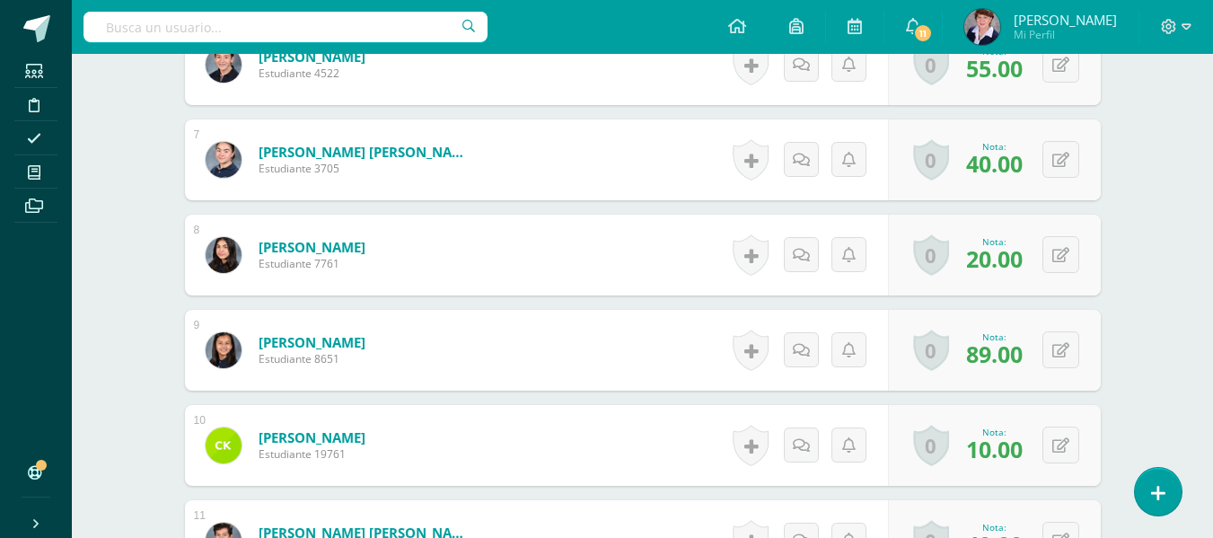
scroll to position [1084, 0]
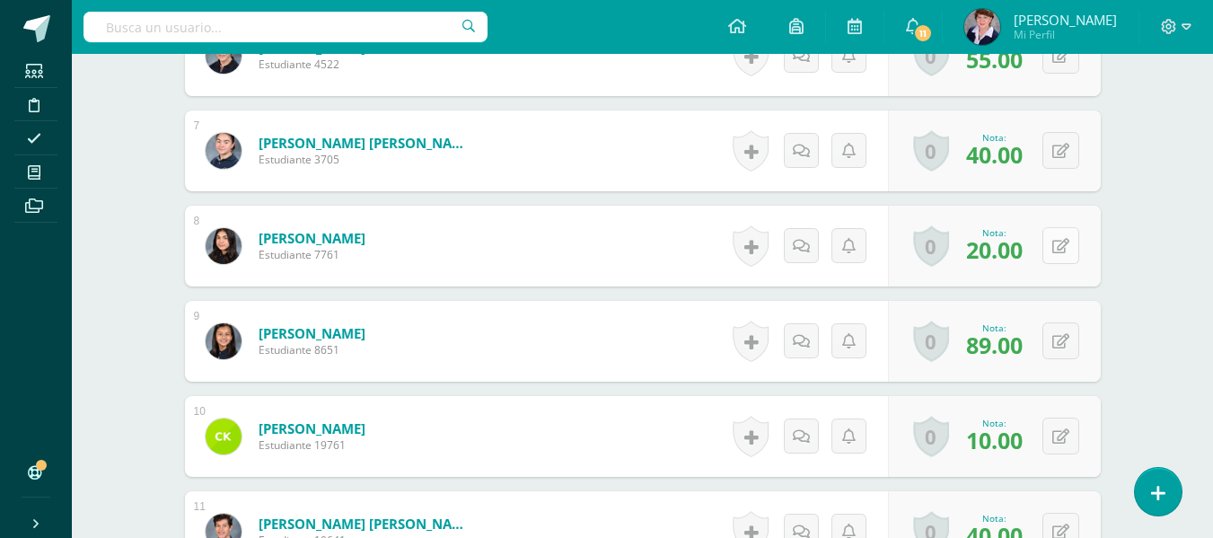
click at [1054, 241] on button at bounding box center [1060, 245] width 37 height 37
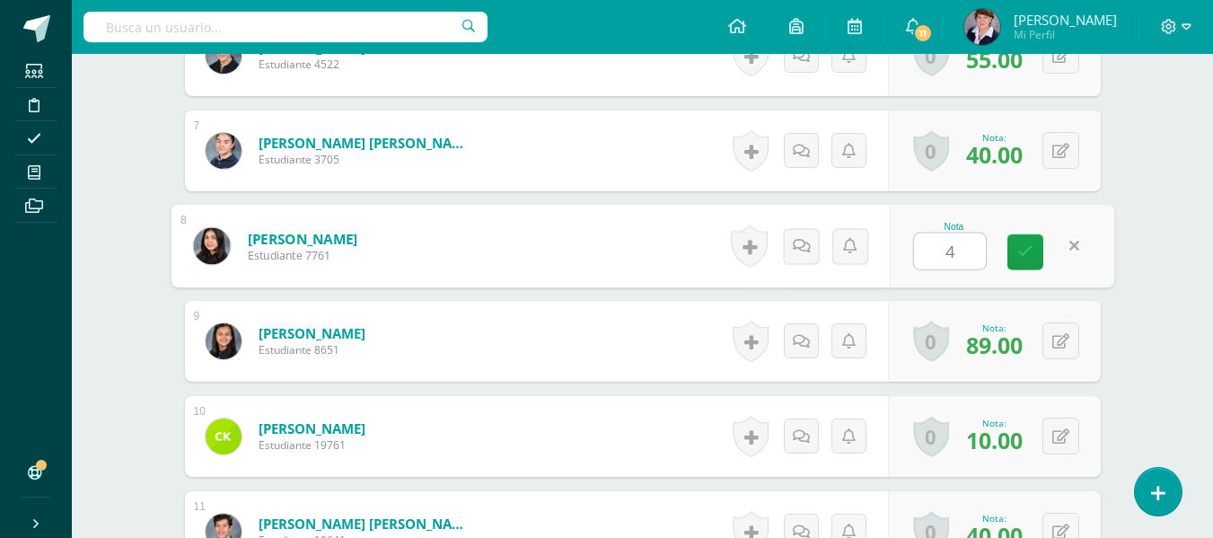
type input "45"
click at [1016, 241] on link at bounding box center [1025, 252] width 36 height 36
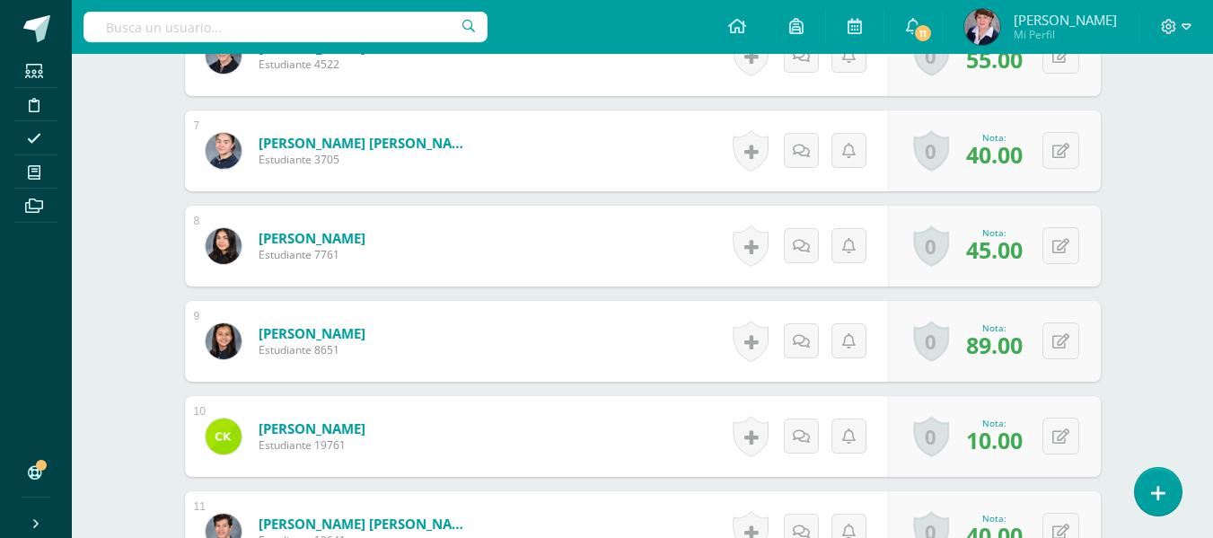
scroll to position [1174, 0]
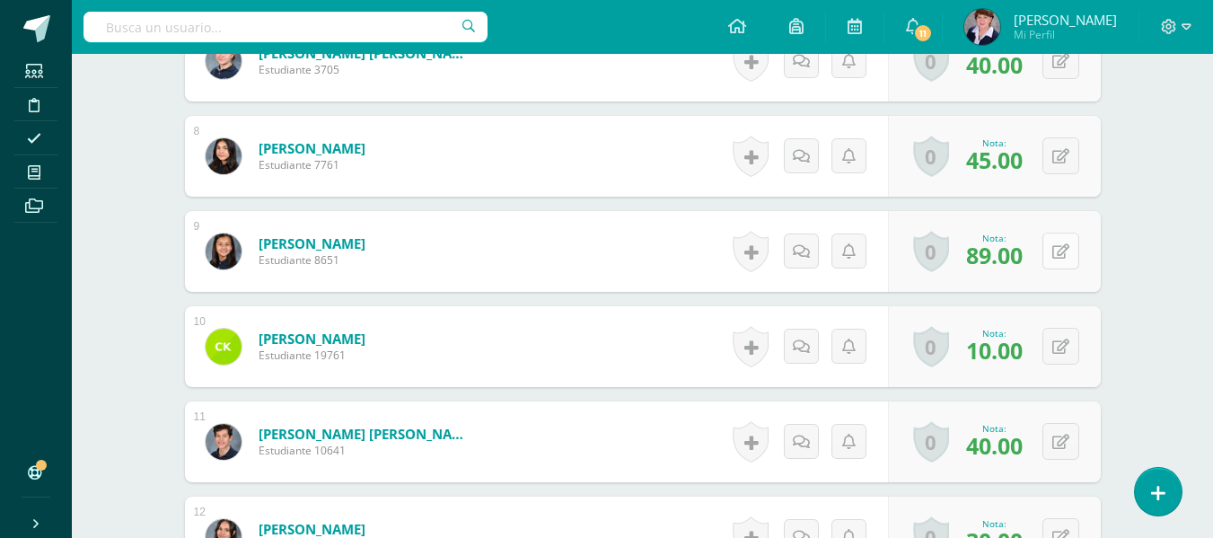
click at [1061, 253] on icon at bounding box center [1060, 251] width 17 height 15
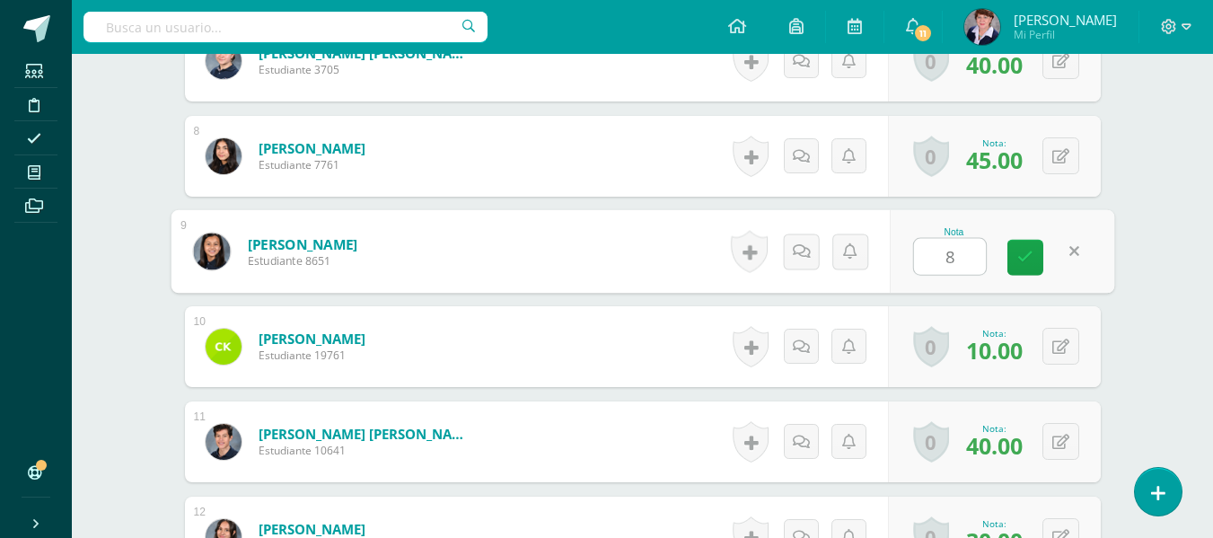
type input "84"
click at [1024, 255] on icon at bounding box center [1025, 257] width 16 height 15
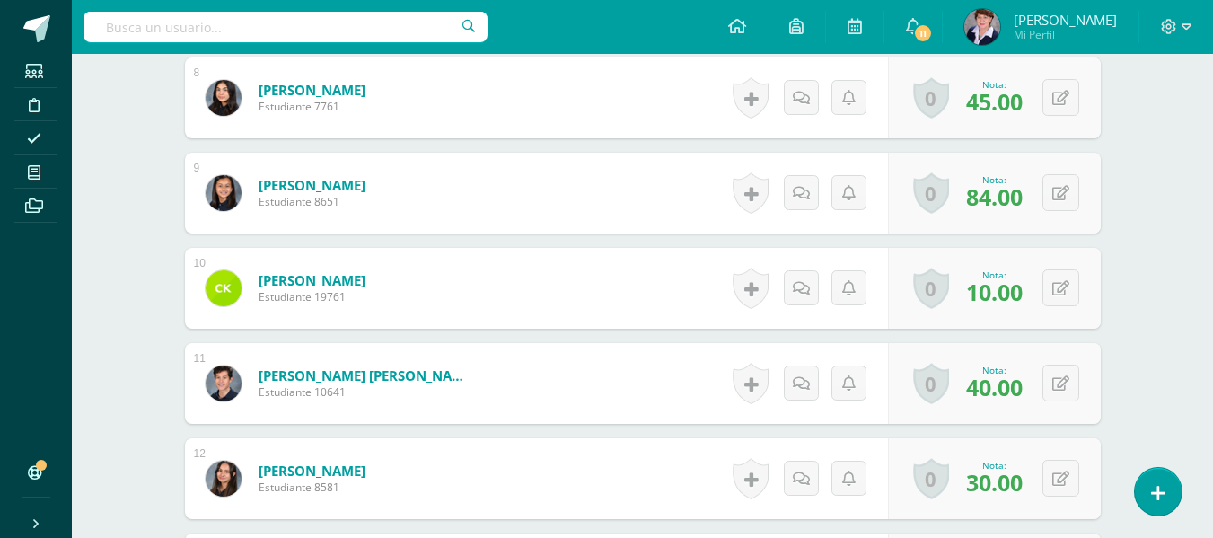
scroll to position [1264, 0]
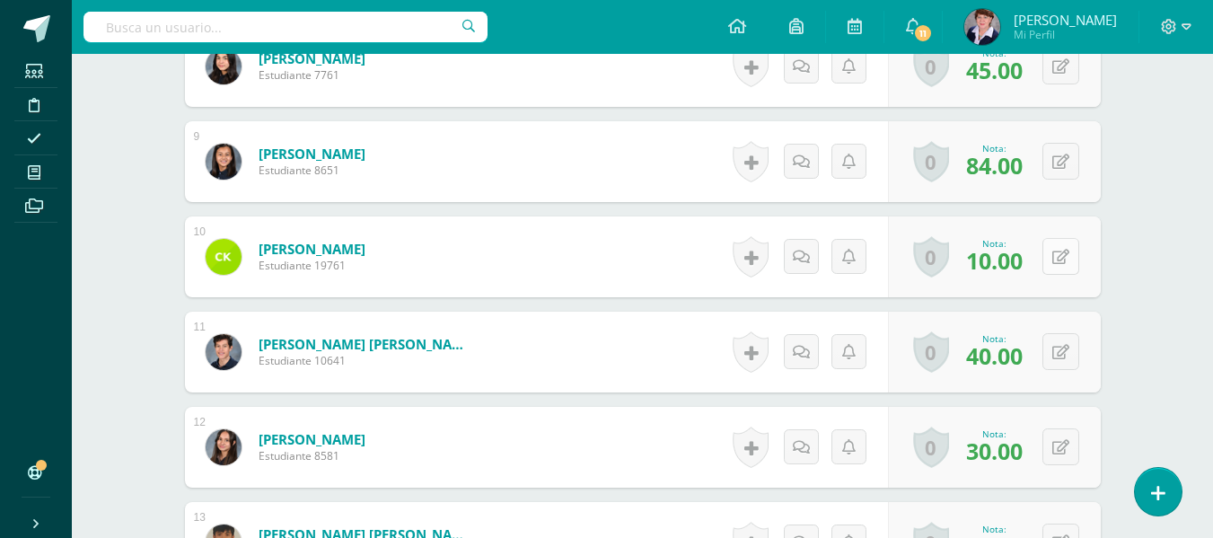
click at [1060, 257] on button at bounding box center [1060, 256] width 37 height 37
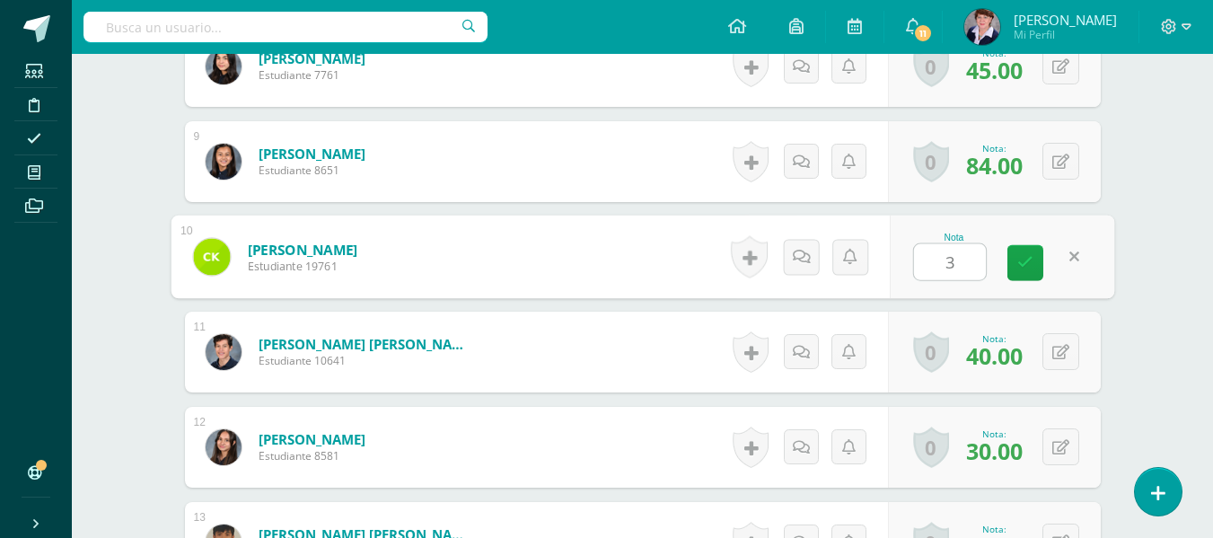
type input "36"
click at [1021, 259] on icon at bounding box center [1025, 262] width 16 height 15
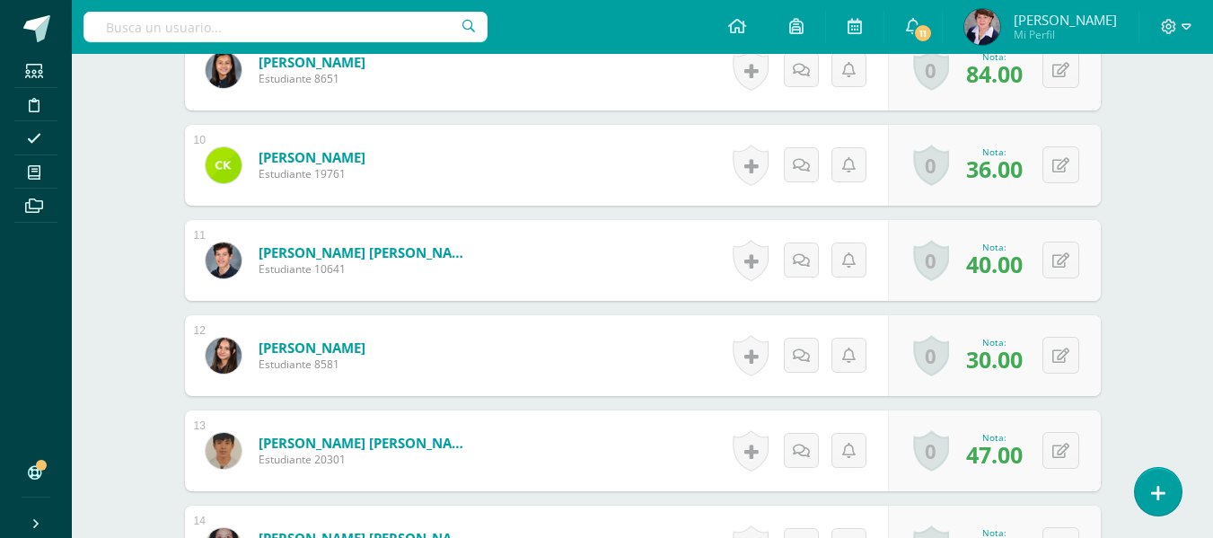
scroll to position [1444, 0]
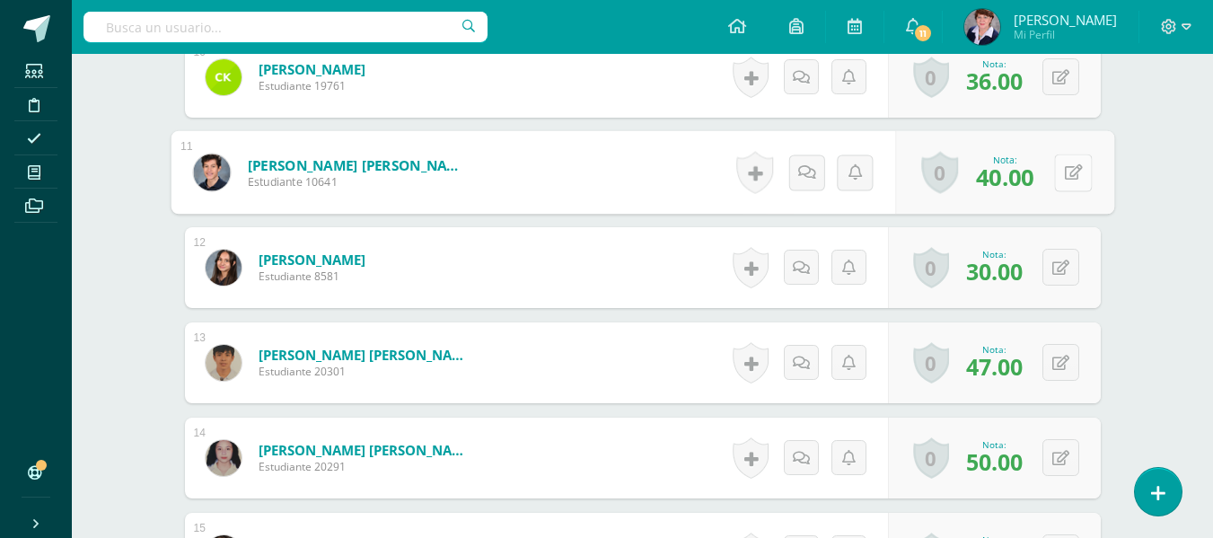
click at [1064, 171] on icon at bounding box center [1073, 171] width 18 height 15
type input "60"
click at [1034, 173] on link at bounding box center [1025, 179] width 36 height 36
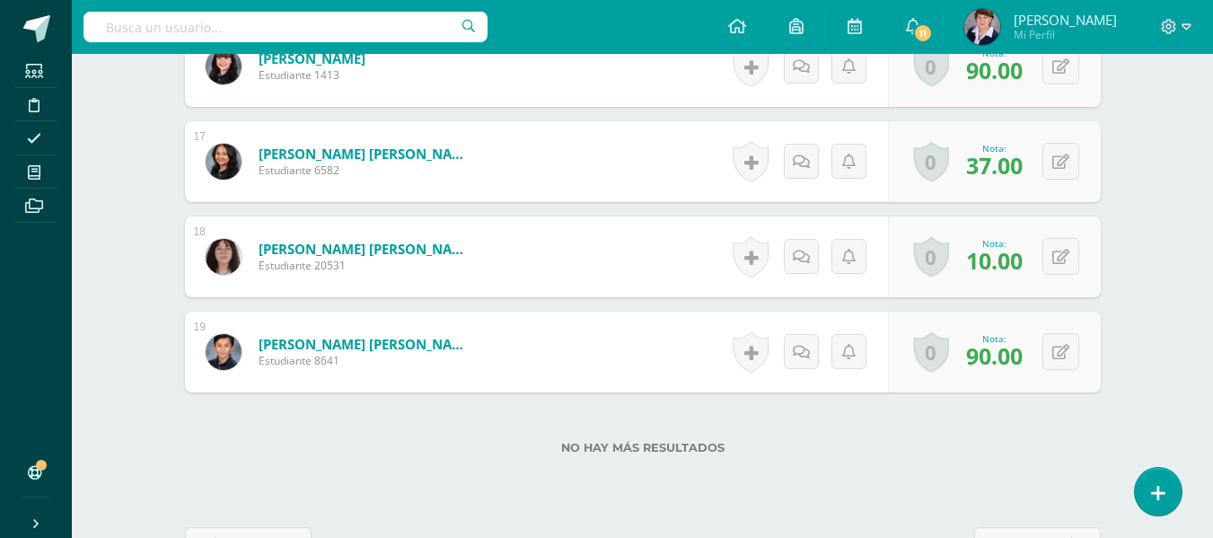
scroll to position [2072, 0]
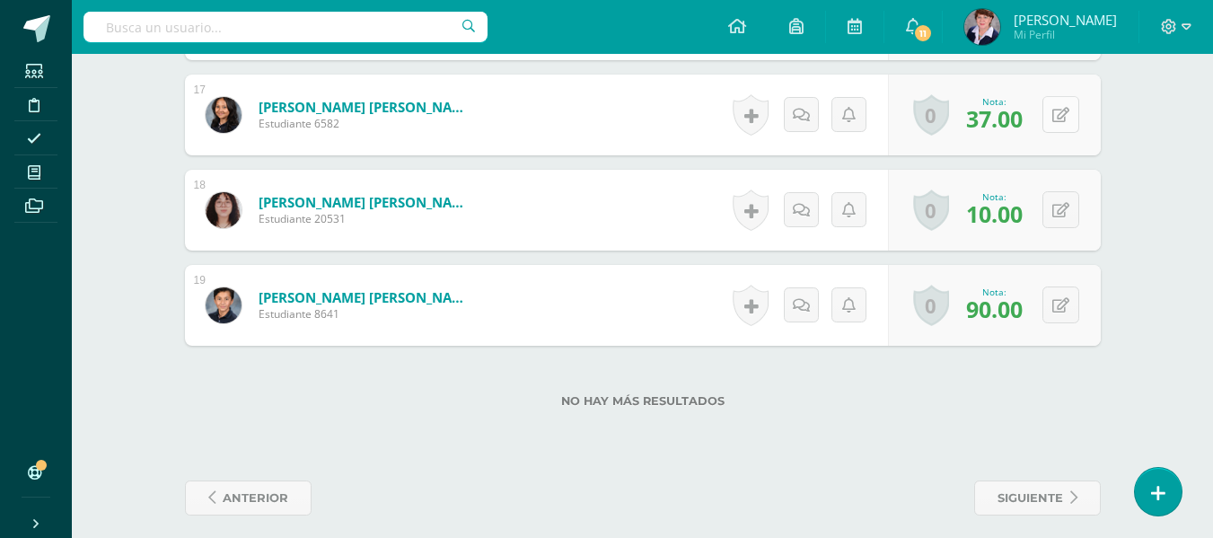
click at [1065, 111] on icon at bounding box center [1060, 115] width 17 height 15
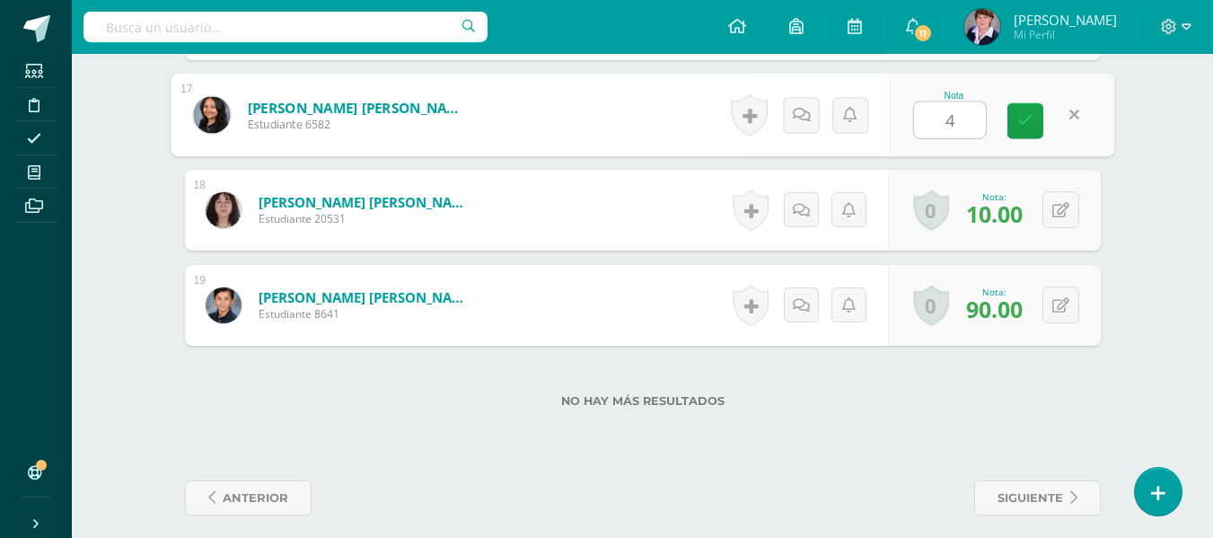
type input "40"
click at [1018, 119] on icon at bounding box center [1025, 120] width 16 height 15
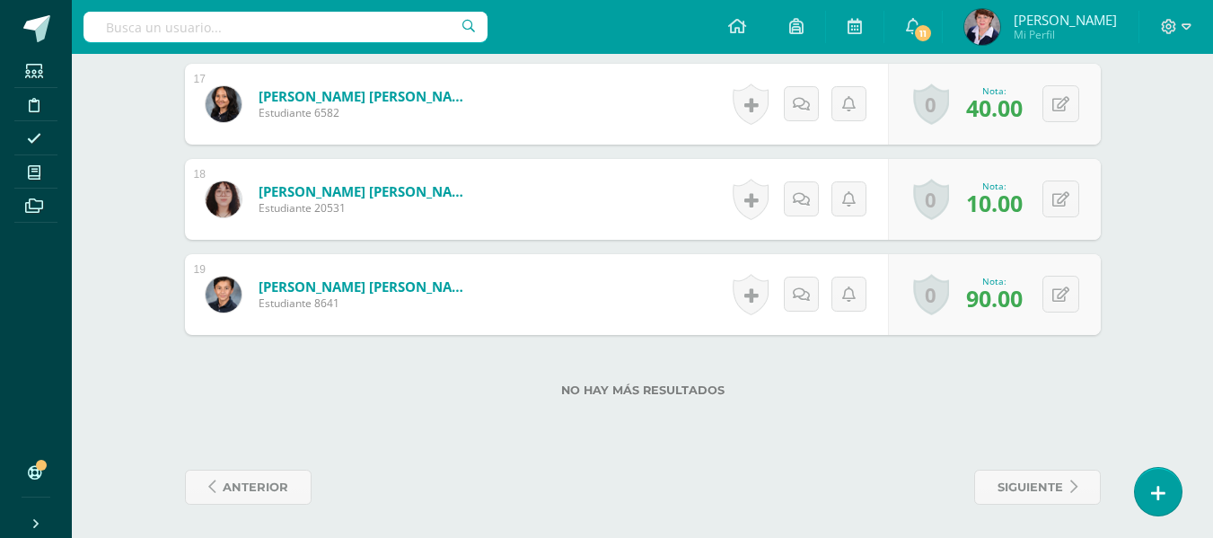
scroll to position [2085, 0]
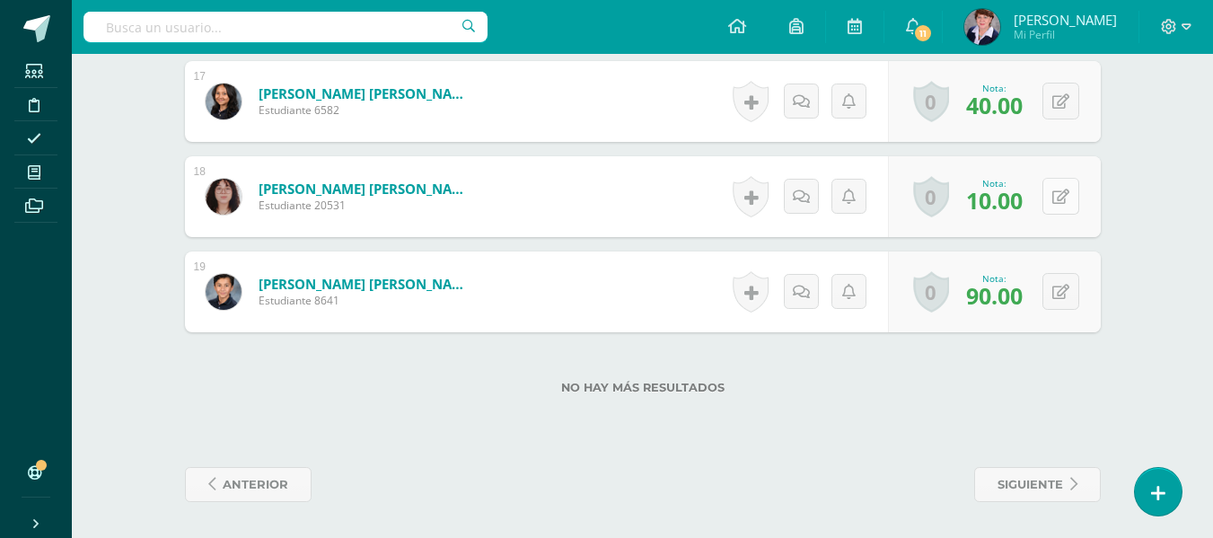
click at [1065, 195] on icon at bounding box center [1060, 196] width 17 height 15
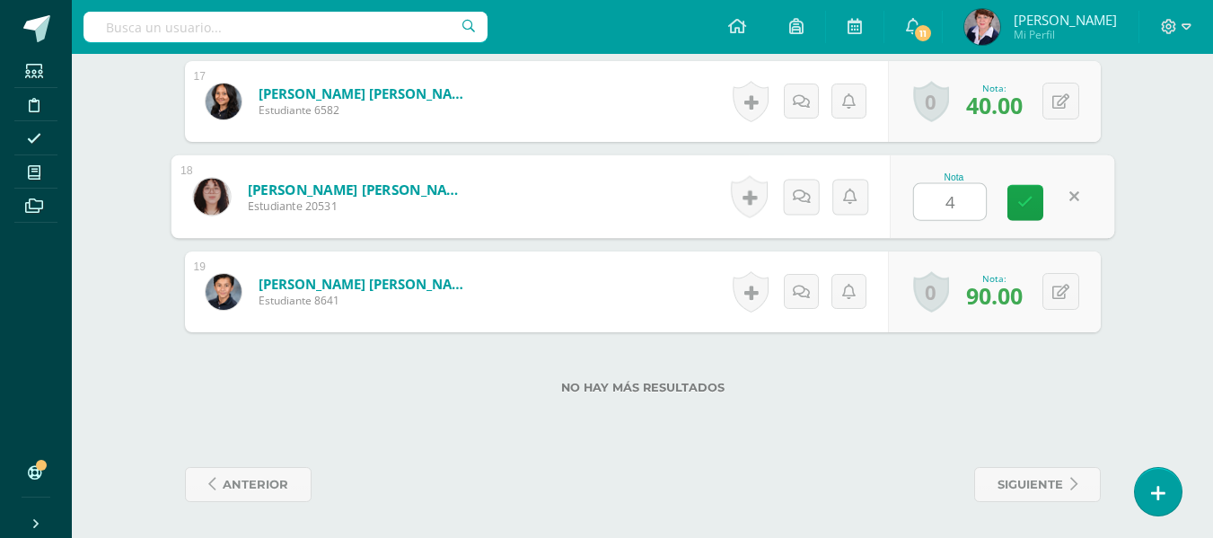
type input "40"
click at [1026, 198] on icon at bounding box center [1025, 202] width 16 height 15
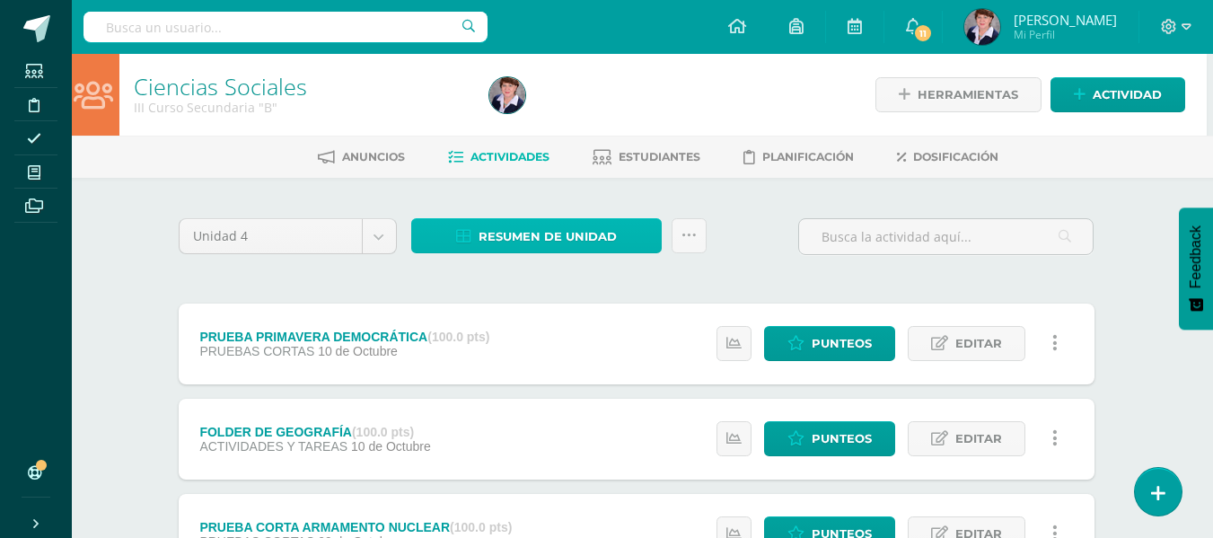
click at [573, 221] on span "Resumen de unidad" at bounding box center [547, 236] width 138 height 33
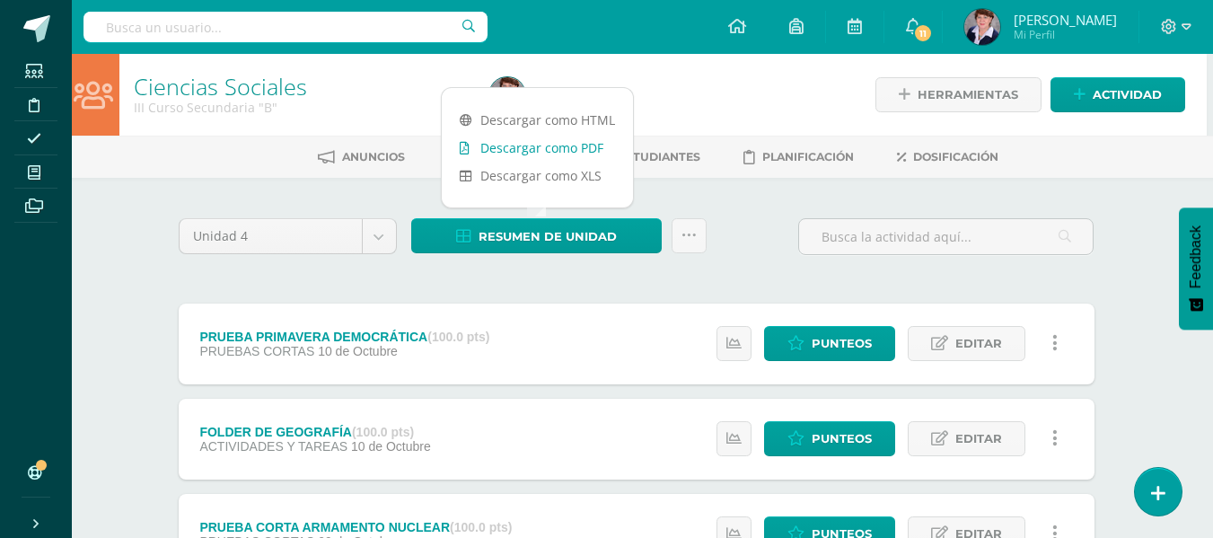
click at [561, 138] on link "Descargar como PDF" at bounding box center [537, 148] width 191 height 28
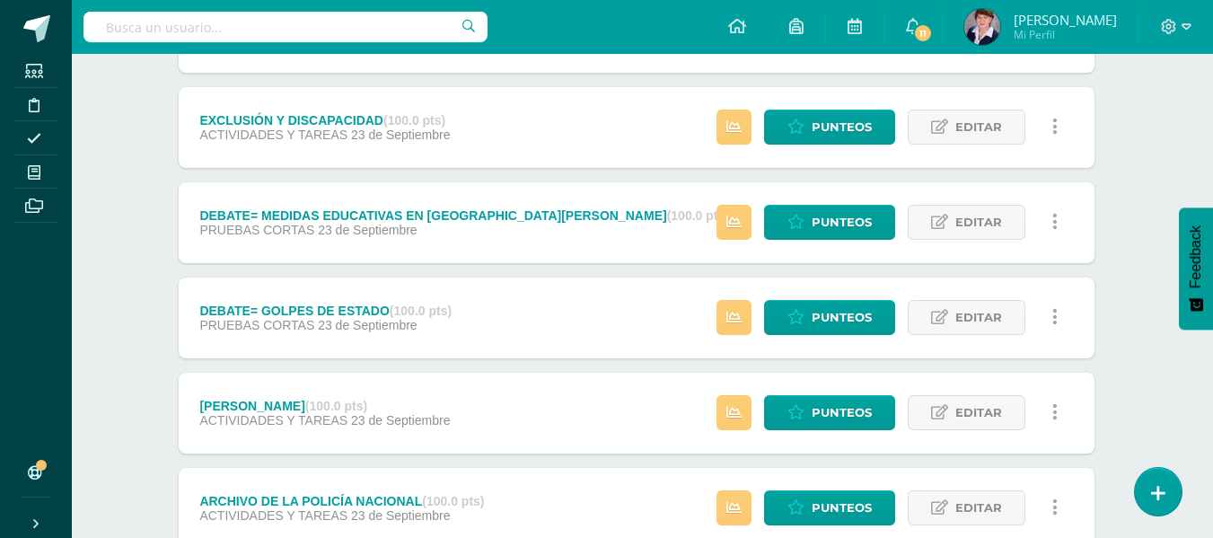
scroll to position [1085, 6]
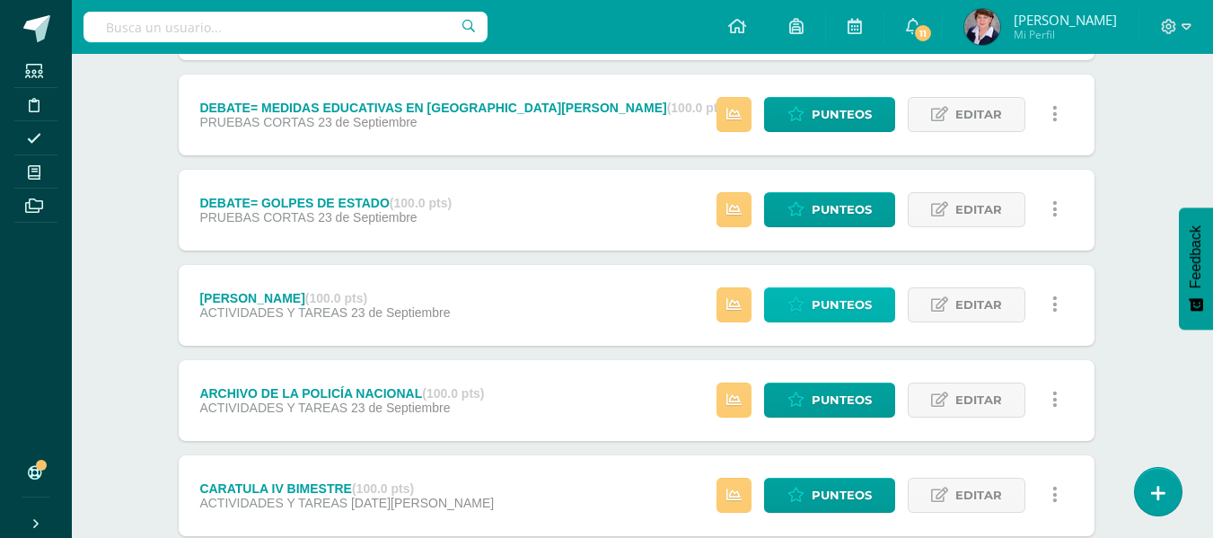
click at [838, 308] on span "Punteos" at bounding box center [842, 304] width 60 height 33
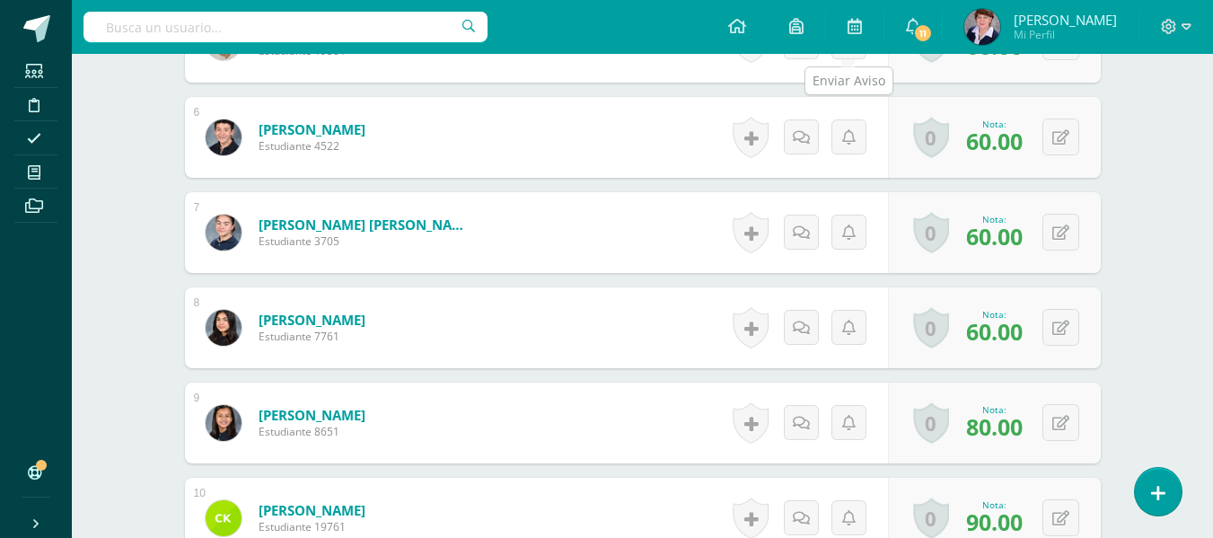
scroll to position [1084, 0]
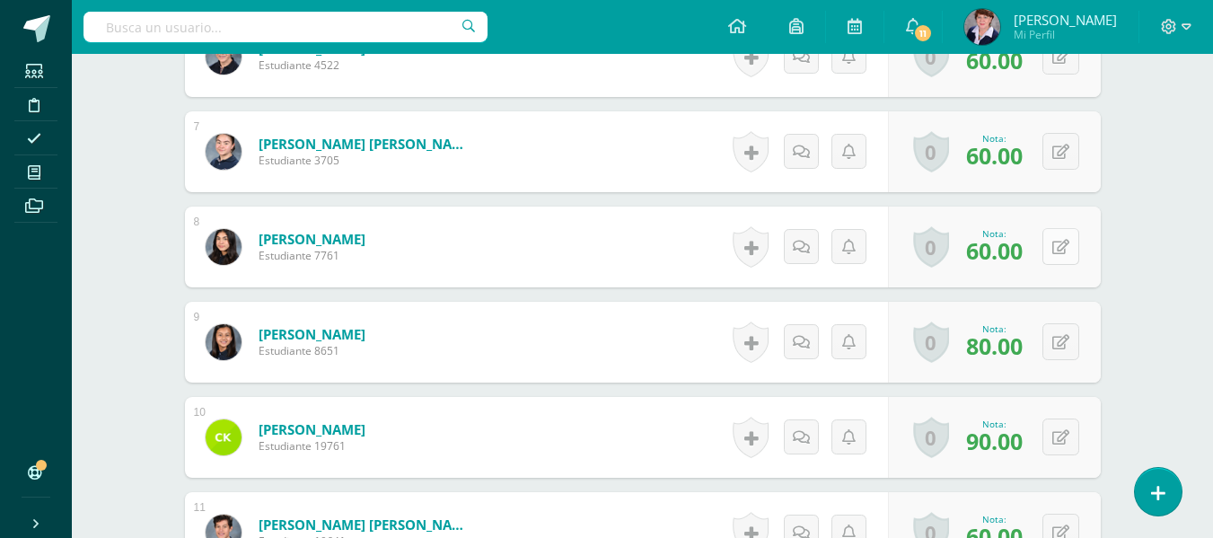
click at [1064, 243] on icon at bounding box center [1060, 247] width 17 height 15
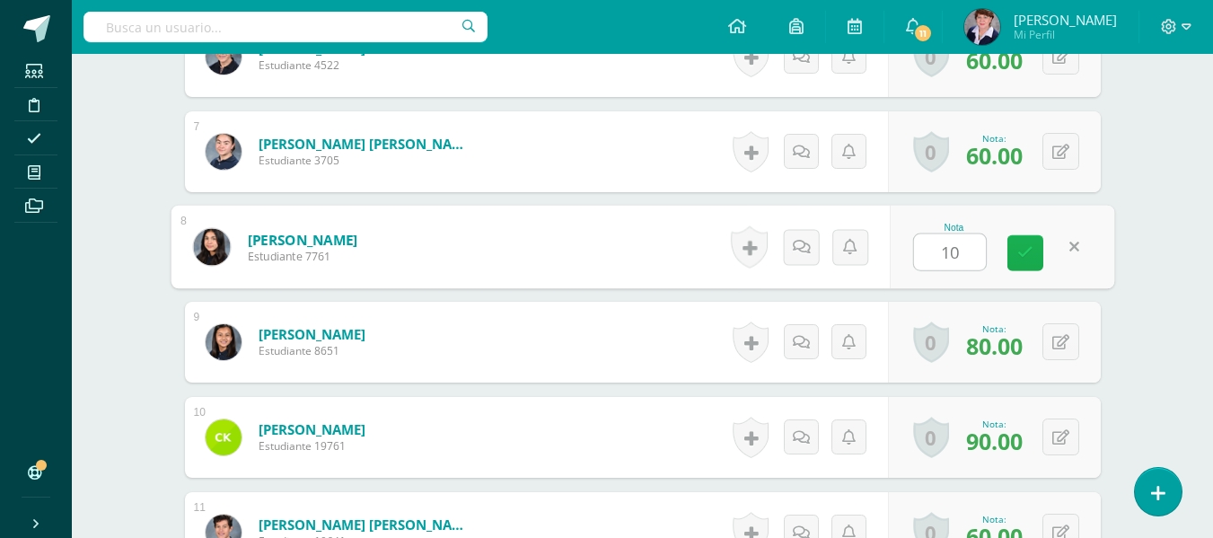
scroll to position [1084, 0]
type input "100"
click at [1031, 240] on link at bounding box center [1025, 252] width 36 height 36
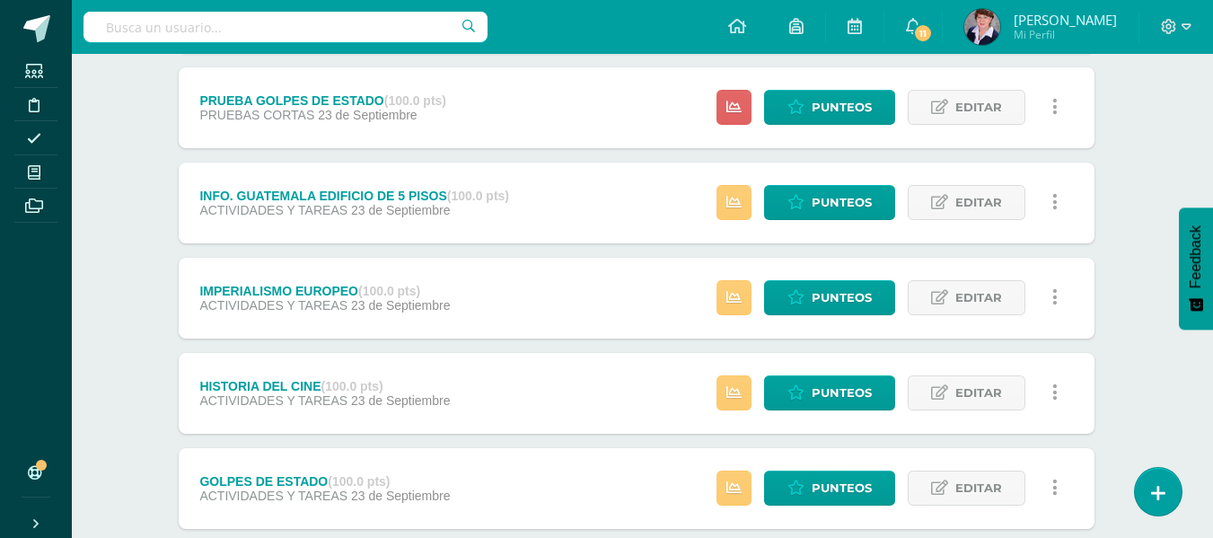
scroll to position [539, 6]
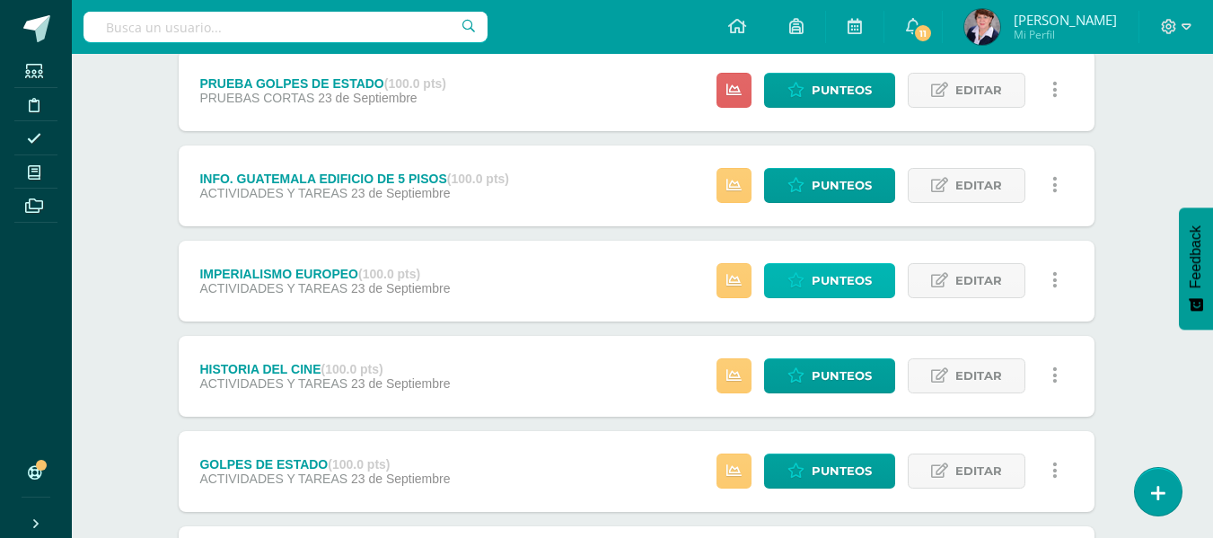
click at [830, 280] on span "Punteos" at bounding box center [842, 280] width 60 height 33
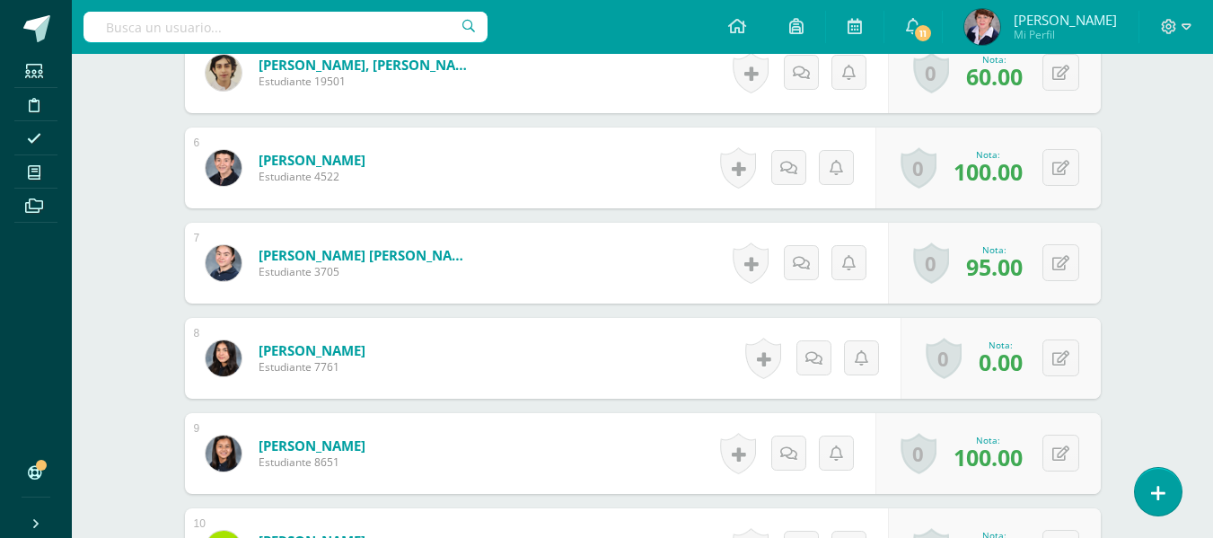
scroll to position [993, 0]
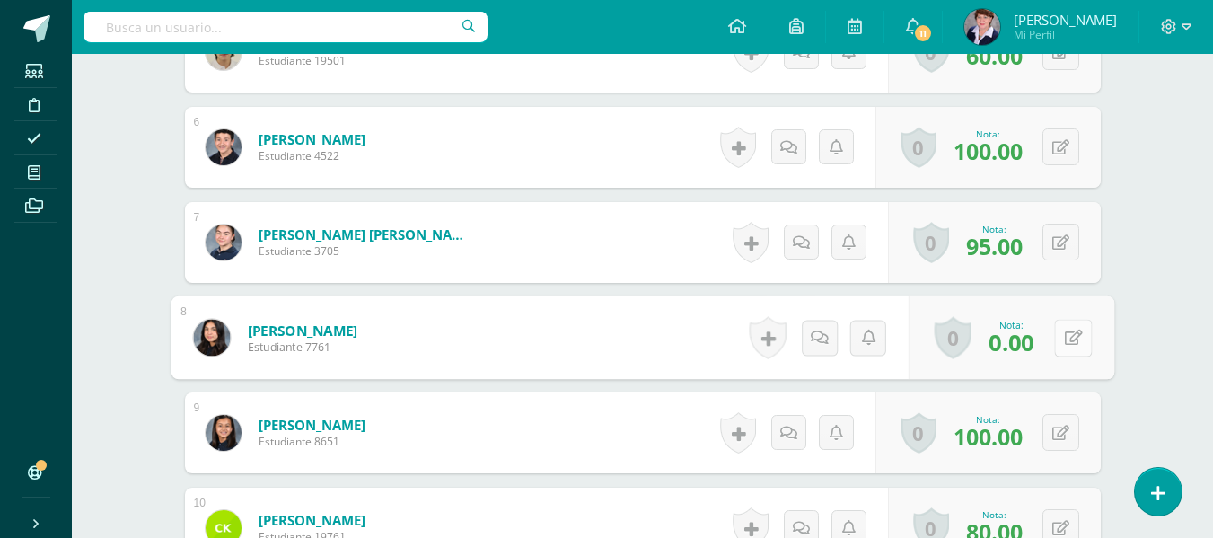
click at [1069, 339] on button at bounding box center [1073, 338] width 38 height 38
type input "100"
click at [1021, 338] on icon at bounding box center [1025, 343] width 16 height 15
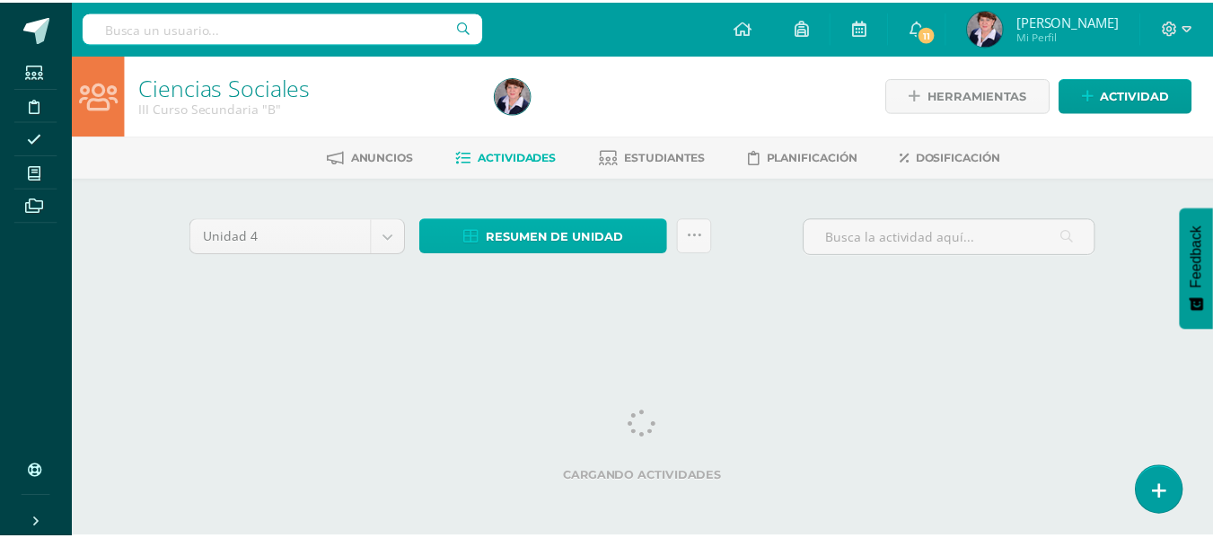
scroll to position [0, 6]
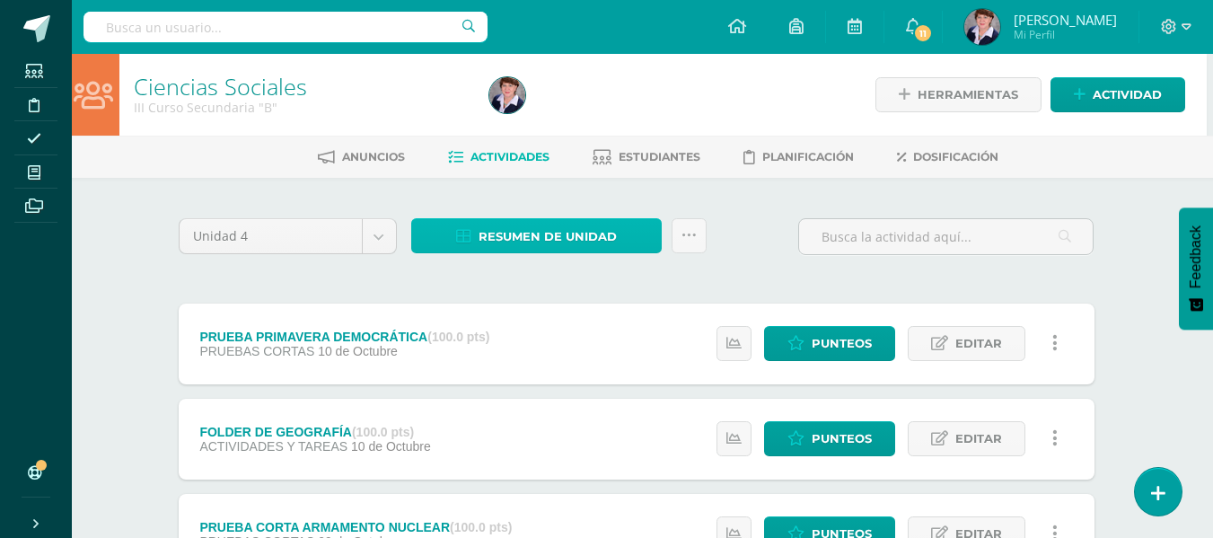
click at [559, 230] on span "Resumen de unidad" at bounding box center [547, 236] width 138 height 33
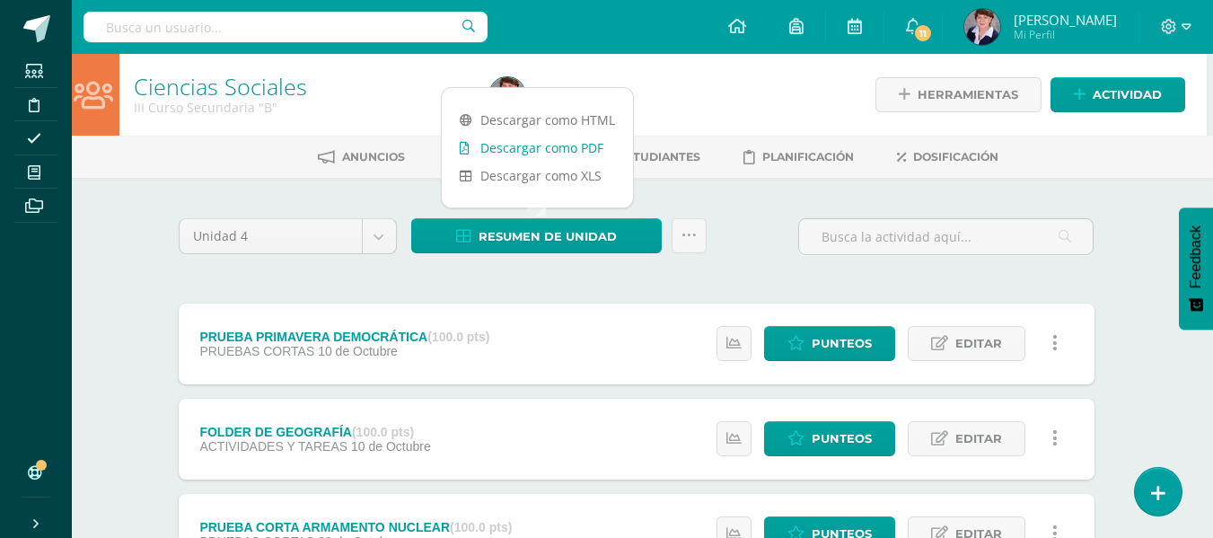
click at [558, 144] on link "Descargar como PDF" at bounding box center [537, 148] width 191 height 28
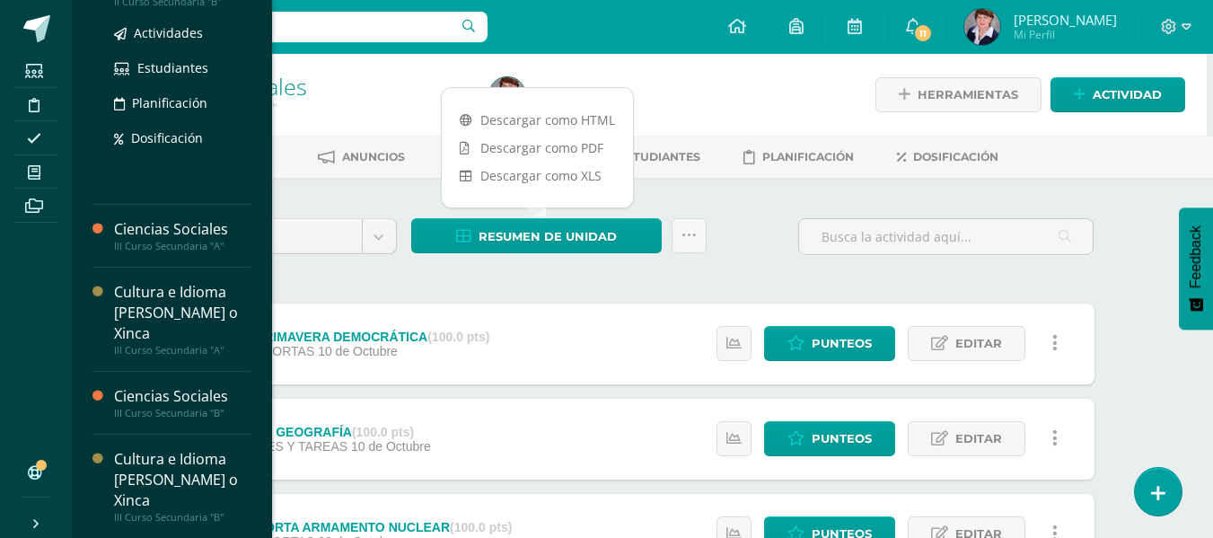
scroll to position [689, 0]
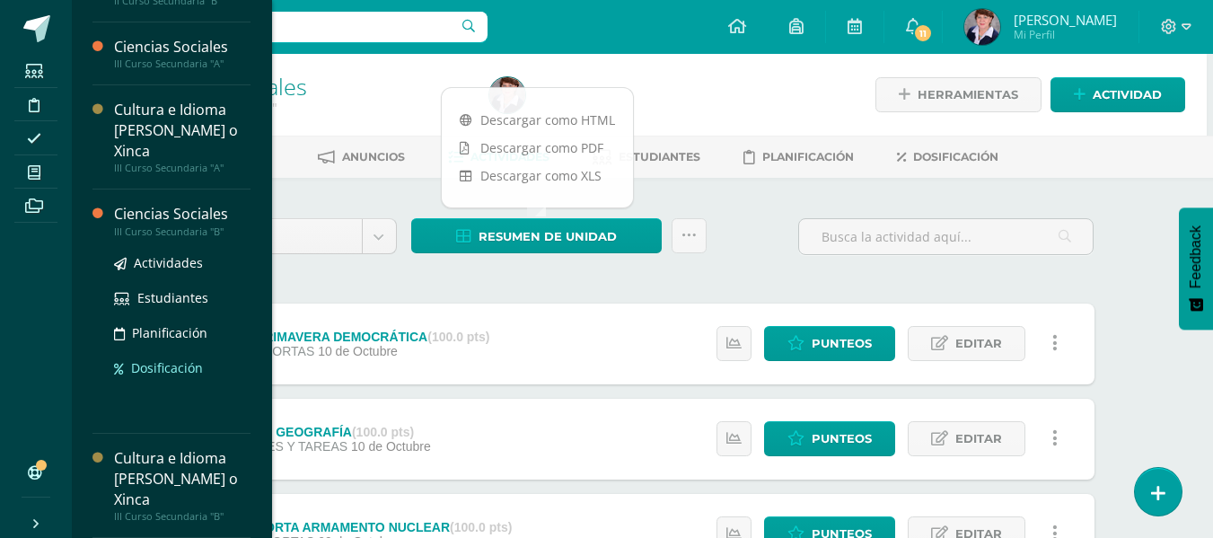
click at [180, 357] on link "Dosificación" at bounding box center [182, 367] width 136 height 21
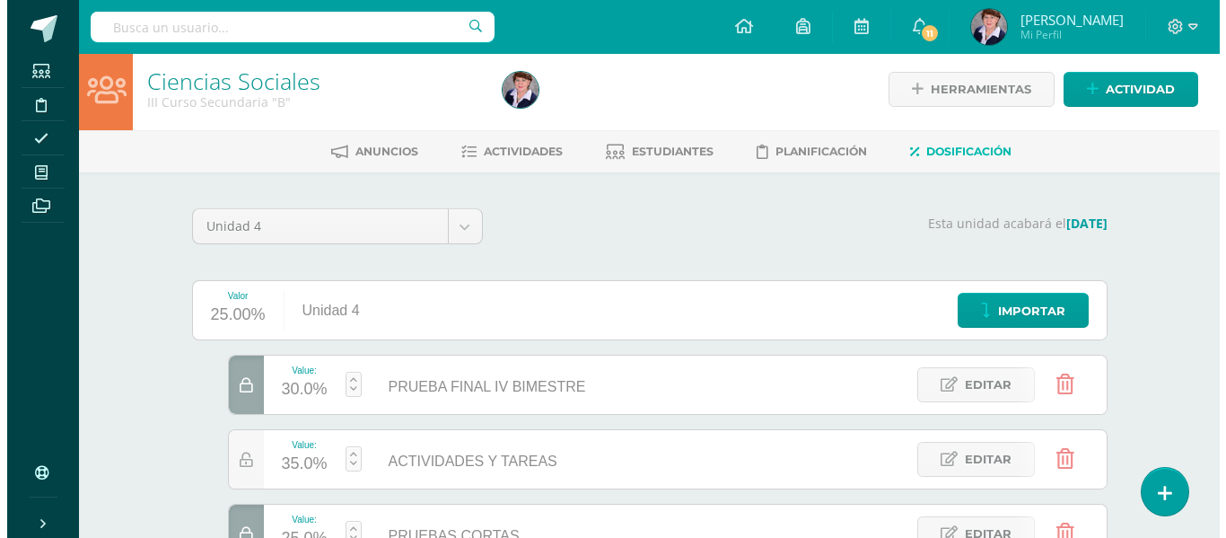
scroll to position [268, 0]
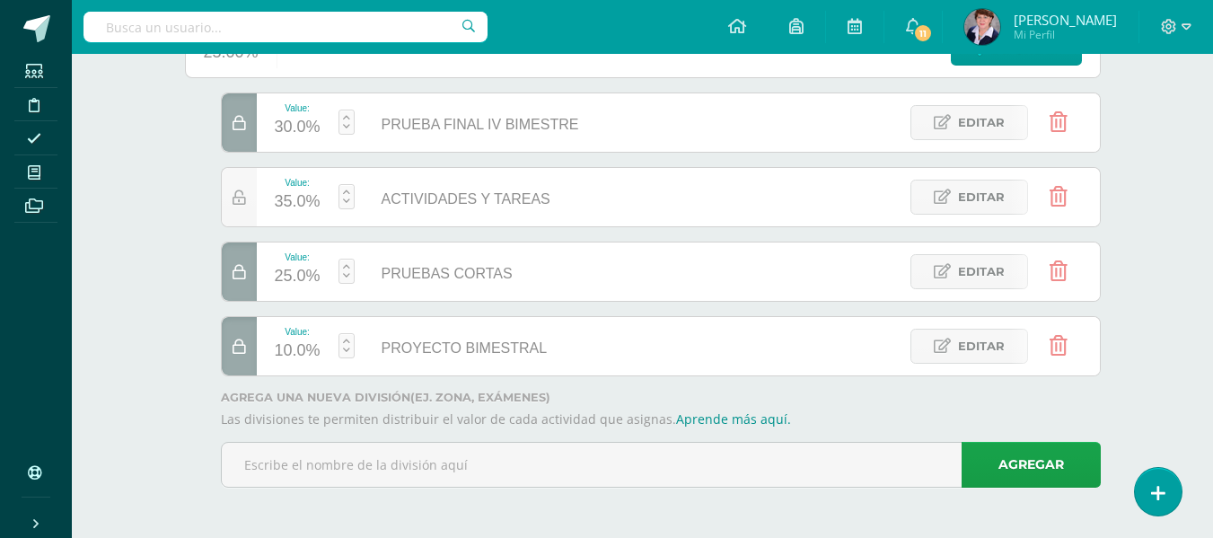
click at [250, 344] on div at bounding box center [239, 346] width 35 height 58
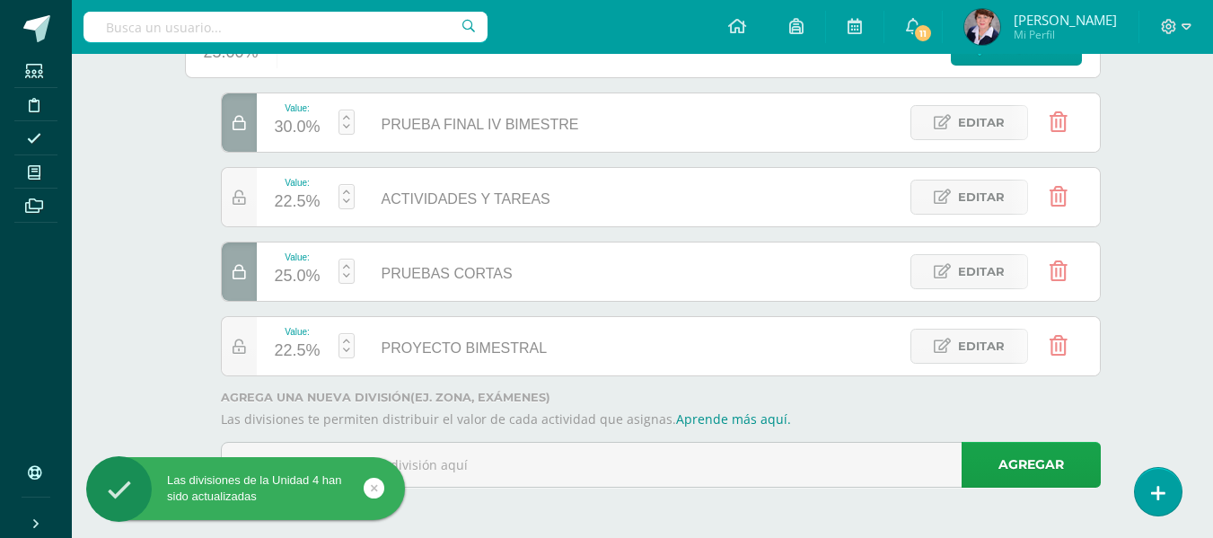
click at [1054, 341] on icon at bounding box center [1058, 346] width 18 height 20
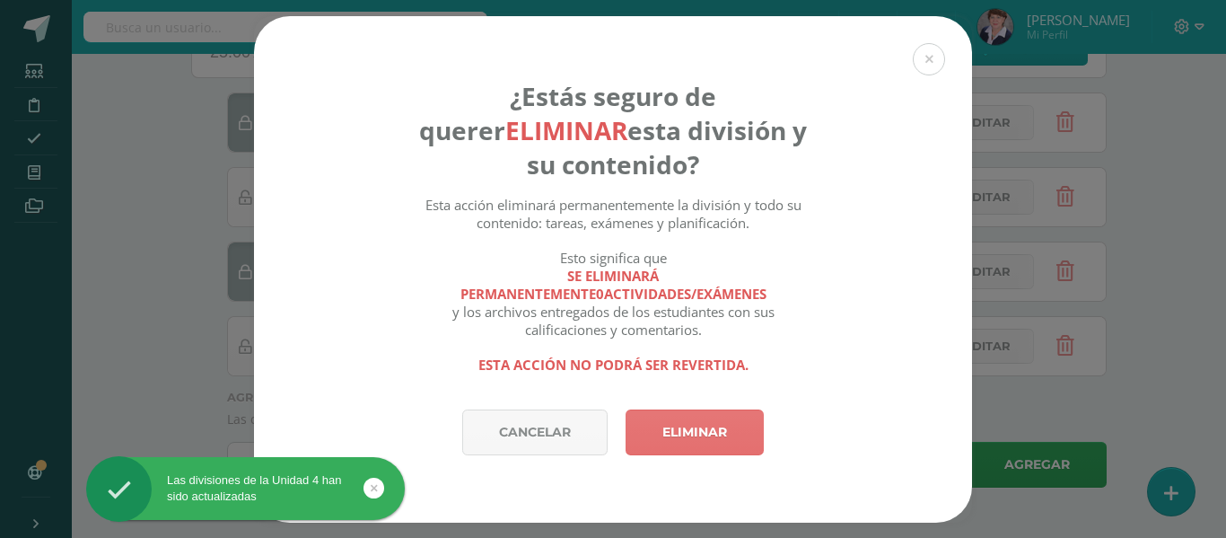
click at [710, 419] on link "Eliminar" at bounding box center [695, 432] width 138 height 46
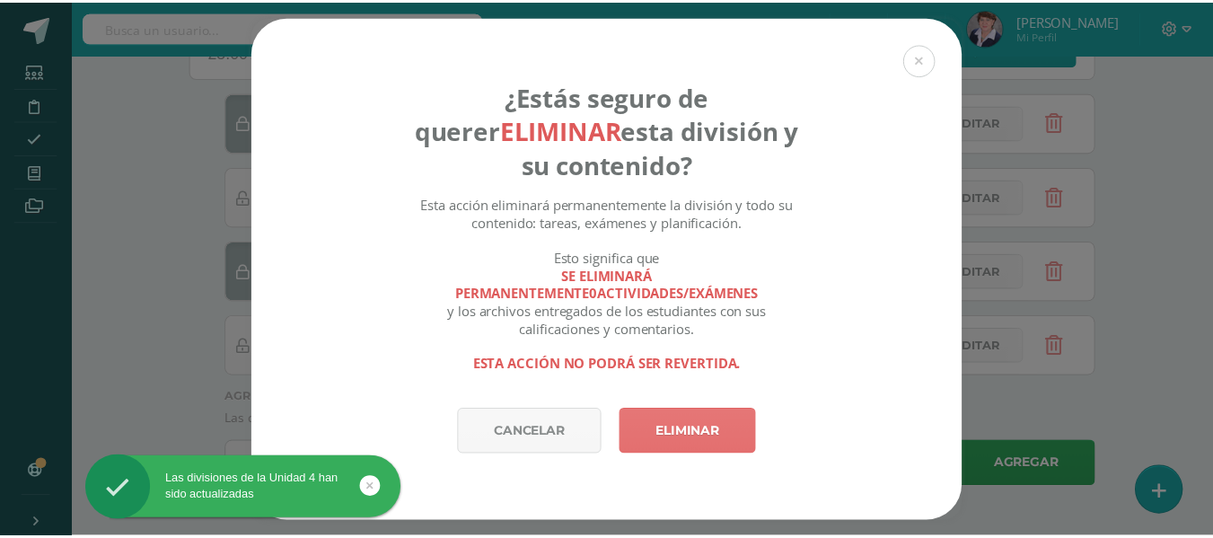
scroll to position [193, 0]
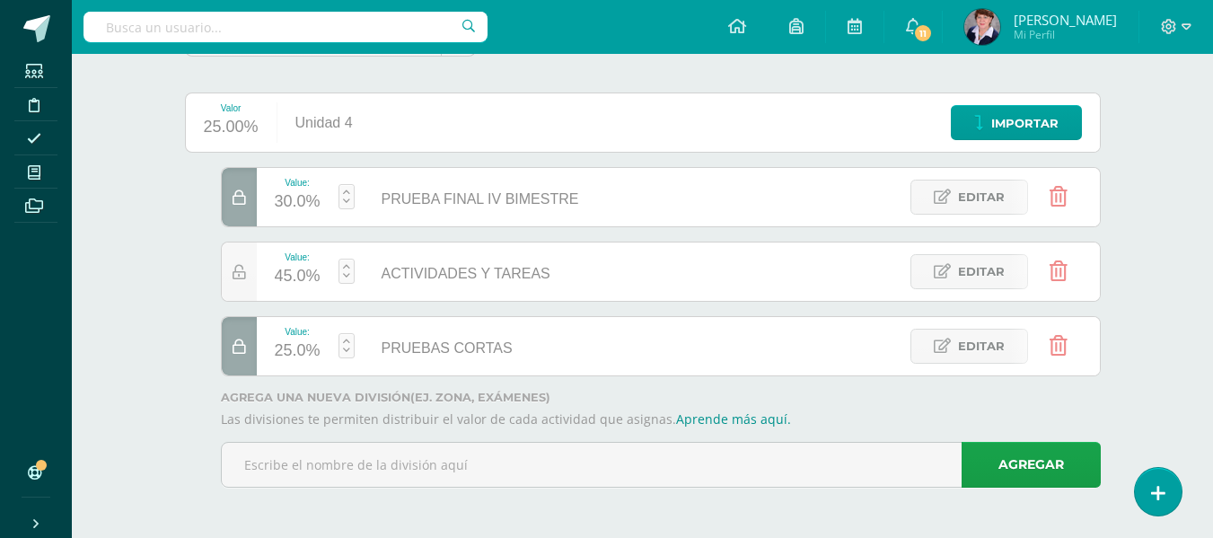
click at [344, 192] on link at bounding box center [346, 196] width 16 height 25
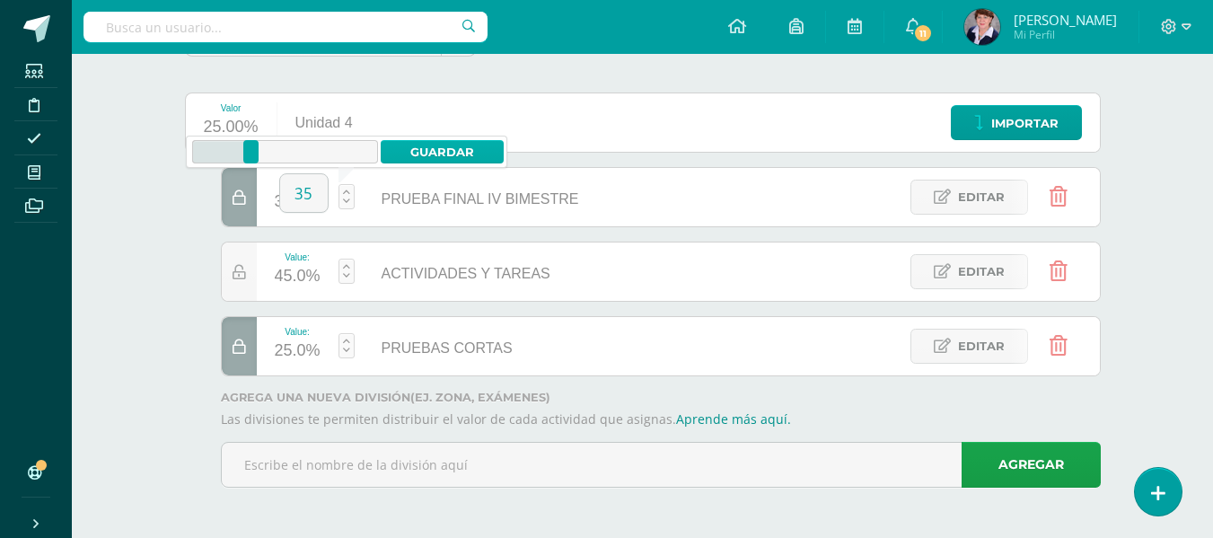
click at [433, 145] on link "Guardar" at bounding box center [442, 151] width 123 height 23
type input "35"
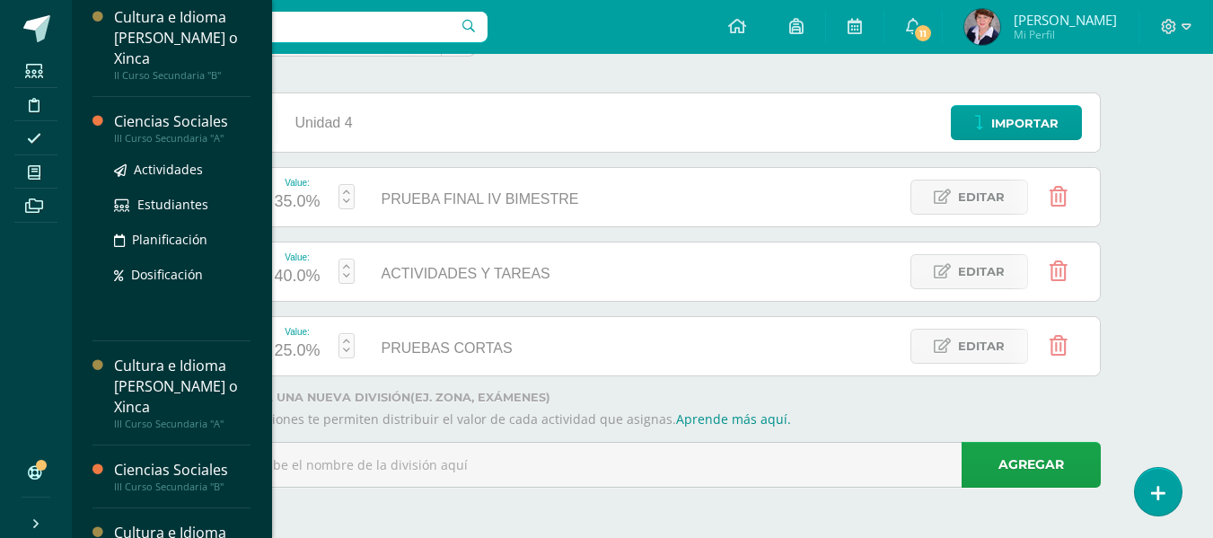
scroll to position [685, 0]
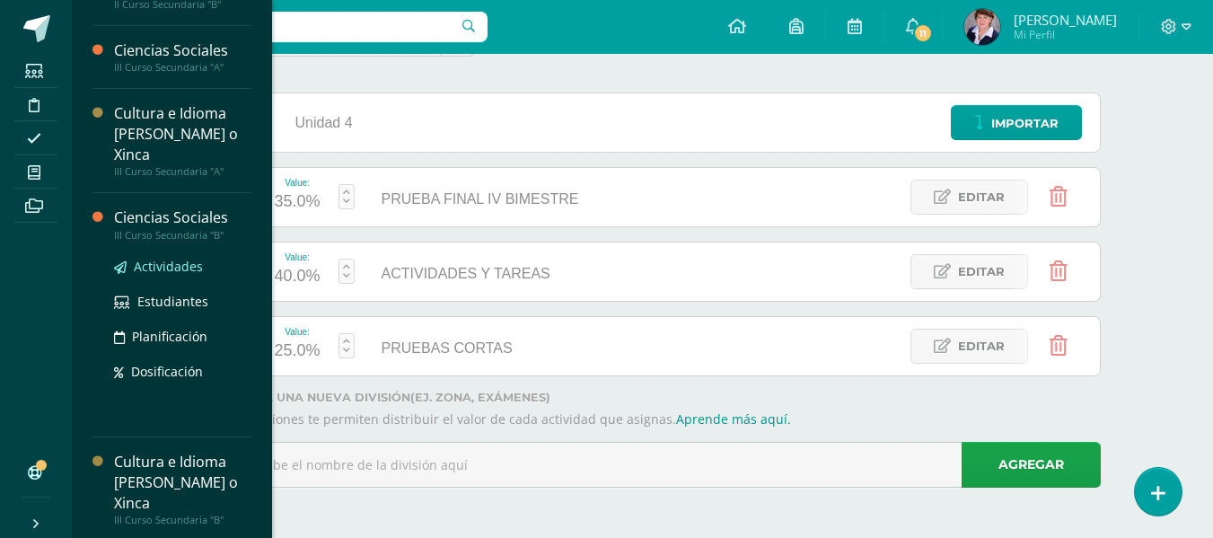
click at [188, 263] on span "Actividades" at bounding box center [168, 266] width 69 height 17
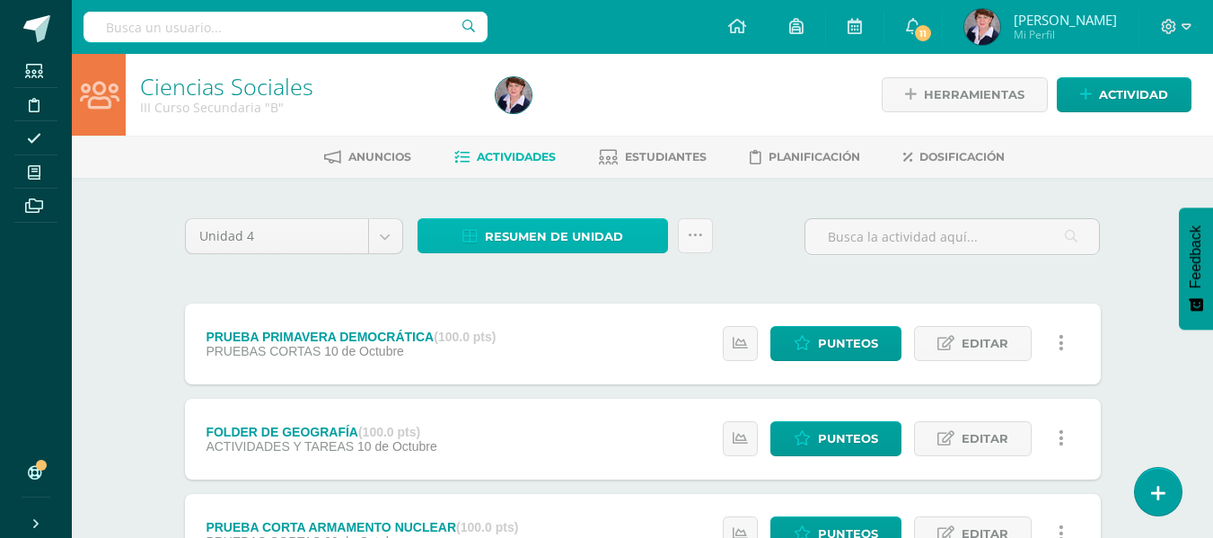
click at [570, 229] on span "Resumen de unidad" at bounding box center [554, 236] width 138 height 33
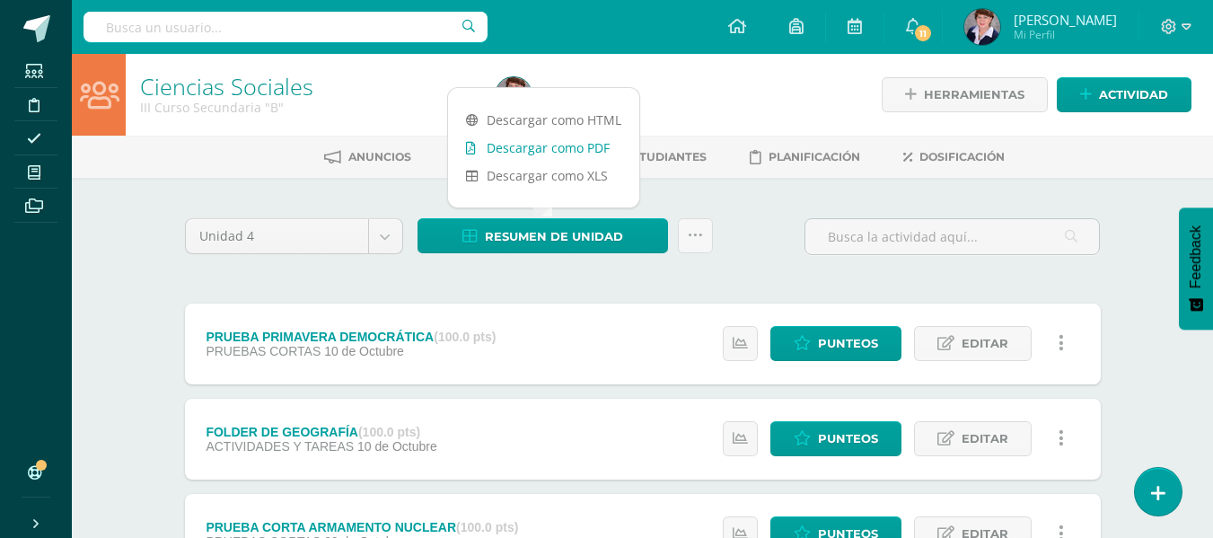
click at [568, 142] on link "Descargar como PDF" at bounding box center [543, 148] width 191 height 28
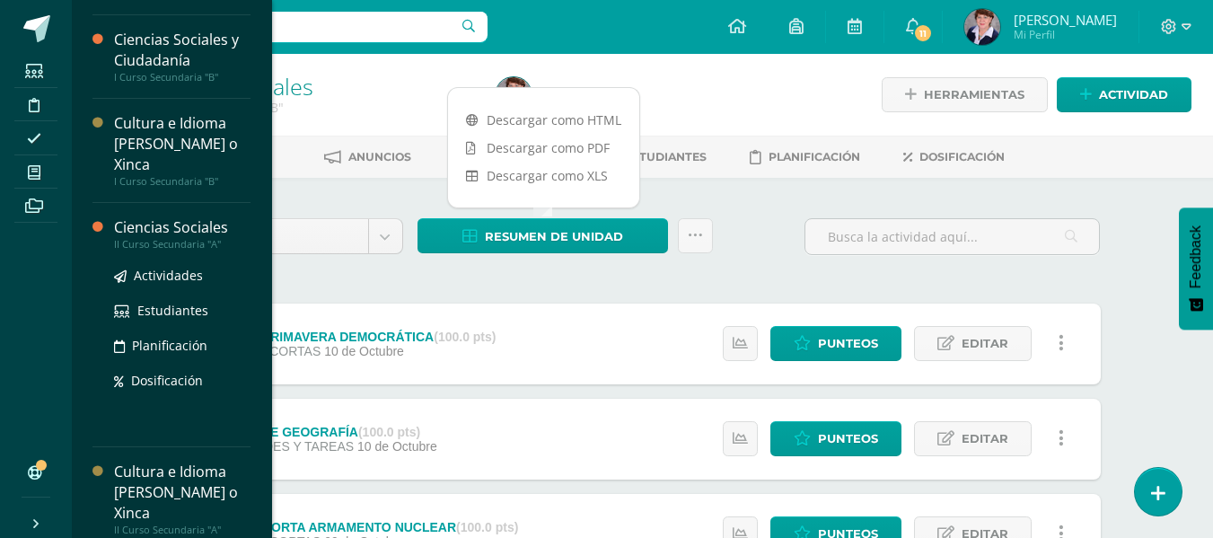
scroll to position [180, 0]
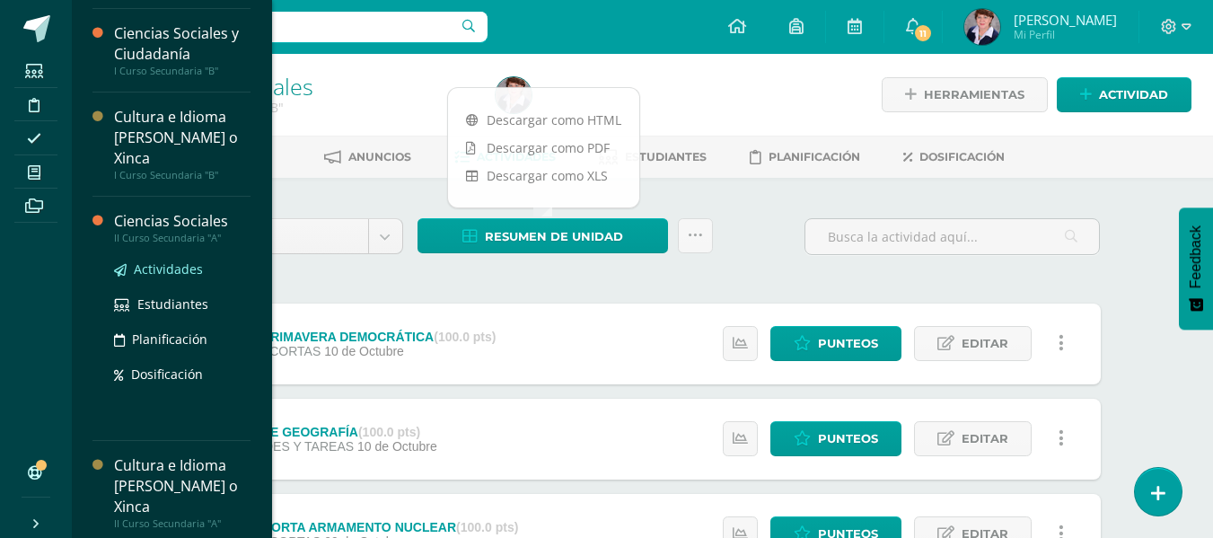
click at [185, 265] on span "Actividades" at bounding box center [168, 268] width 69 height 17
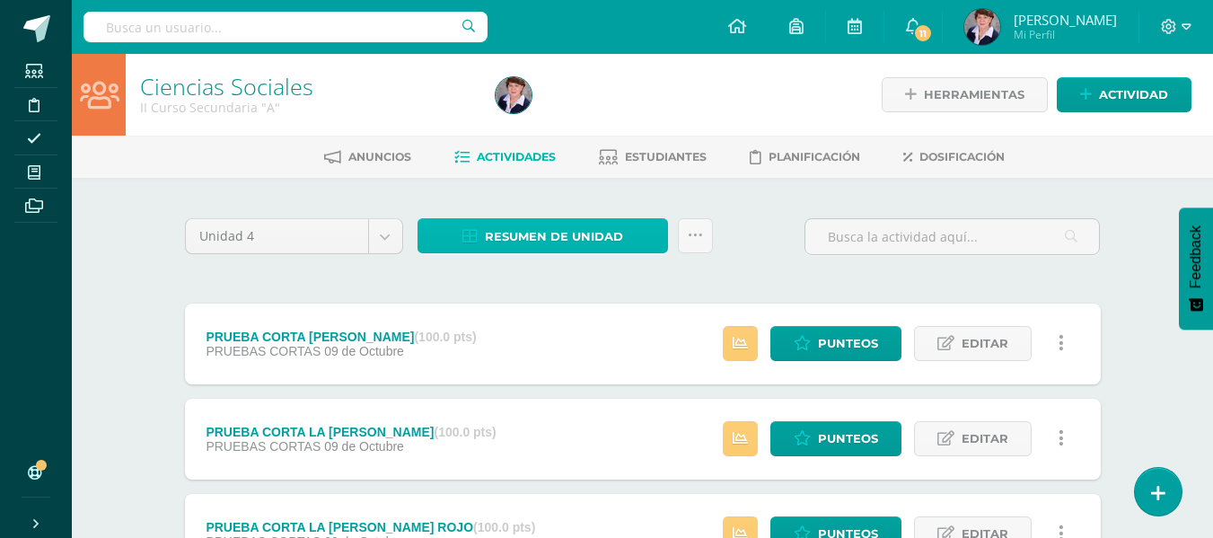
click at [556, 234] on span "Resumen de unidad" at bounding box center [554, 236] width 138 height 33
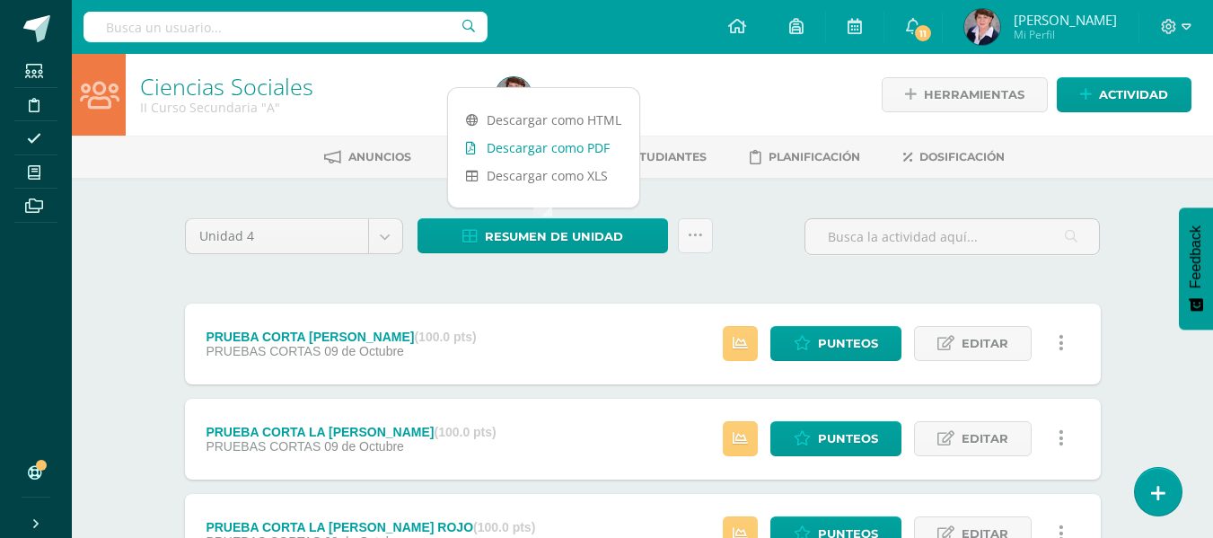
click at [565, 143] on link "Descargar como PDF" at bounding box center [543, 148] width 191 height 28
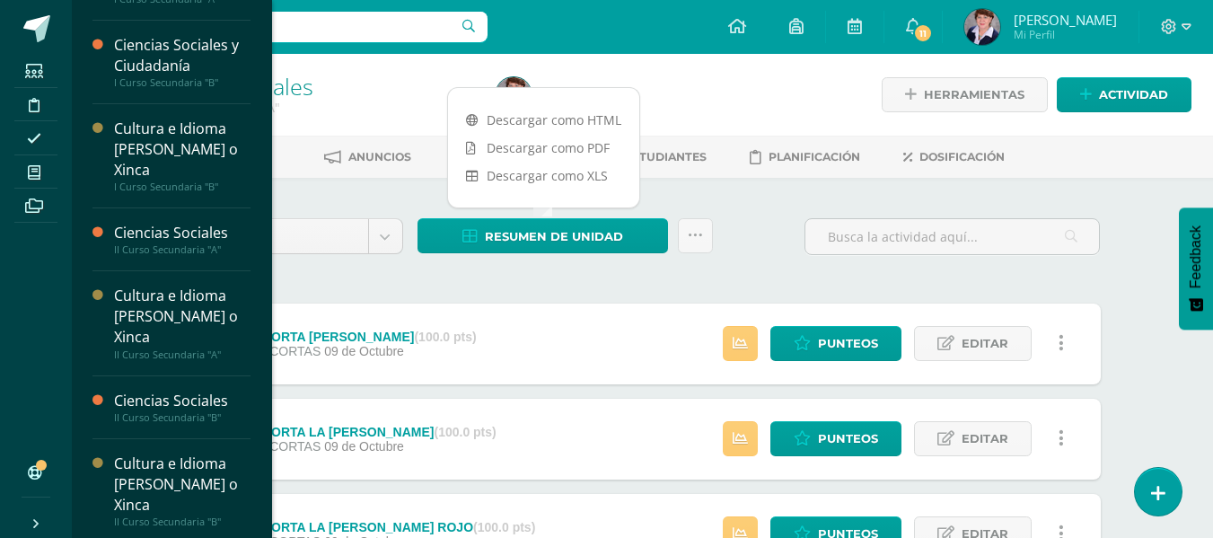
scroll to position [449, 0]
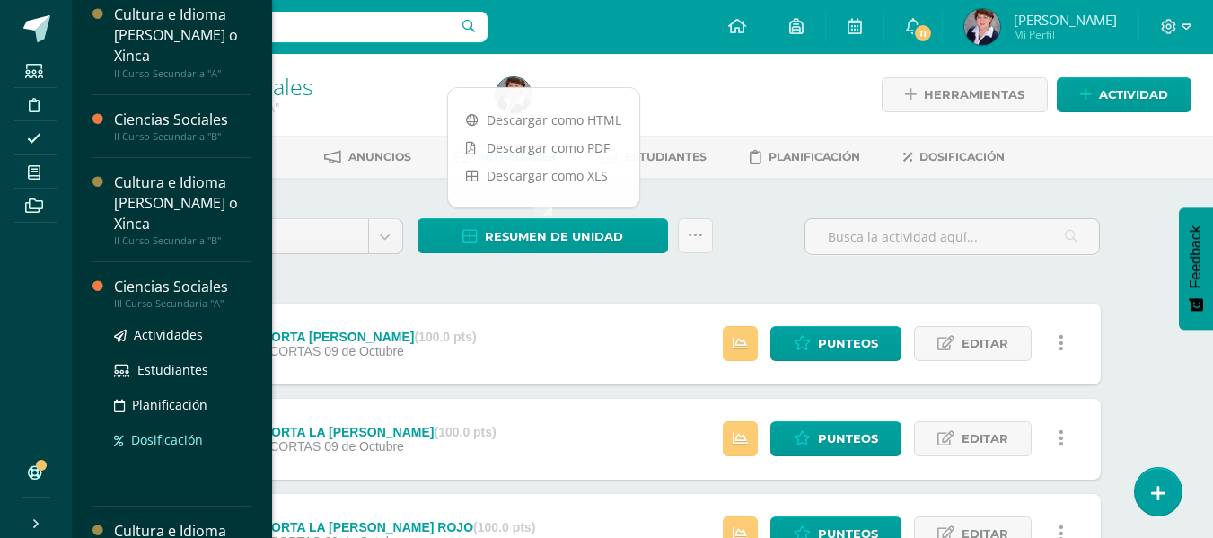
click at [170, 433] on span "Dosificación" at bounding box center [167, 439] width 72 height 17
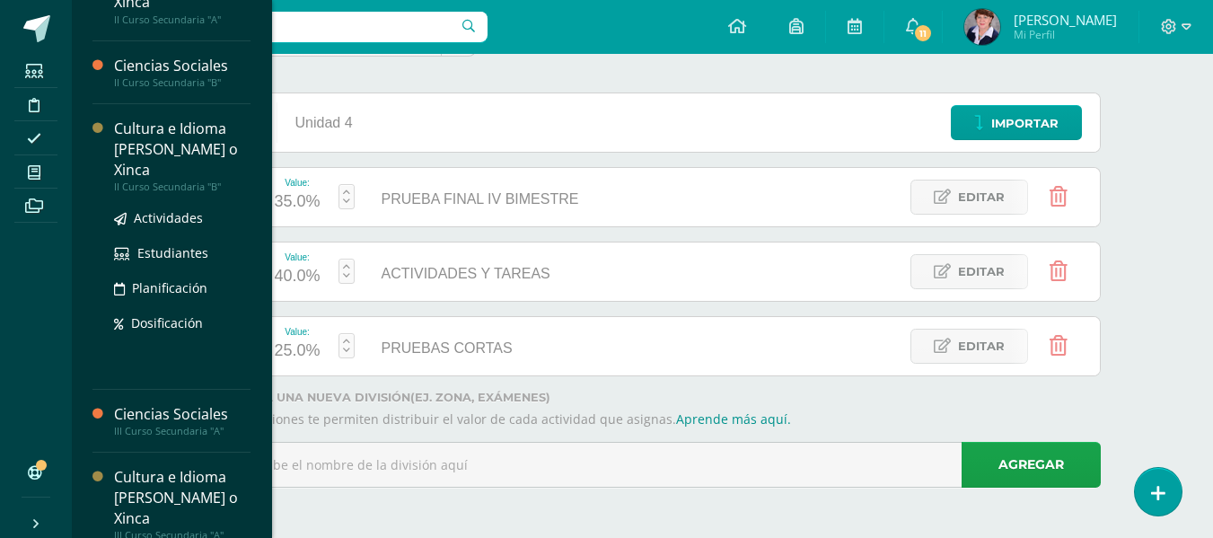
scroll to position [689, 0]
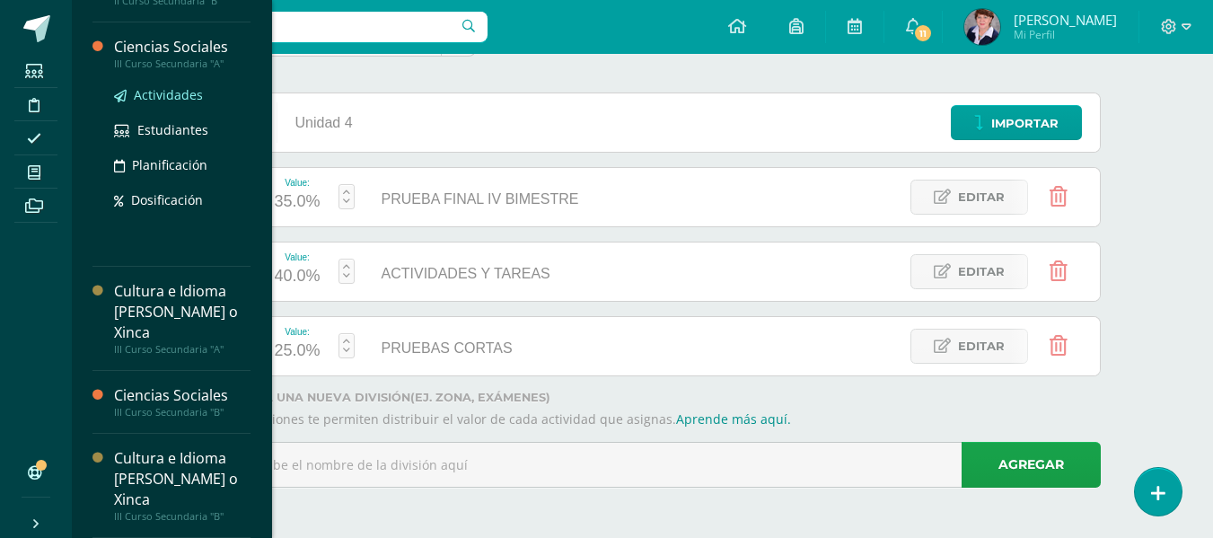
click at [171, 90] on span "Actividades" at bounding box center [168, 94] width 69 height 17
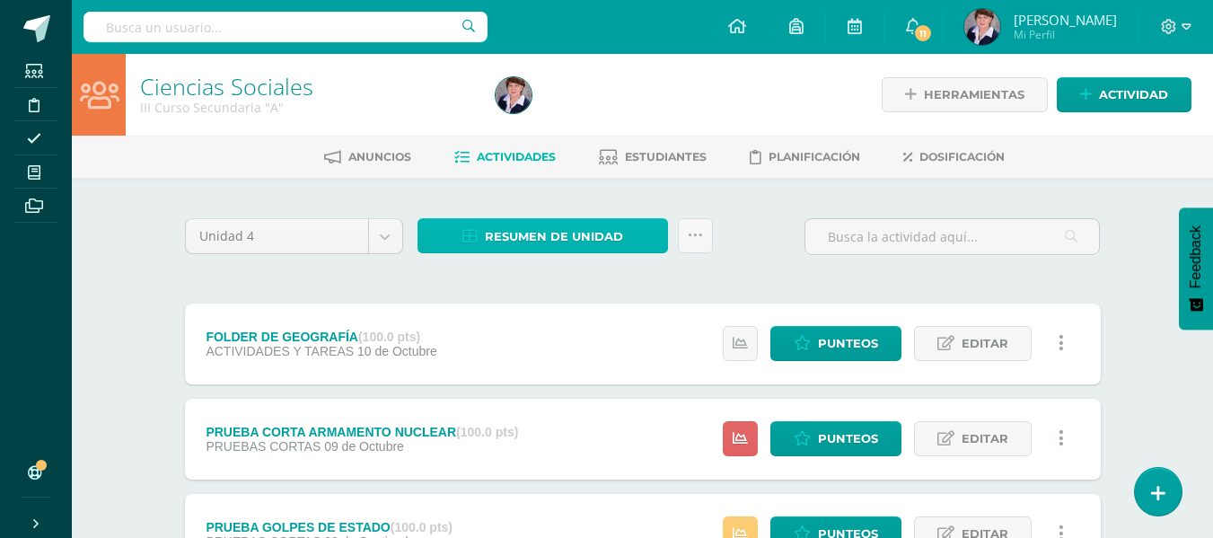
click at [578, 233] on span "Resumen de unidad" at bounding box center [554, 236] width 138 height 33
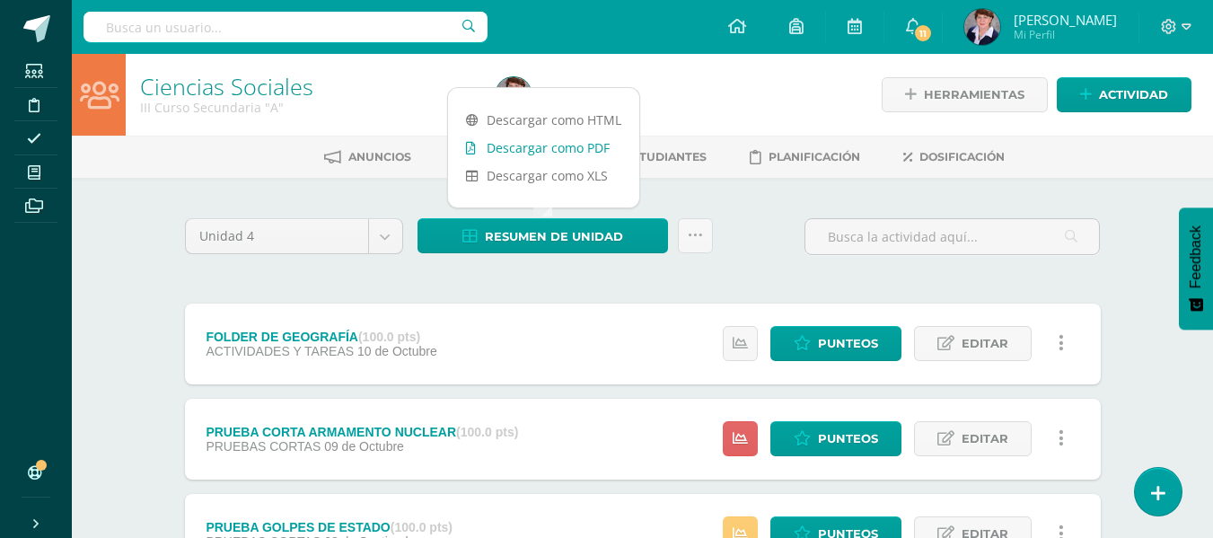
click at [561, 143] on link "Descargar como PDF" at bounding box center [543, 148] width 191 height 28
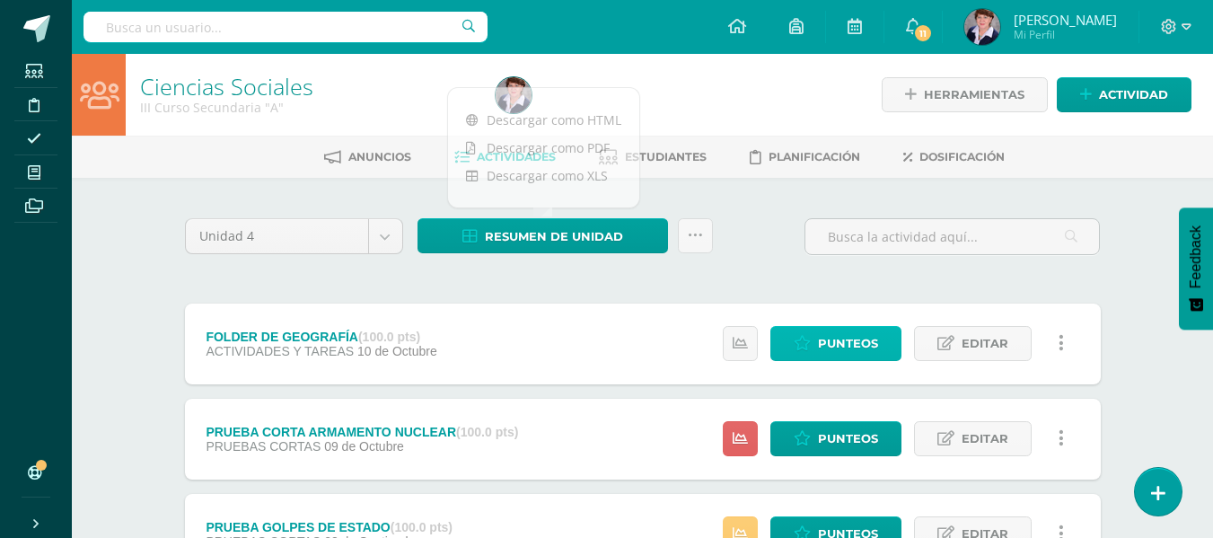
click at [841, 337] on span "Punteos" at bounding box center [848, 343] width 60 height 33
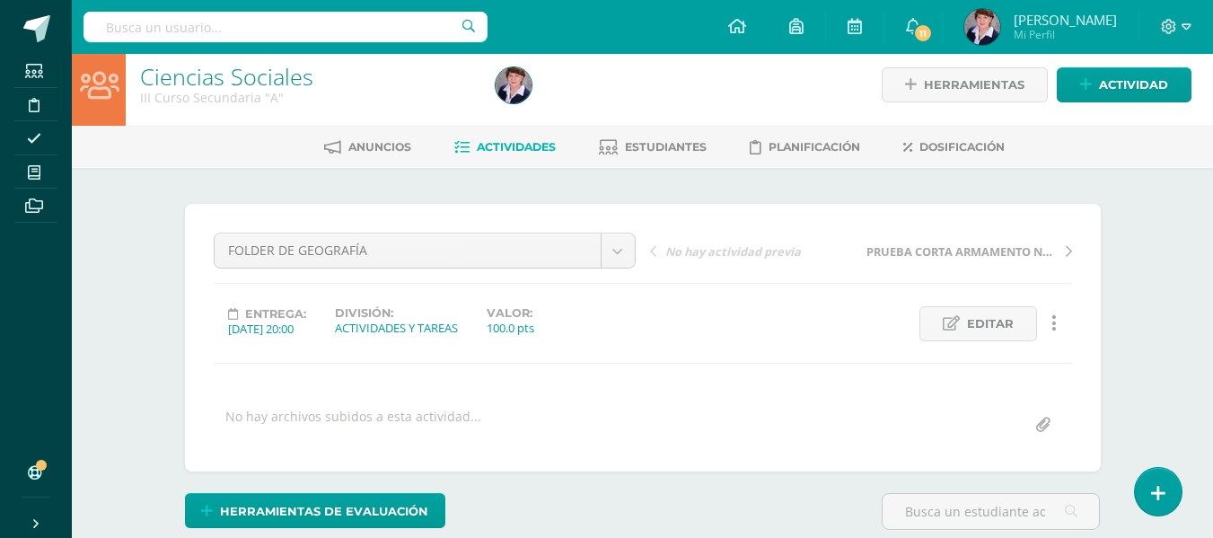
scroll to position [369, 0]
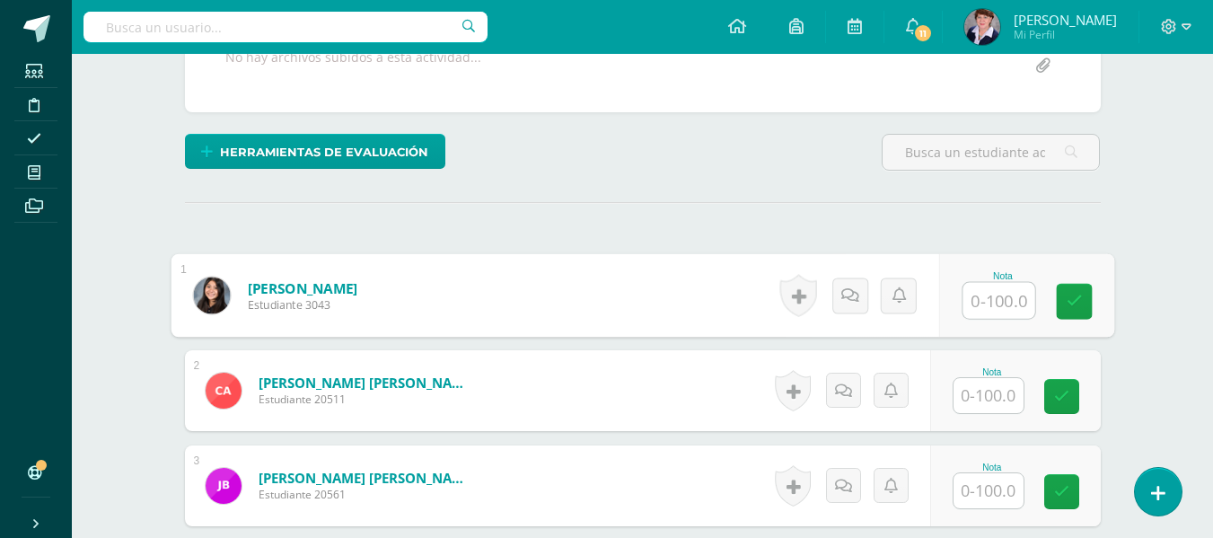
click at [991, 302] on input "text" at bounding box center [998, 301] width 72 height 36
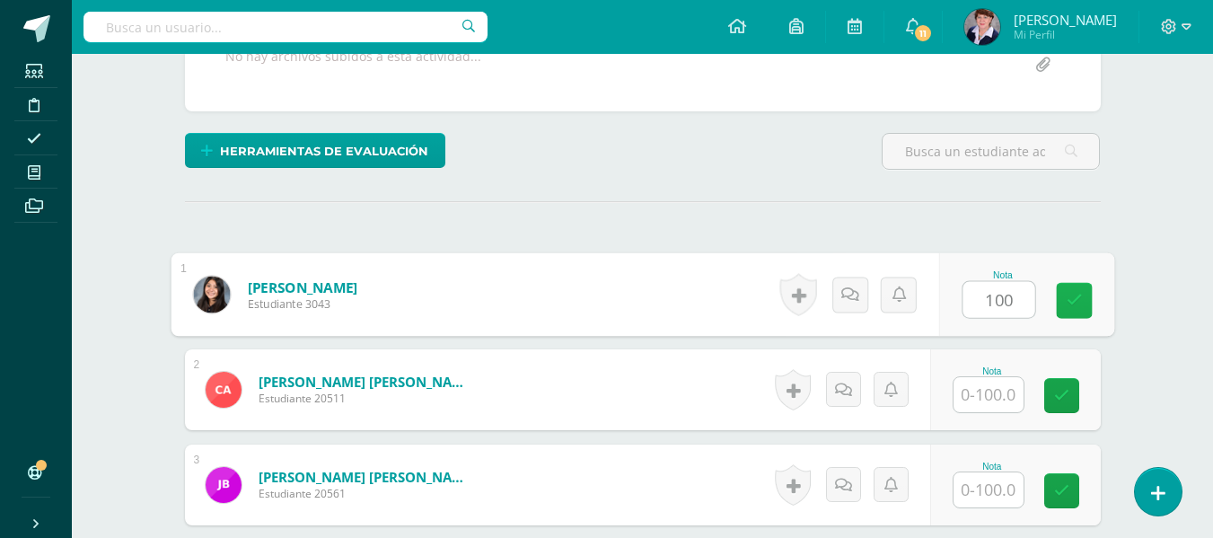
click at [1068, 294] on icon at bounding box center [1074, 300] width 16 height 15
type input "100"
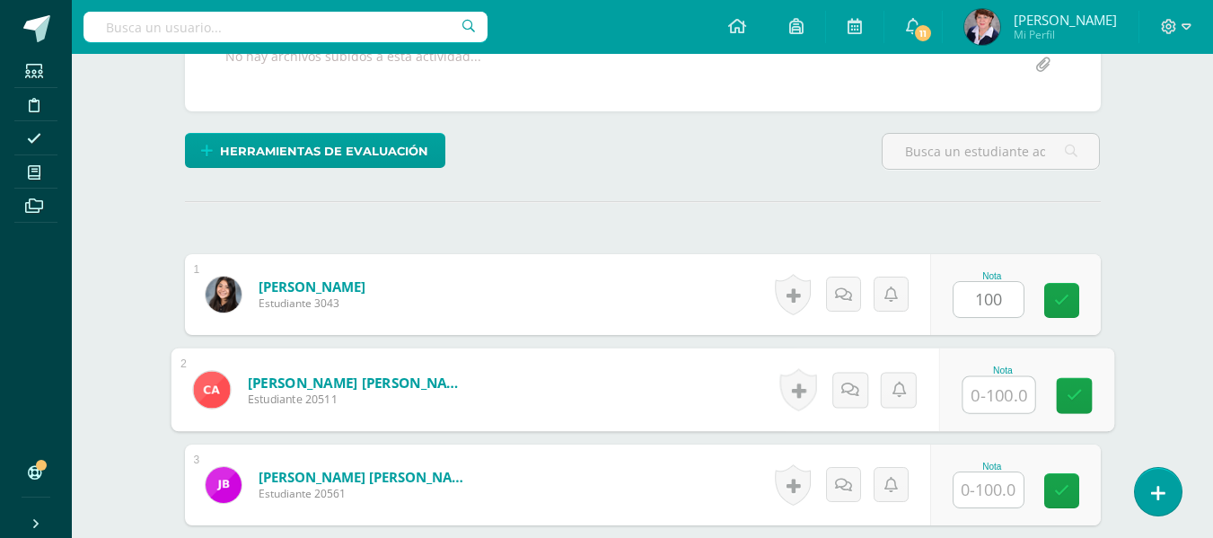
click at [984, 394] on input "text" at bounding box center [998, 395] width 72 height 36
type input "90"
click at [1074, 389] on icon at bounding box center [1074, 395] width 16 height 15
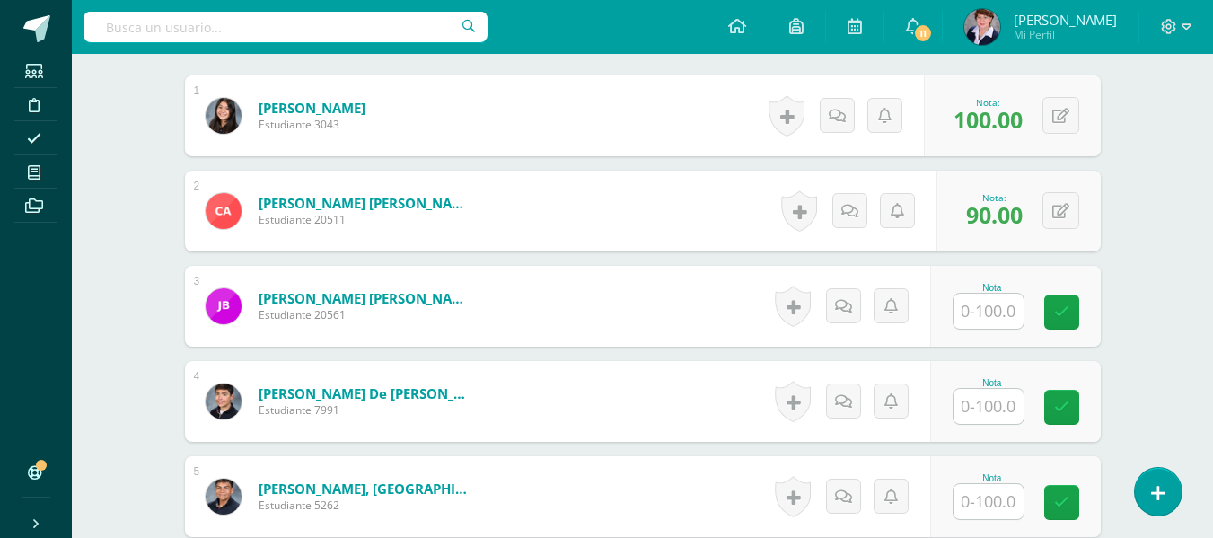
scroll to position [549, 0]
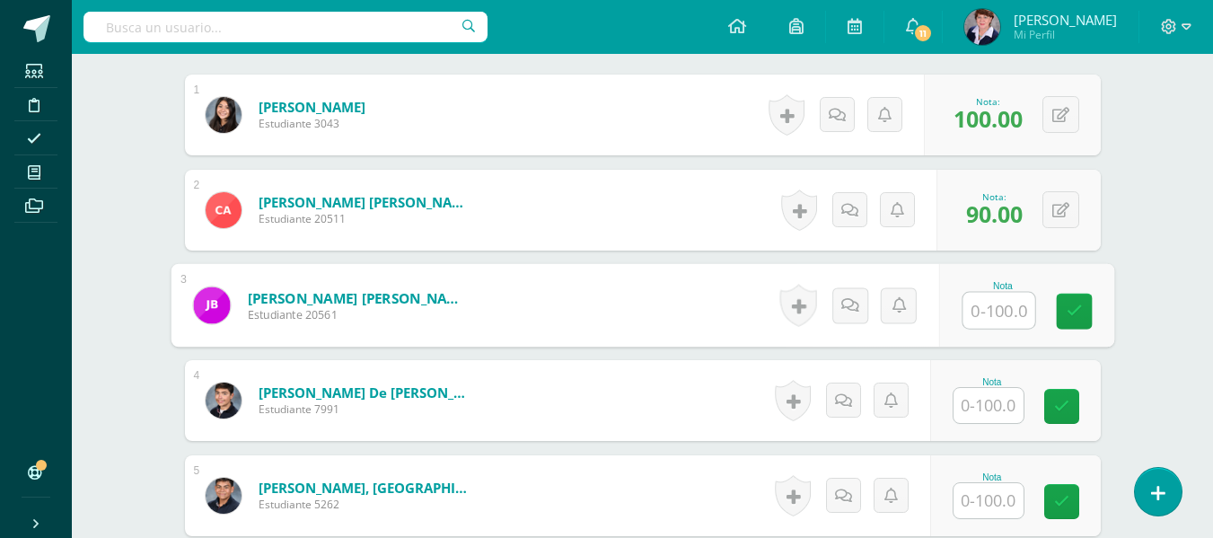
click at [1003, 309] on input "text" at bounding box center [998, 311] width 72 height 36
type input "100"
click at [1070, 304] on icon at bounding box center [1074, 310] width 16 height 15
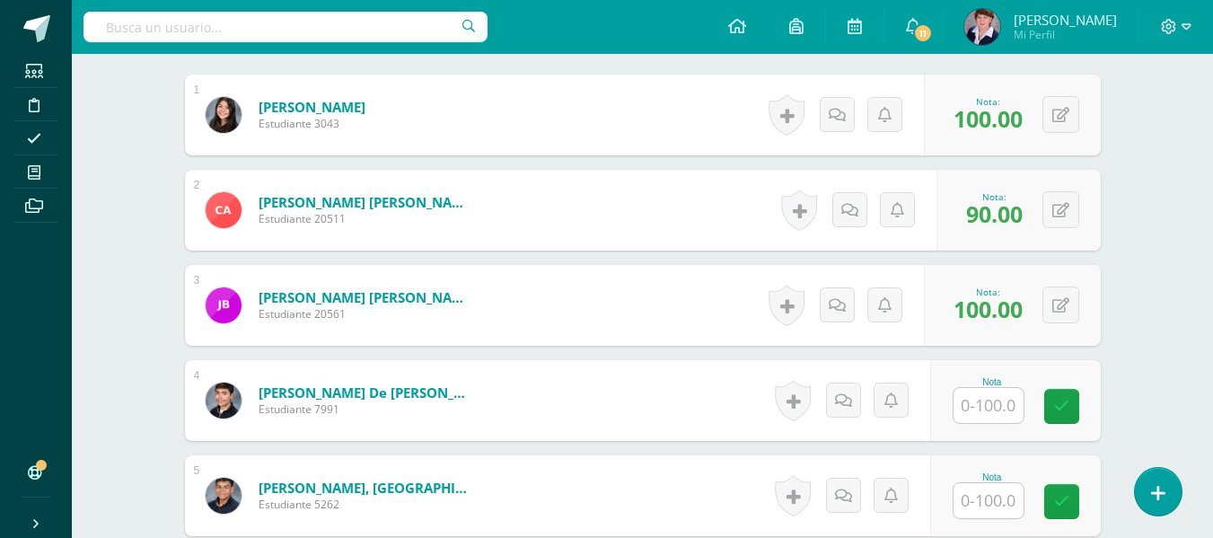
click at [988, 408] on input "text" at bounding box center [988, 405] width 70 height 35
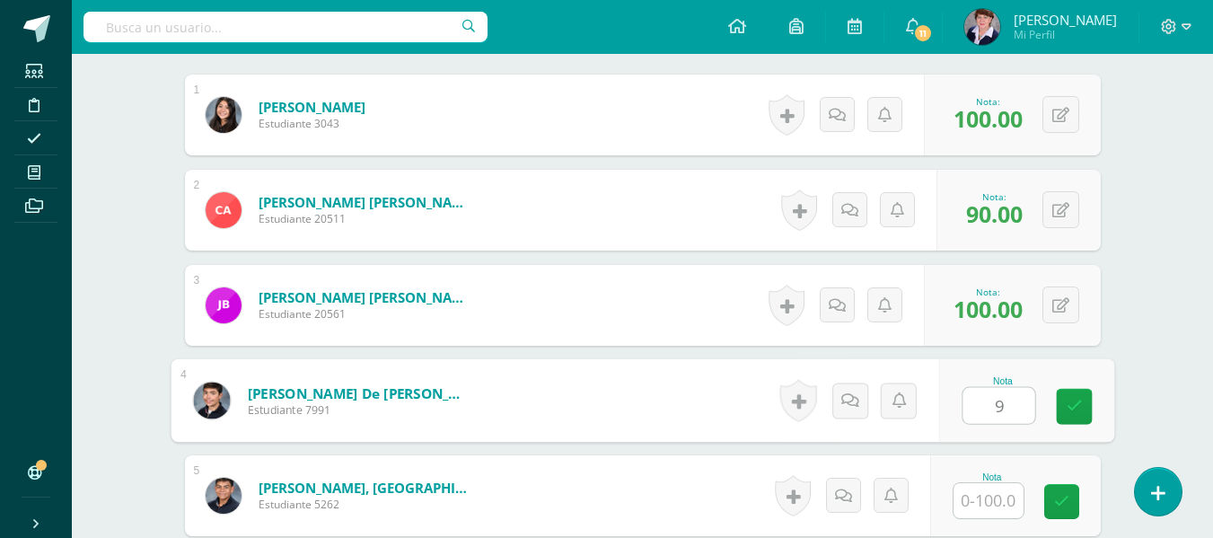
type input "90"
click at [1073, 399] on icon at bounding box center [1074, 406] width 16 height 15
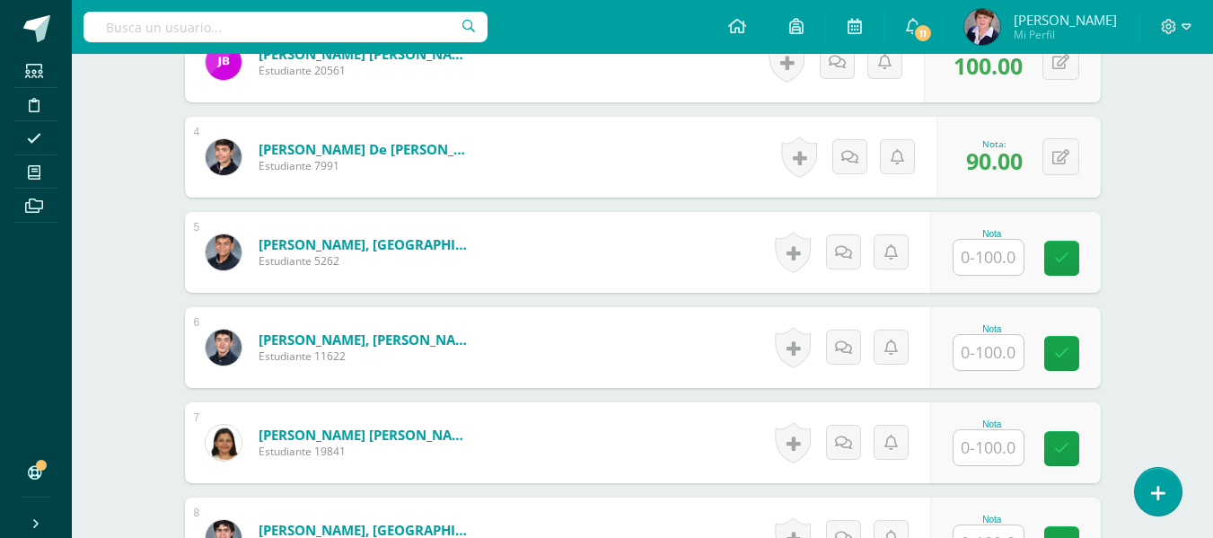
scroll to position [819, 0]
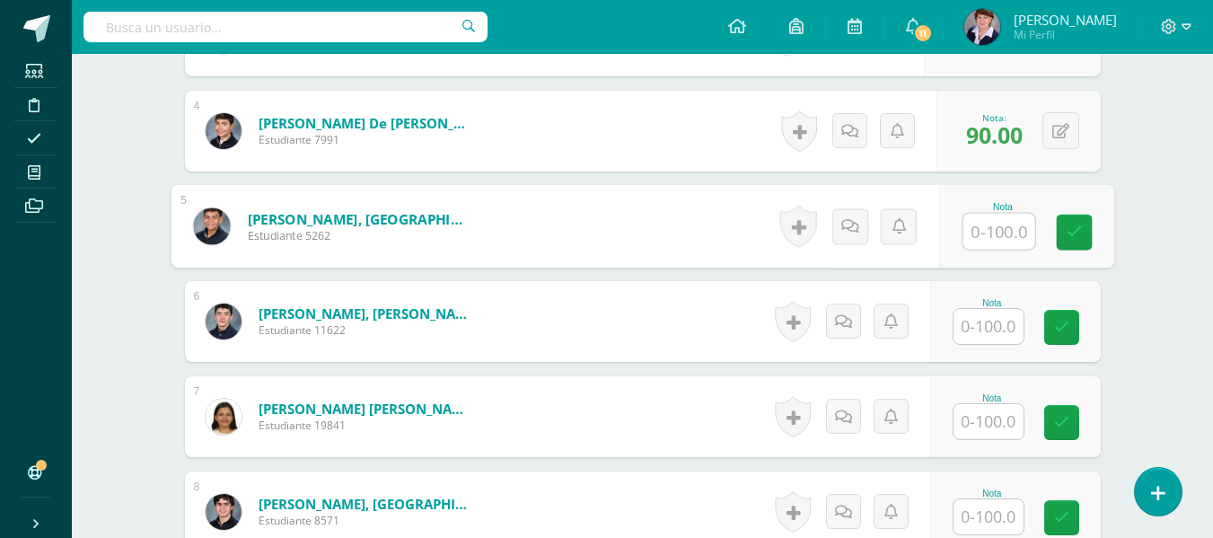
click at [1005, 235] on input "text" at bounding box center [998, 232] width 72 height 36
type input "90"
click at [1067, 230] on icon at bounding box center [1074, 231] width 16 height 15
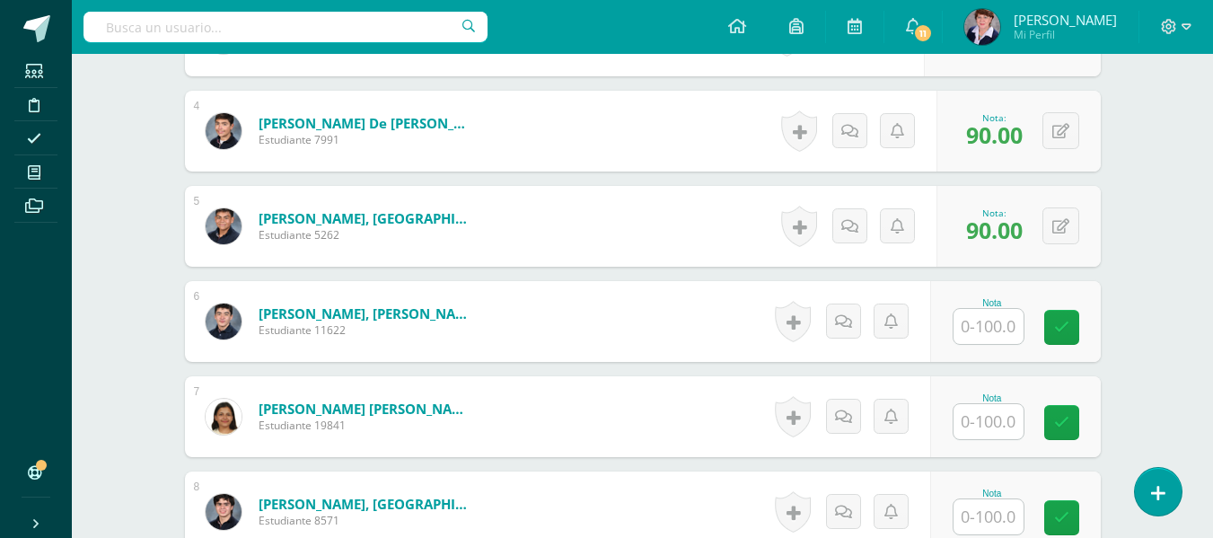
click at [987, 329] on input "text" at bounding box center [988, 326] width 70 height 35
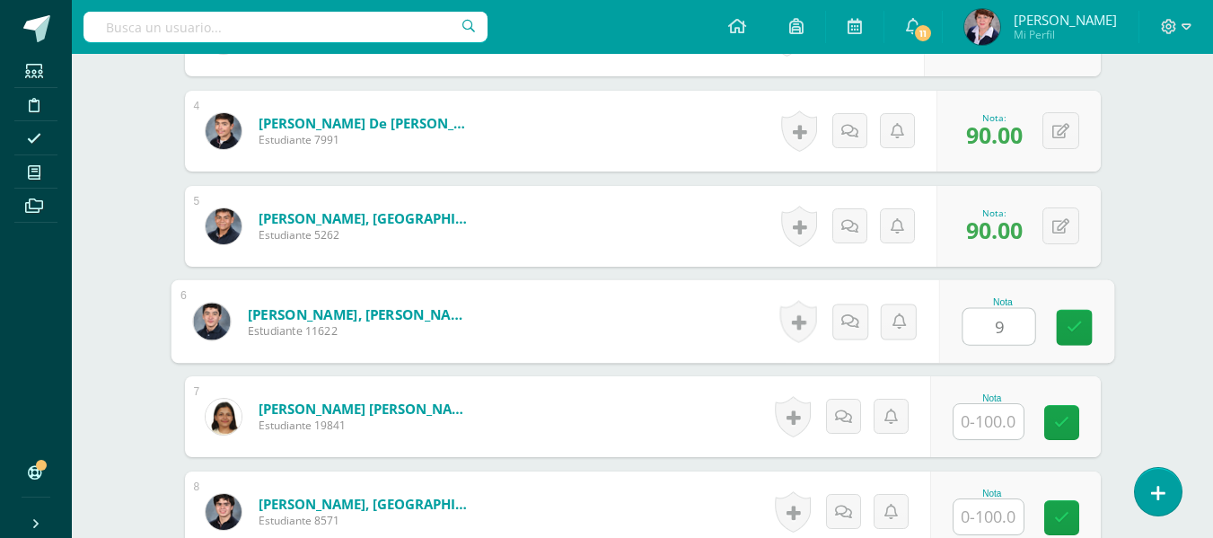
type input "90"
click at [1075, 317] on link at bounding box center [1074, 328] width 36 height 36
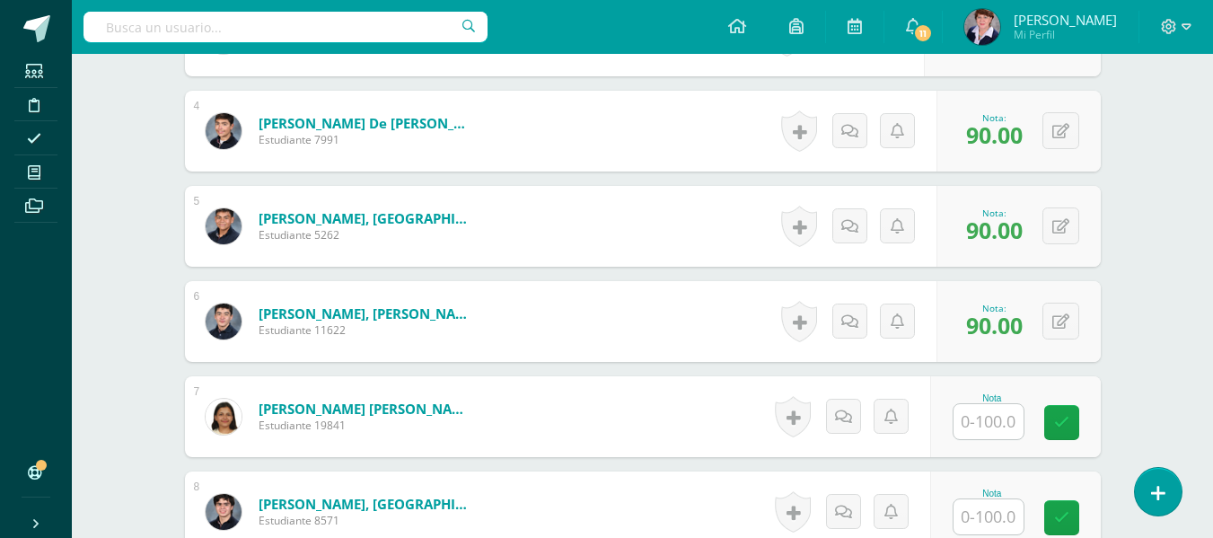
scroll to position [909, 0]
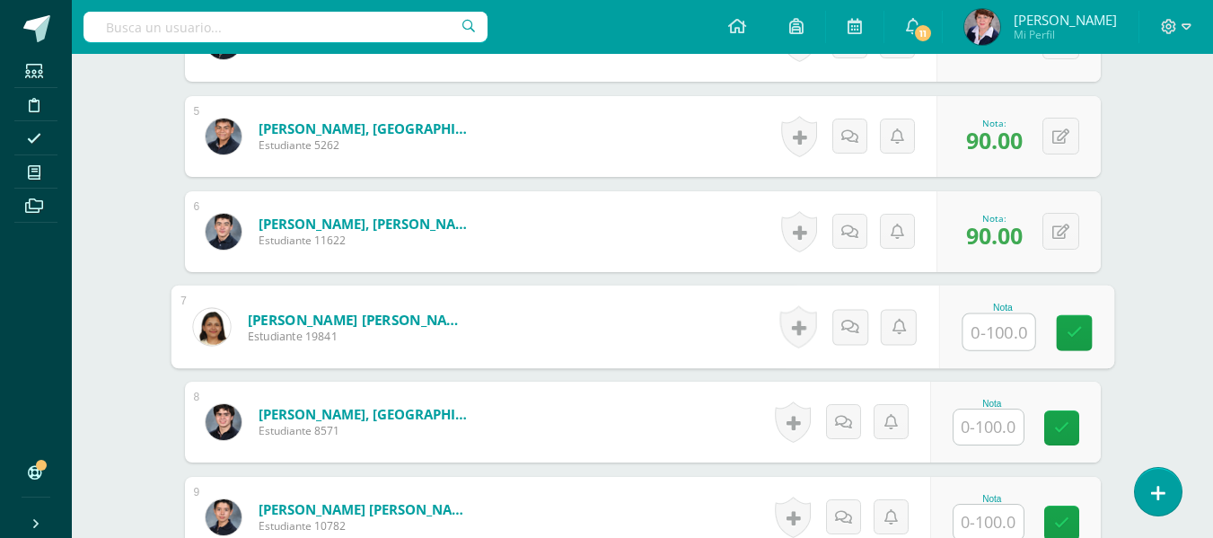
click at [1007, 328] on input "text" at bounding box center [998, 332] width 72 height 36
type input "100"
click at [1079, 329] on icon at bounding box center [1074, 332] width 16 height 15
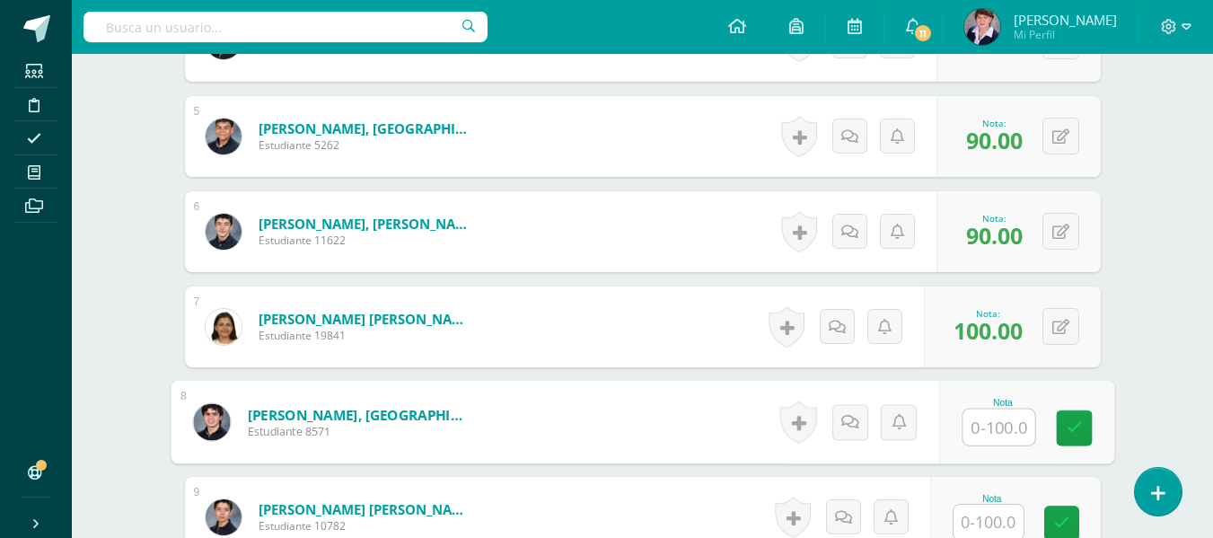
click at [1005, 427] on input "text" at bounding box center [998, 427] width 72 height 36
type input "100"
click at [1073, 421] on icon at bounding box center [1074, 427] width 16 height 15
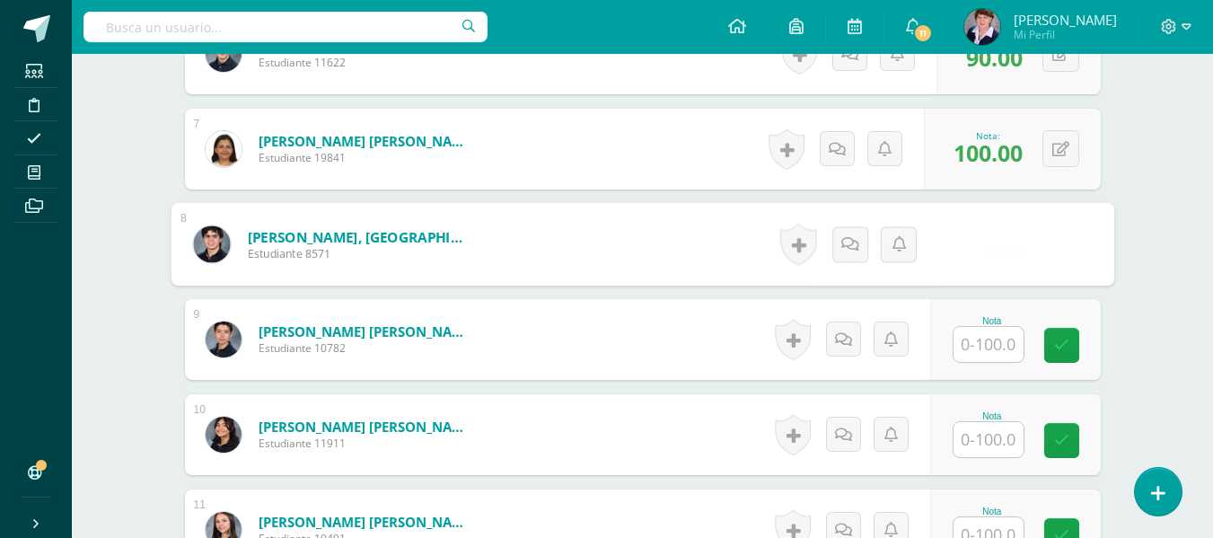
scroll to position [1088, 0]
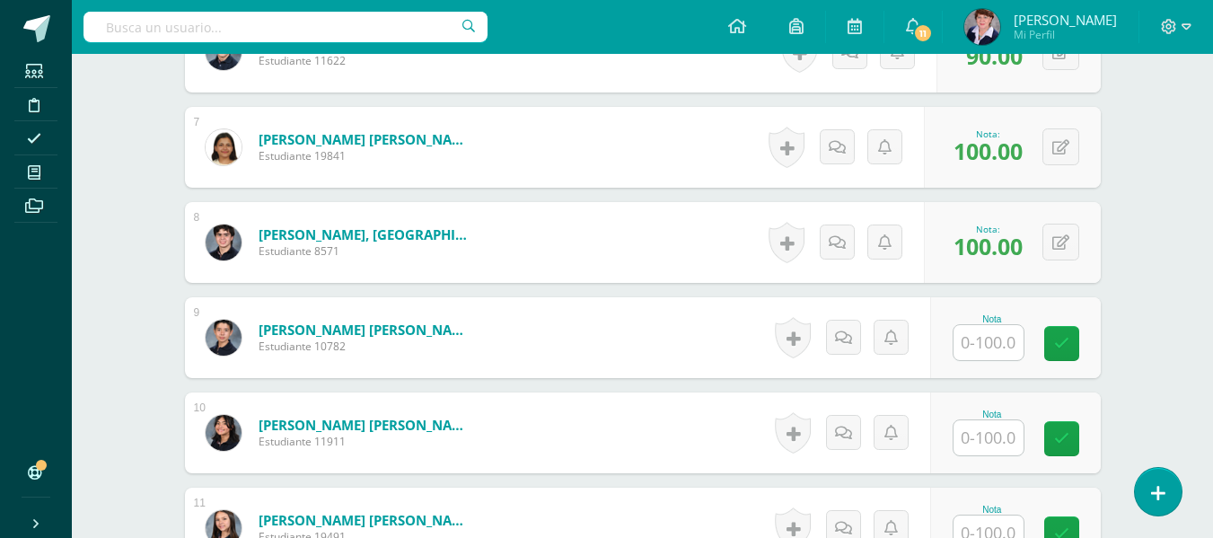
click at [996, 343] on input "text" at bounding box center [988, 342] width 70 height 35
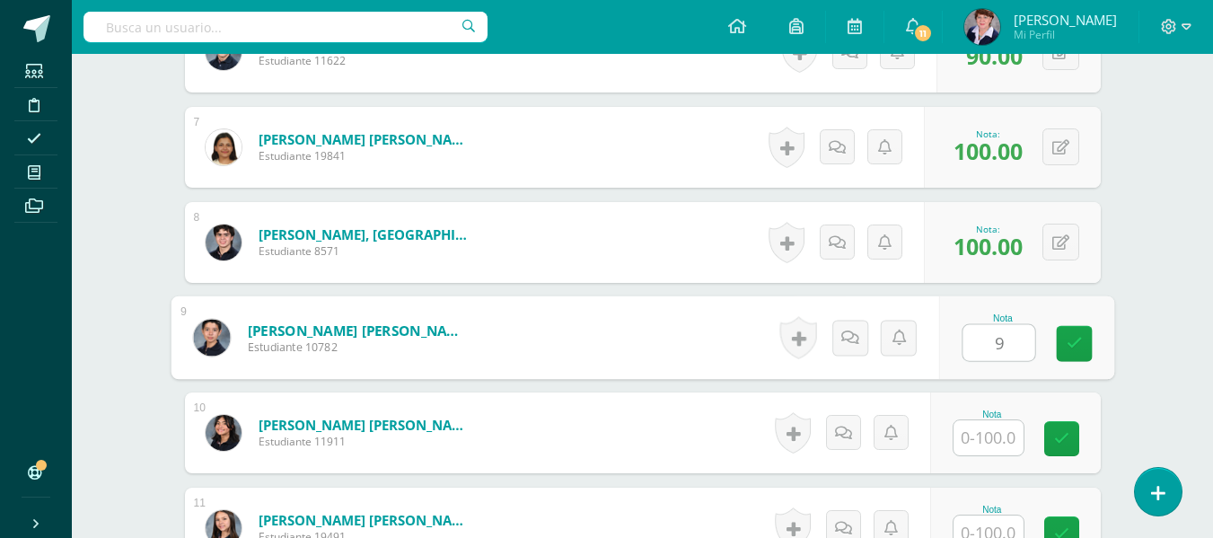
type input "90"
click at [1072, 341] on icon at bounding box center [1074, 343] width 16 height 15
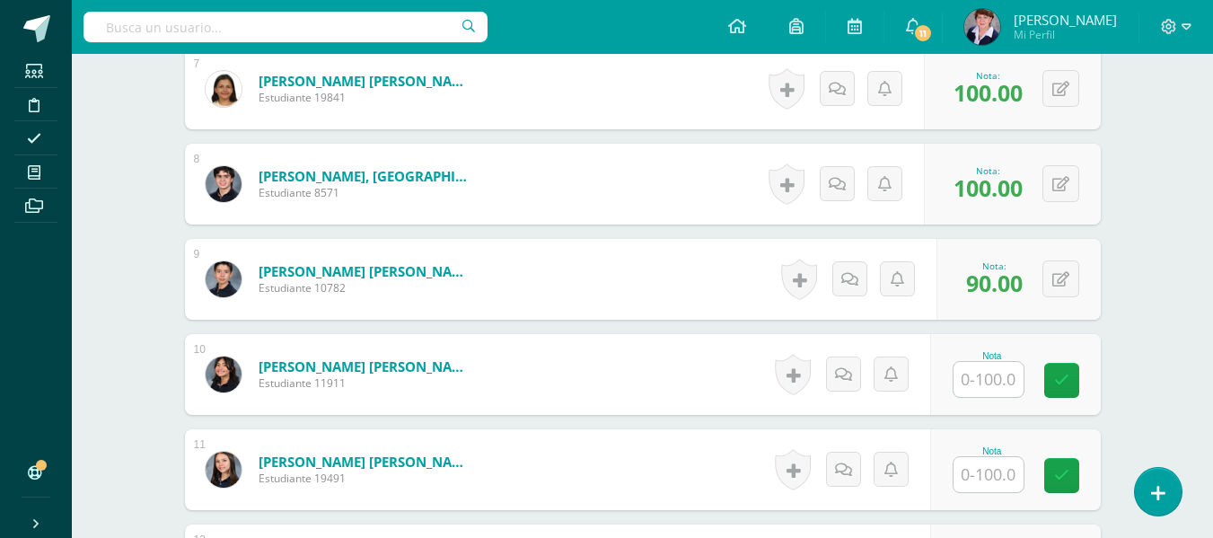
scroll to position [1268, 0]
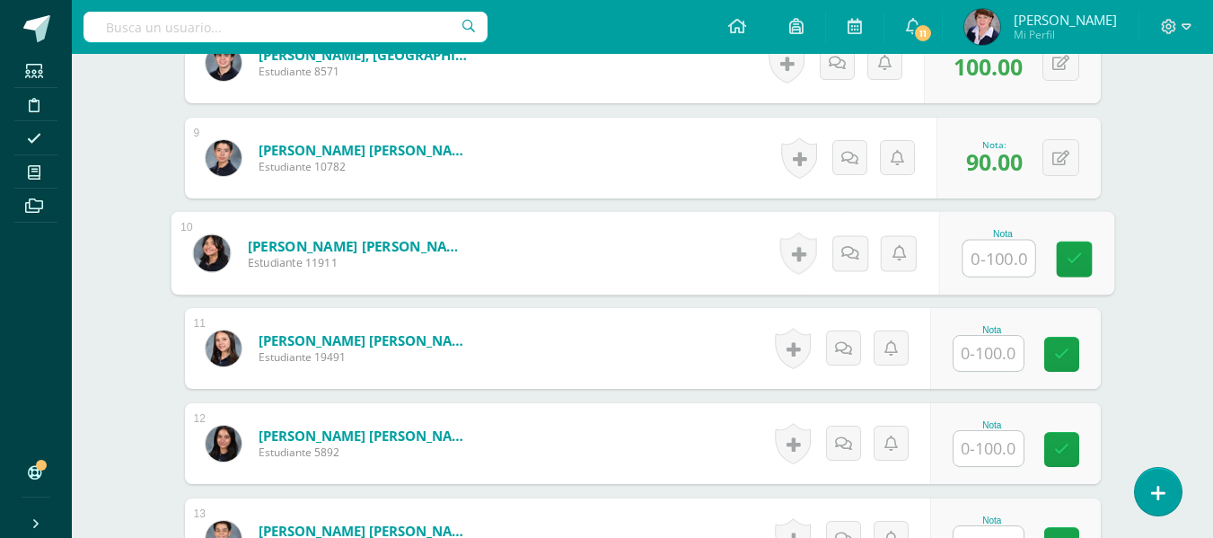
click at [991, 264] on input "text" at bounding box center [998, 259] width 72 height 36
type input "100"
click at [1072, 256] on icon at bounding box center [1074, 258] width 16 height 15
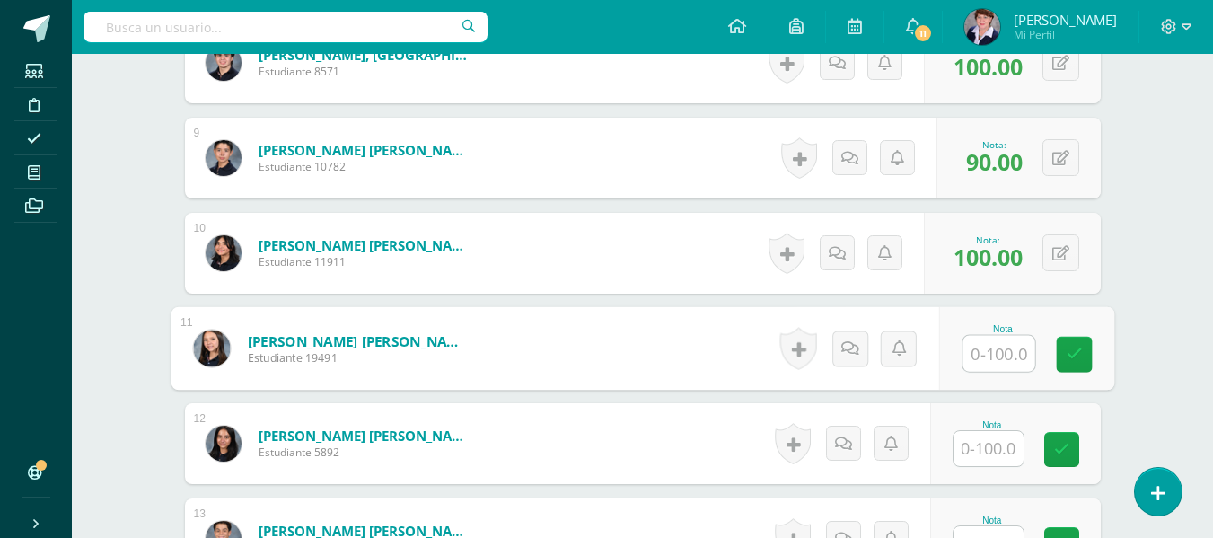
click at [991, 353] on input "text" at bounding box center [998, 354] width 72 height 36
type input "100"
click at [1071, 348] on icon at bounding box center [1074, 354] width 16 height 15
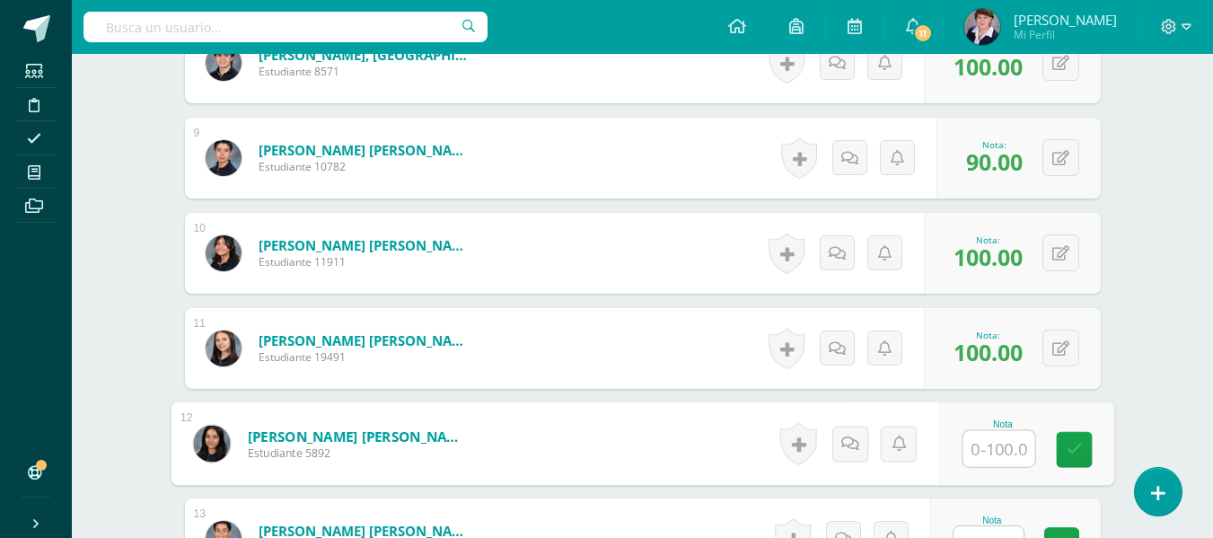
click at [989, 454] on input "text" at bounding box center [998, 449] width 72 height 36
type input "100"
click at [1071, 446] on icon at bounding box center [1074, 449] width 16 height 15
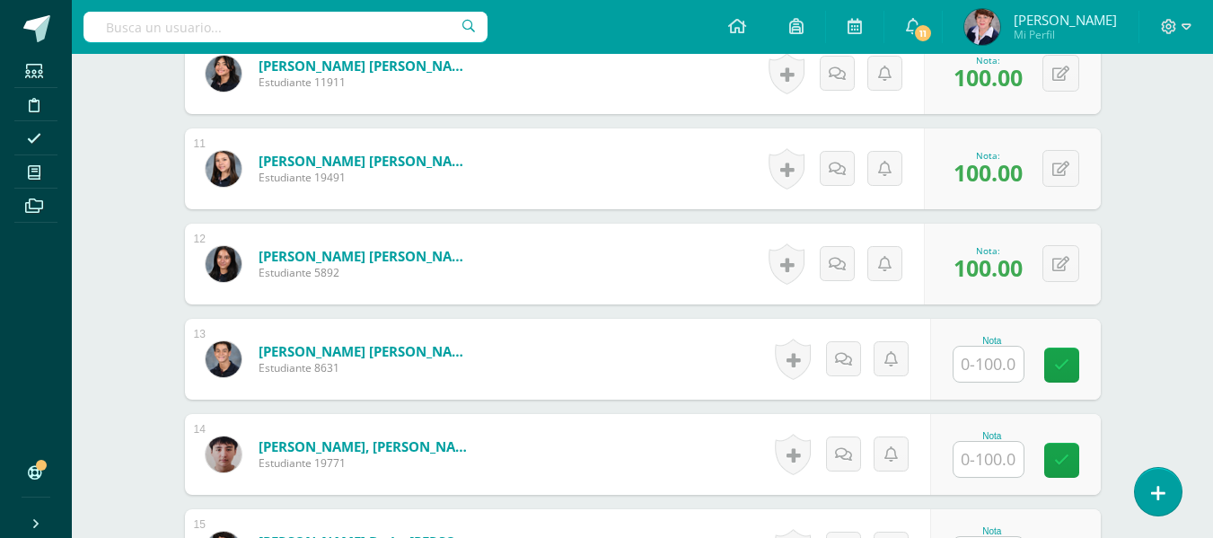
click at [1002, 366] on input "text" at bounding box center [988, 364] width 70 height 35
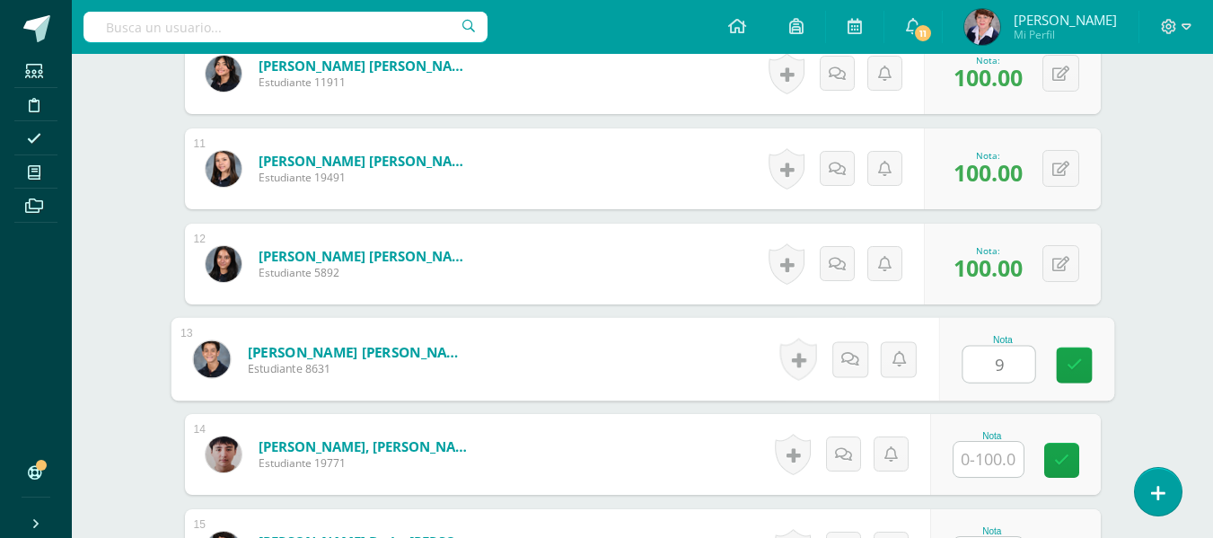
type input "90"
click at [1073, 361] on icon at bounding box center [1074, 364] width 16 height 15
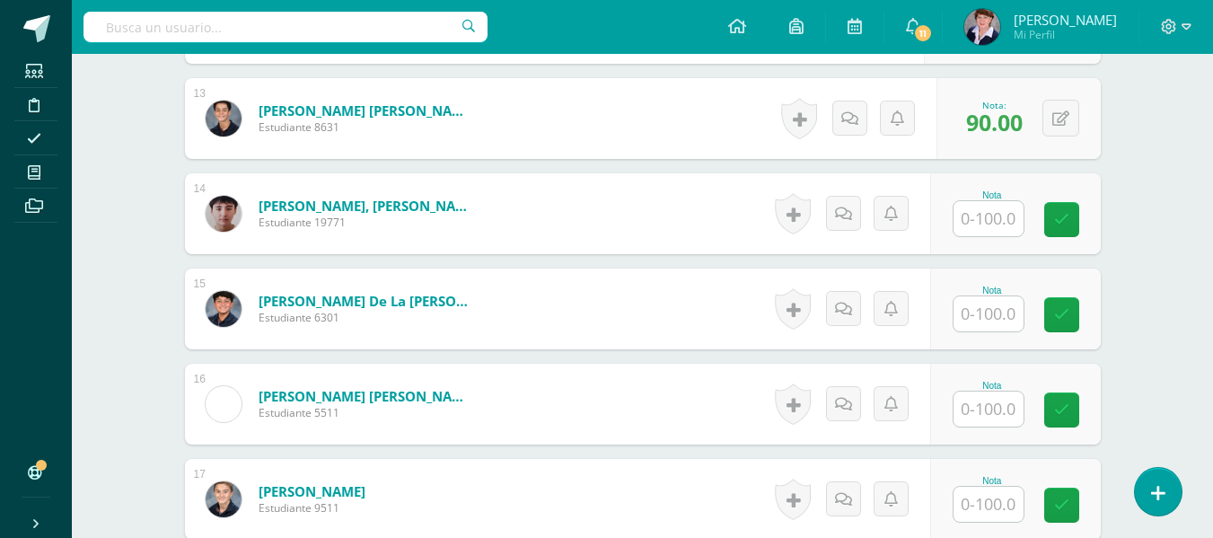
scroll to position [1716, 0]
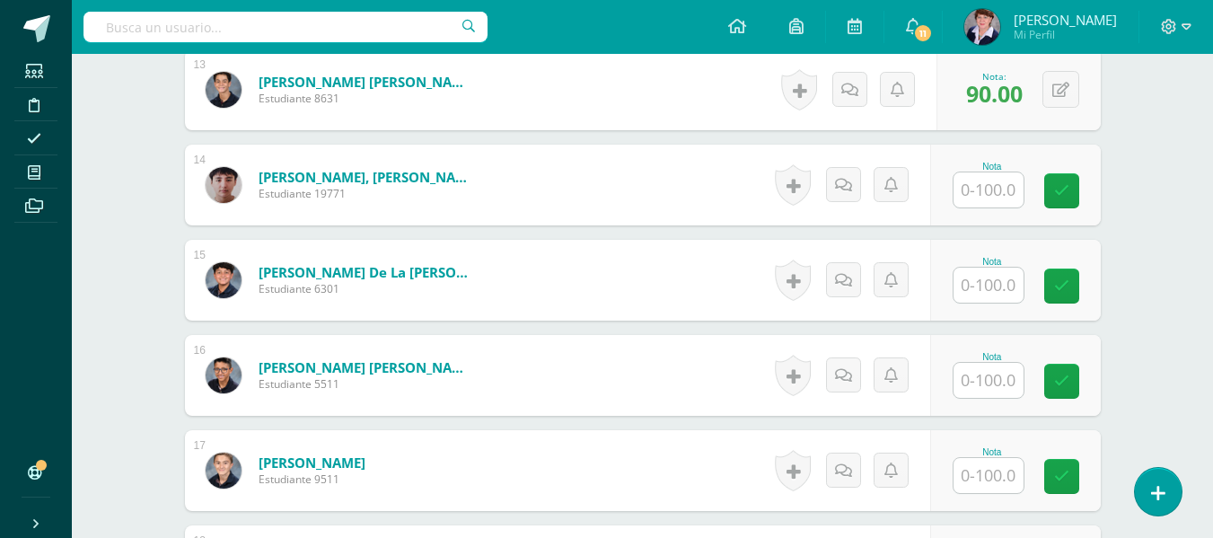
click at [984, 188] on input "text" at bounding box center [988, 189] width 70 height 35
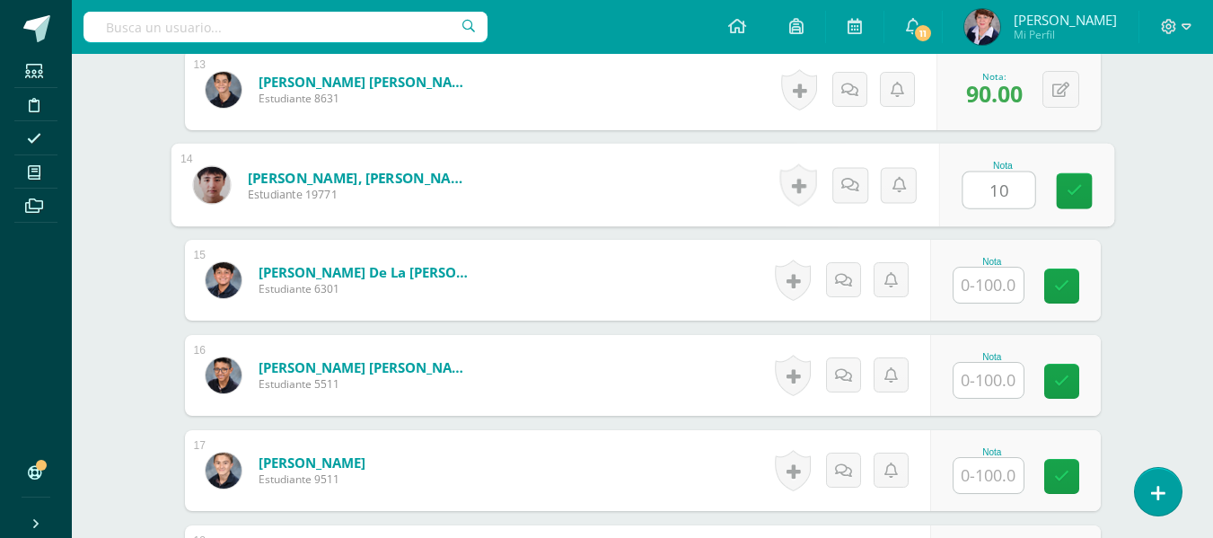
type input "100"
click at [1073, 183] on icon at bounding box center [1074, 190] width 16 height 15
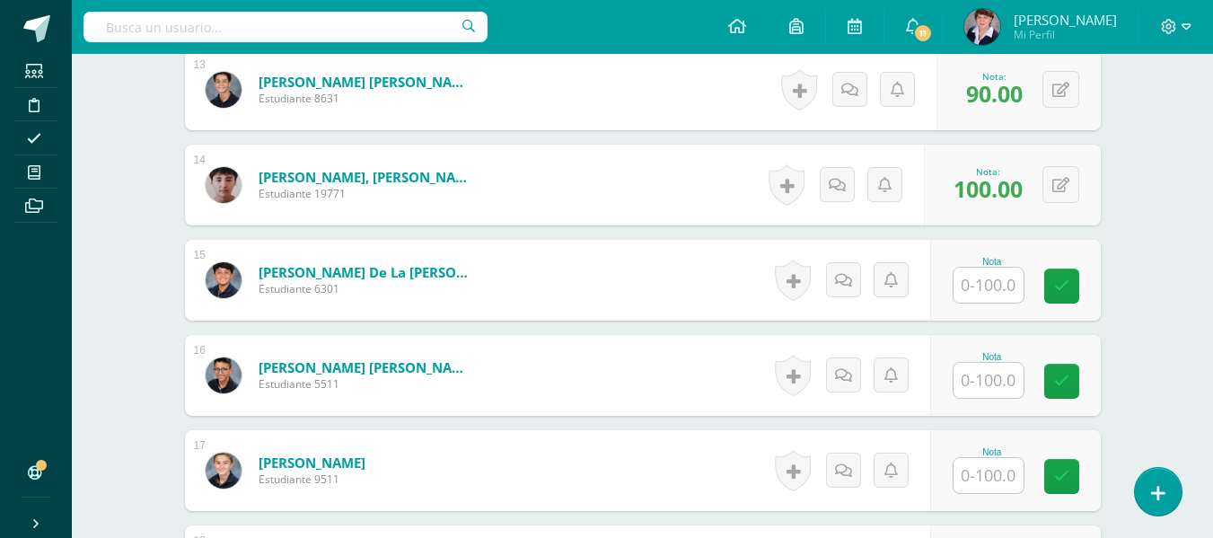
click at [993, 287] on input "text" at bounding box center [988, 285] width 70 height 35
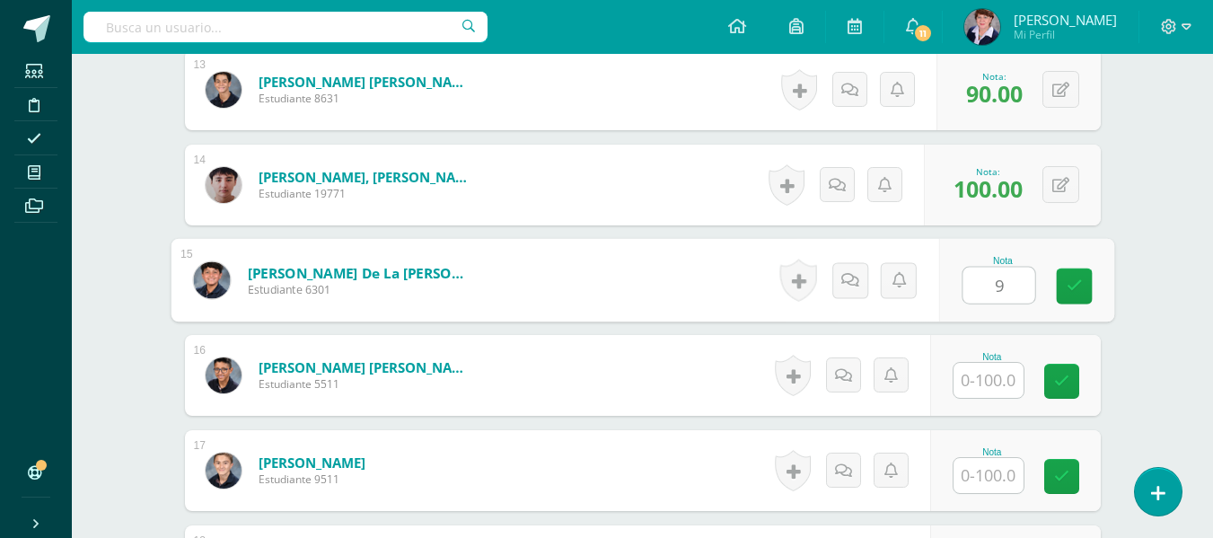
type input "90"
click at [1075, 278] on icon at bounding box center [1074, 285] width 16 height 15
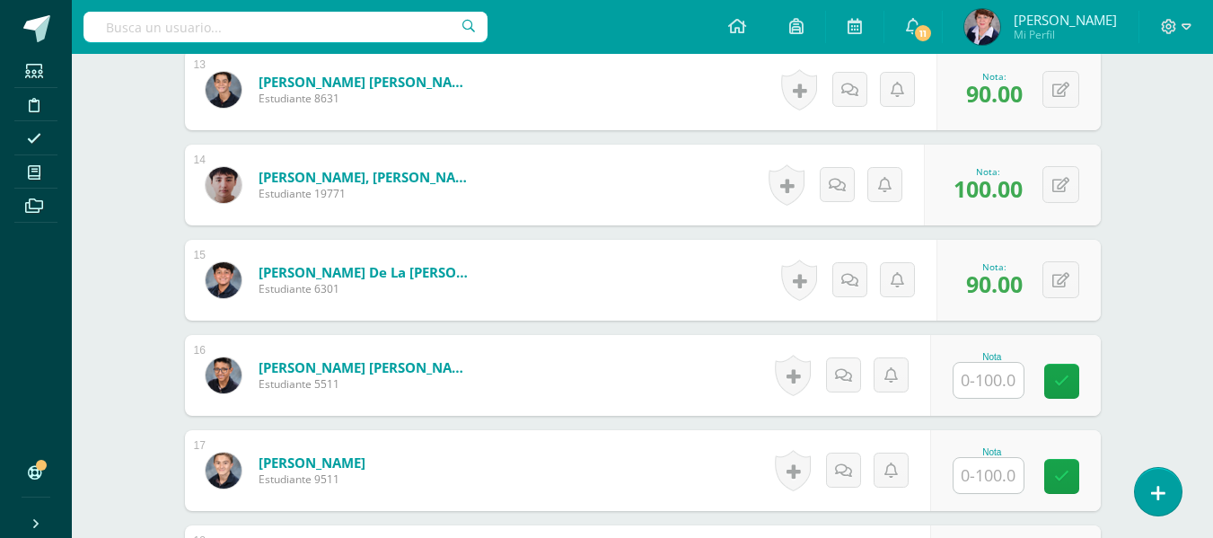
click at [999, 382] on input "text" at bounding box center [988, 380] width 70 height 35
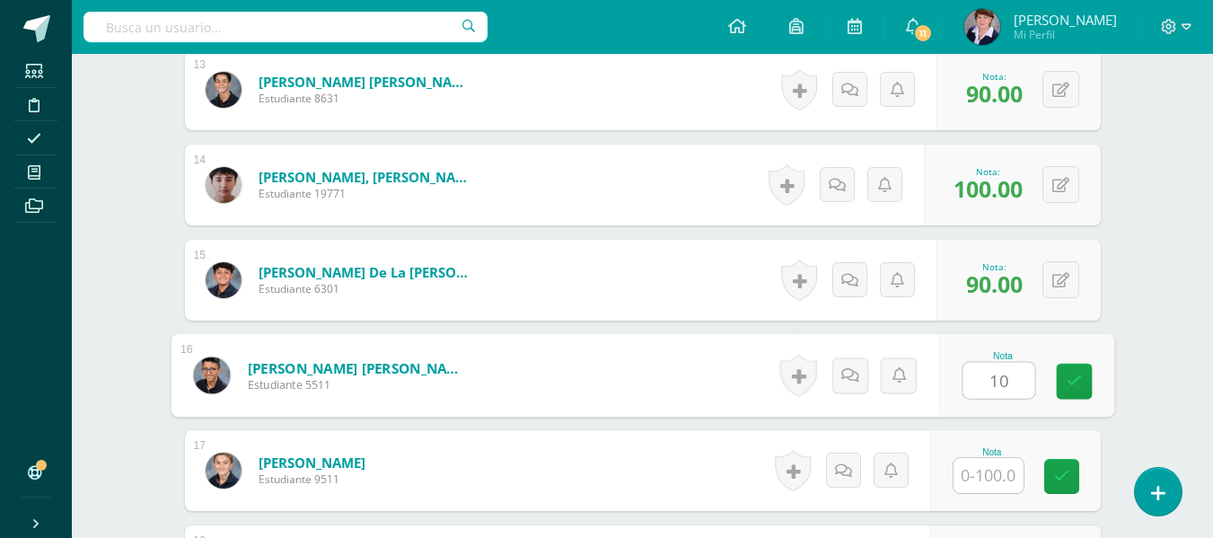
type input "100"
click at [1074, 373] on icon at bounding box center [1074, 380] width 16 height 15
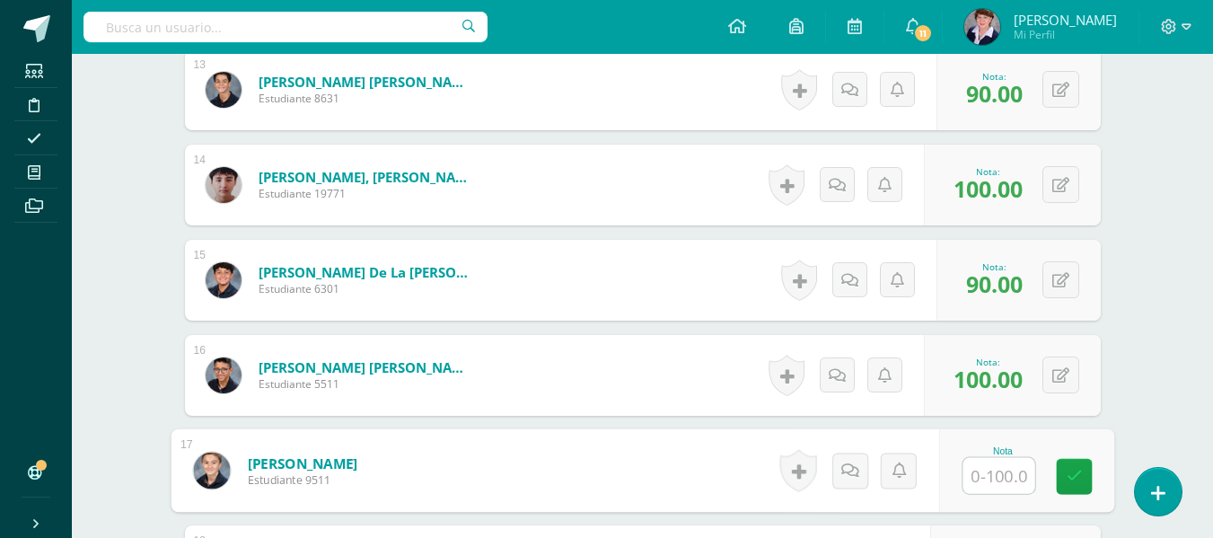
click at [990, 471] on input "text" at bounding box center [998, 476] width 72 height 36
type input "1"
type input "90"
click at [1069, 466] on link at bounding box center [1074, 477] width 36 height 36
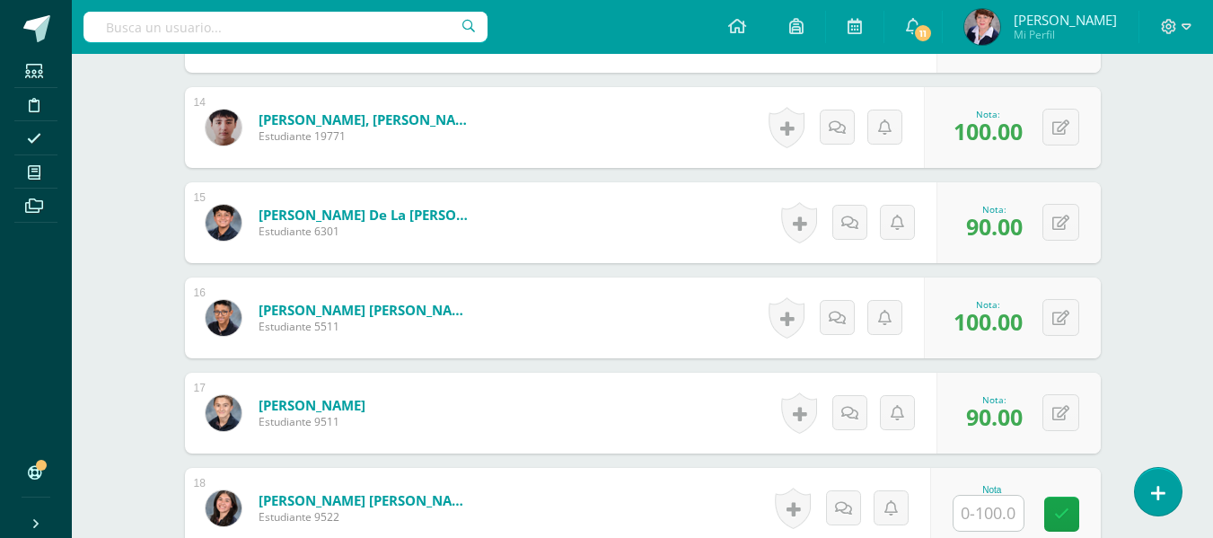
scroll to position [1986, 0]
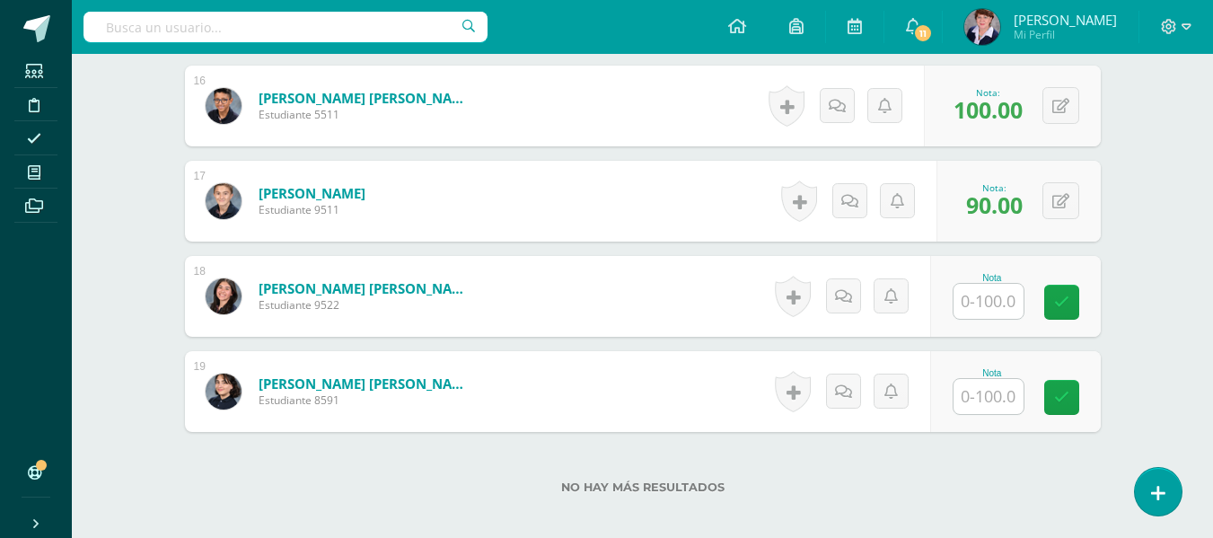
click at [1014, 307] on input "text" at bounding box center [988, 301] width 70 height 35
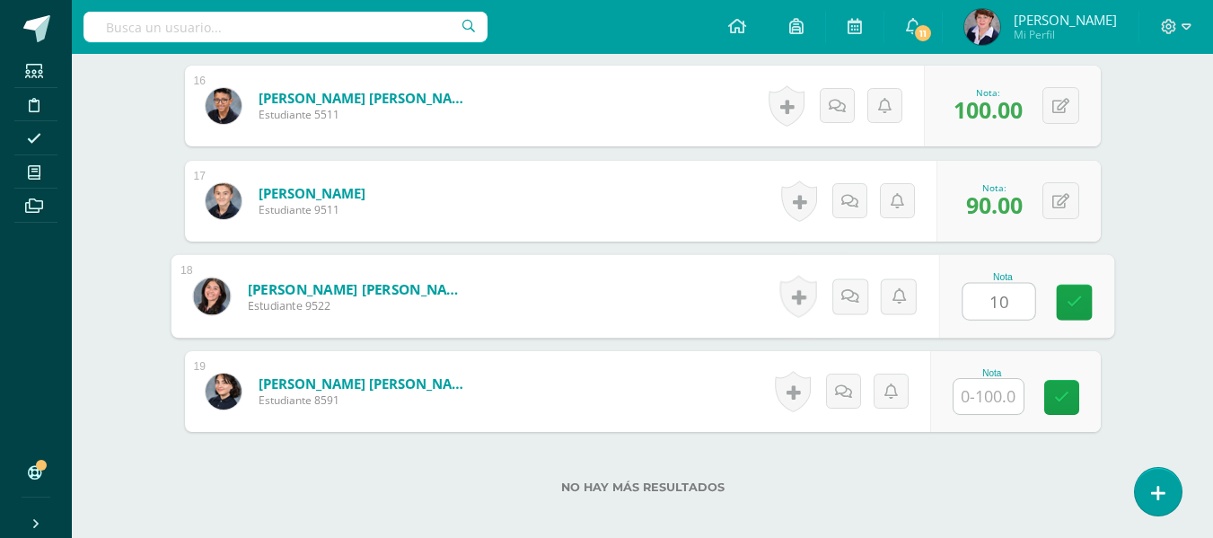
type input "100"
click at [1064, 300] on link at bounding box center [1074, 303] width 36 height 36
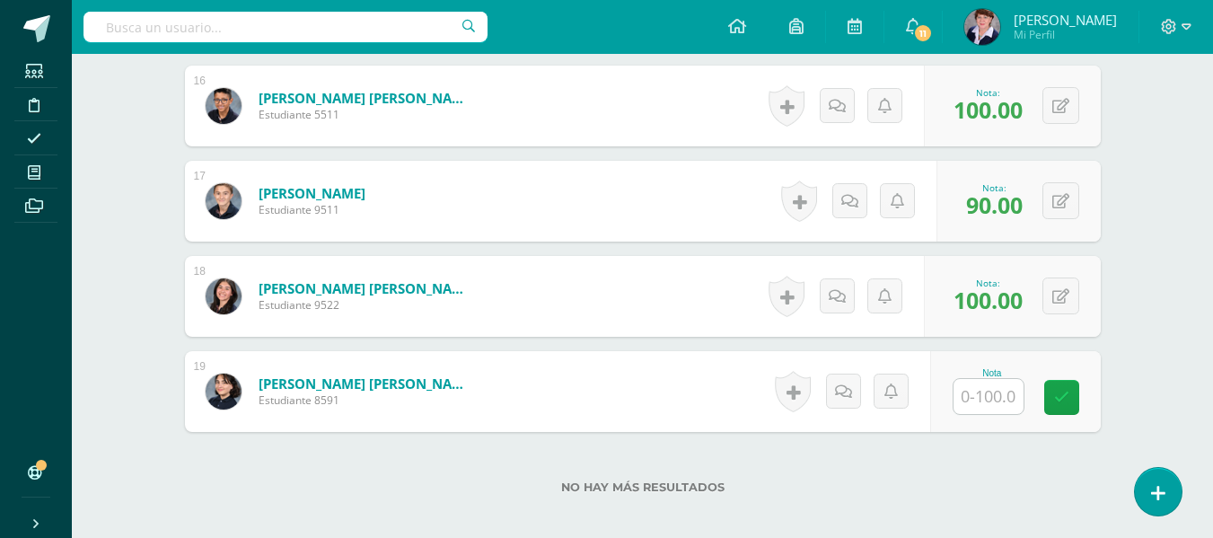
click at [1006, 399] on input "text" at bounding box center [988, 396] width 70 height 35
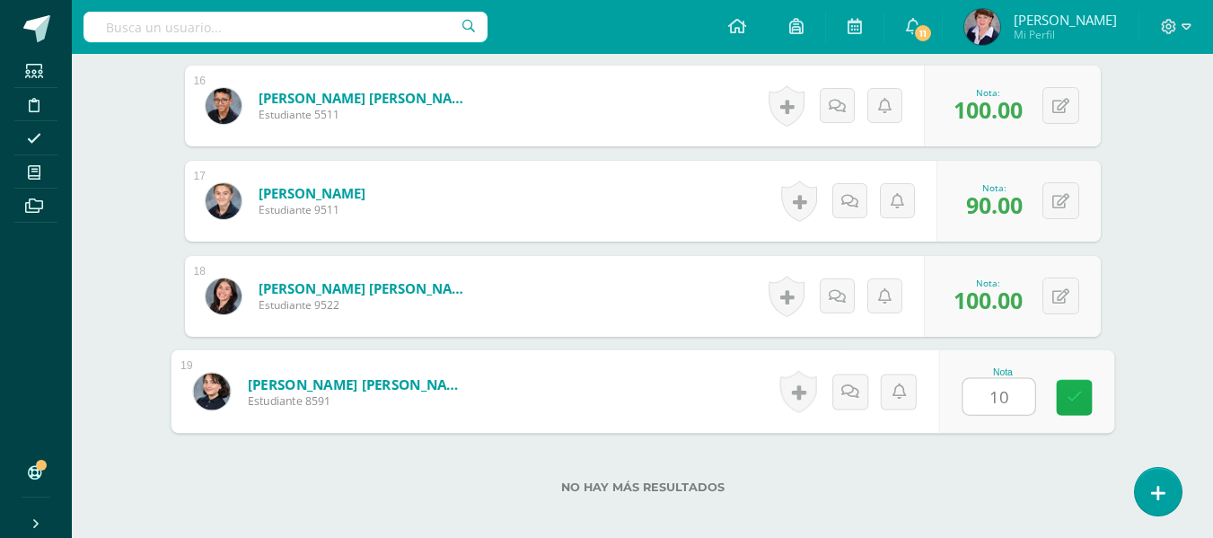
type input "100"
click at [1078, 385] on link at bounding box center [1074, 398] width 36 height 36
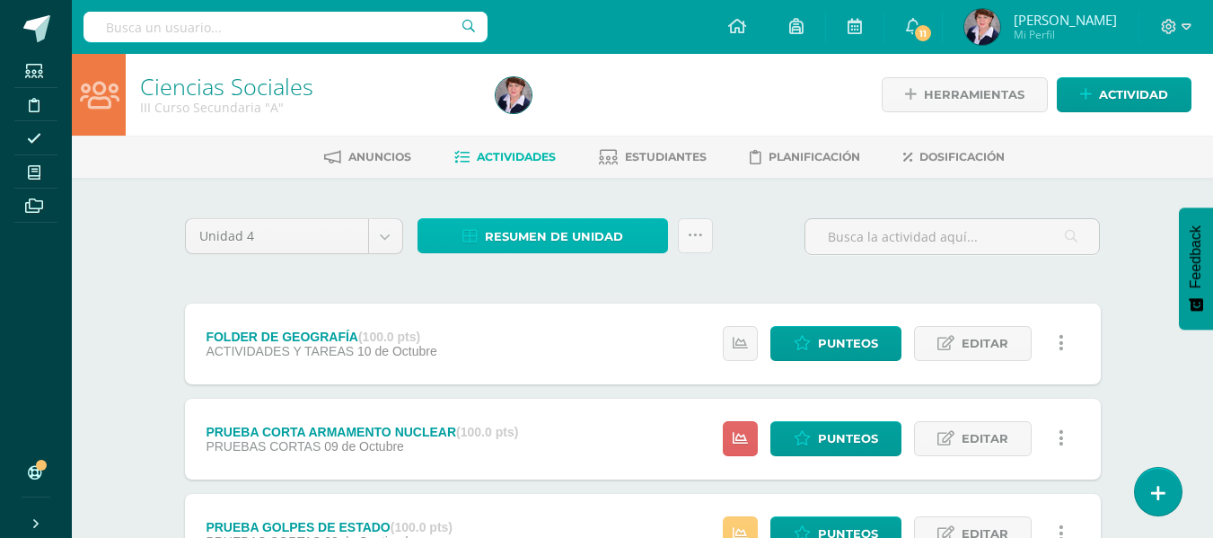
click at [598, 233] on span "Resumen de unidad" at bounding box center [554, 236] width 138 height 33
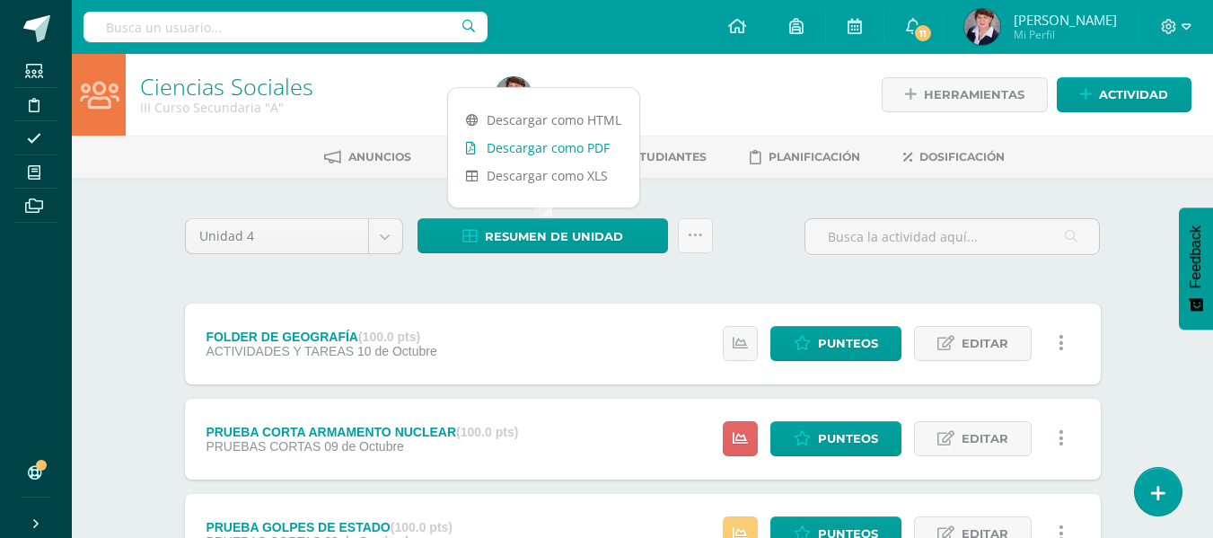
click at [563, 145] on link "Descargar como PDF" at bounding box center [543, 148] width 191 height 28
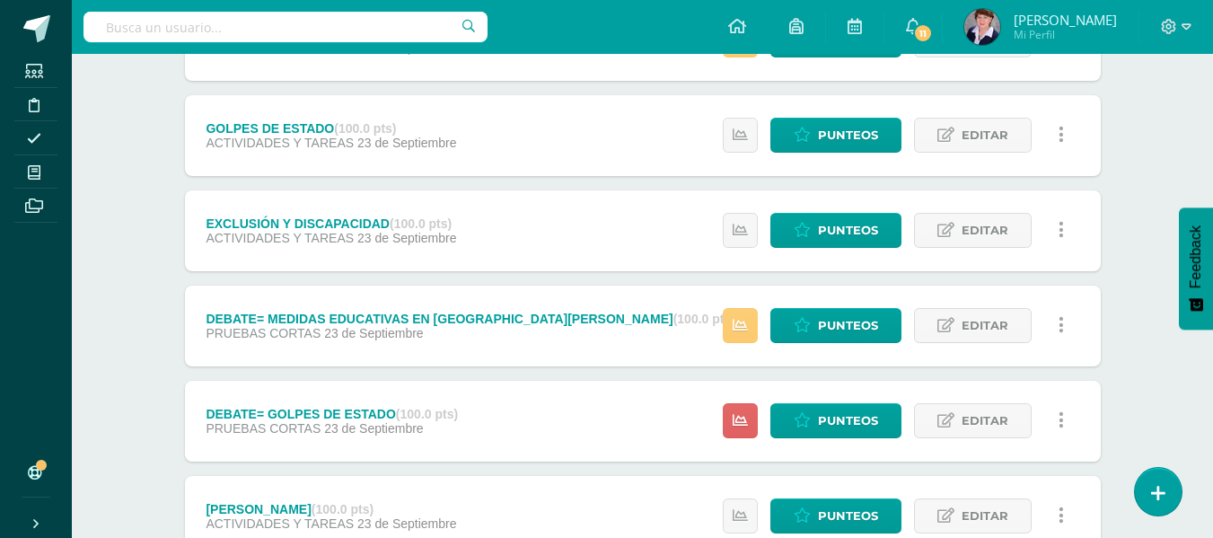
scroll to position [808, 0]
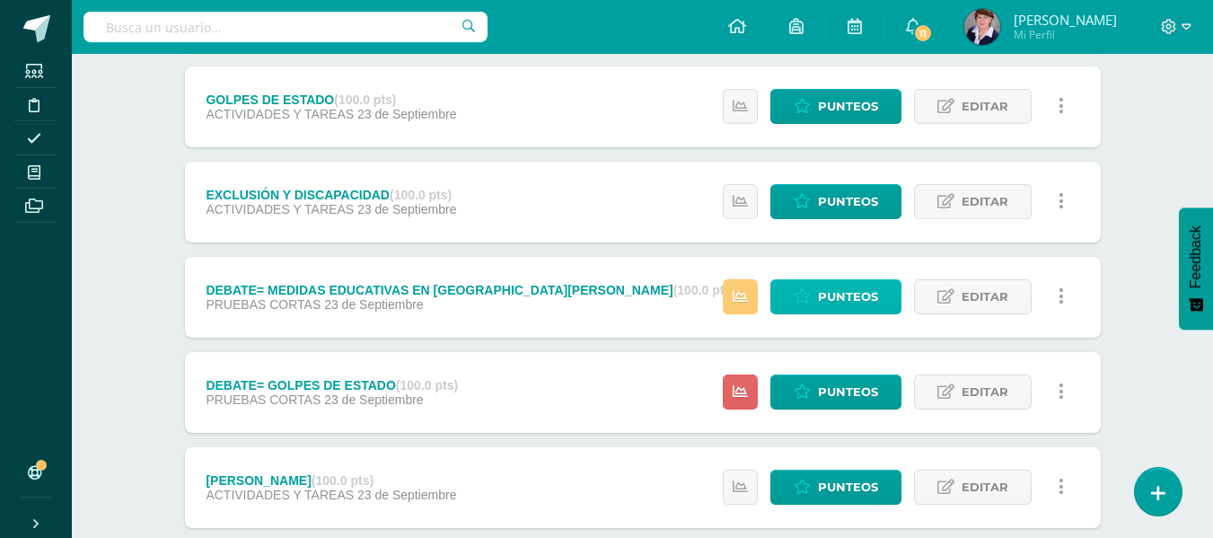
click at [854, 293] on span "Punteos" at bounding box center [848, 296] width 60 height 33
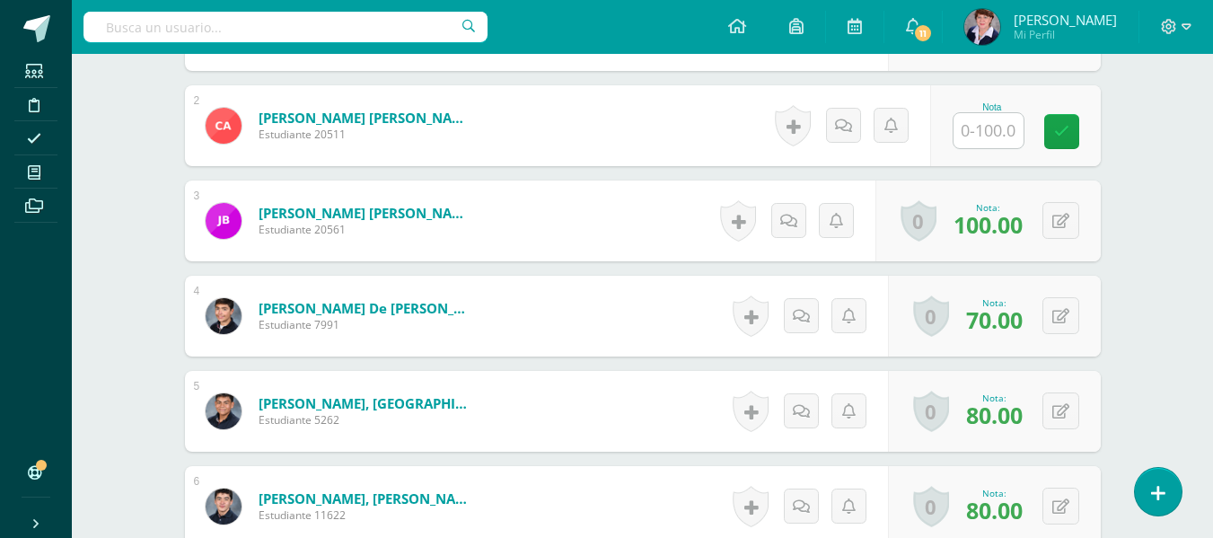
click at [988, 131] on input "text" at bounding box center [988, 130] width 70 height 35
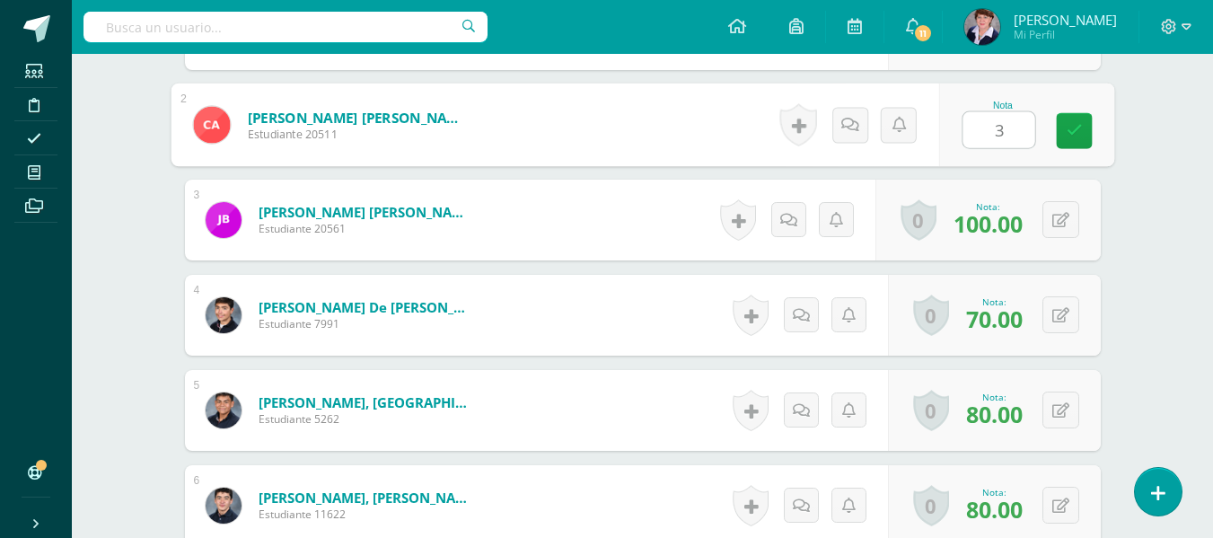
type input "30"
click at [1071, 128] on icon at bounding box center [1074, 130] width 16 height 15
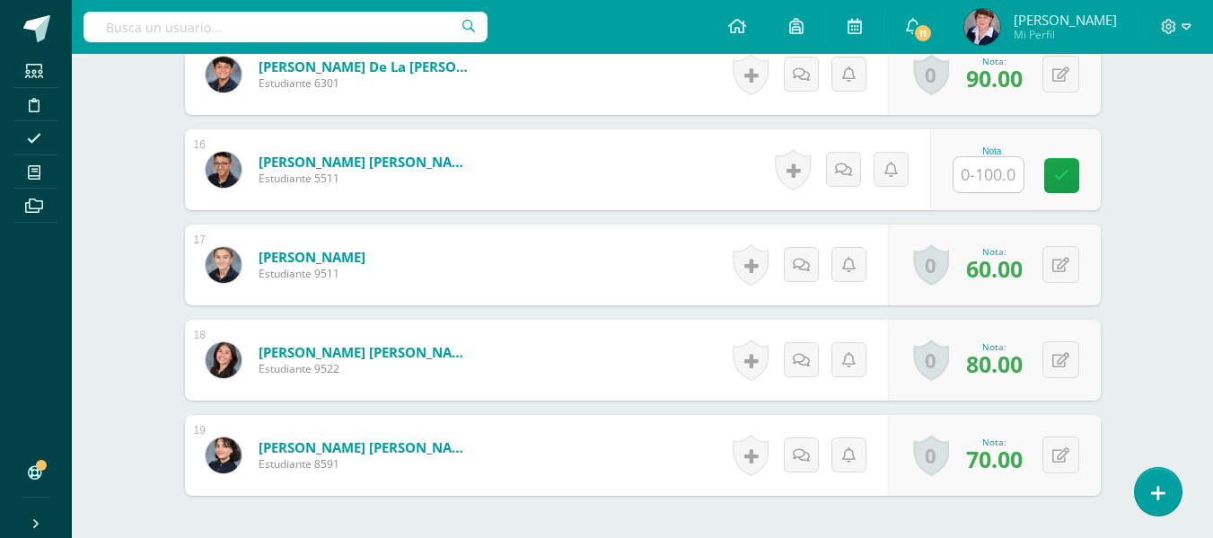
scroll to position [1892, 0]
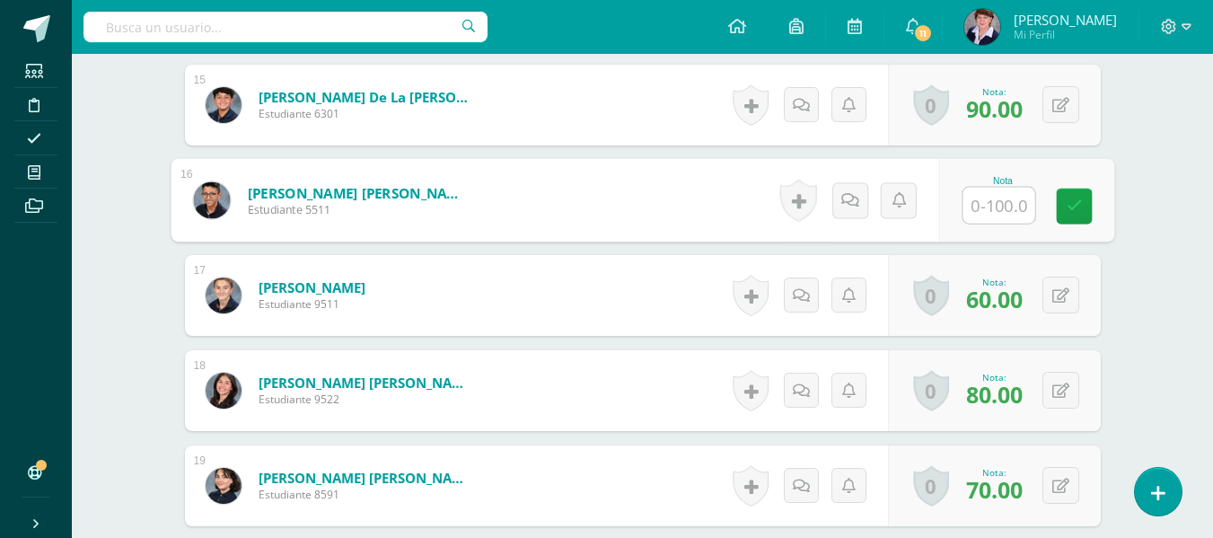
click at [999, 206] on input "text" at bounding box center [998, 206] width 72 height 36
type input "20"
click at [1067, 198] on icon at bounding box center [1074, 205] width 16 height 15
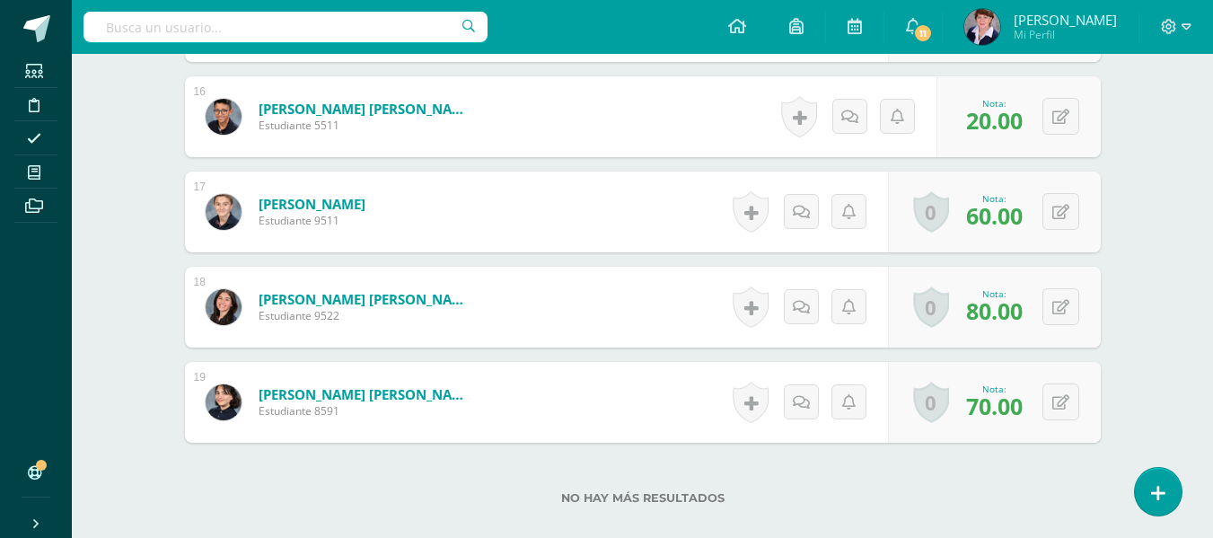
scroll to position [2085, 0]
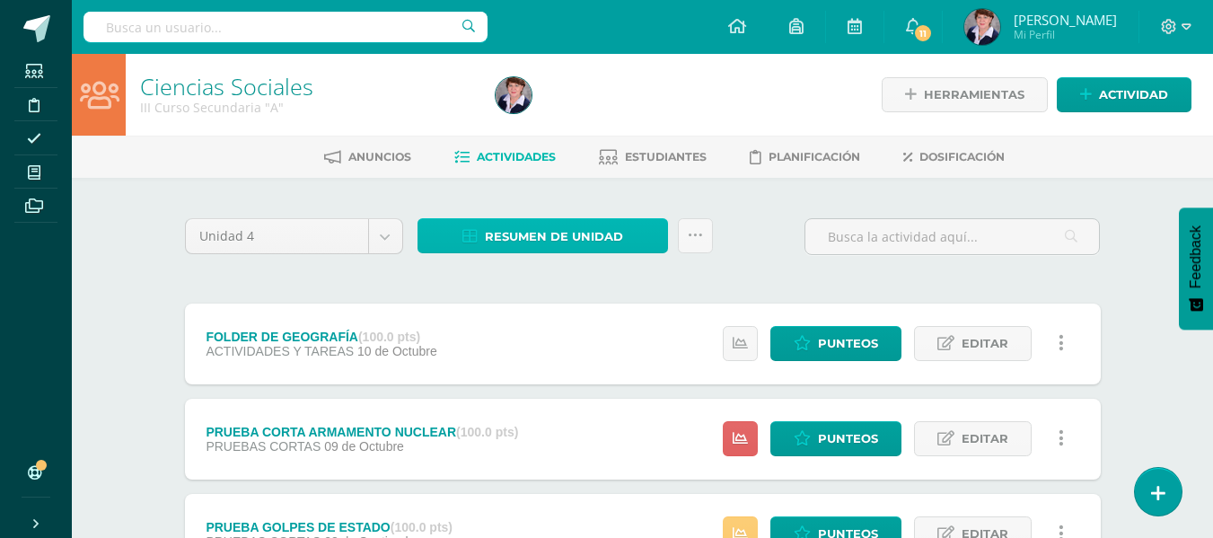
click at [582, 233] on span "Resumen de unidad" at bounding box center [554, 236] width 138 height 33
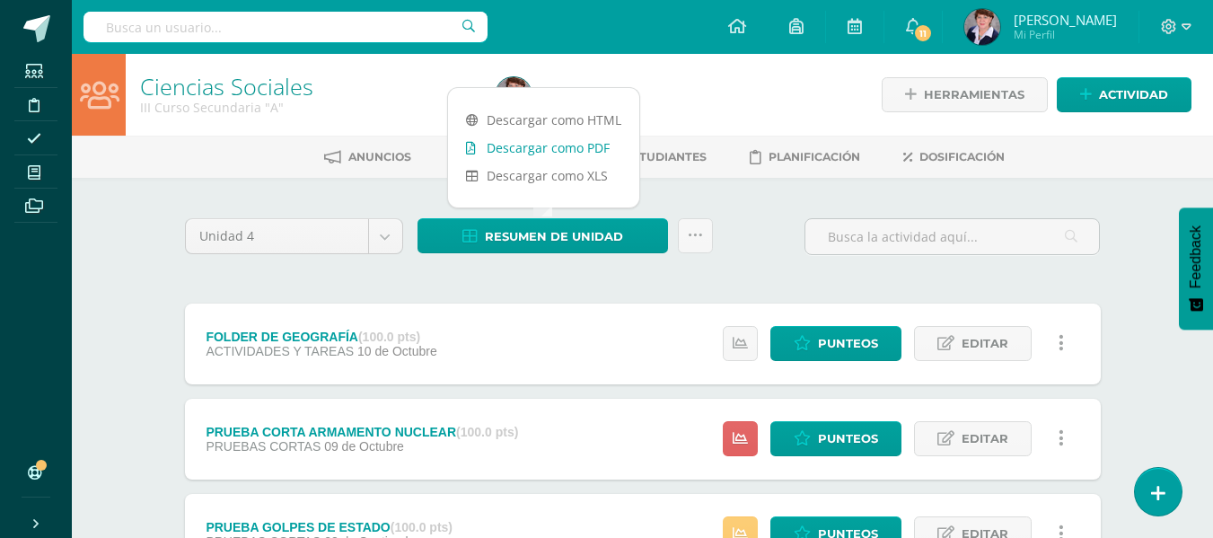
click at [568, 145] on link "Descargar como PDF" at bounding box center [543, 148] width 191 height 28
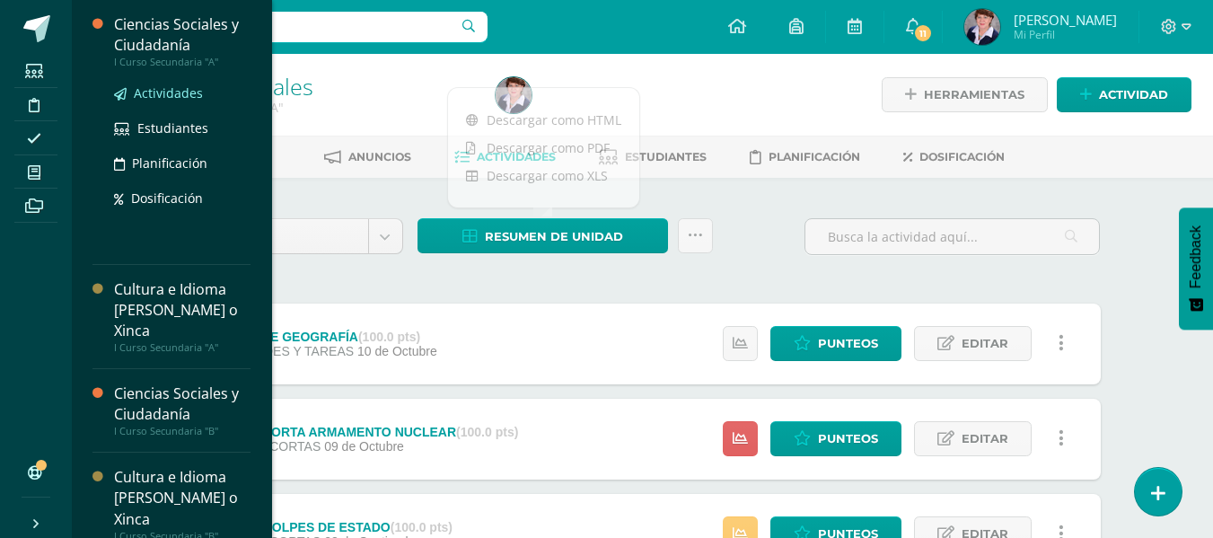
click at [187, 85] on span "Actividades" at bounding box center [168, 92] width 69 height 17
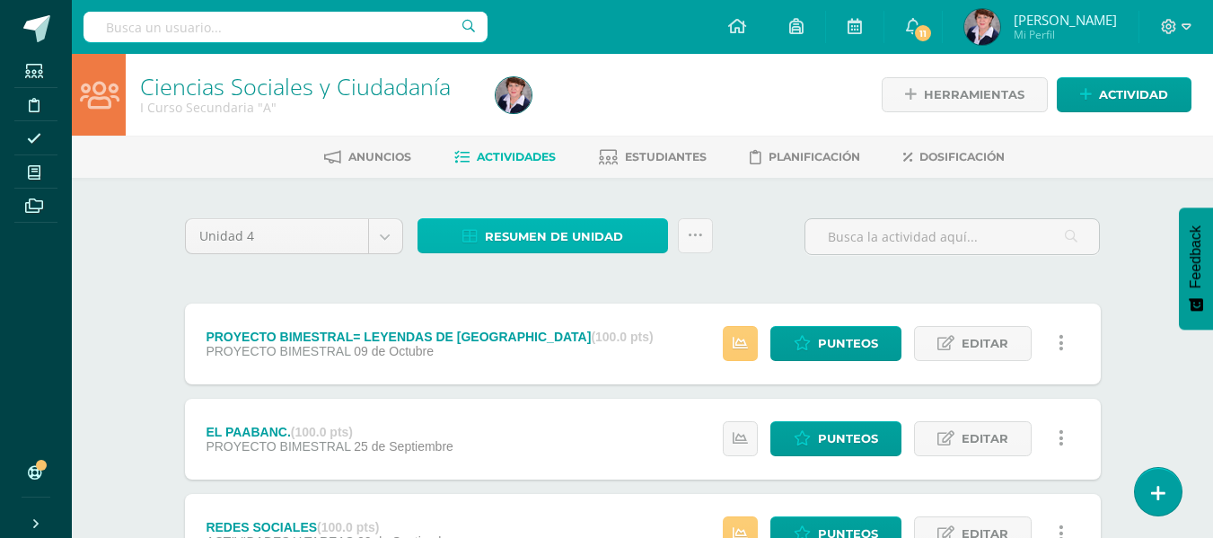
click at [554, 229] on span "Resumen de unidad" at bounding box center [554, 236] width 138 height 33
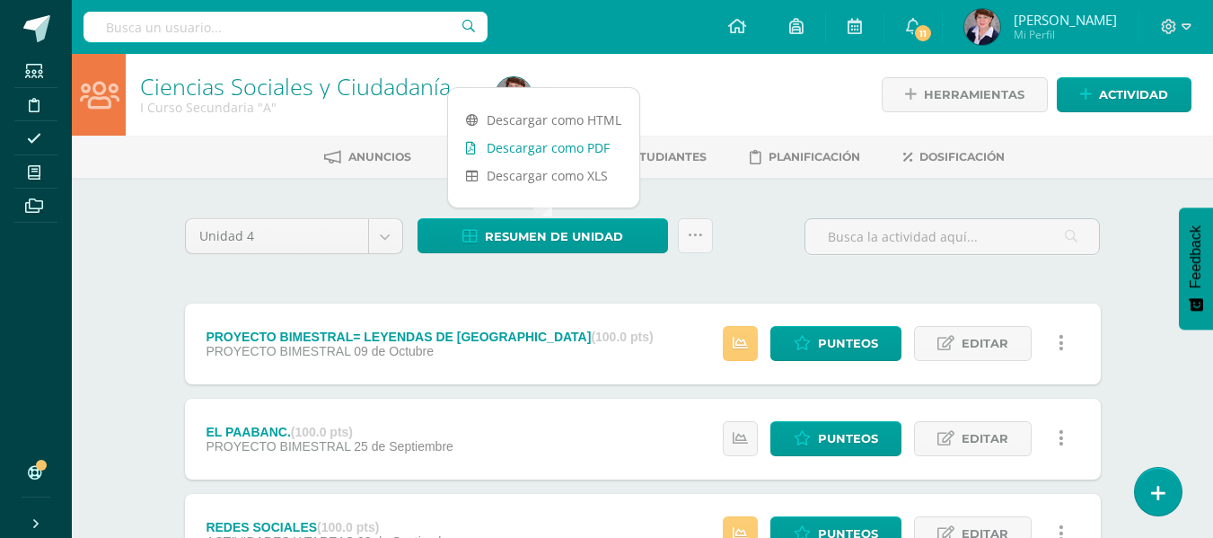
click at [570, 142] on link "Descargar como PDF" at bounding box center [543, 148] width 191 height 28
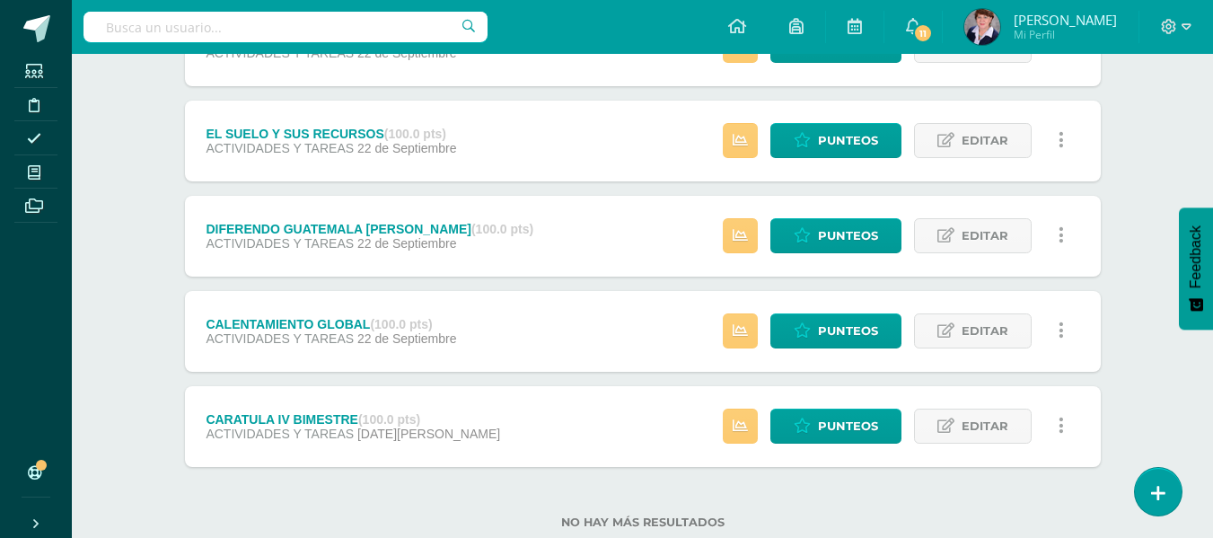
scroll to position [917, 0]
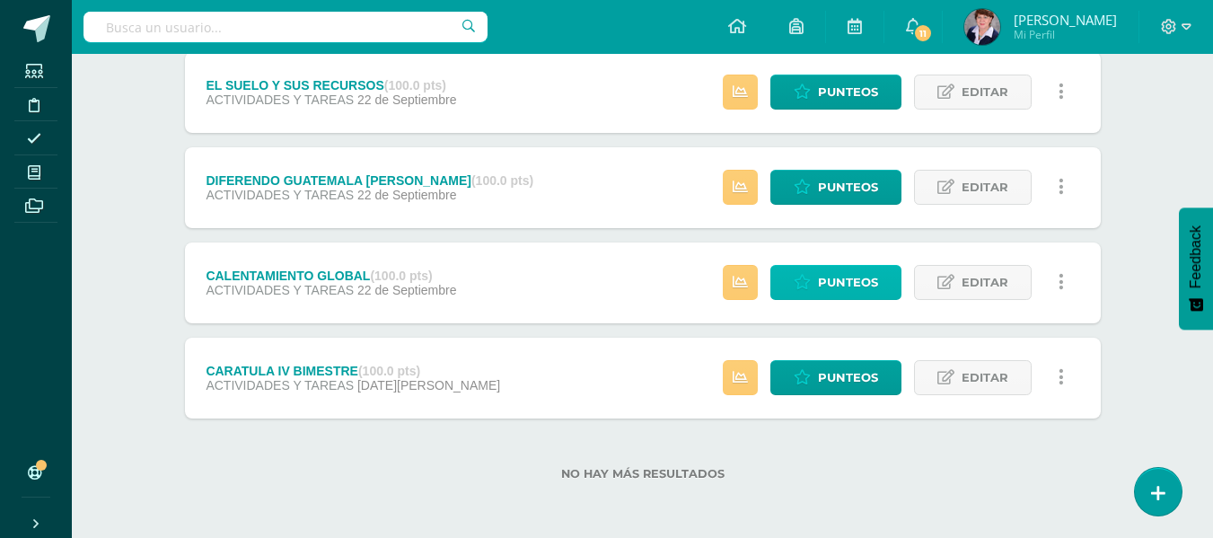
click at [857, 277] on span "Punteos" at bounding box center [848, 282] width 60 height 33
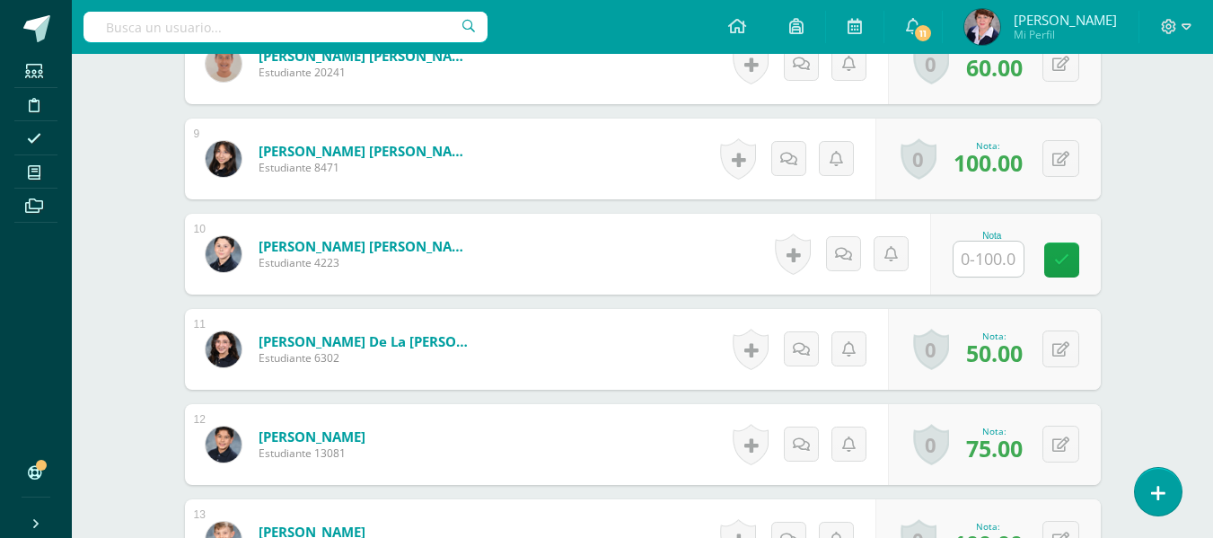
scroll to position [1268, 0]
click at [989, 250] on input "text" at bounding box center [988, 258] width 70 height 35
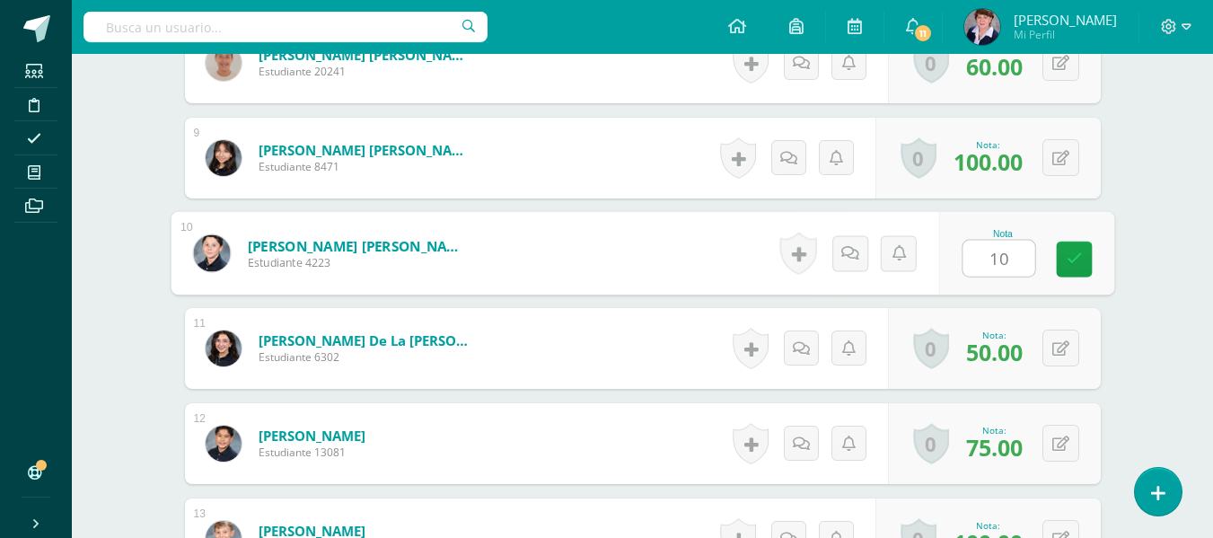
type input "100"
click at [1081, 250] on link at bounding box center [1074, 259] width 36 height 36
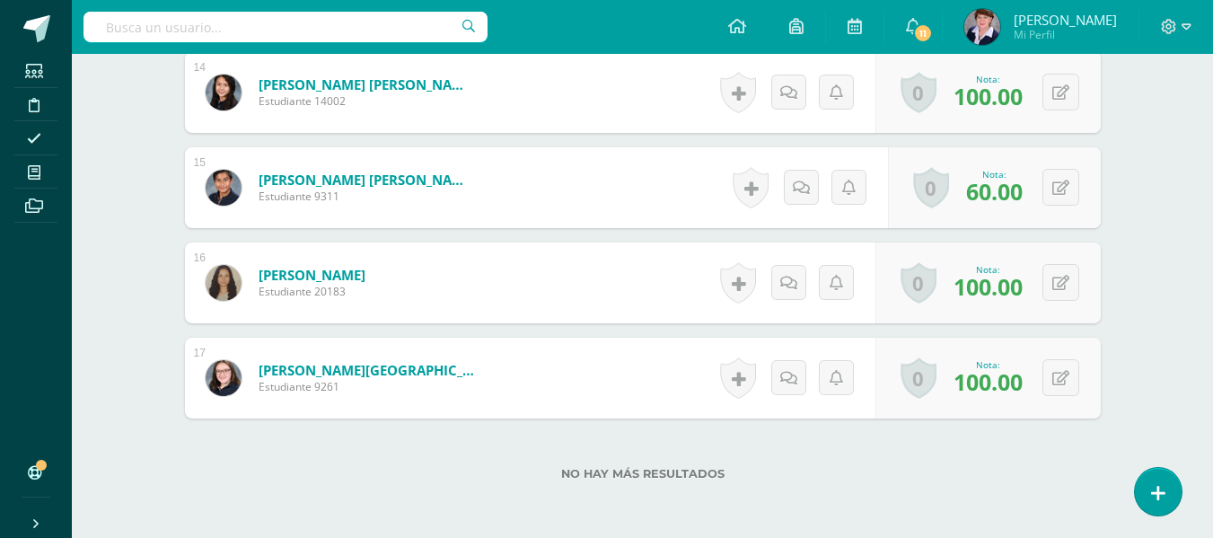
scroll to position [1895, 0]
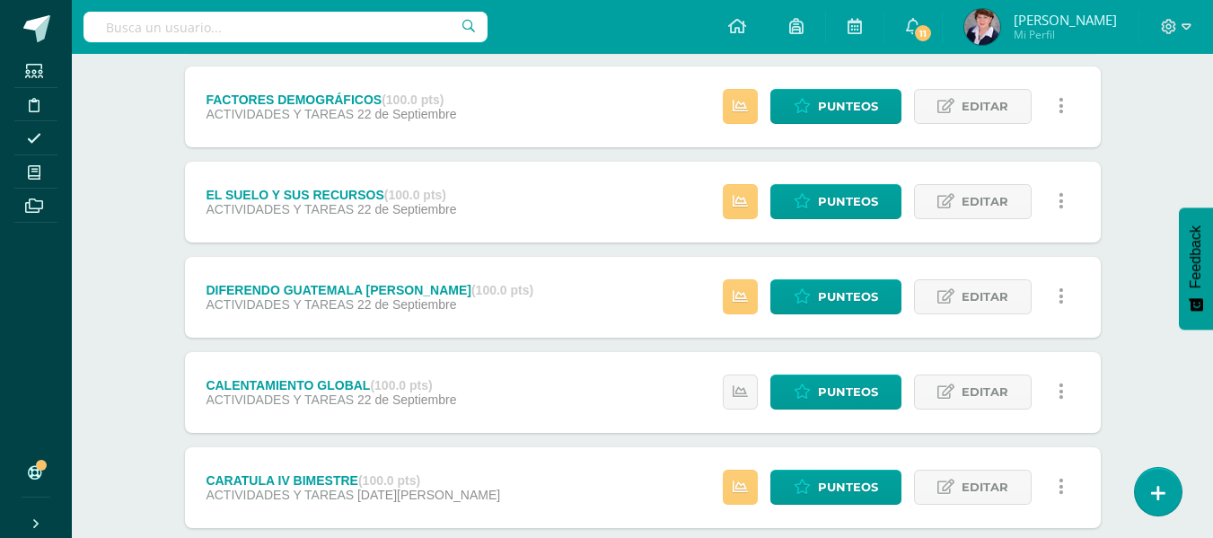
scroll to position [917, 0]
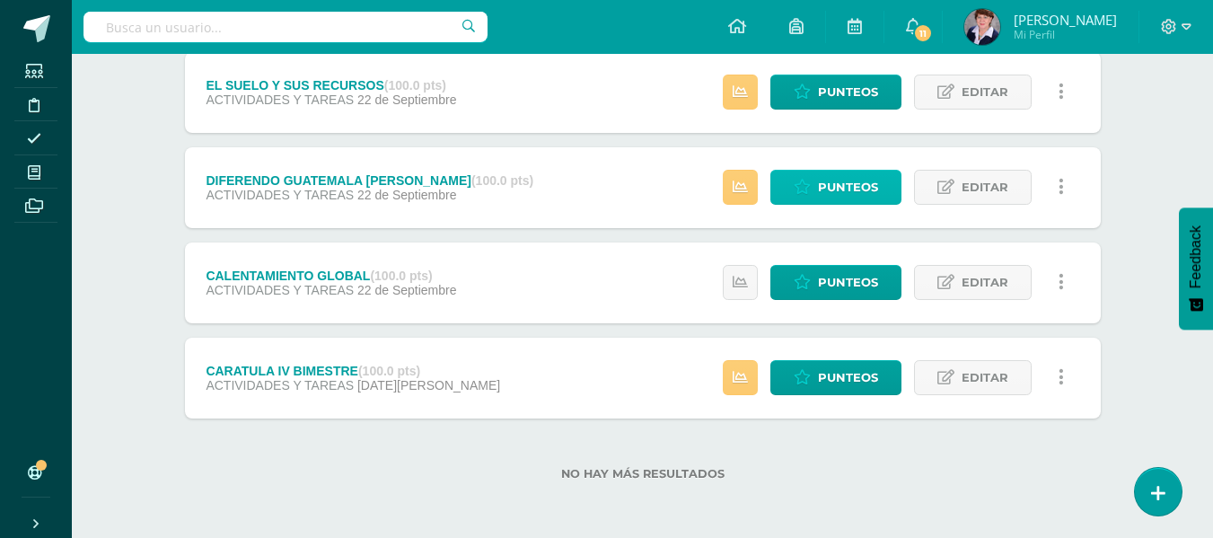
click at [871, 181] on span "Punteos" at bounding box center [848, 187] width 60 height 33
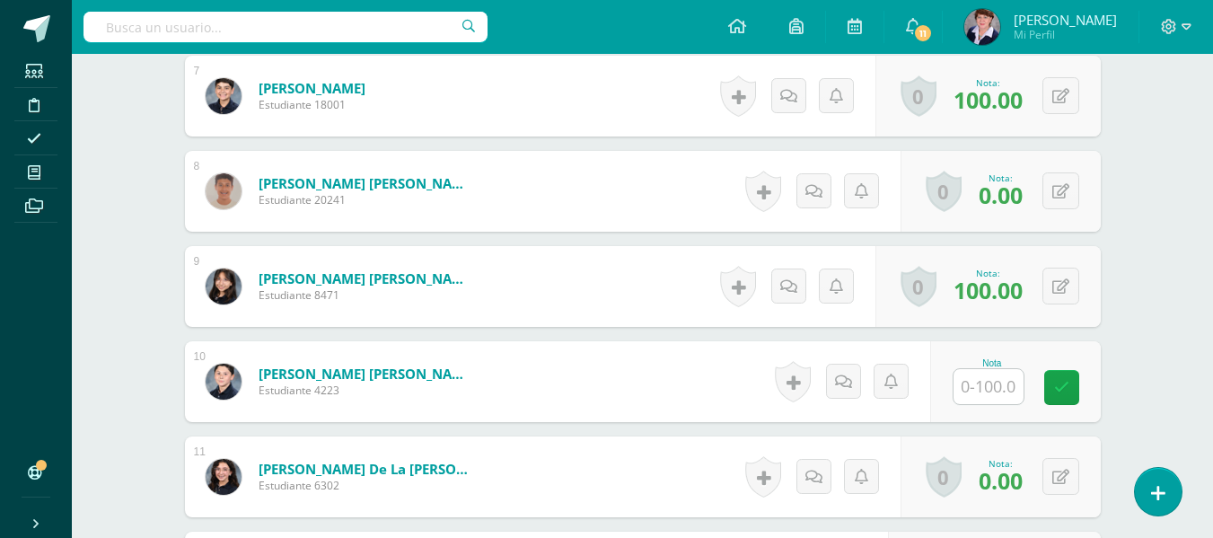
scroll to position [1167, 0]
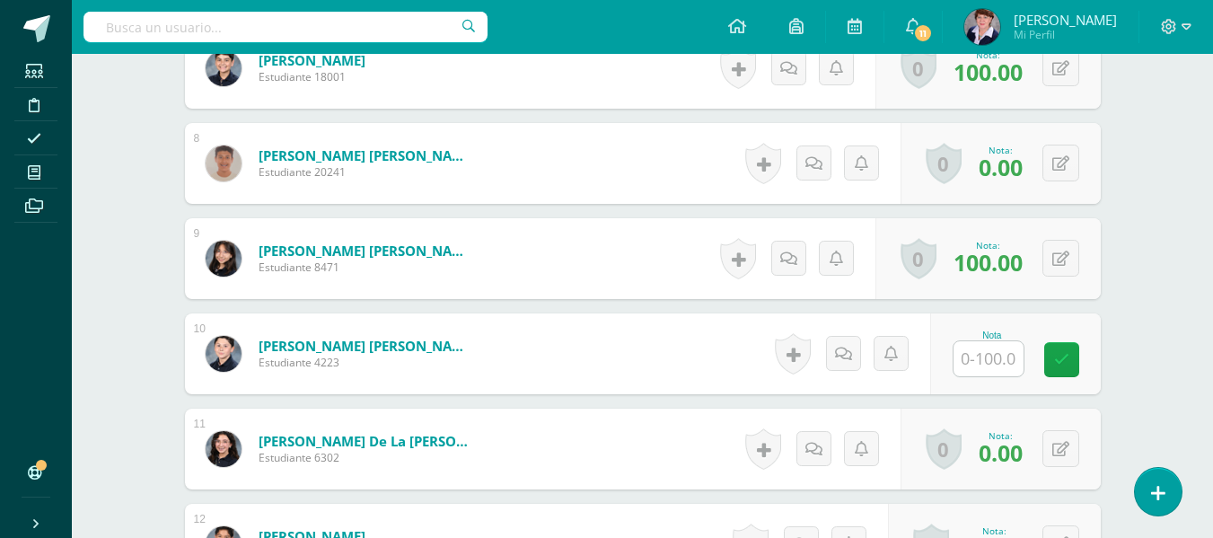
click at [992, 362] on input "text" at bounding box center [988, 358] width 70 height 35
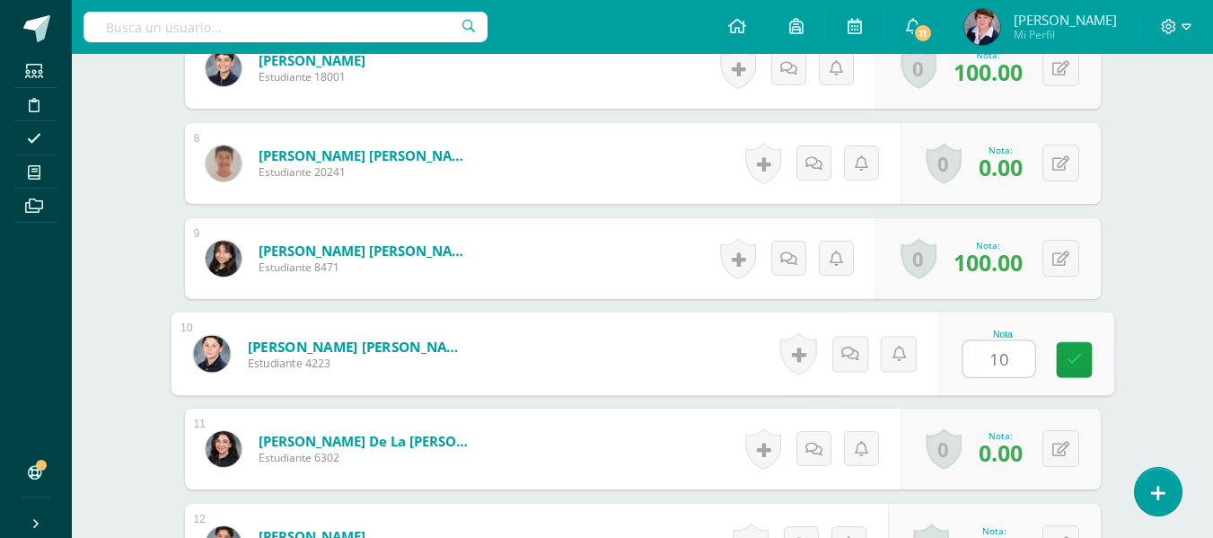
type input "100"
click at [1074, 356] on icon at bounding box center [1074, 359] width 16 height 15
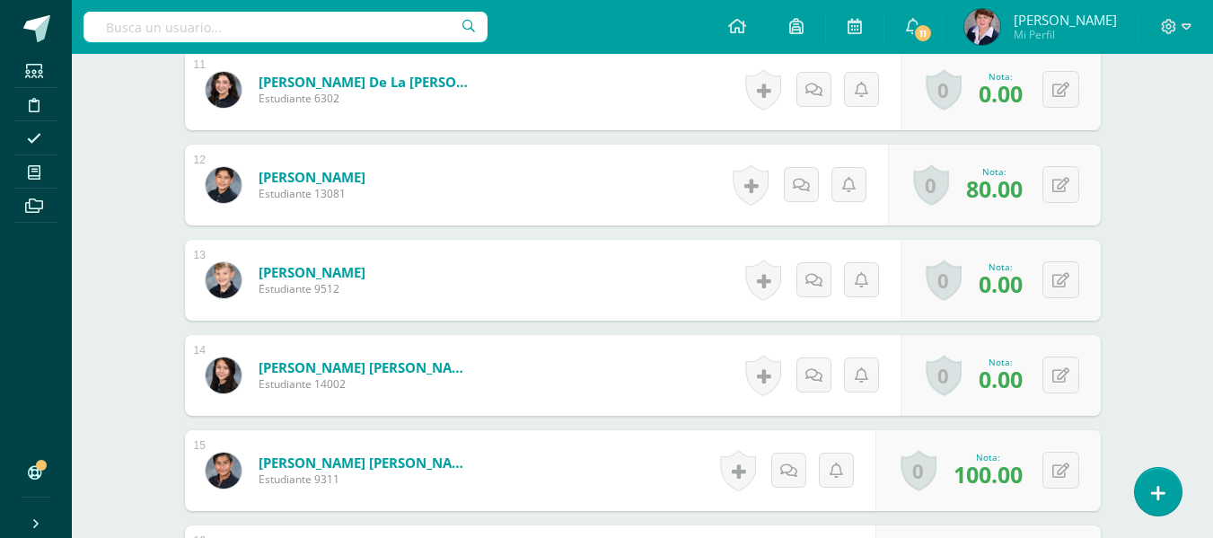
scroll to position [1895, 0]
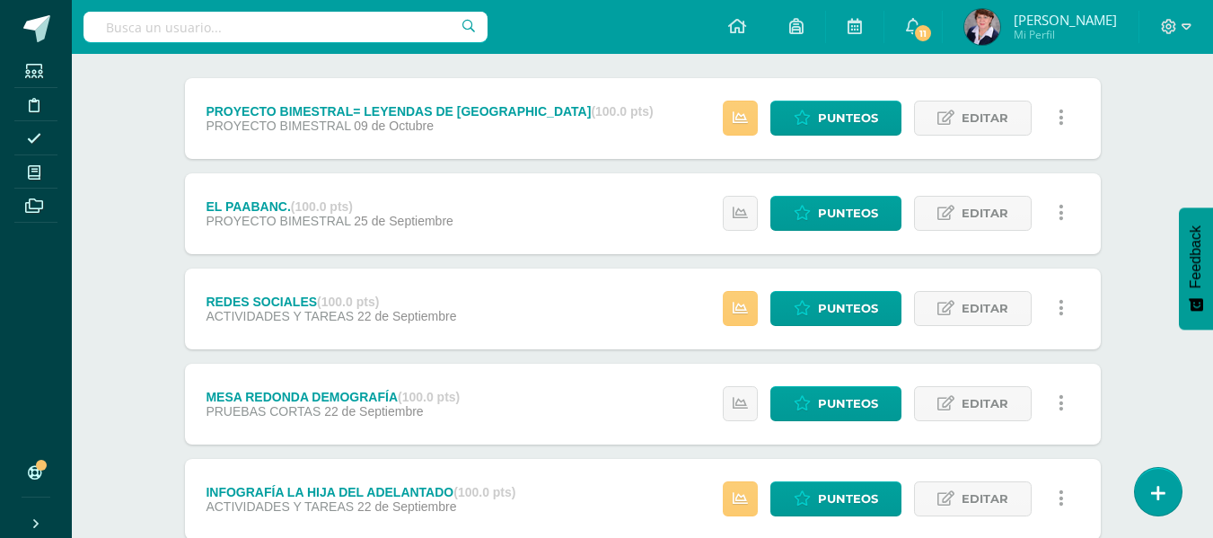
scroll to position [449, 0]
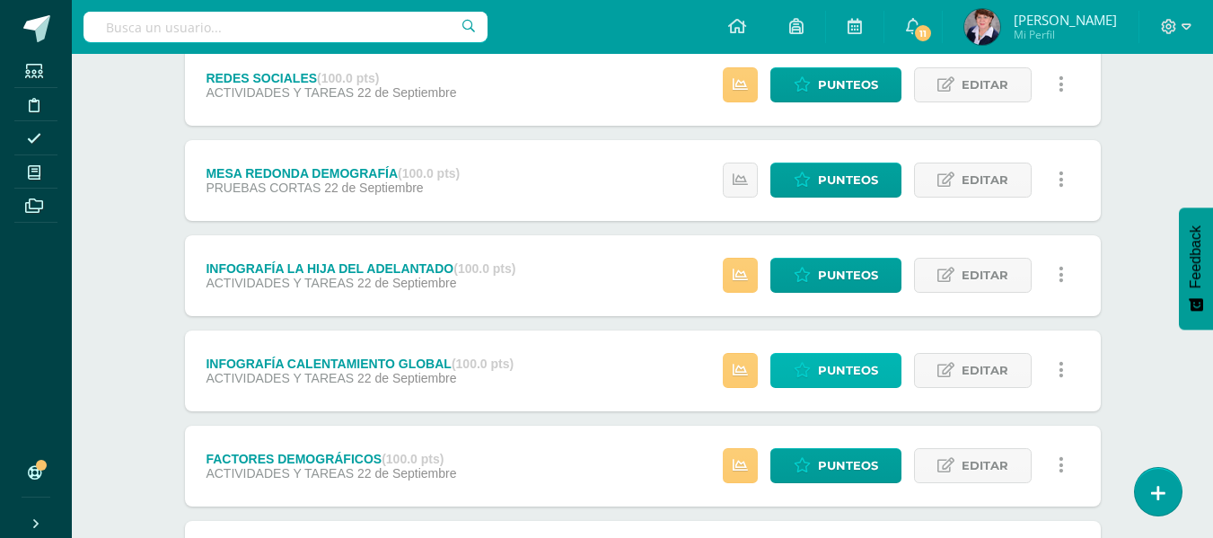
click at [858, 367] on span "Punteos" at bounding box center [848, 370] width 60 height 33
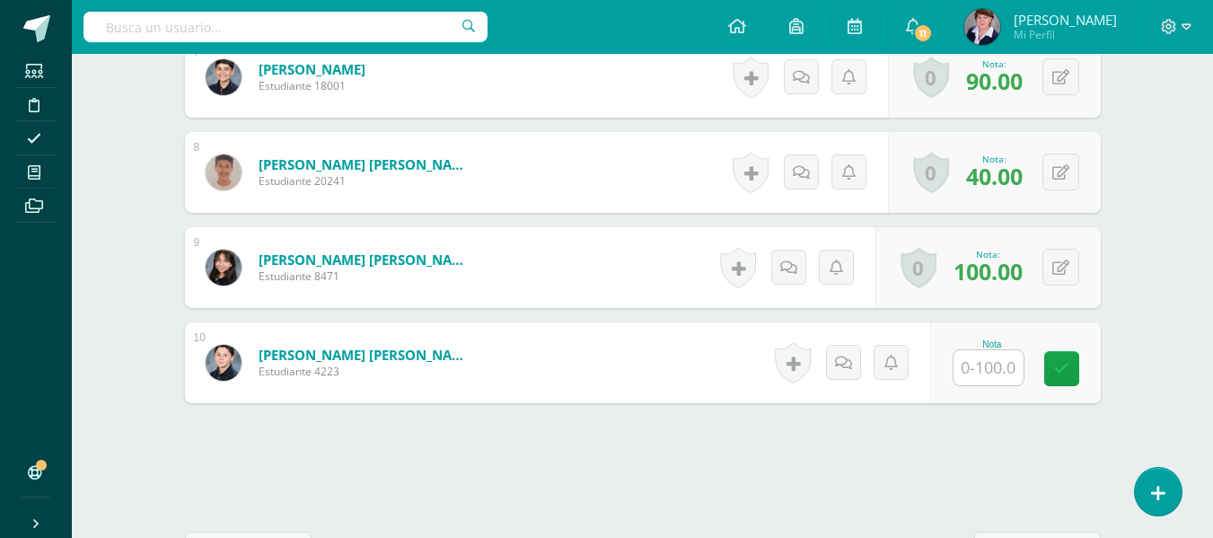
scroll to position [1172, 0]
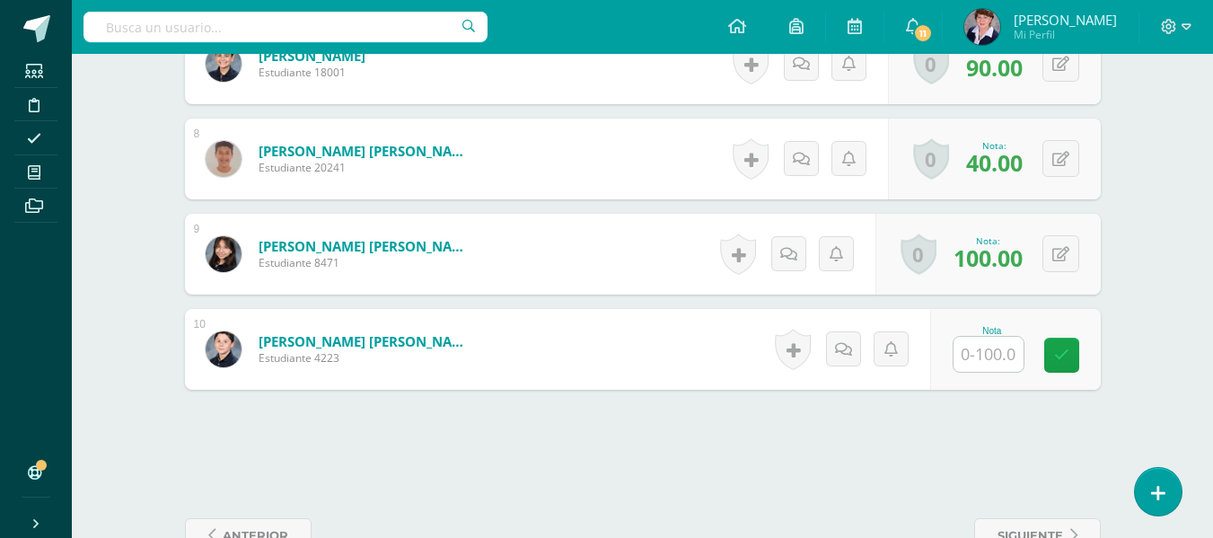
click at [991, 354] on input "text" at bounding box center [988, 354] width 70 height 35
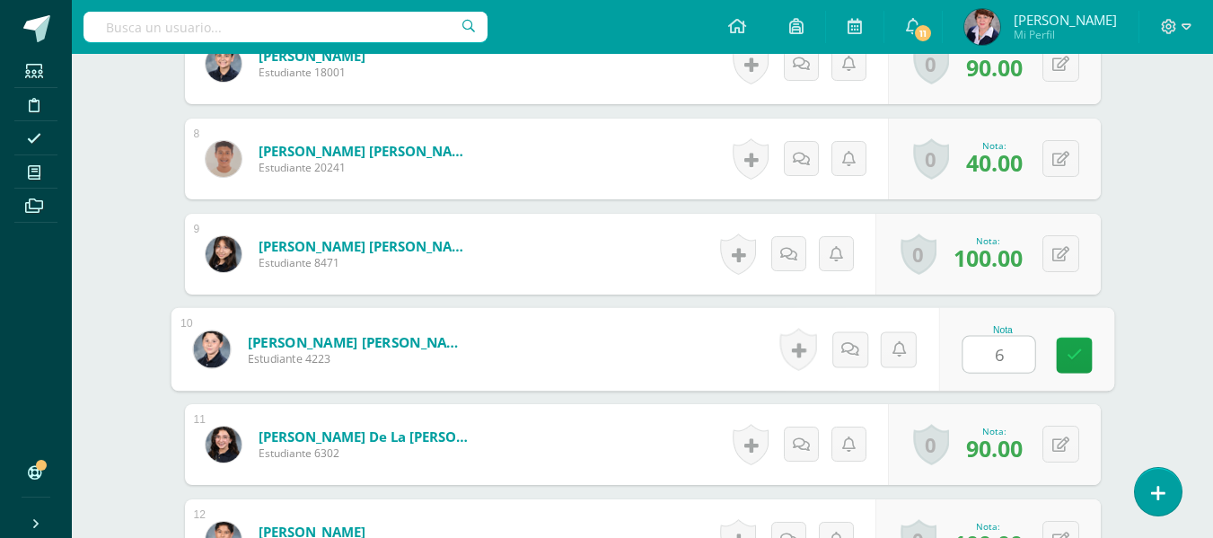
type input "60"
click at [1084, 347] on link at bounding box center [1074, 356] width 36 height 36
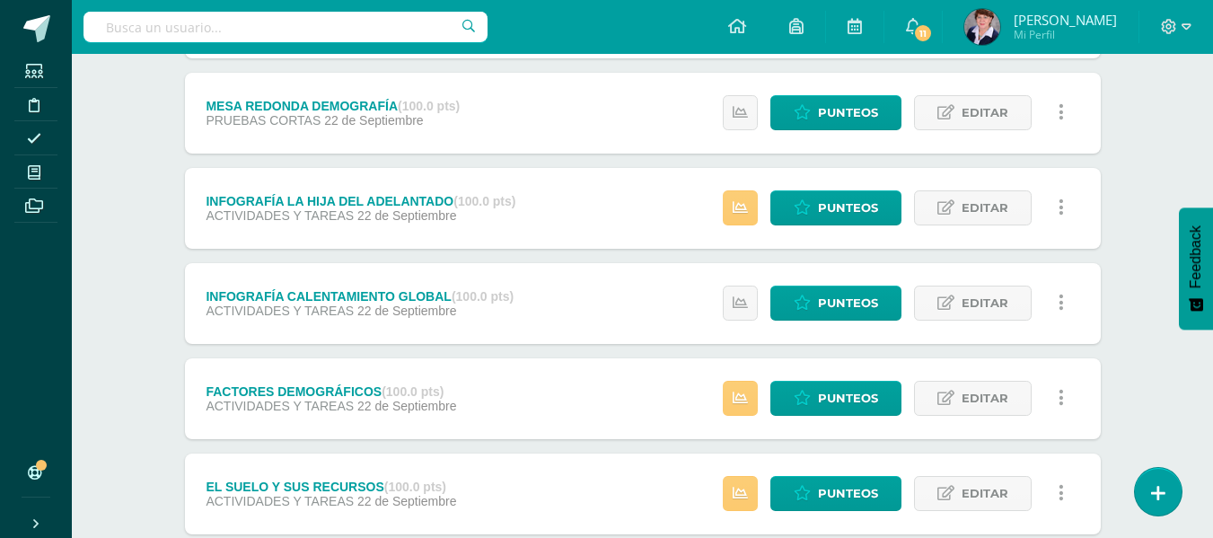
scroll to position [539, 0]
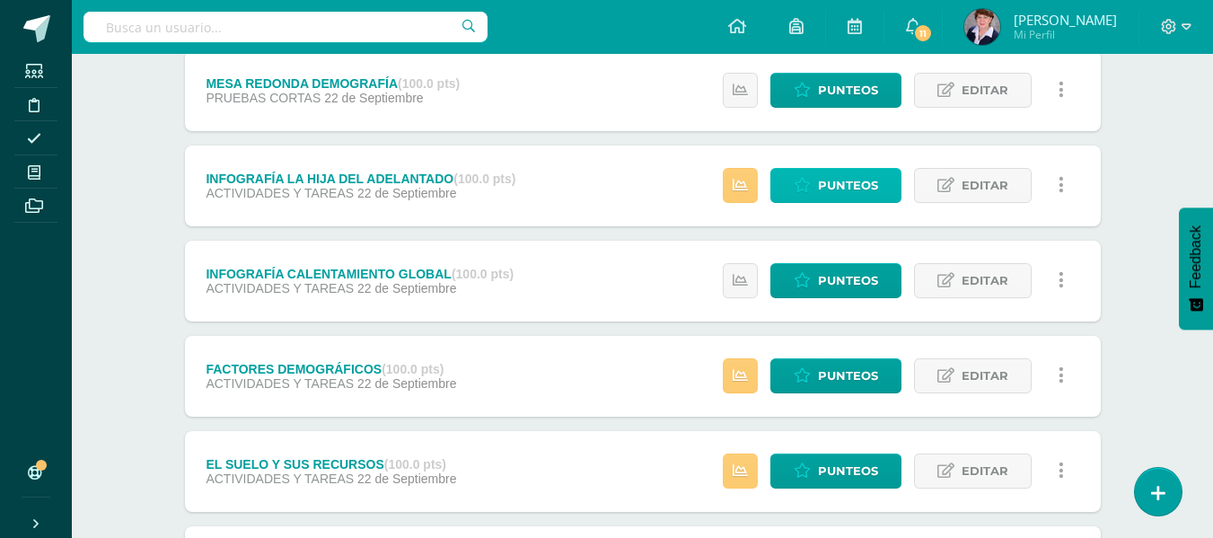
click at [834, 176] on span "Punteos" at bounding box center [848, 185] width 60 height 33
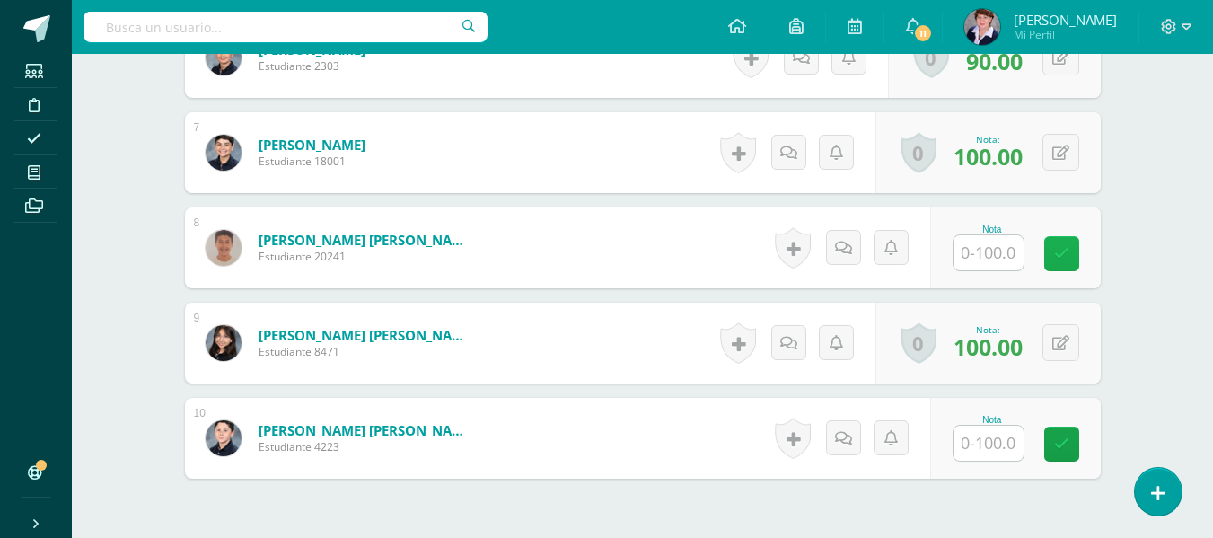
scroll to position [1084, 0]
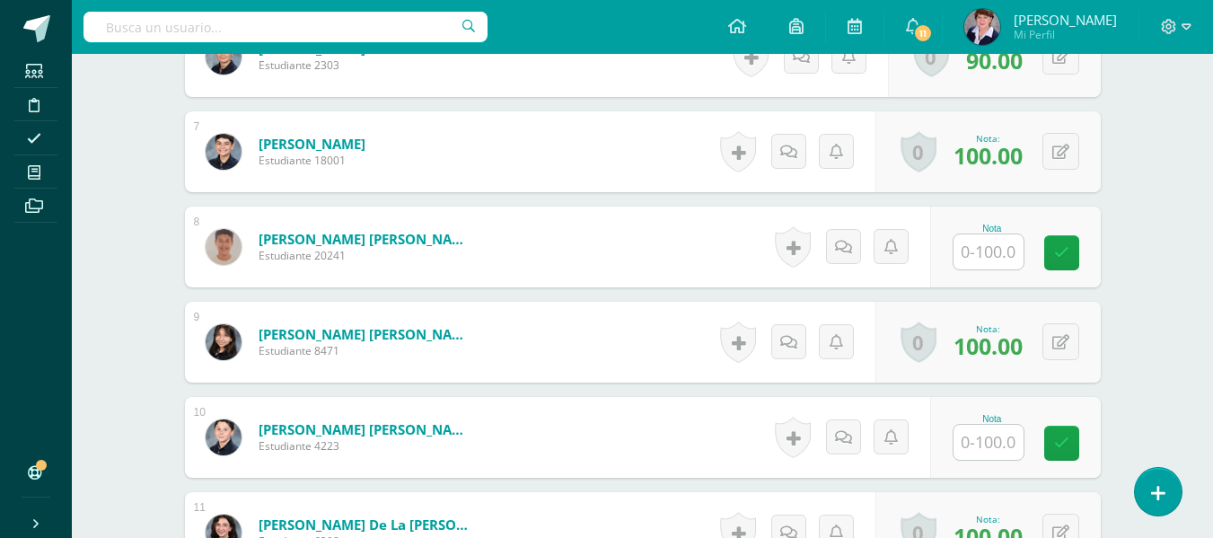
click at [1005, 437] on input "text" at bounding box center [988, 442] width 70 height 35
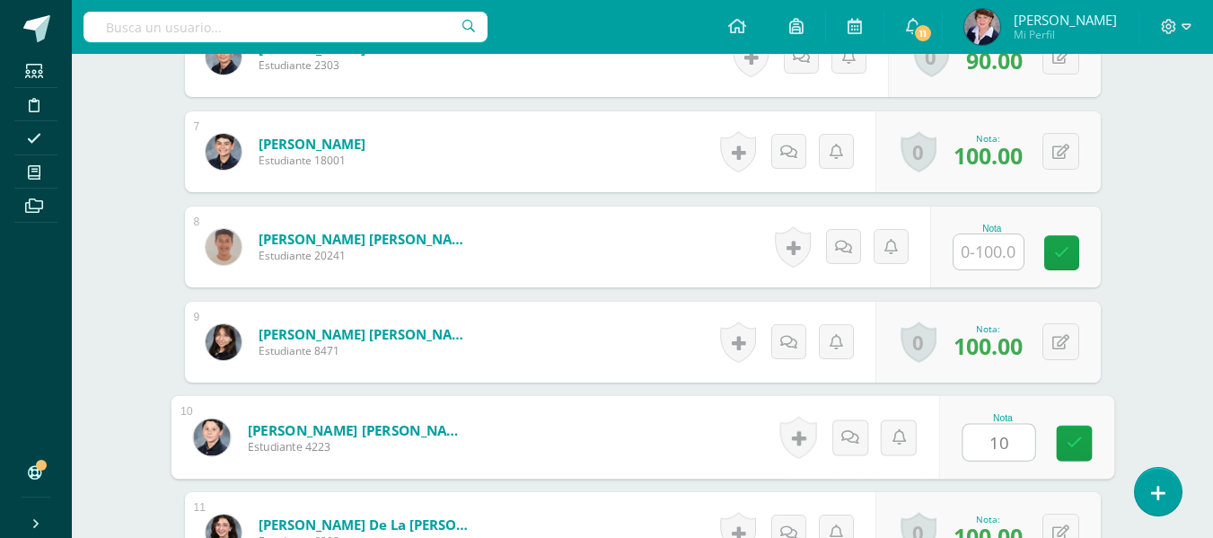
type input "100"
click at [1067, 435] on icon at bounding box center [1074, 442] width 16 height 15
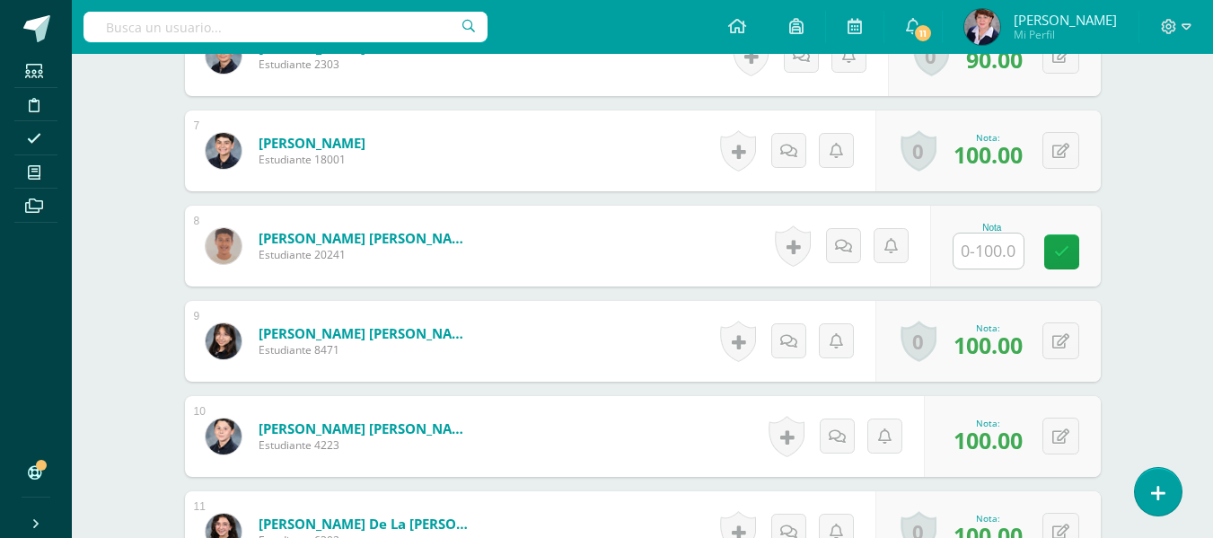
click at [998, 254] on input "text" at bounding box center [988, 250] width 70 height 35
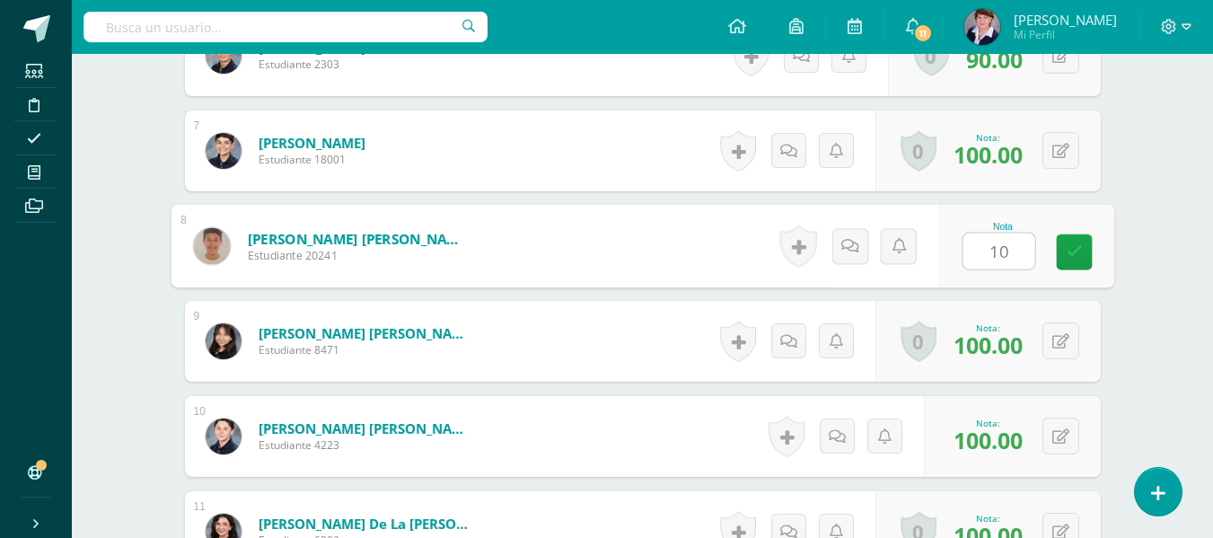
type input "100"
click at [1076, 248] on icon at bounding box center [1074, 251] width 16 height 15
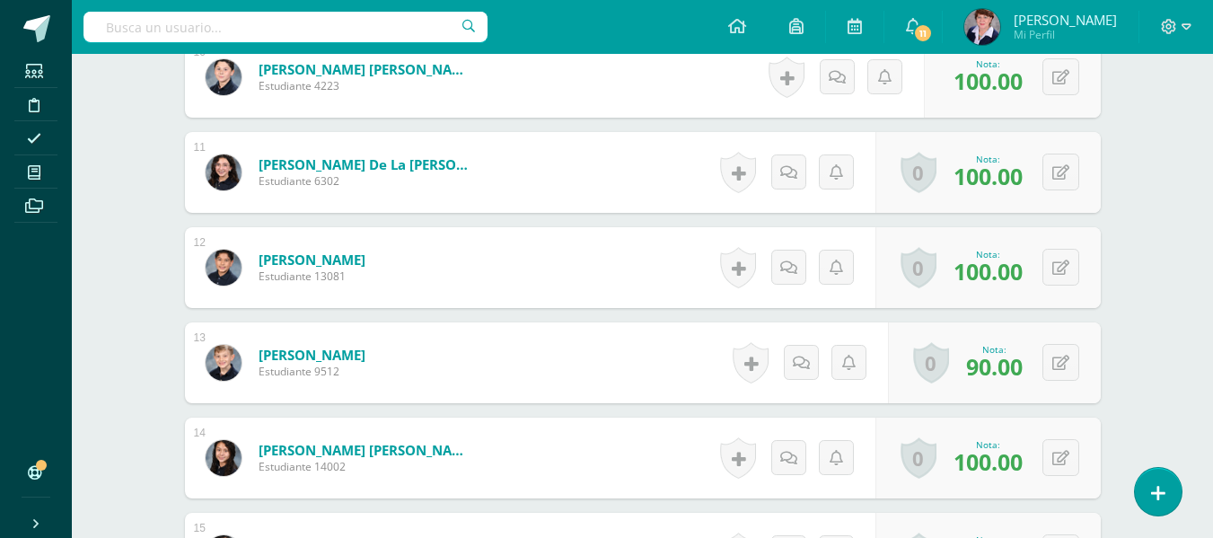
scroll to position [1803, 0]
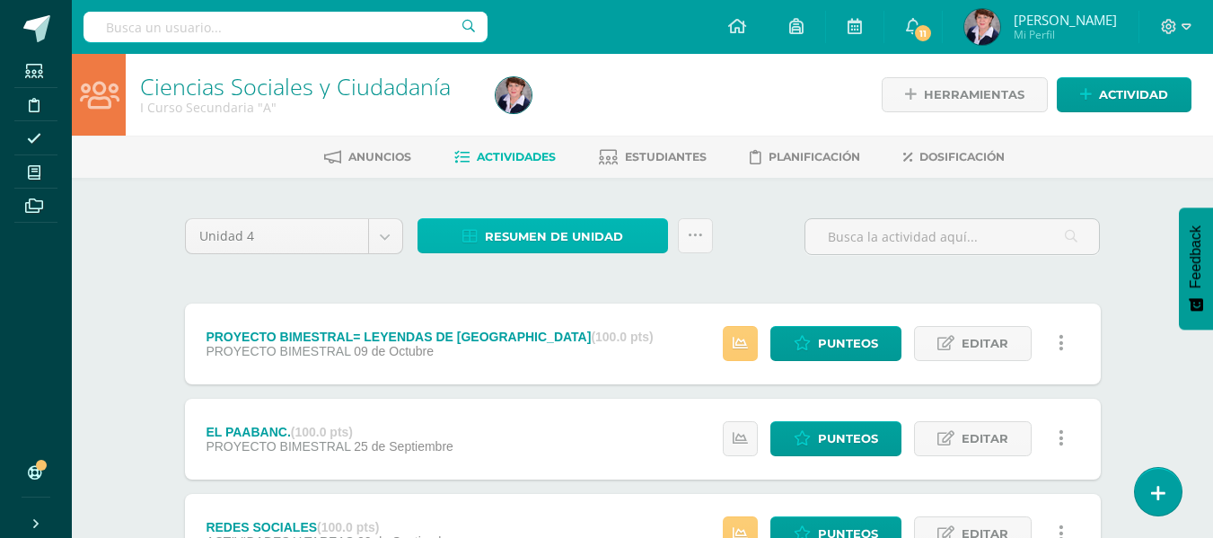
click at [613, 229] on span "Resumen de unidad" at bounding box center [554, 236] width 138 height 33
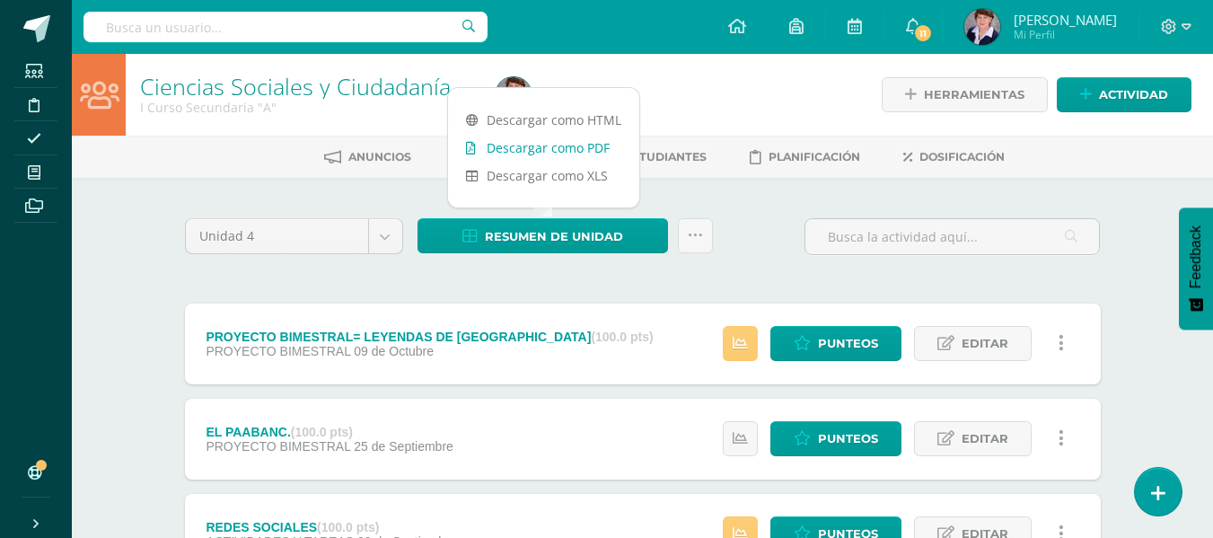
click at [554, 140] on link "Descargar como PDF" at bounding box center [543, 148] width 191 height 28
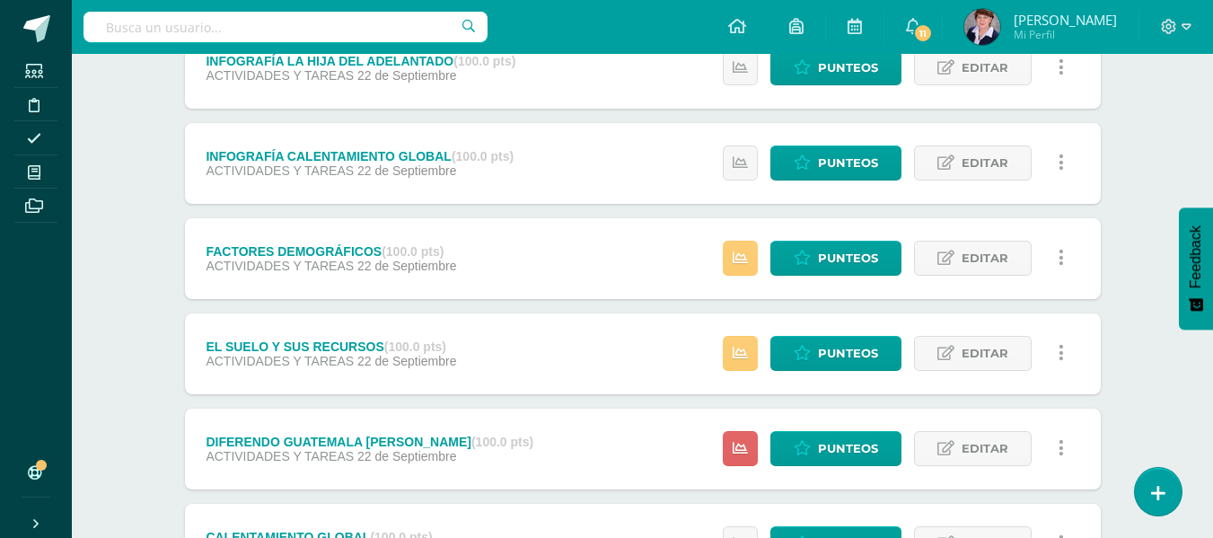
scroll to position [718, 0]
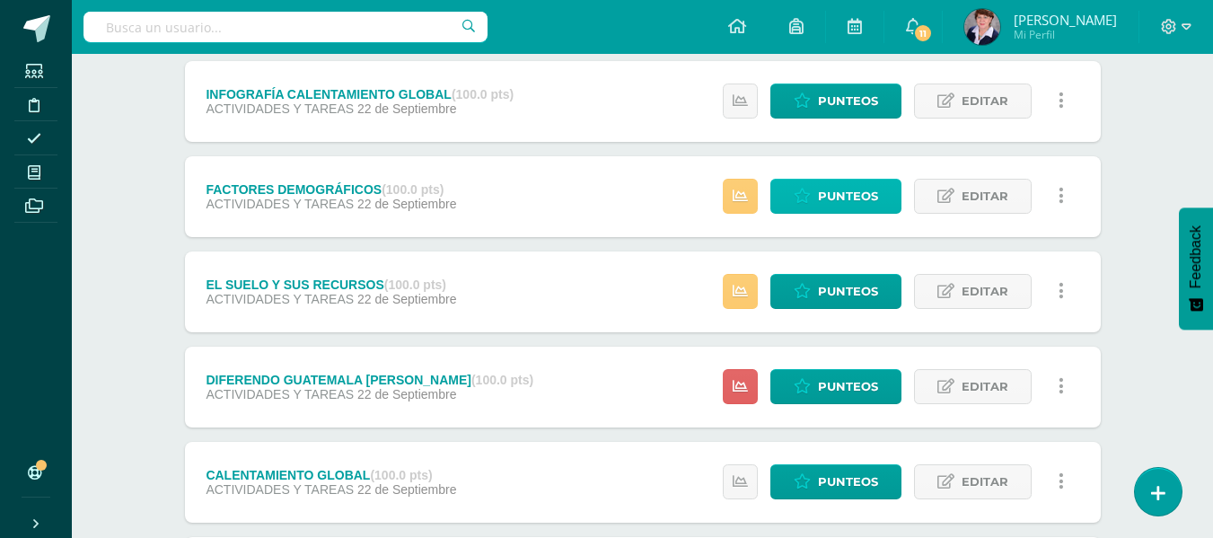
click at [830, 183] on span "Punteos" at bounding box center [848, 196] width 60 height 33
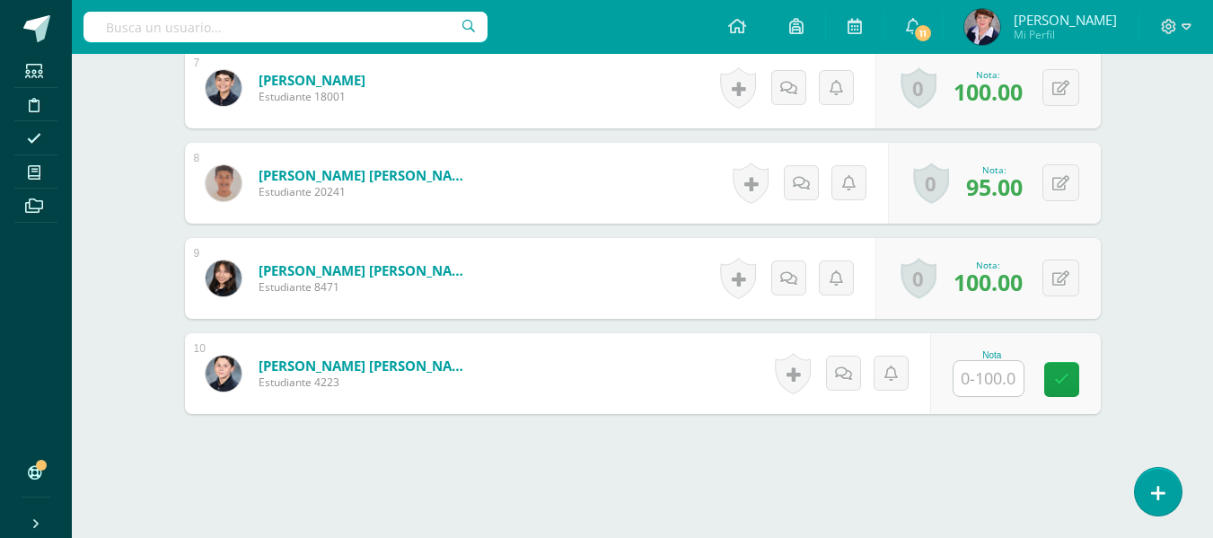
scroll to position [1177, 0]
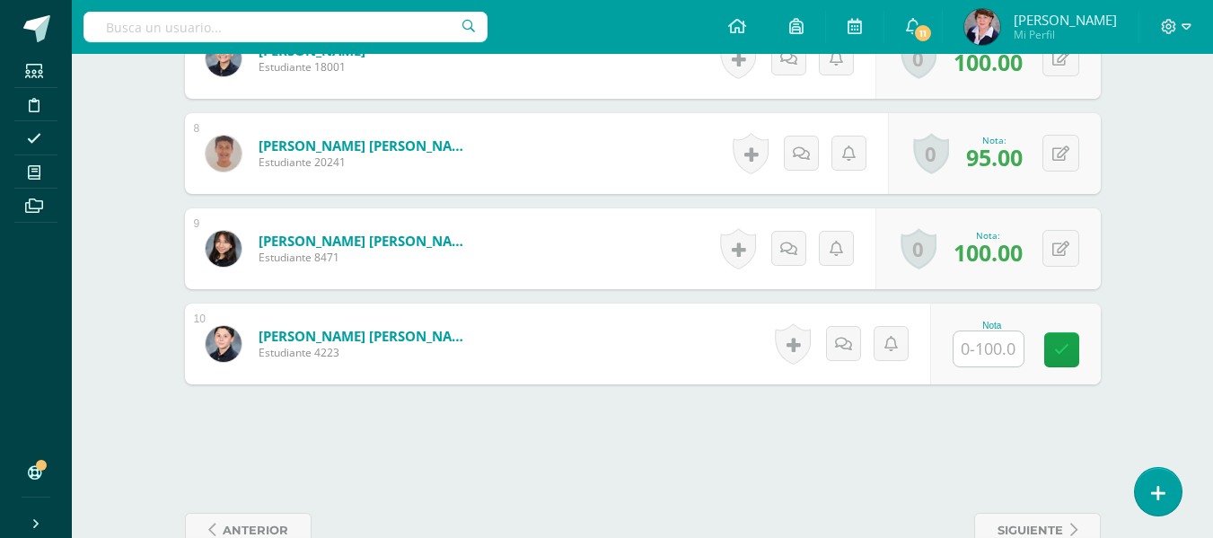
click at [979, 352] on input "text" at bounding box center [988, 348] width 70 height 35
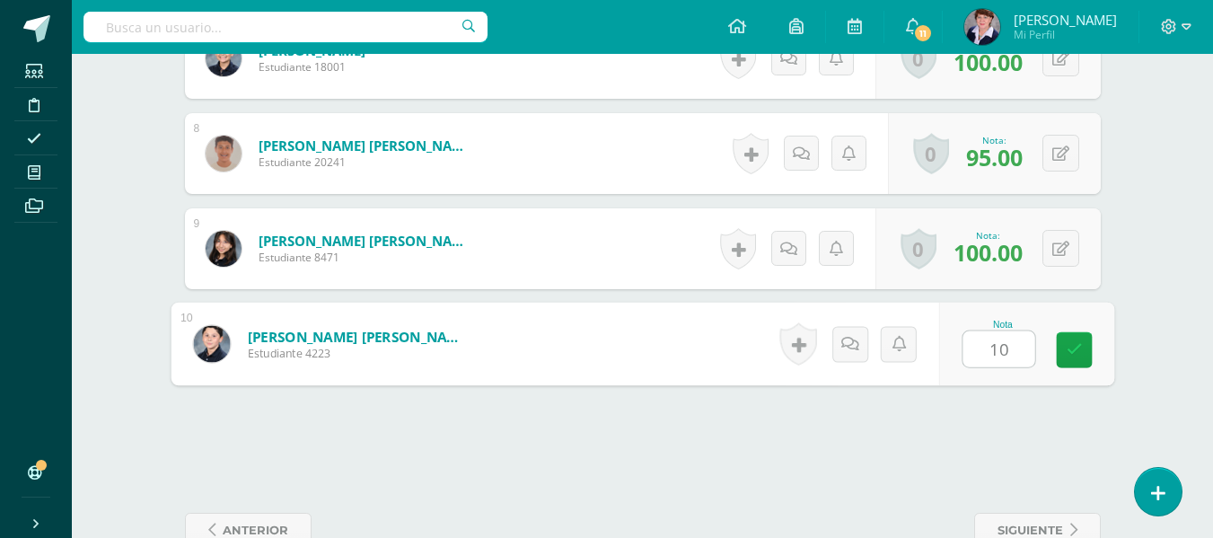
type input "100"
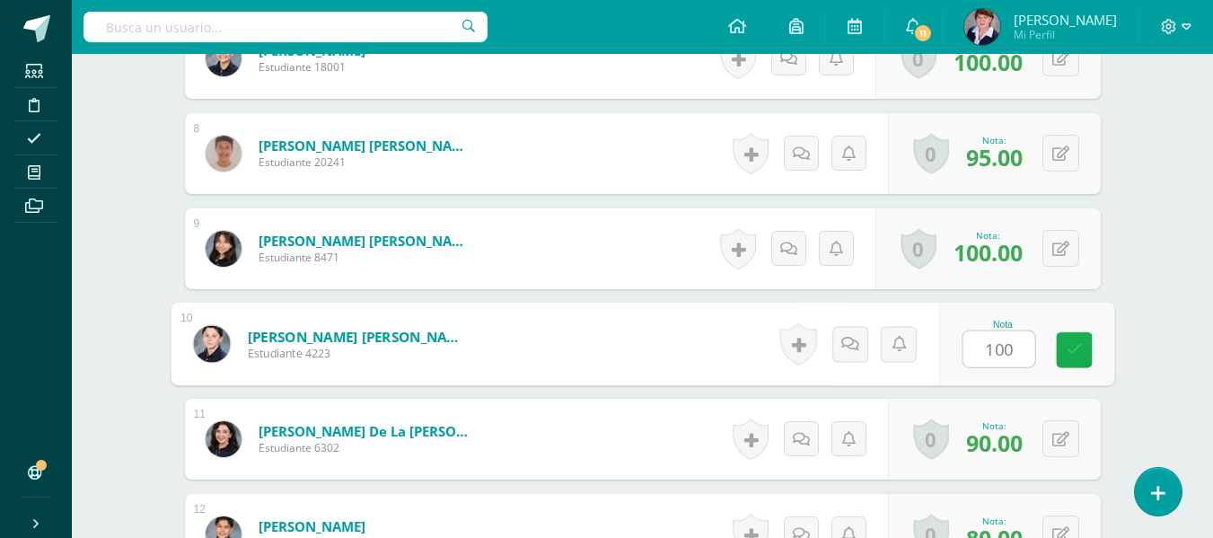
click at [1079, 346] on icon at bounding box center [1074, 349] width 16 height 15
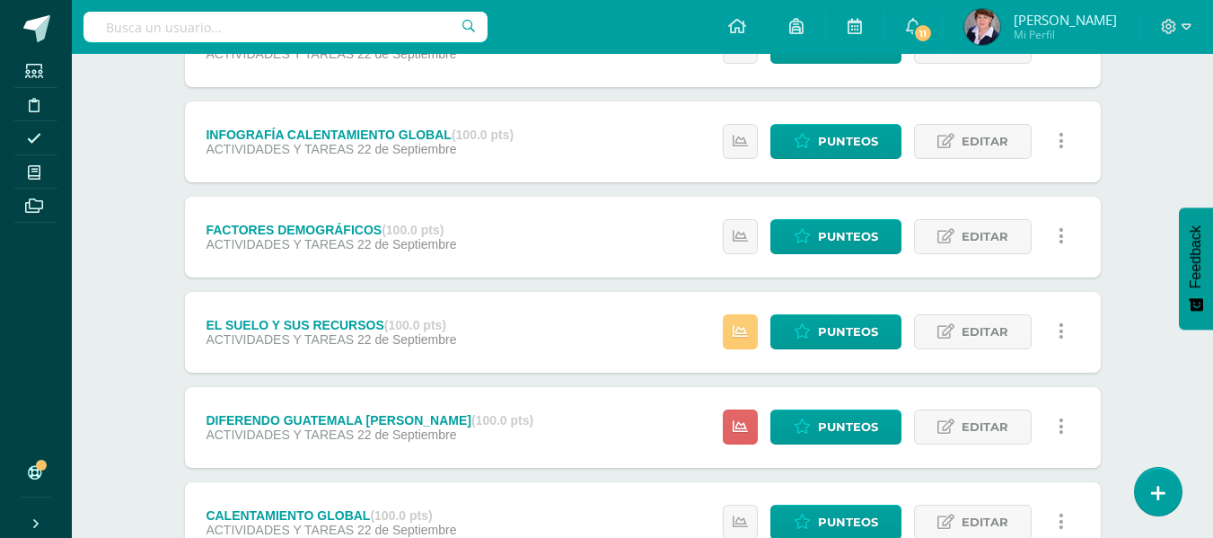
scroll to position [718, 0]
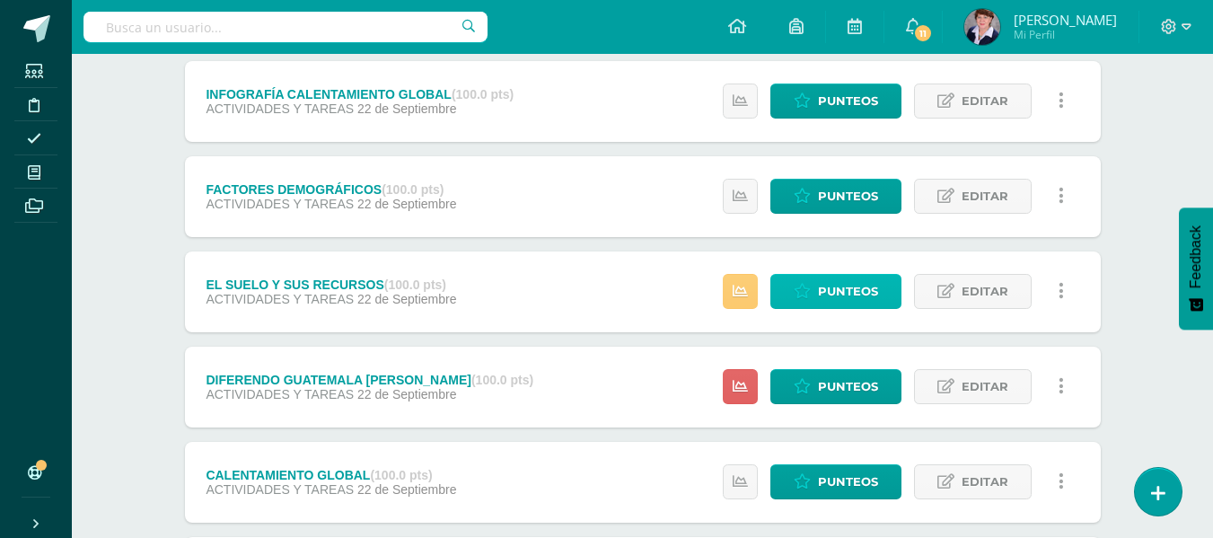
click at [846, 290] on span "Punteos" at bounding box center [848, 291] width 60 height 33
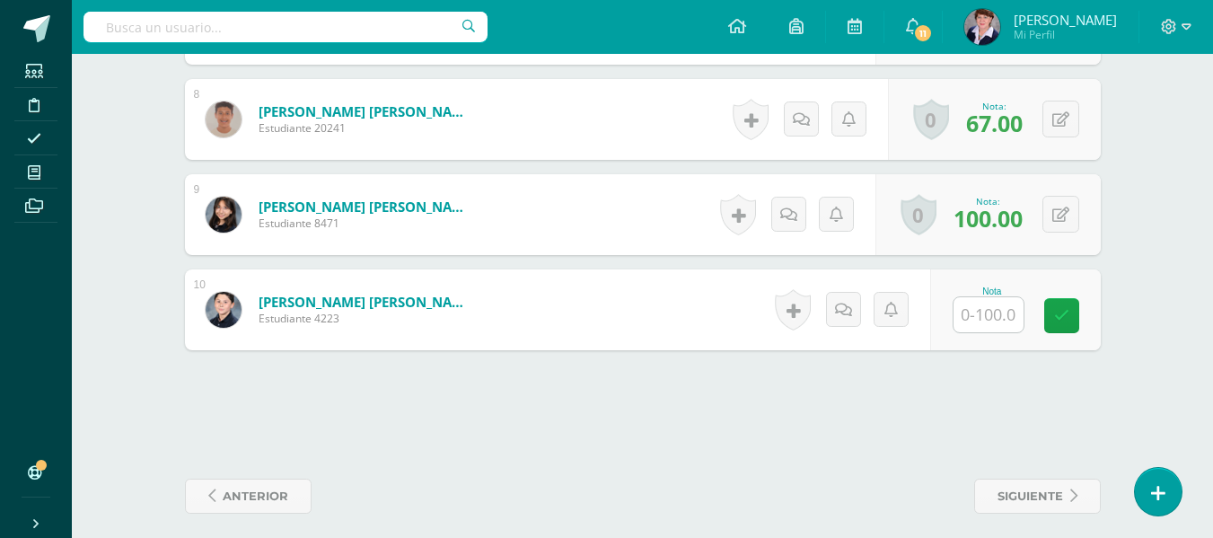
scroll to position [1223, 0]
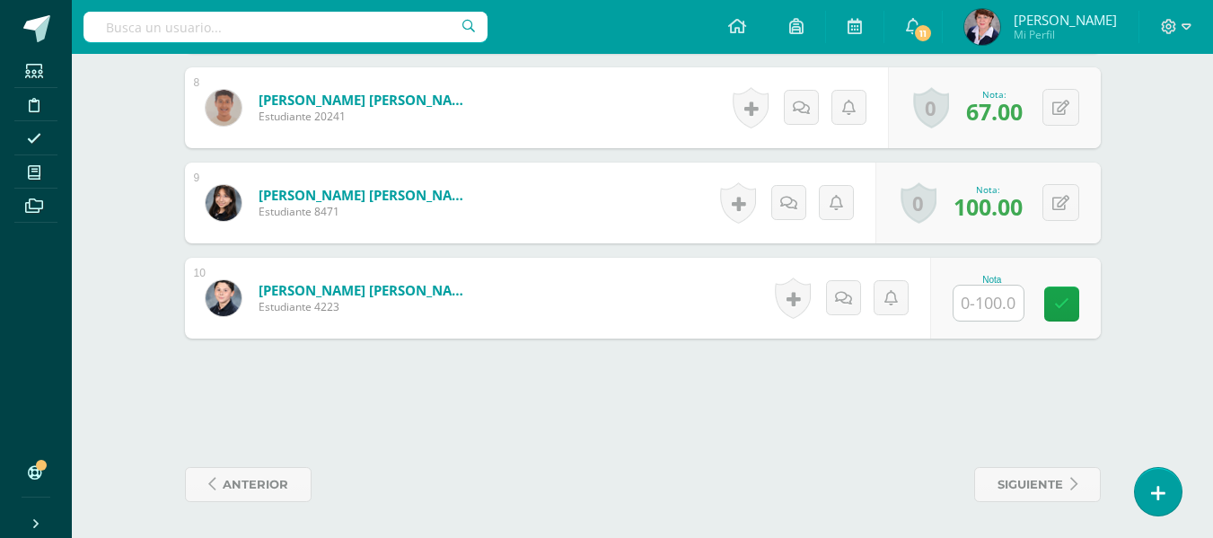
click at [1007, 298] on input "text" at bounding box center [988, 302] width 70 height 35
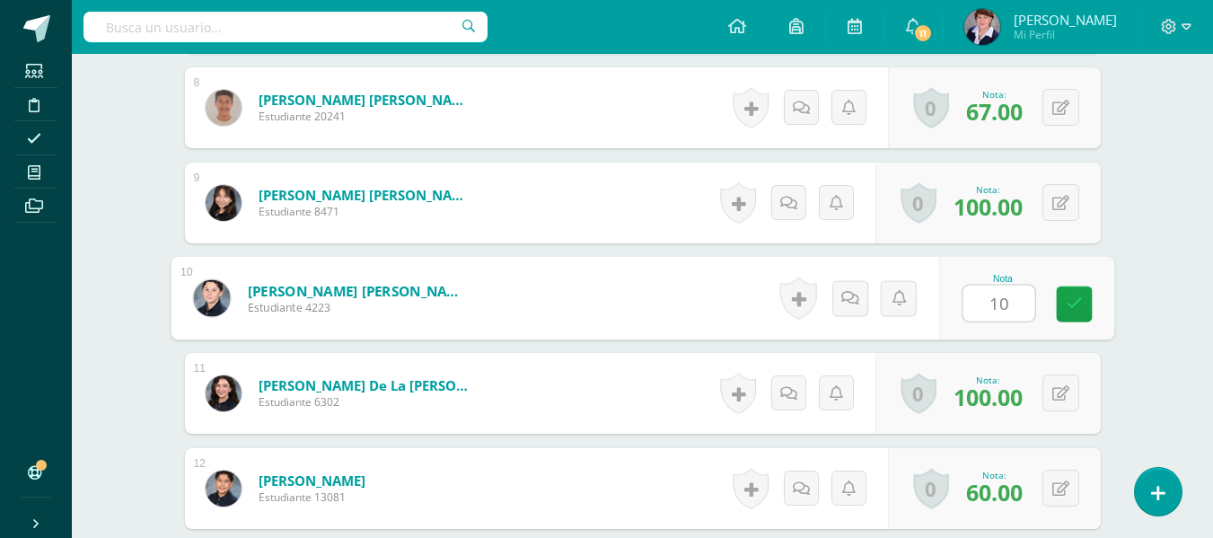
type input "100"
click at [1075, 297] on icon at bounding box center [1074, 303] width 16 height 15
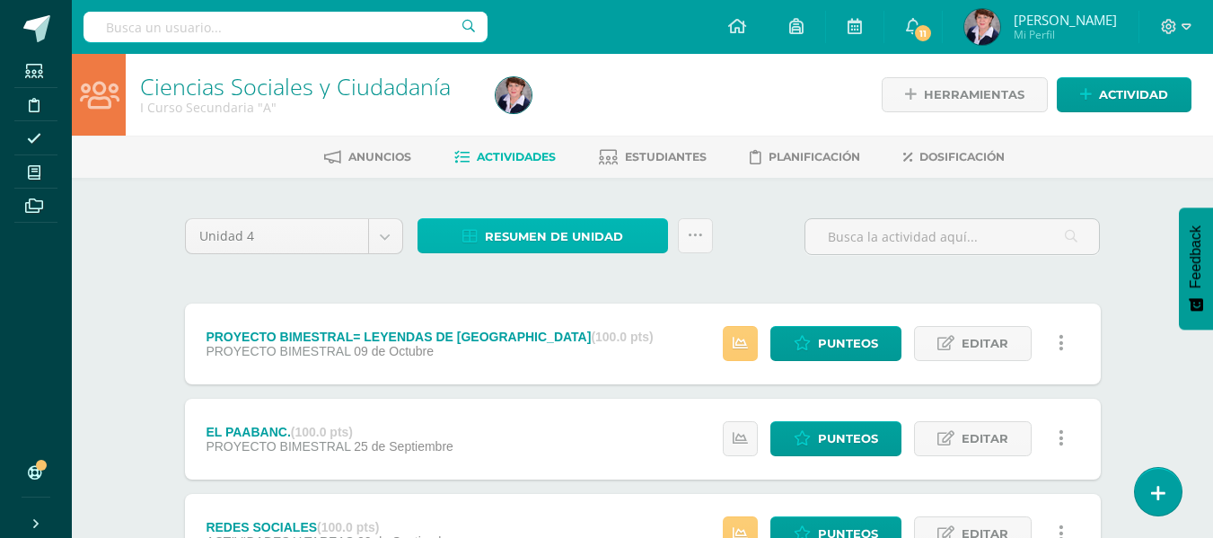
click at [573, 234] on span "Resumen de unidad" at bounding box center [554, 236] width 138 height 33
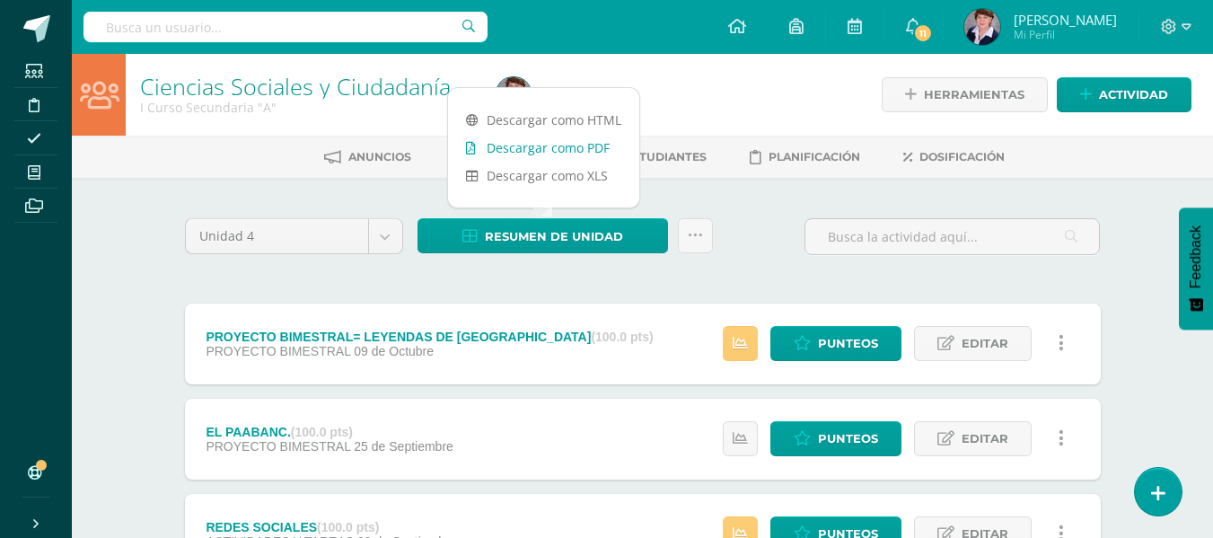
click at [566, 144] on link "Descargar como PDF" at bounding box center [543, 148] width 191 height 28
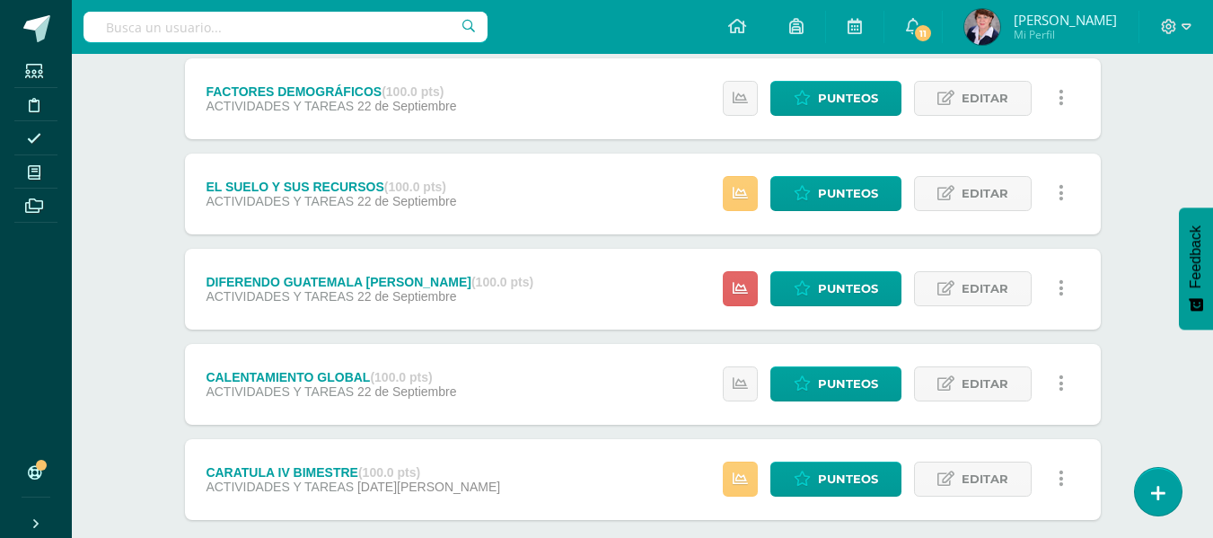
scroll to position [917, 0]
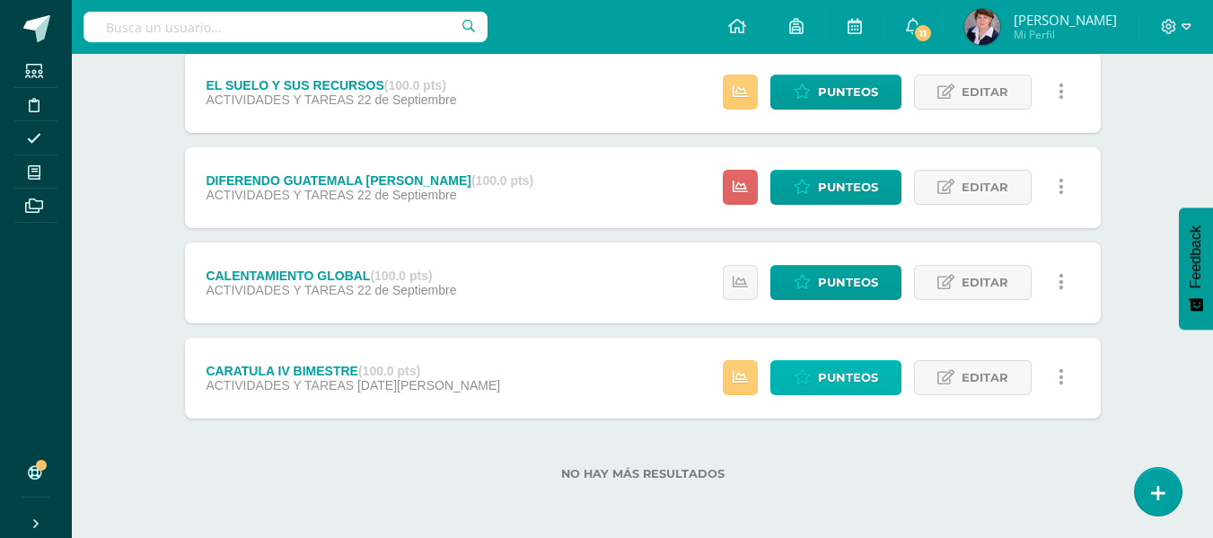
click at [852, 377] on span "Punteos" at bounding box center [848, 377] width 60 height 33
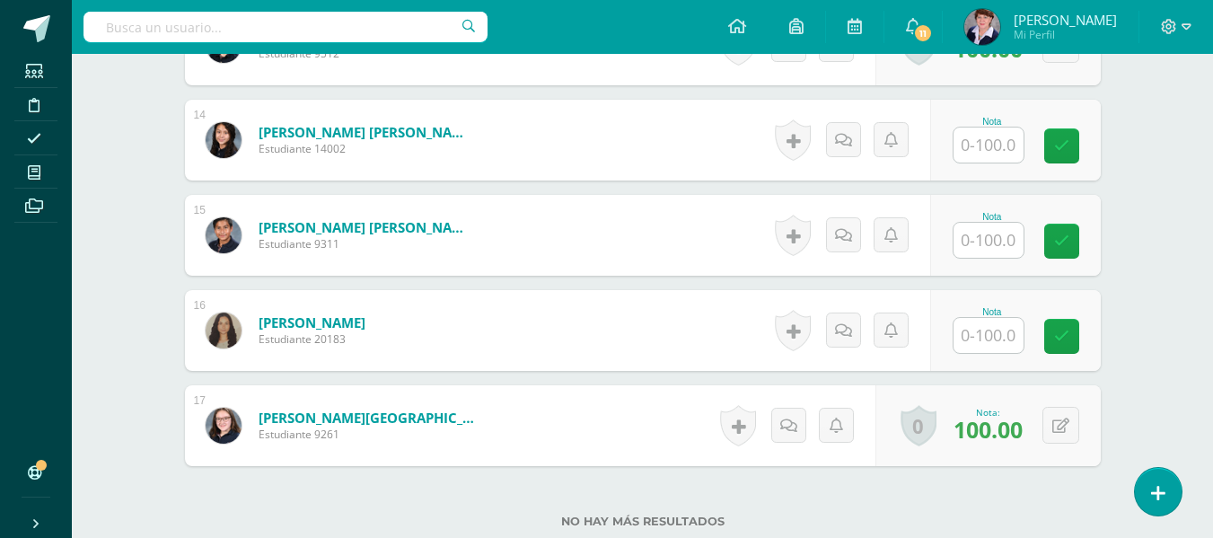
scroll to position [1762, 0]
click at [991, 145] on input "text" at bounding box center [988, 144] width 70 height 35
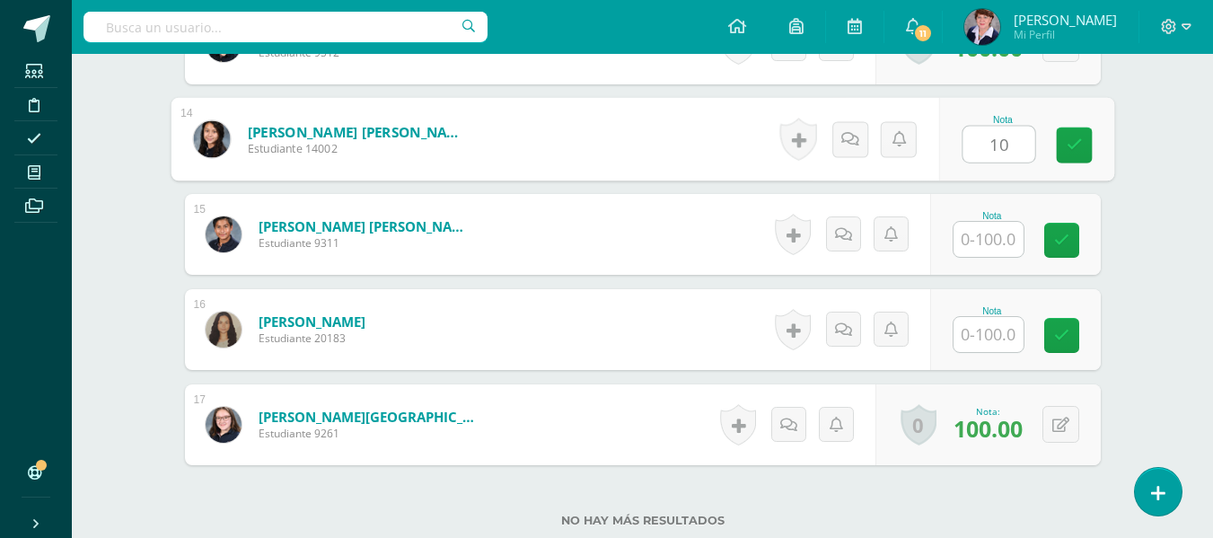
type input "100"
click at [1084, 135] on link at bounding box center [1074, 145] width 36 height 36
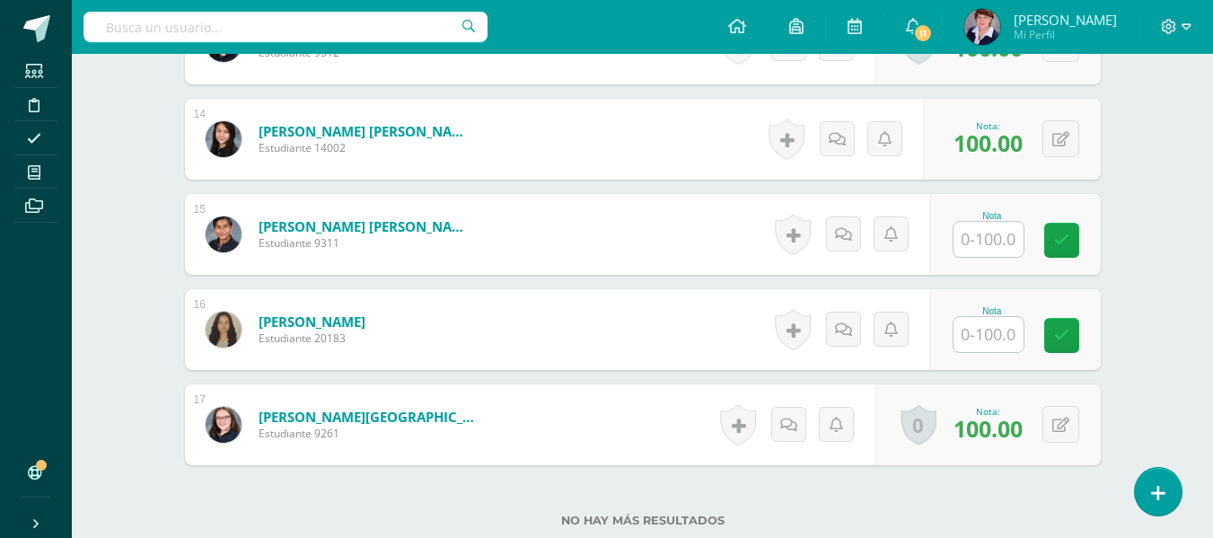
click at [1003, 237] on input "text" at bounding box center [988, 239] width 70 height 35
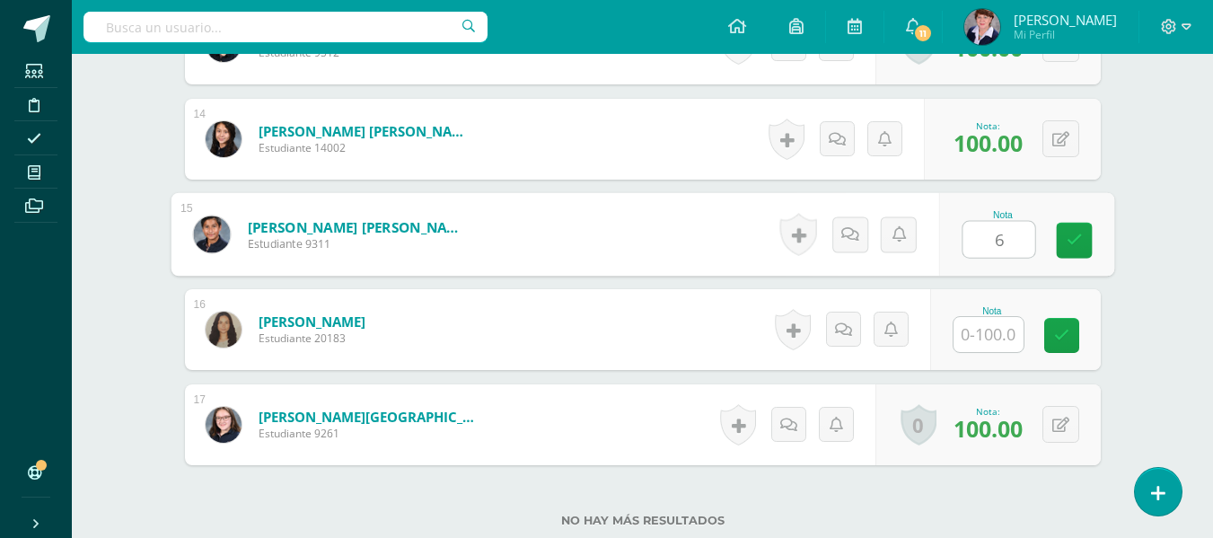
type input "60"
click at [1075, 228] on link at bounding box center [1074, 241] width 36 height 36
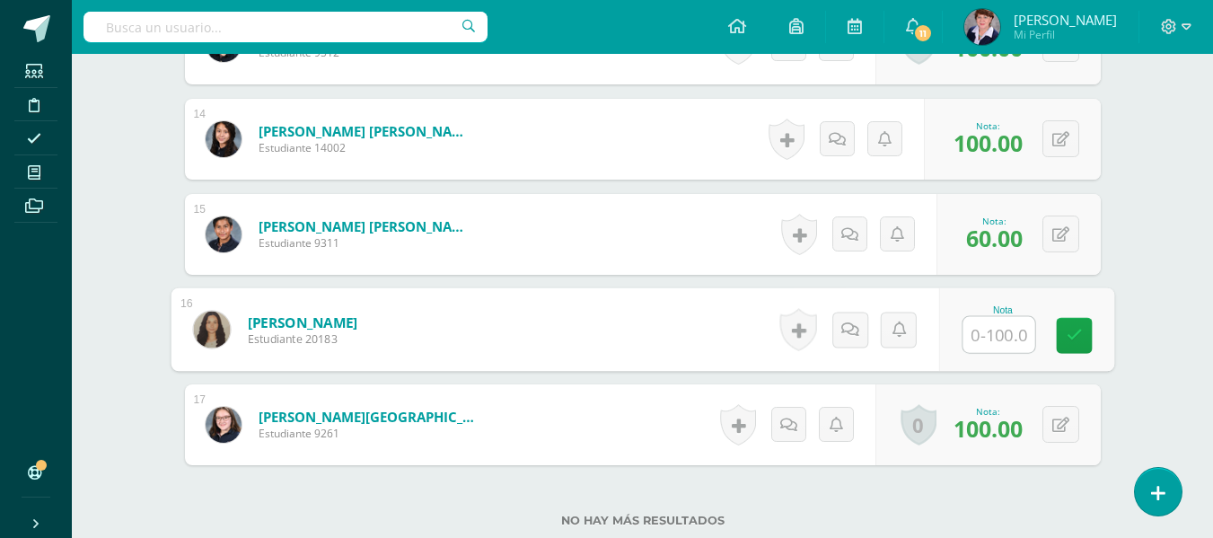
click at [992, 333] on input "text" at bounding box center [998, 335] width 72 height 36
type input "0"
click at [1077, 328] on icon at bounding box center [1074, 335] width 16 height 15
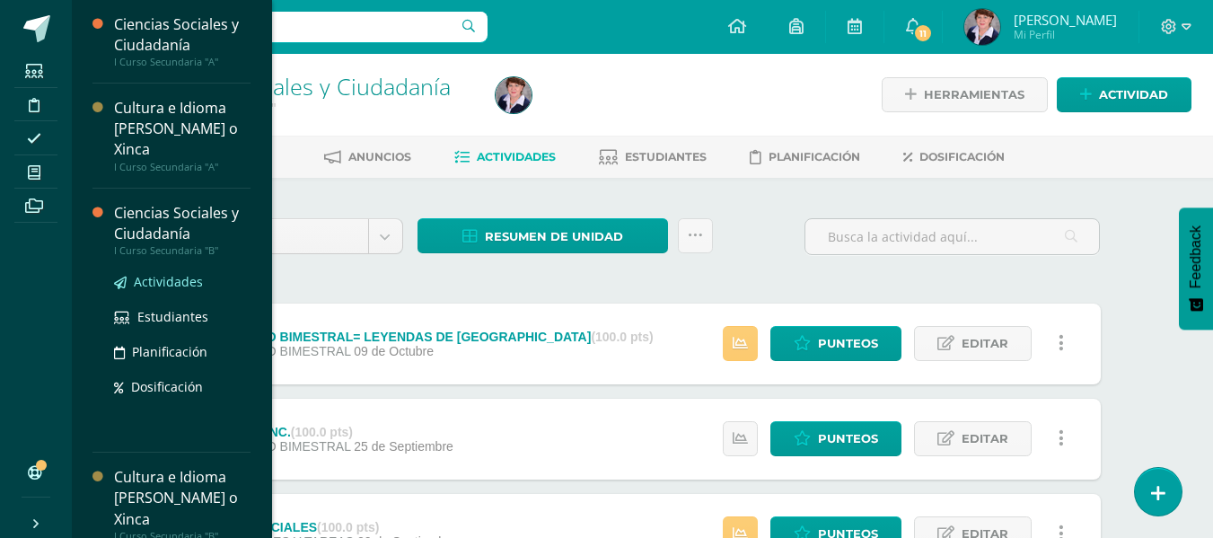
click at [180, 277] on span "Actividades" at bounding box center [168, 281] width 69 height 17
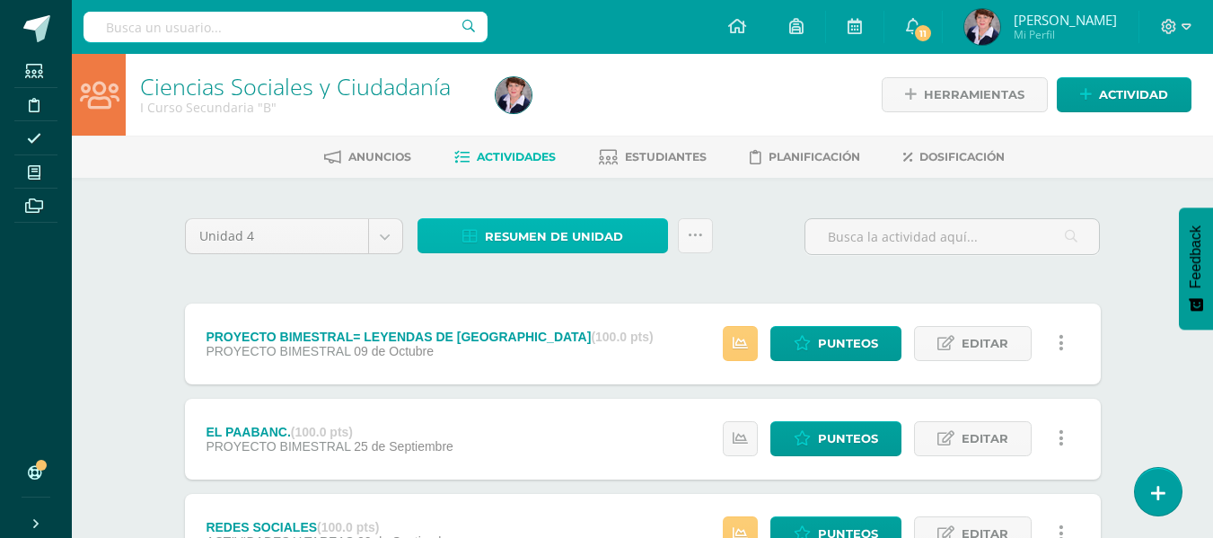
click at [580, 228] on span "Resumen de unidad" at bounding box center [554, 236] width 138 height 33
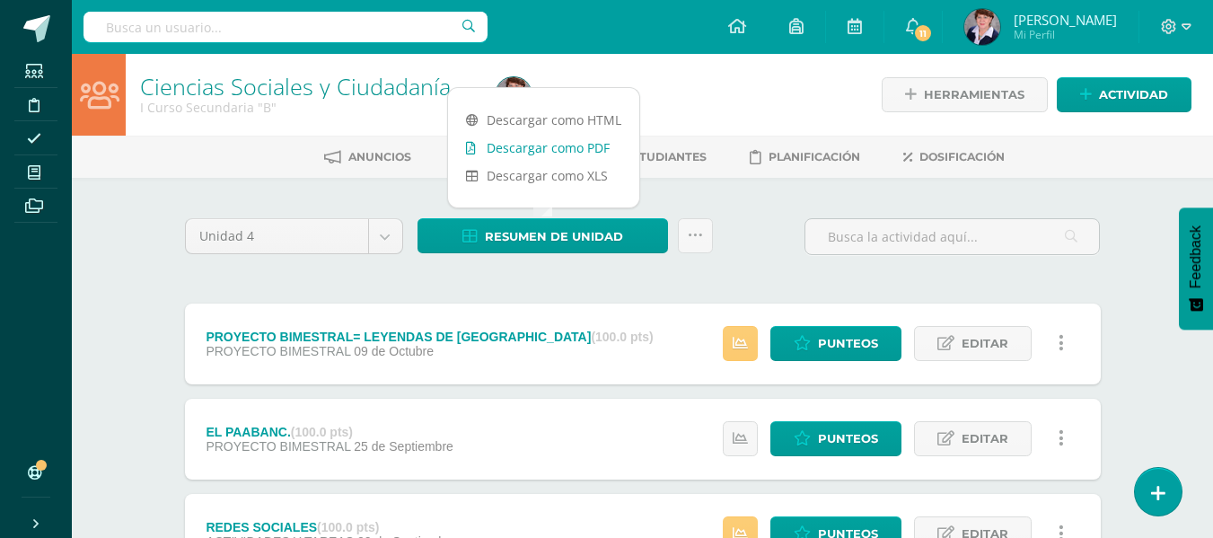
click at [566, 142] on link "Descargar como PDF" at bounding box center [543, 148] width 191 height 28
